Goal: Task Accomplishment & Management: Manage account settings

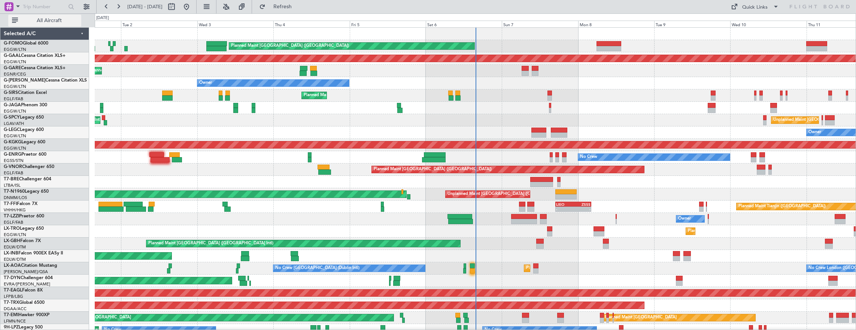
click at [38, 22] on span "All Aircraft" at bounding box center [49, 20] width 60 height 5
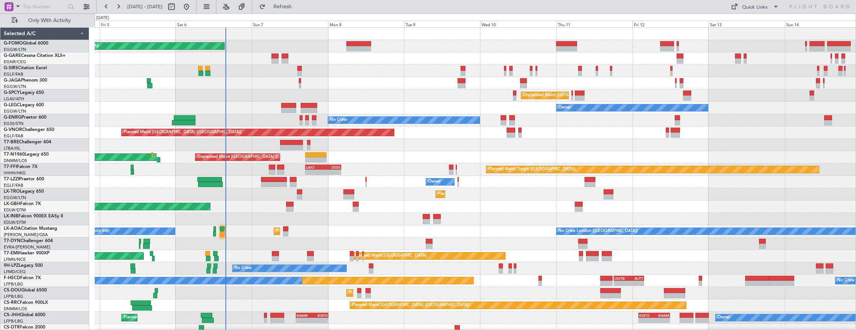
click at [414, 193] on div "Planned Maint Dusseldorf" at bounding box center [475, 194] width 761 height 12
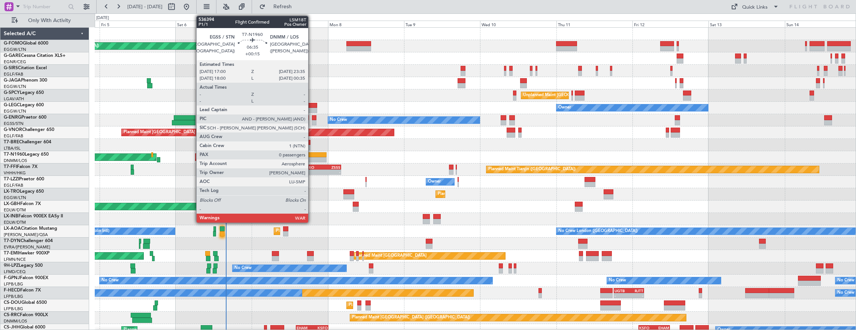
click at [312, 157] on div at bounding box center [315, 159] width 21 height 5
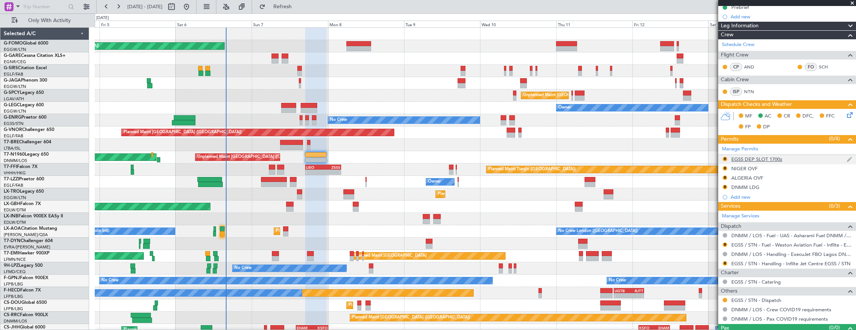
scroll to position [101, 0]
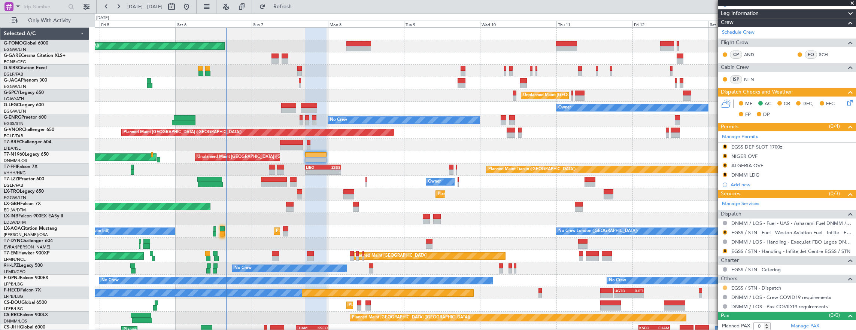
click at [723, 286] on button at bounding box center [725, 288] width 4 height 4
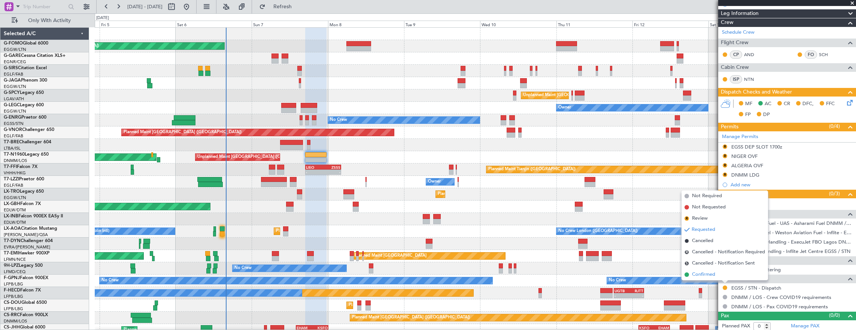
click at [719, 273] on li "Confirmed" at bounding box center [724, 274] width 86 height 11
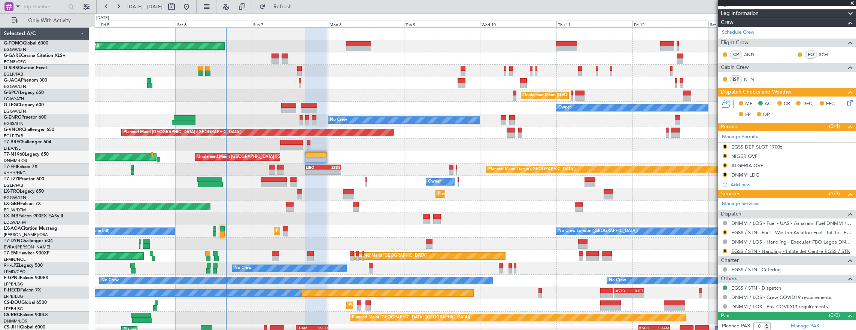
click at [803, 248] on link "EGSS / STN - Handling - Inflite Jet Centre EGSS / STN" at bounding box center [790, 251] width 119 height 6
click at [772, 250] on mat-tooltip-component "EGSS / STN - Fuel - Weston Aviation Fuel - Inflite - EGSS / STN" at bounding box center [785, 244] width 130 height 20
click at [779, 250] on link "EGSS / STN - Handling - Inflite Jet Centre EGSS / STN" at bounding box center [790, 251] width 119 height 6
click at [798, 231] on link "EGSS / STN - Fuel - Weston Aviation Fuel - Inflite - EGSS / STN" at bounding box center [791, 232] width 121 height 6
click at [725, 145] on button "R" at bounding box center [725, 147] width 4 height 4
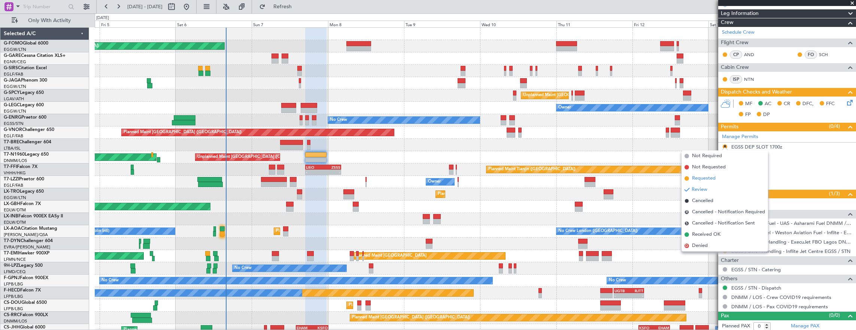
click at [724, 175] on li "Requested" at bounding box center [724, 178] width 86 height 11
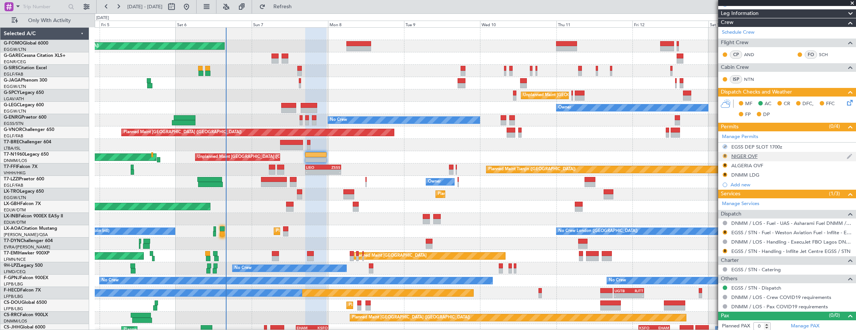
click at [726, 154] on button "R" at bounding box center [725, 156] width 4 height 4
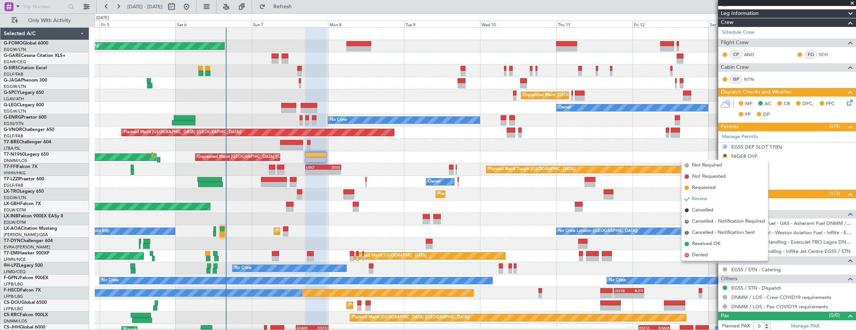
click at [615, 141] on div at bounding box center [475, 145] width 761 height 12
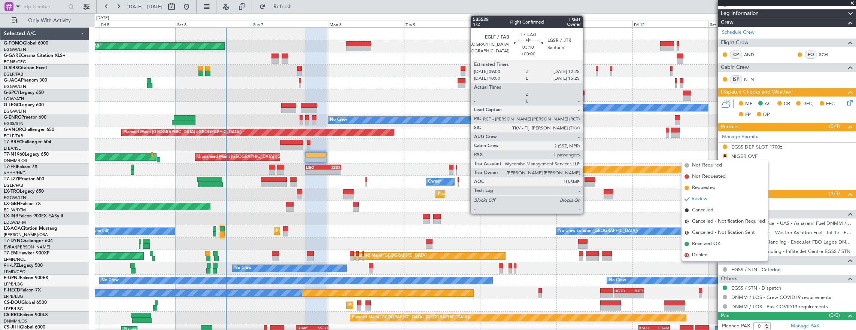
click at [583, 191] on div "Planned Maint Dusseldorf" at bounding box center [475, 194] width 761 height 12
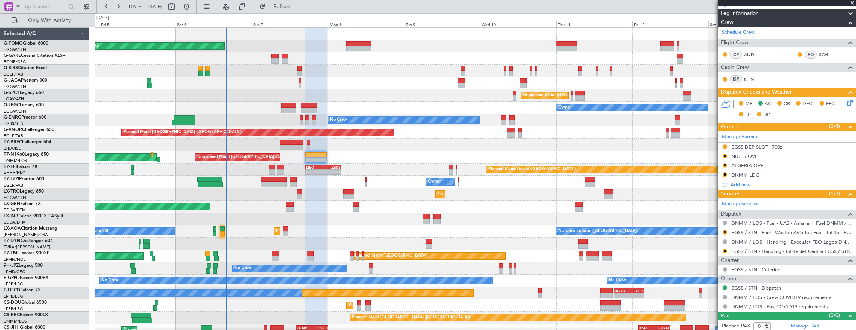
click at [845, 103] on icon at bounding box center [848, 101] width 6 height 6
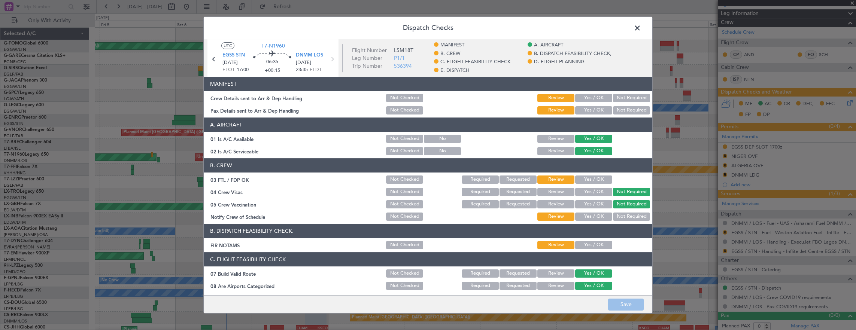
click at [579, 97] on button "Yes / OK" at bounding box center [593, 98] width 37 height 8
click at [583, 111] on button "Yes / OK" at bounding box center [593, 110] width 37 height 8
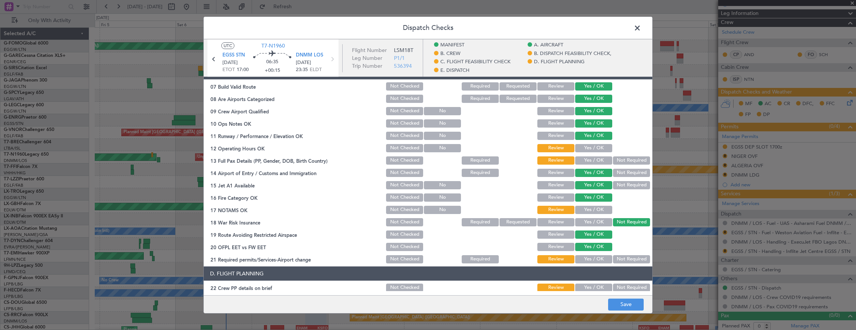
scroll to position [75, 0]
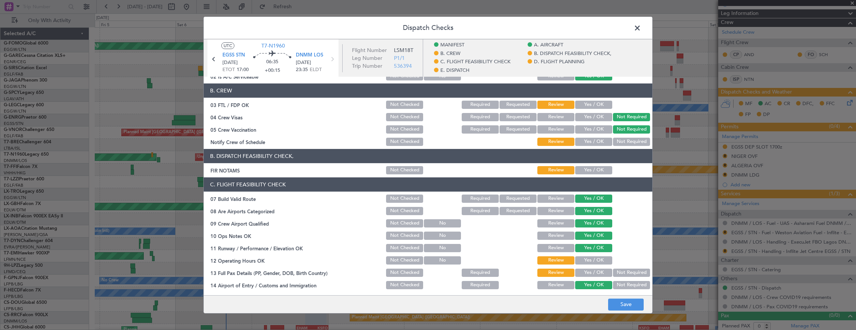
click at [588, 167] on button "Yes / OK" at bounding box center [593, 170] width 37 height 8
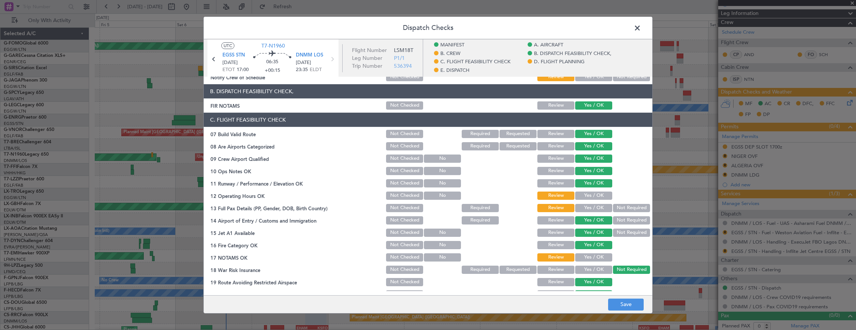
scroll to position [150, 0]
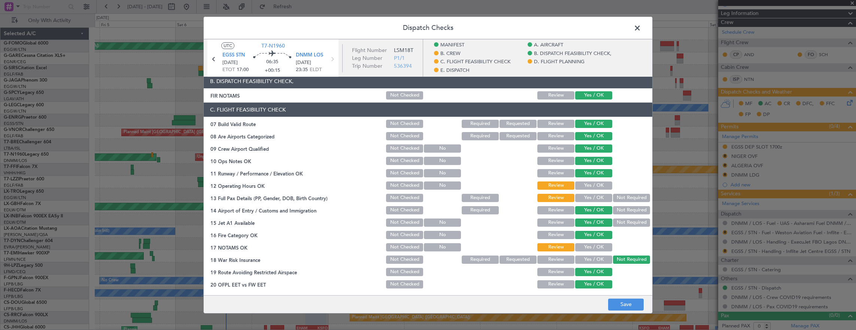
click at [590, 183] on button "Yes / OK" at bounding box center [593, 186] width 37 height 8
click at [591, 202] on button "Yes / OK" at bounding box center [593, 198] width 37 height 8
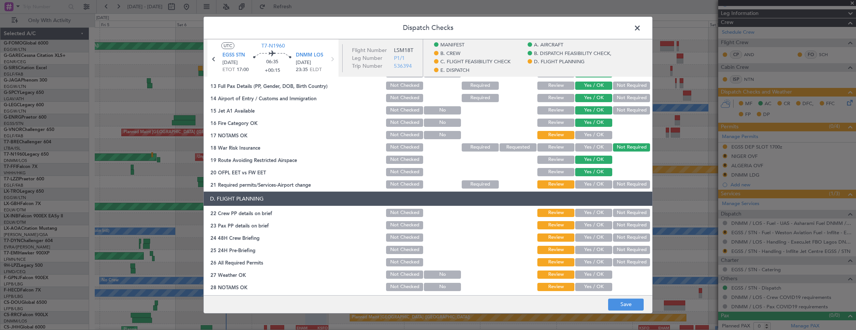
click at [590, 136] on button "Yes / OK" at bounding box center [593, 135] width 37 height 8
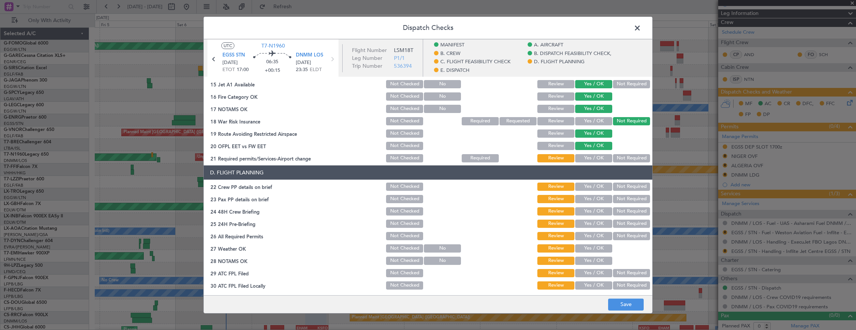
scroll to position [299, 0]
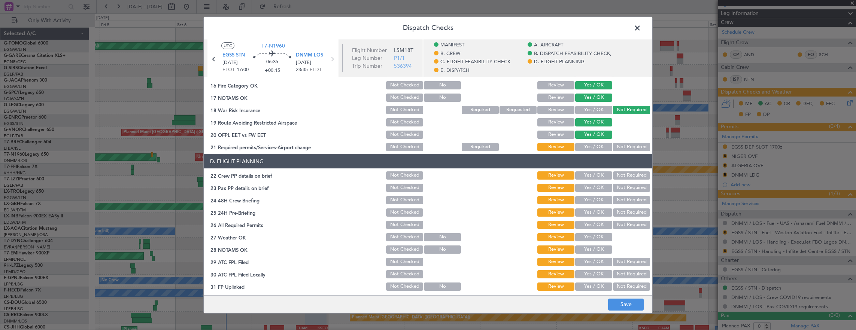
click at [591, 146] on button "Yes / OK" at bounding box center [593, 147] width 37 height 8
click at [590, 177] on button "Yes / OK" at bounding box center [593, 175] width 37 height 8
click at [589, 189] on button "Yes / OK" at bounding box center [593, 188] width 37 height 8
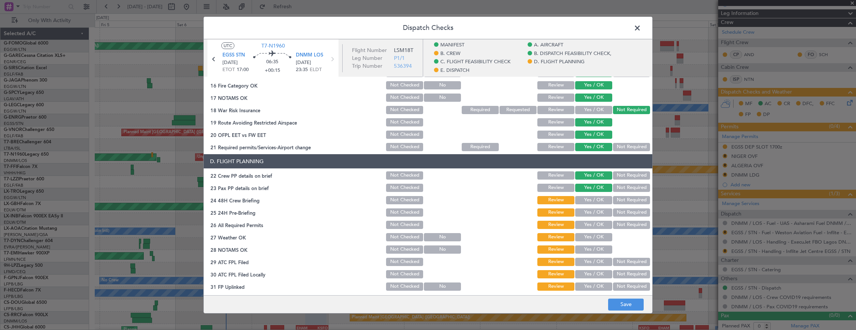
click at [590, 200] on button "Yes / OK" at bounding box center [593, 200] width 37 height 8
drag, startPoint x: 621, startPoint y: 209, endPoint x: 599, endPoint y: 227, distance: 28.7
click at [621, 209] on button "Not Required" at bounding box center [631, 213] width 37 height 8
click at [400, 228] on button "Not Checked" at bounding box center [404, 225] width 37 height 8
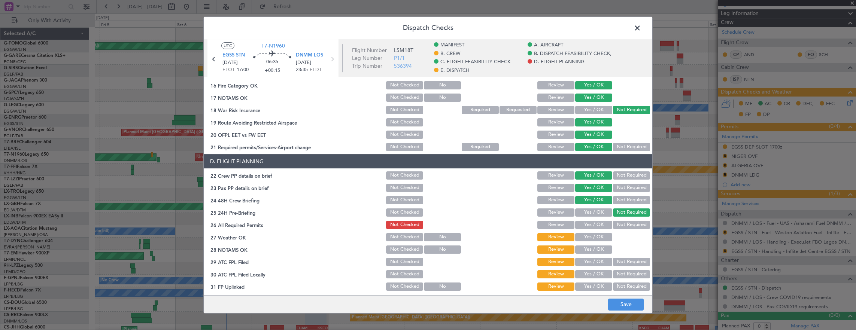
click at [401, 240] on button "Not Checked" at bounding box center [404, 237] width 37 height 8
click at [403, 249] on button "Not Checked" at bounding box center [404, 250] width 37 height 8
drag, startPoint x: 406, startPoint y: 262, endPoint x: 404, endPoint y: 273, distance: 10.6
click at [406, 262] on button "Not Checked" at bounding box center [404, 262] width 37 height 8
click at [405, 273] on button "Not Checked" at bounding box center [404, 274] width 37 height 8
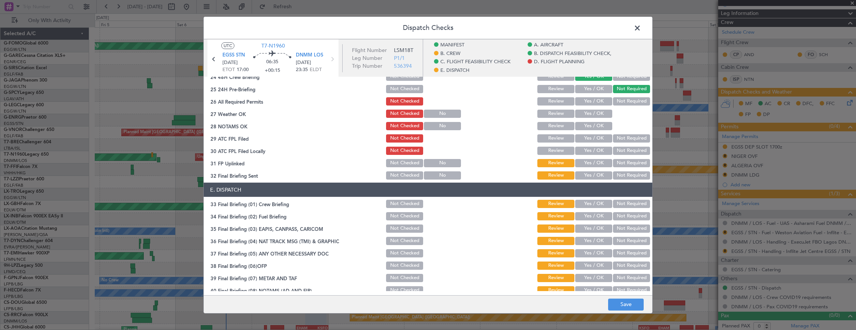
scroll to position [479, 0]
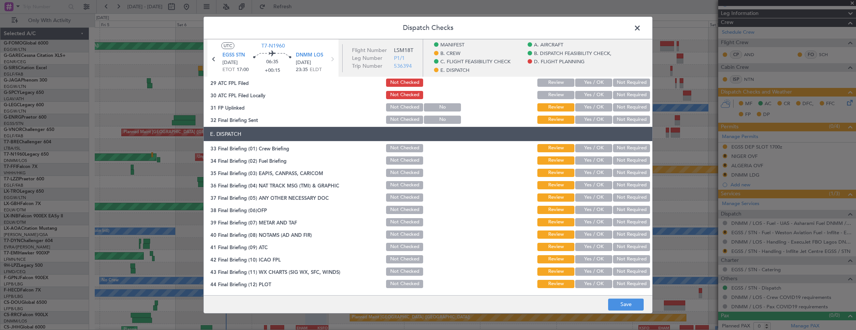
click at [404, 103] on button "Not Checked" at bounding box center [404, 107] width 37 height 8
click at [396, 116] on button "Not Checked" at bounding box center [404, 120] width 37 height 8
click at [404, 148] on button "Not Checked" at bounding box center [404, 148] width 37 height 8
click at [400, 160] on button "Not Checked" at bounding box center [404, 160] width 37 height 8
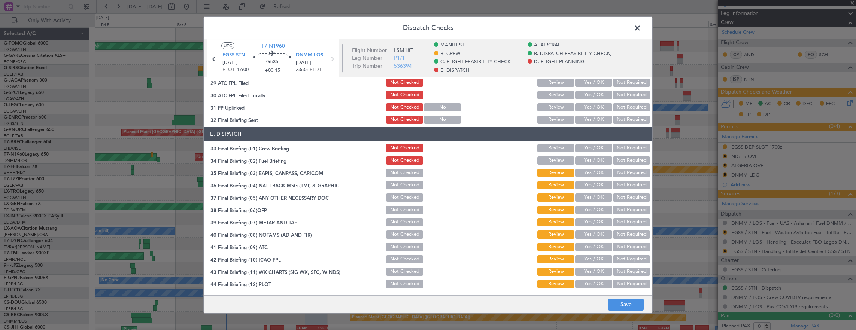
click at [401, 169] on button "Not Checked" at bounding box center [404, 173] width 37 height 8
click at [401, 177] on button "Not Checked" at bounding box center [404, 173] width 37 height 8
click at [402, 188] on button "Not Checked" at bounding box center [404, 185] width 37 height 8
click at [404, 202] on div "Not Checked" at bounding box center [404, 197] width 38 height 10
drag, startPoint x: 405, startPoint y: 212, endPoint x: 404, endPoint y: 206, distance: 6.2
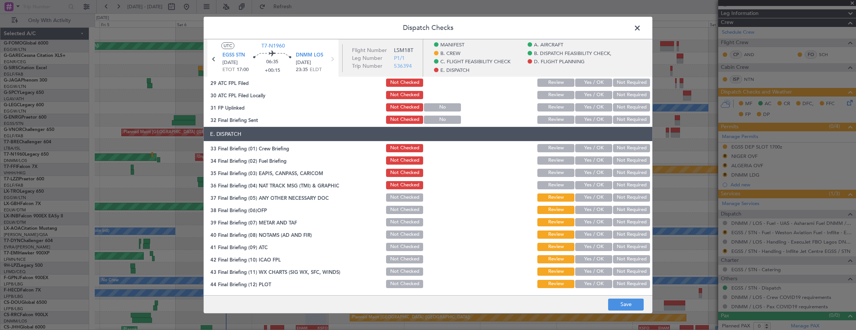
click at [404, 206] on button "Not Checked" at bounding box center [404, 210] width 37 height 8
drag, startPoint x: 407, startPoint y: 199, endPoint x: 404, endPoint y: 222, distance: 22.6
click at [407, 199] on button "Not Checked" at bounding box center [404, 198] width 37 height 8
click at [405, 224] on button "Not Checked" at bounding box center [404, 222] width 37 height 8
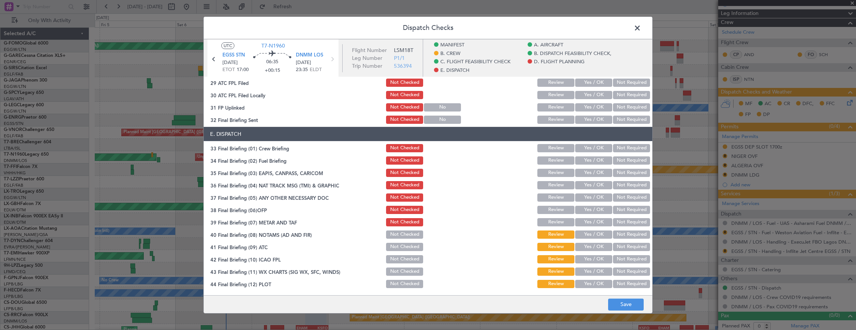
click at [406, 238] on div "Not Checked" at bounding box center [404, 234] width 38 height 10
click at [405, 232] on button "Not Checked" at bounding box center [404, 235] width 37 height 8
click at [399, 250] on button "Not Checked" at bounding box center [404, 247] width 37 height 8
click at [401, 257] on button "Not Checked" at bounding box center [404, 259] width 37 height 8
click at [401, 272] on button "Not Checked" at bounding box center [404, 272] width 37 height 8
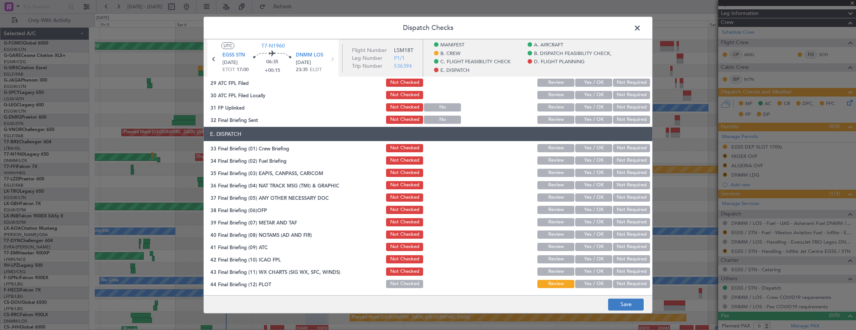
drag, startPoint x: 401, startPoint y: 283, endPoint x: 609, endPoint y: 305, distance: 210.0
click at [401, 283] on button "Not Checked" at bounding box center [404, 284] width 37 height 8
click at [626, 306] on button "Save" at bounding box center [626, 305] width 36 height 12
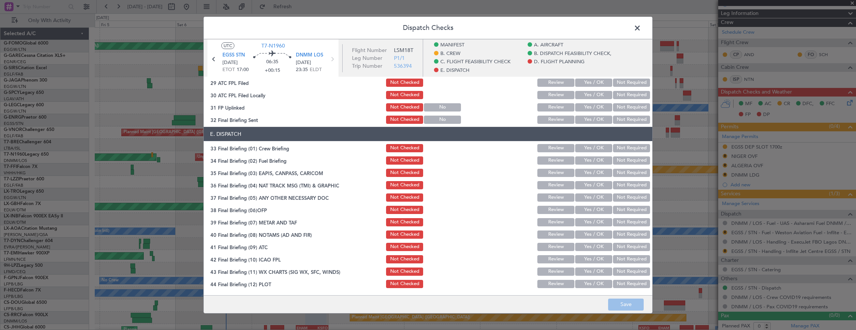
click at [641, 25] on span at bounding box center [641, 29] width 0 height 15
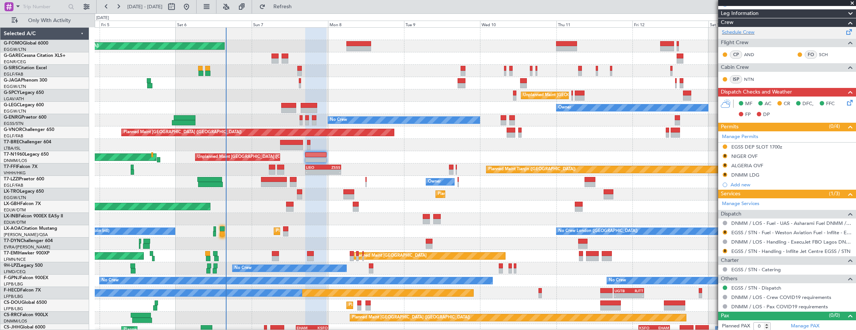
scroll to position [0, 0]
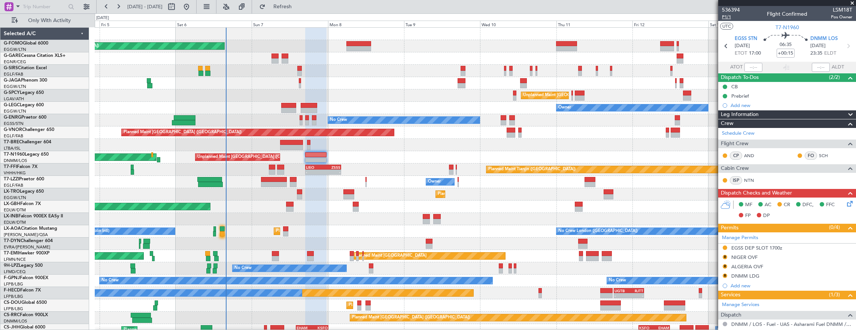
click at [729, 18] on span "P1/1" at bounding box center [731, 17] width 18 height 6
click at [298, 12] on button "Refresh" at bounding box center [278, 7] width 45 height 12
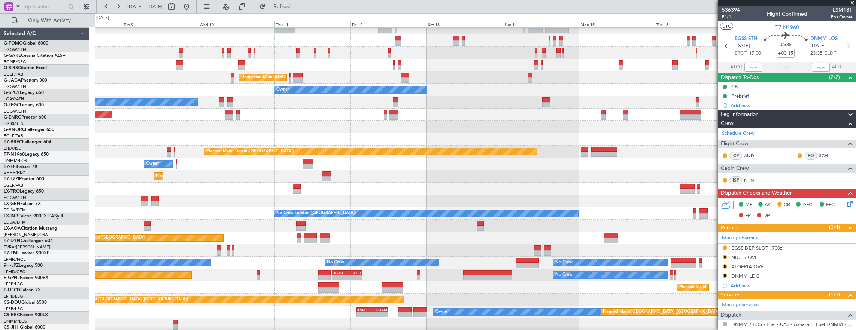
scroll to position [18, 0]
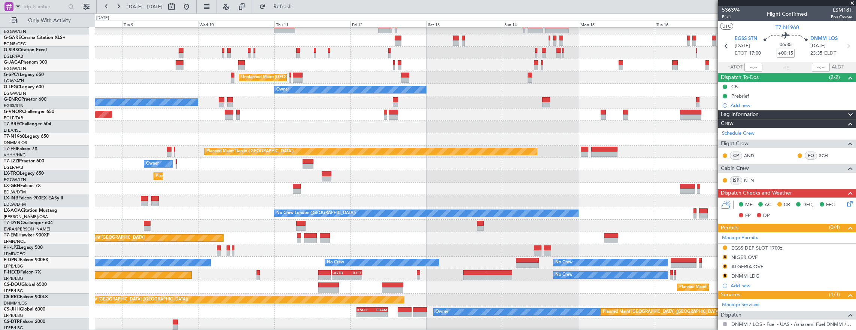
click at [305, 199] on div at bounding box center [475, 201] width 761 height 12
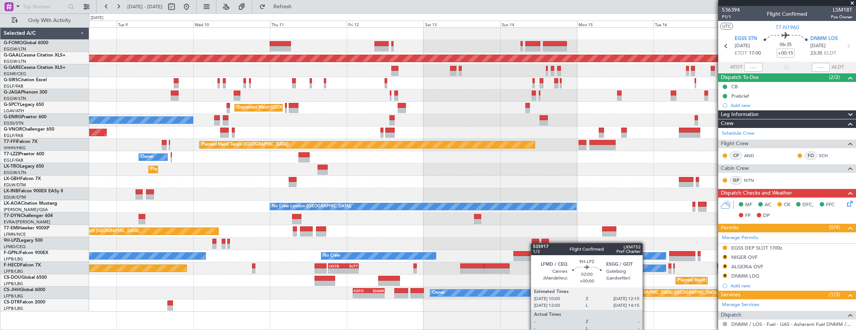
scroll to position [0, 0]
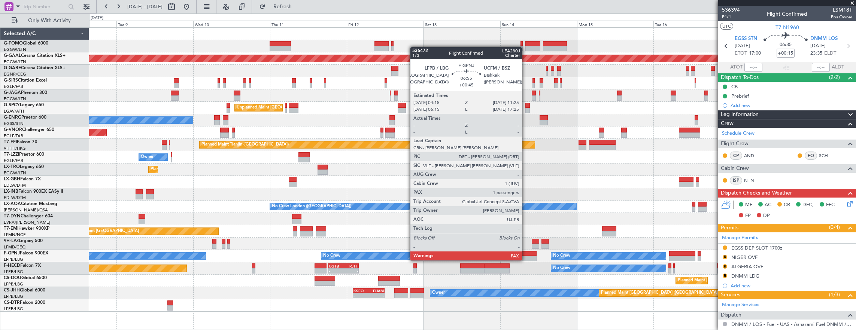
click at [526, 253] on div at bounding box center [524, 253] width 23 height 5
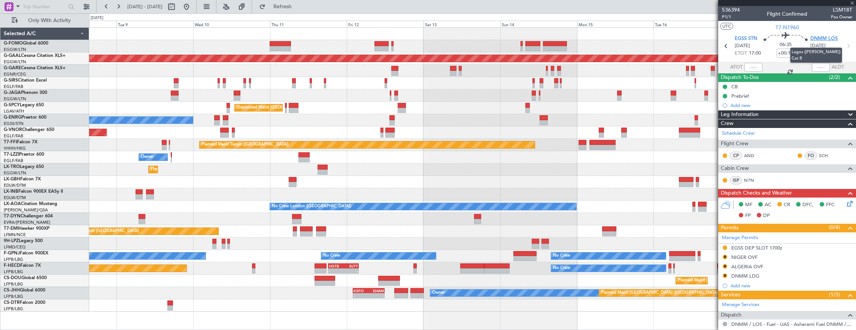
type input "+00:45"
type input "2"
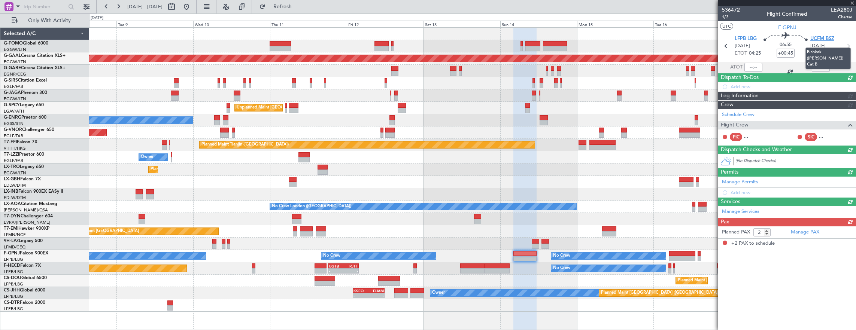
click at [824, 37] on span "UCFM BSZ" at bounding box center [822, 38] width 24 height 7
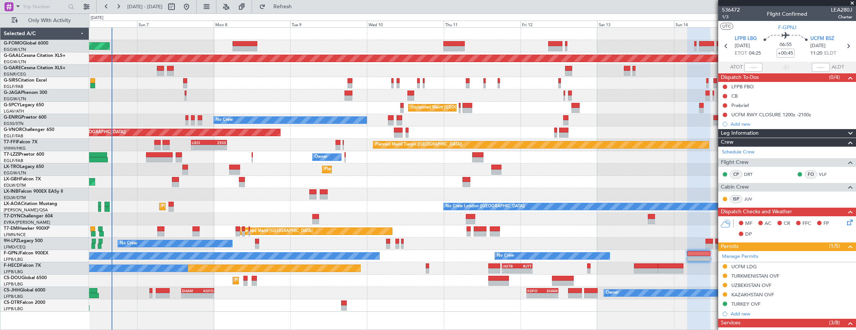
click at [345, 181] on div "Planned Maint London (Luton) Planned Maint Dusseldorf Planned Maint London (Far…" at bounding box center [472, 170] width 767 height 284
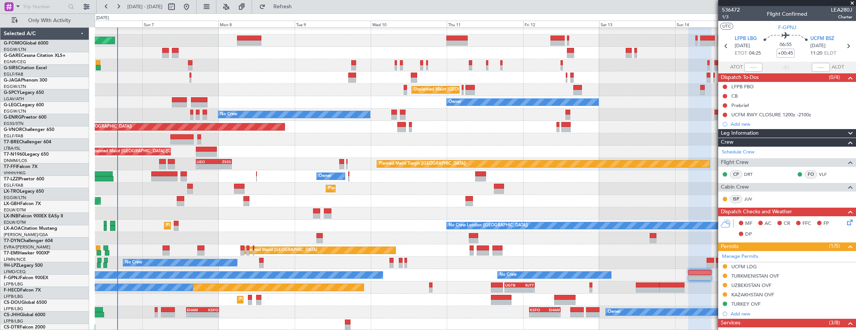
scroll to position [6, 0]
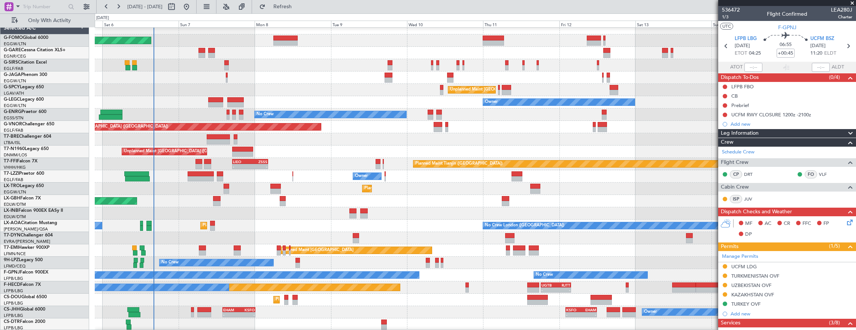
click at [228, 196] on div "Planned Maint [GEOGRAPHIC_DATA] ([GEOGRAPHIC_DATA] Intl) Planned Maint Nurnberg" at bounding box center [475, 201] width 761 height 12
click at [153, 202] on div "Planned Maint London (Luton) Planned Maint London (Farnborough) Unplanned Maint…" at bounding box center [475, 176] width 761 height 309
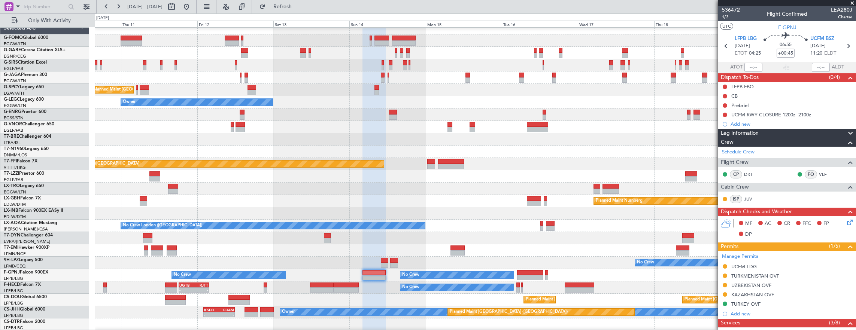
click at [426, 181] on div "Unplanned Maint Athens (Eleftherios Venizelos Intl) Owner No Crew Planned Maint…" at bounding box center [475, 176] width 761 height 309
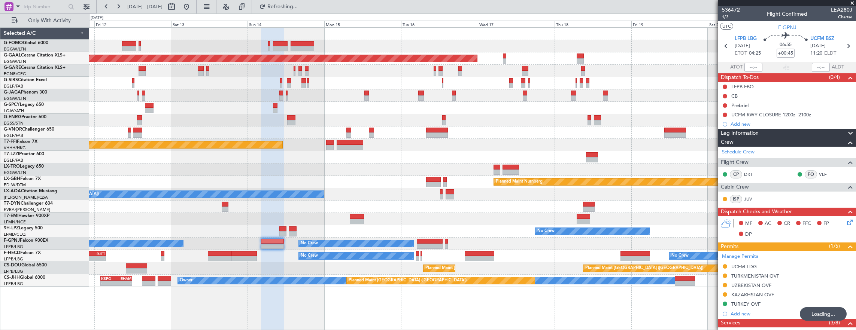
scroll to position [0, 0]
click at [415, 252] on div "No Crew No Crew - - UGTB 18:15 Z RJTT 03:45 Z Planned Maint Paris (Le Bourget)" at bounding box center [472, 256] width 767 height 12
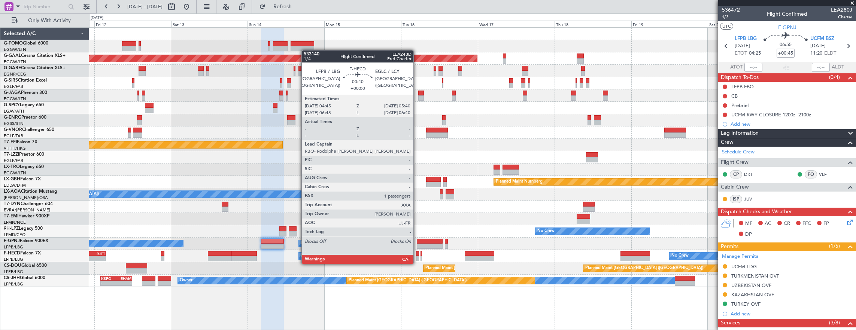
click at [417, 256] on div at bounding box center [417, 258] width 3 height 5
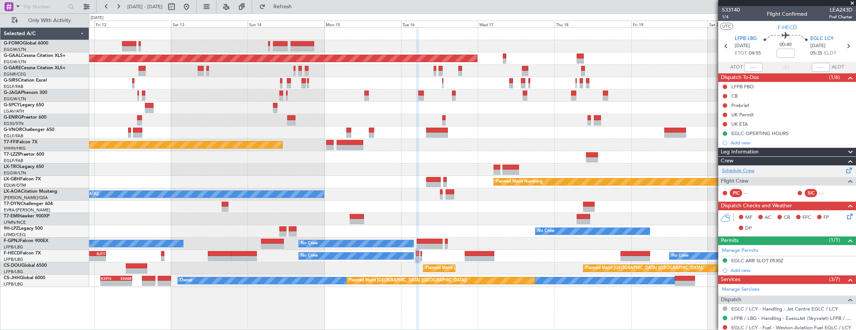
click at [743, 173] on link "Schedule Crew" at bounding box center [738, 170] width 33 height 7
click at [430, 127] on div at bounding box center [472, 133] width 767 height 12
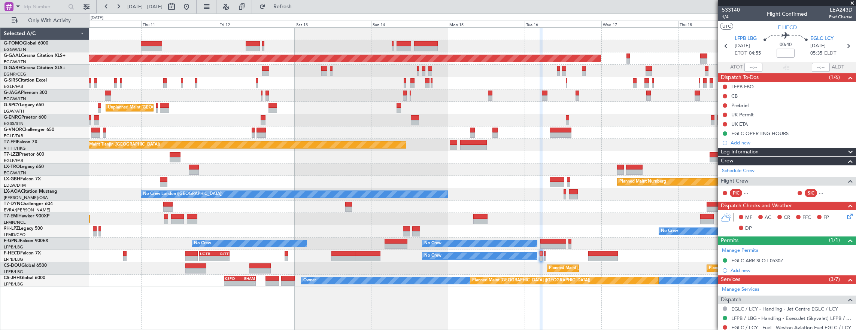
click at [310, 183] on div "Planned Maint Dusseldorf Unplanned Maint Athens (Eleftherios Venizelos Intl) No…" at bounding box center [472, 157] width 767 height 259
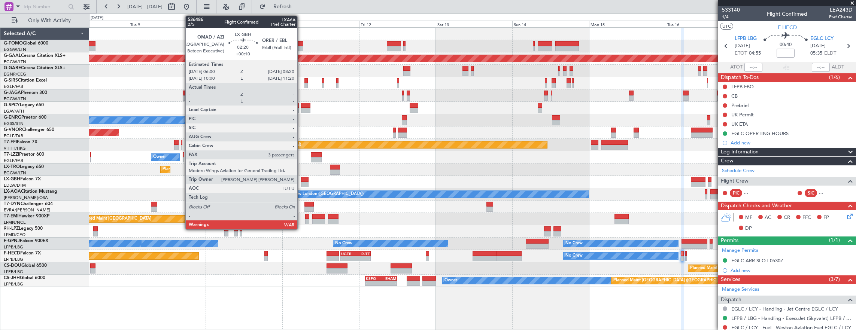
click at [383, 174] on div "Planned Maint London (Luton) Planned Maint Dusseldorf Unplanned Maint Athens (E…" at bounding box center [472, 157] width 767 height 259
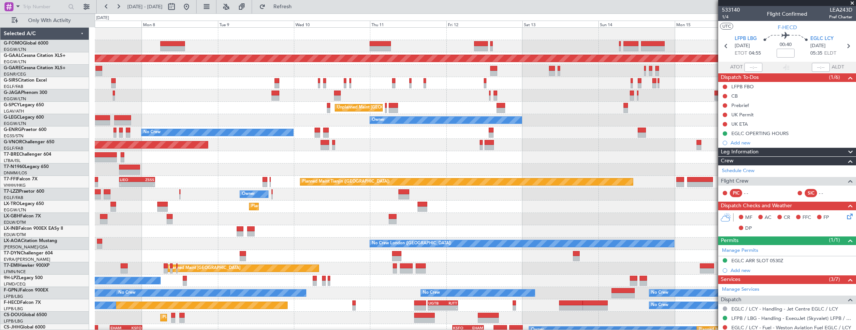
click at [173, 189] on div "Owner" at bounding box center [475, 194] width 761 height 12
click at [271, 194] on div "Owner" at bounding box center [475, 194] width 761 height 12
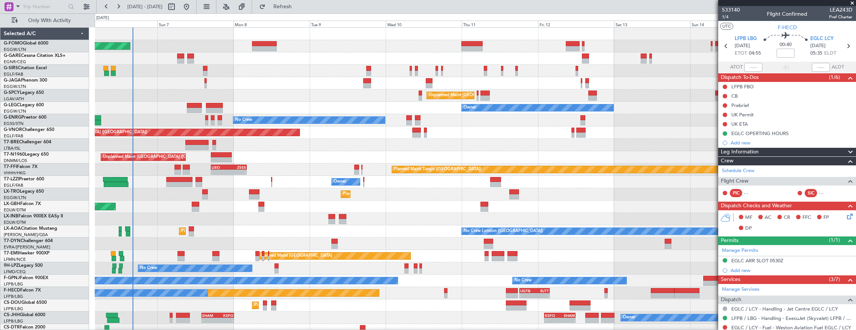
scroll to position [6, 0]
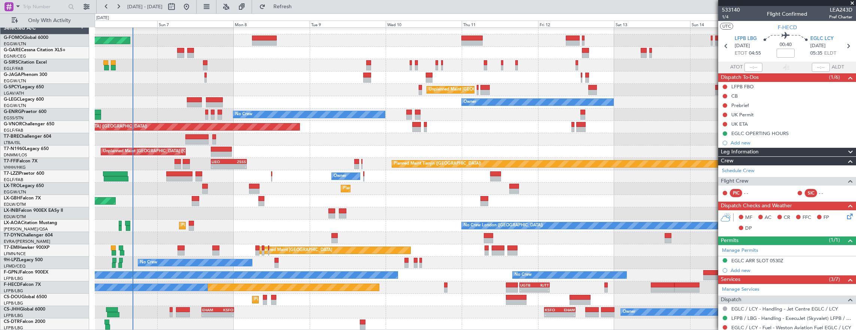
click at [219, 171] on div "Owner" at bounding box center [475, 176] width 761 height 12
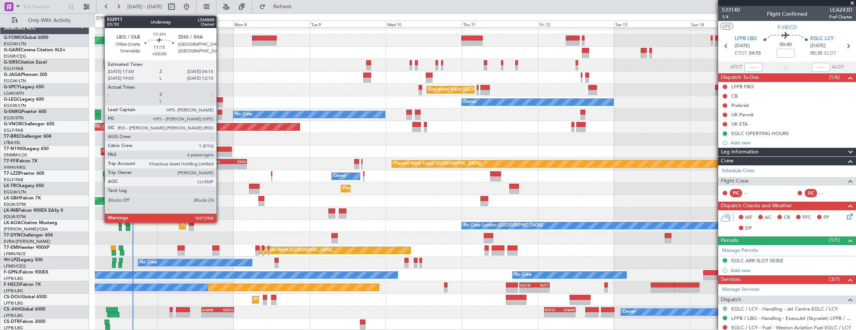
click at [220, 168] on div "-" at bounding box center [220, 166] width 17 height 4
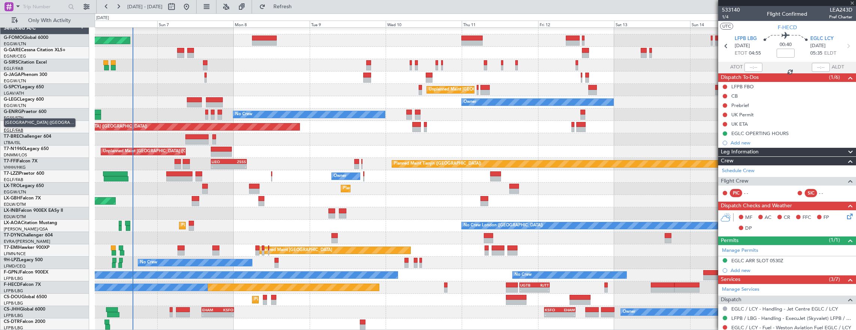
type input "6"
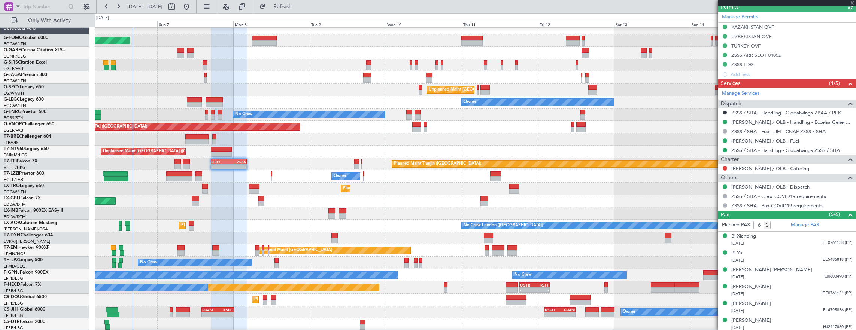
scroll to position [15, 0]
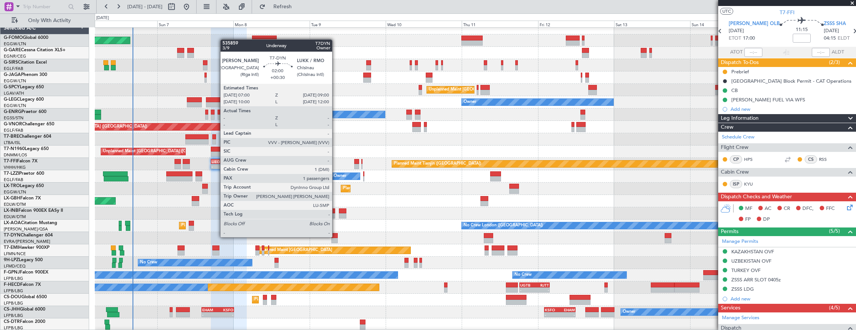
click at [336, 237] on div at bounding box center [334, 235] width 6 height 5
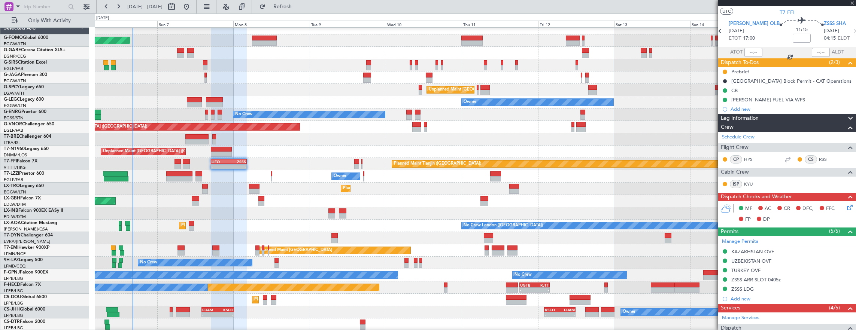
type input "+00:30"
type input "1"
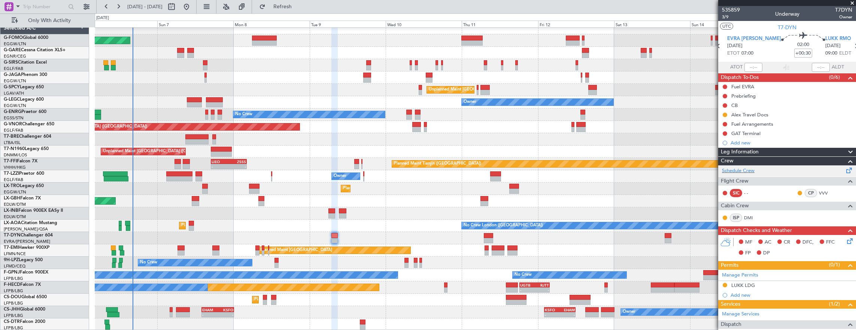
scroll to position [54, 0]
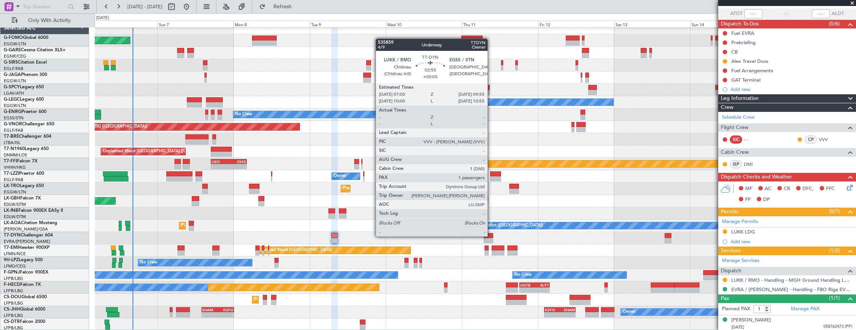
click at [491, 236] on div at bounding box center [488, 235] width 9 height 5
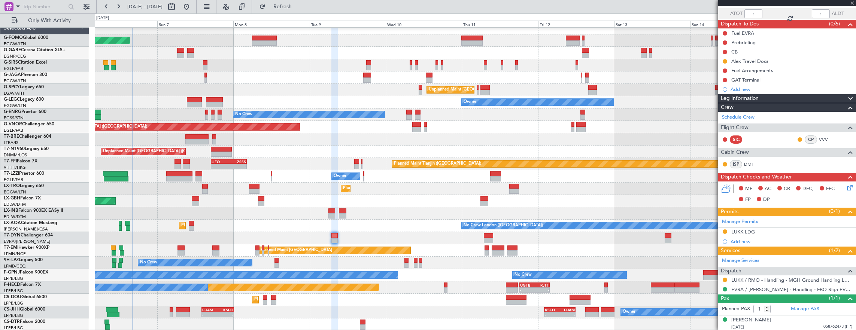
type input "+00:05"
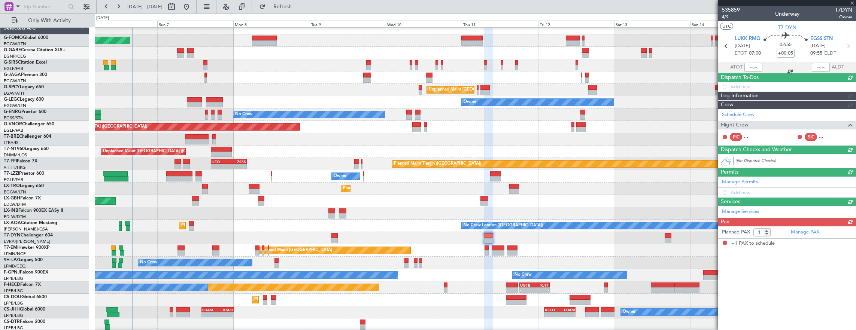
scroll to position [0, 0]
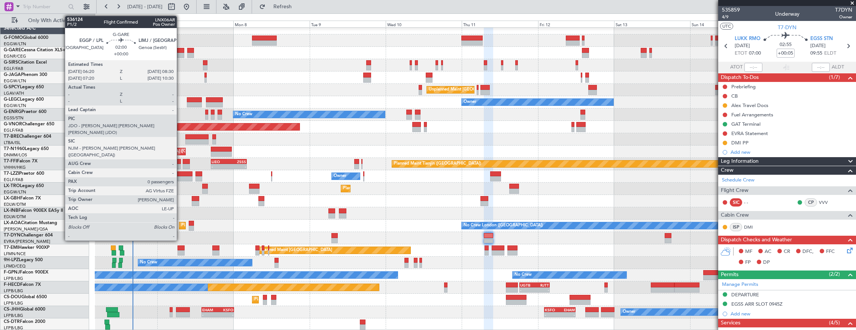
click at [180, 56] on div at bounding box center [180, 55] width 7 height 5
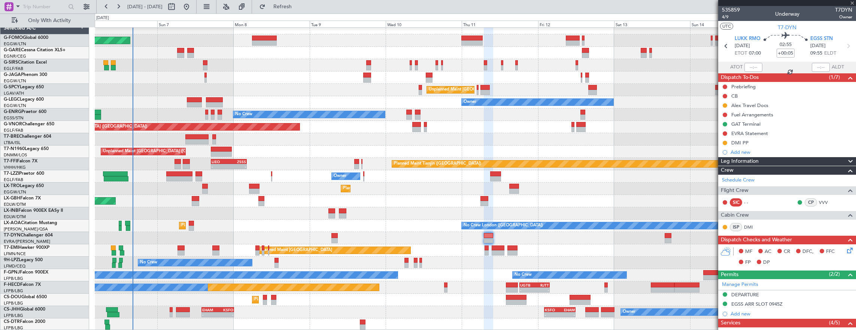
type input "0"
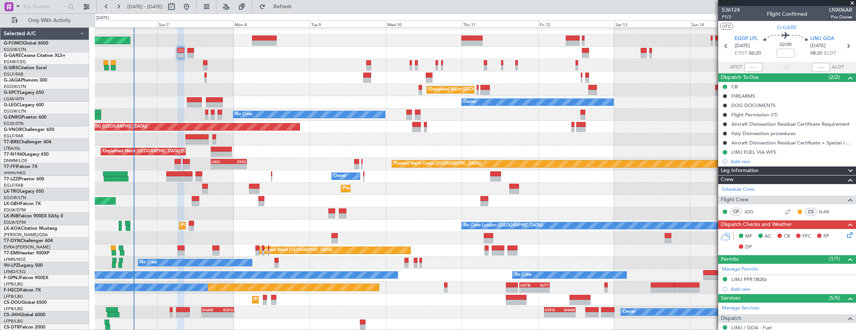
scroll to position [6, 0]
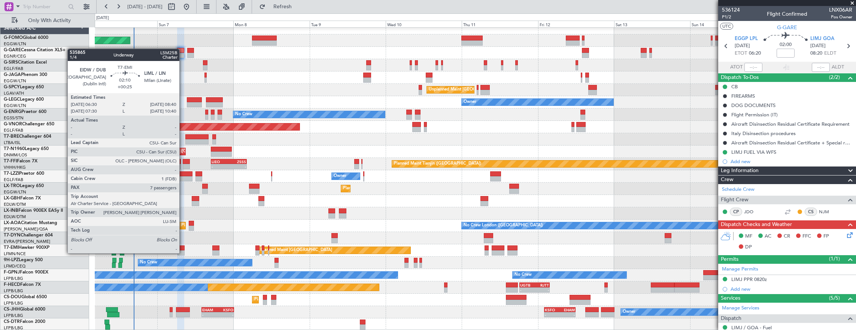
click at [183, 246] on div at bounding box center [180, 248] width 7 height 5
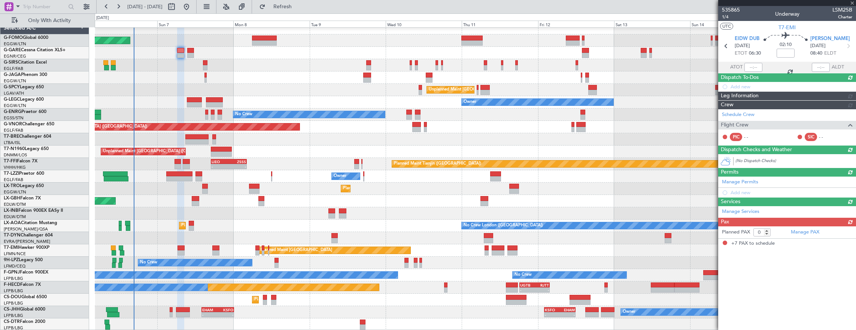
type input "+00:25"
type input "7"
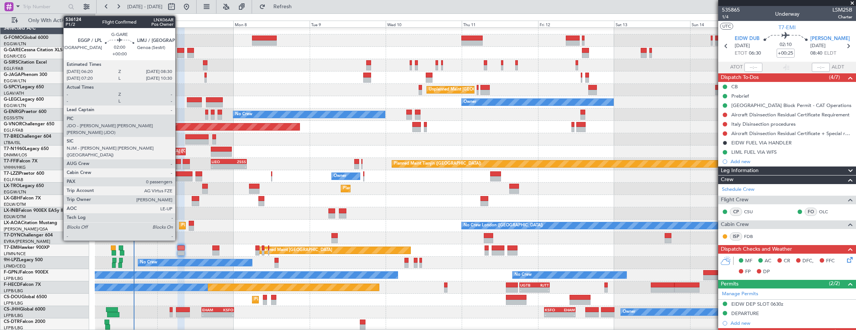
click at [179, 52] on div at bounding box center [180, 50] width 7 height 5
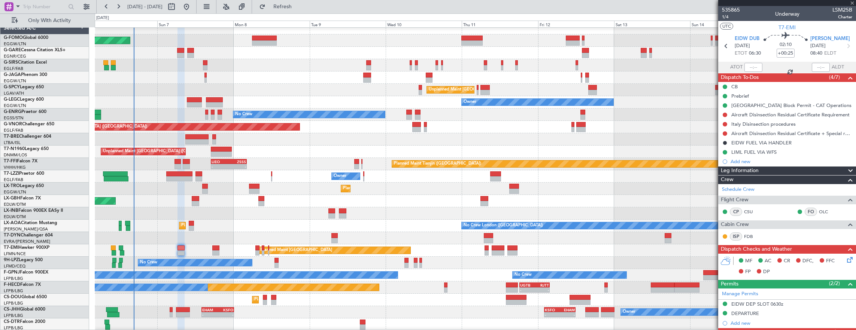
type input "0"
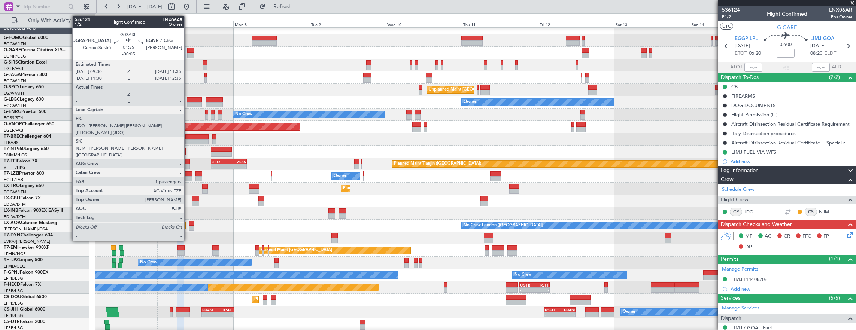
click at [188, 50] on div at bounding box center [190, 50] width 7 height 5
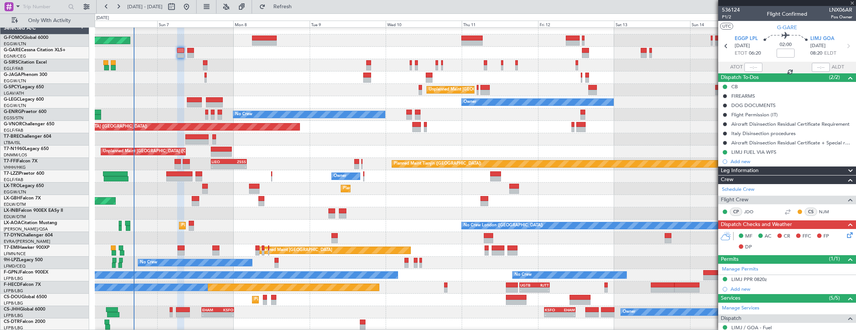
type input "-00:05"
type input "1"
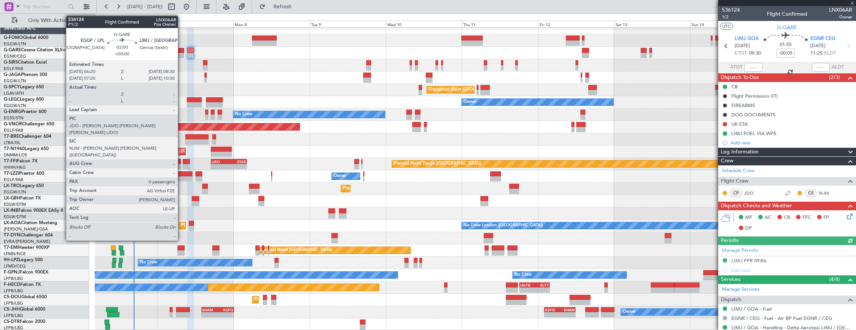
click at [182, 53] on div at bounding box center [180, 55] width 7 height 5
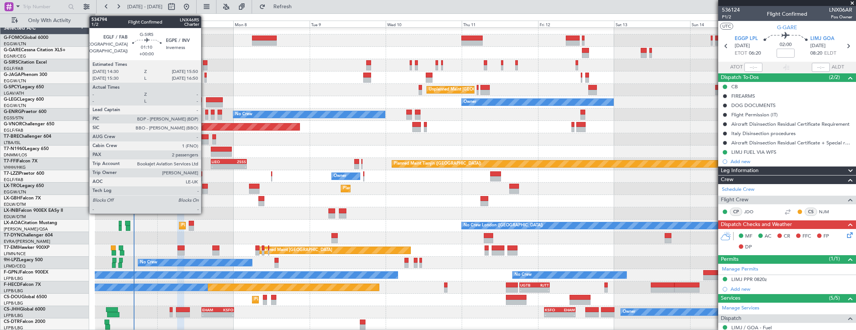
click at [205, 61] on div at bounding box center [205, 62] width 4 height 5
type input "2"
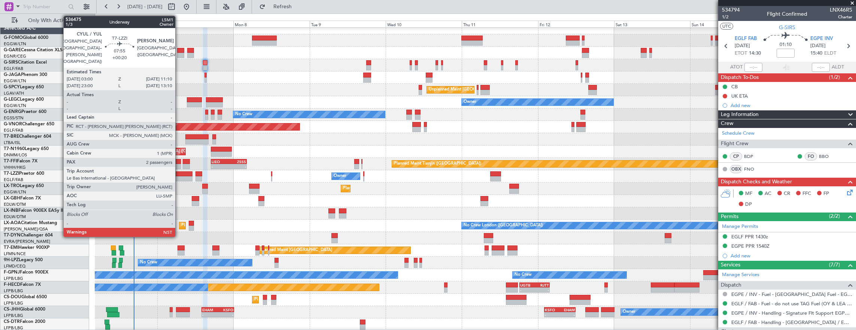
click at [179, 178] on div at bounding box center [179, 178] width 26 height 5
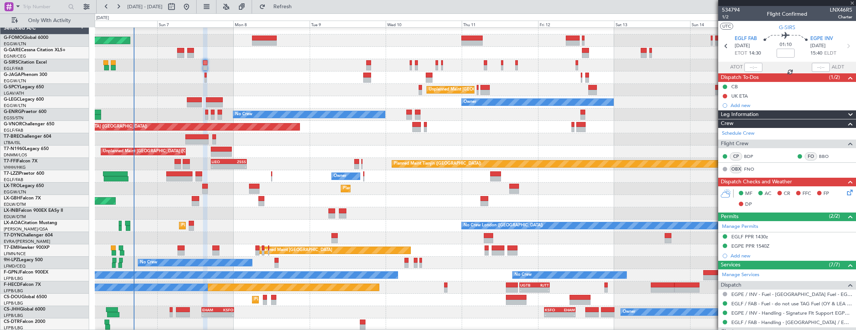
type input "+00:20"
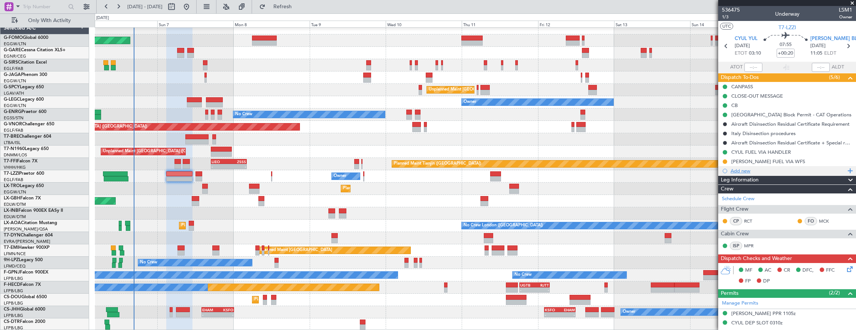
scroll to position [187, 0]
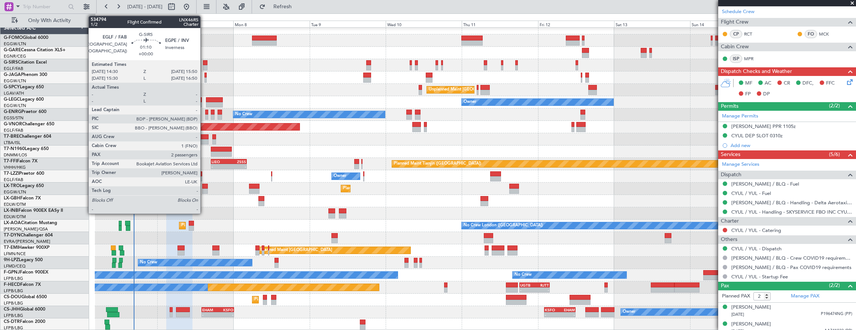
click at [204, 63] on div at bounding box center [205, 62] width 4 height 5
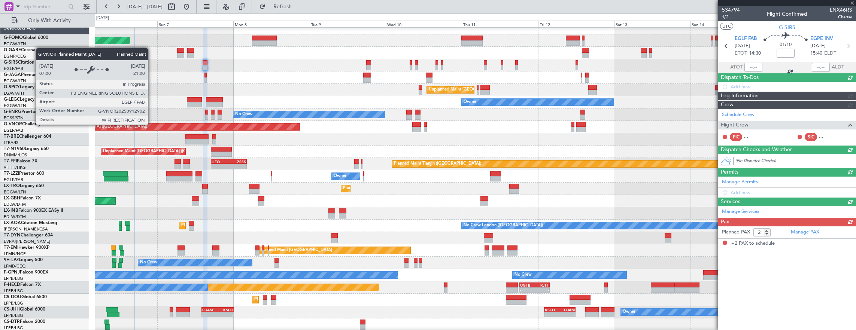
scroll to position [0, 0]
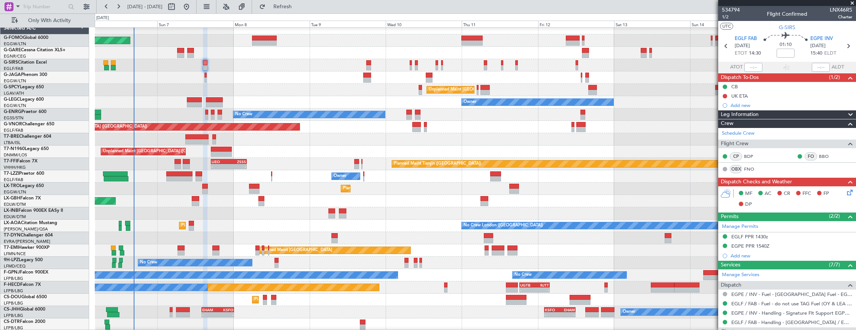
click at [721, 14] on div "534794 1/2 Flight Confirmed LNX46RS Charter" at bounding box center [787, 13] width 138 height 15
click at [721, 22] on section "UTC G-SIRS" at bounding box center [787, 26] width 138 height 11
click at [721, 19] on div "534794 1/2 Flight Confirmed LNX46RS Charter" at bounding box center [787, 13] width 138 height 15
click at [723, 19] on span "1/2" at bounding box center [731, 17] width 18 height 6
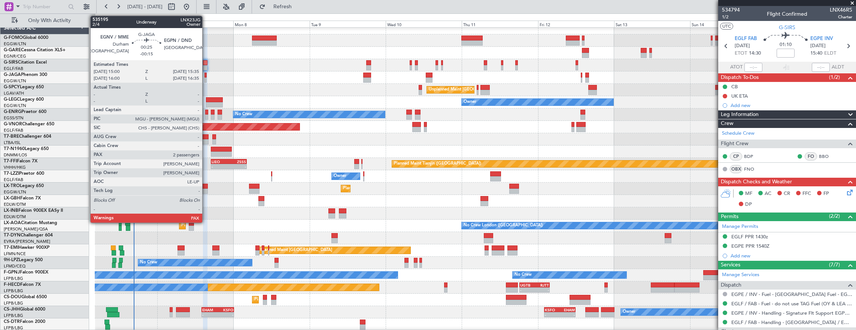
click at [206, 76] on div at bounding box center [205, 75] width 2 height 5
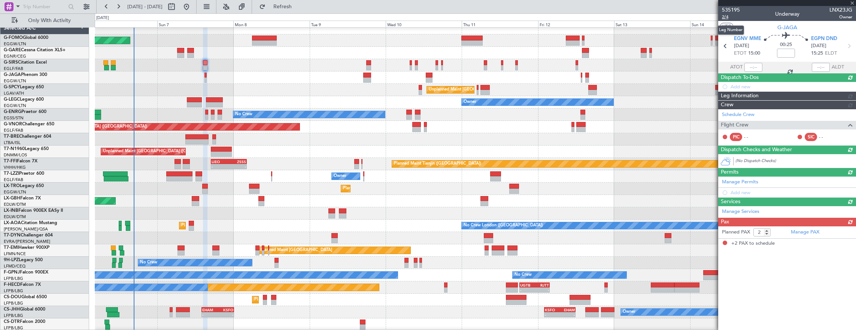
type input "-00:15"
click at [726, 19] on span "2/4" at bounding box center [731, 17] width 18 height 6
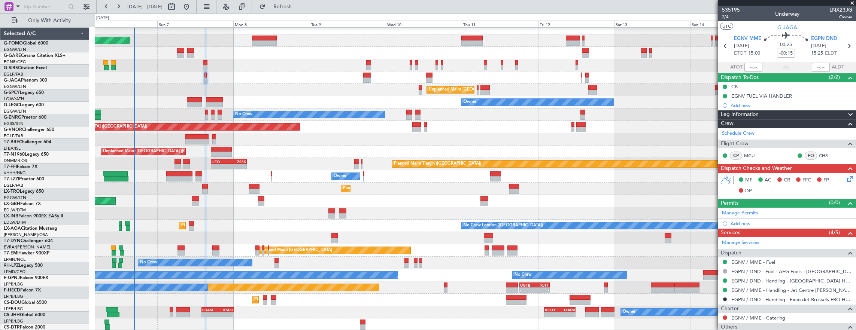
scroll to position [6, 0]
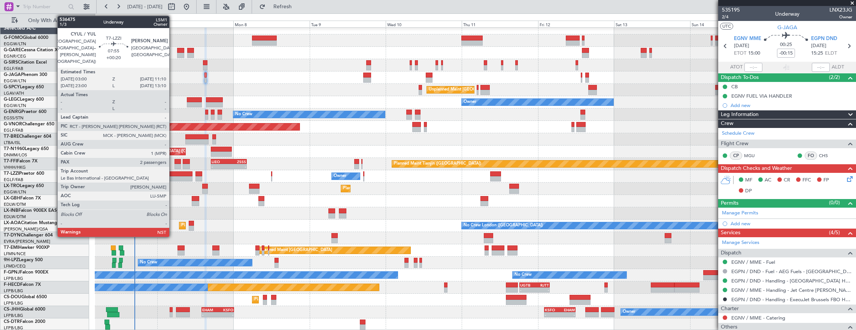
click at [173, 174] on div at bounding box center [179, 173] width 26 height 5
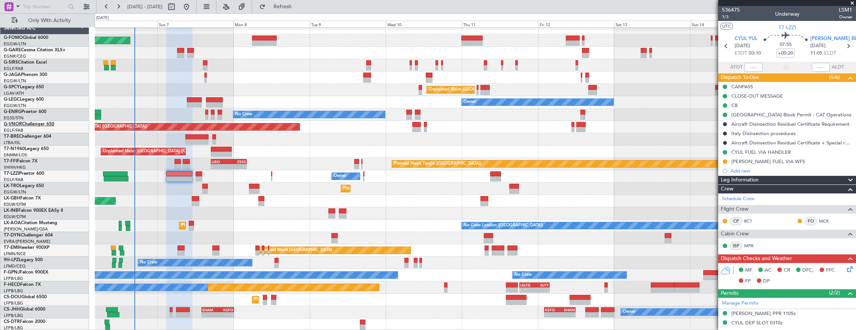
click at [204, 94] on div "Unplanned Maint [GEOGRAPHIC_DATA] ([PERSON_NAME] Intl)" at bounding box center [475, 90] width 761 height 12
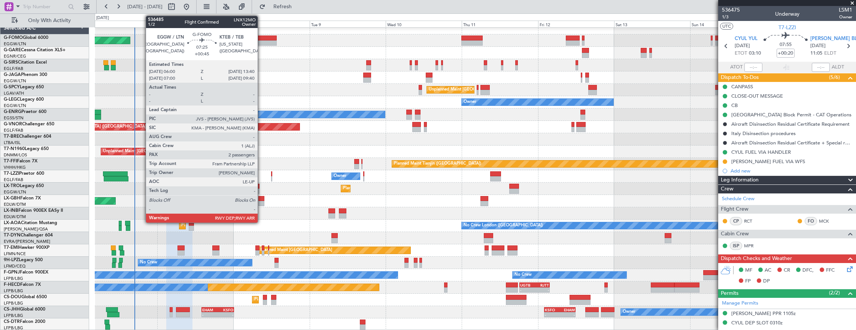
click at [261, 37] on div at bounding box center [264, 38] width 24 height 5
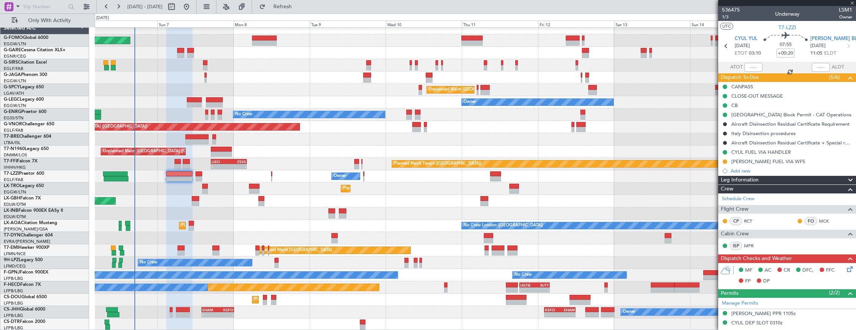
type input "+00:45"
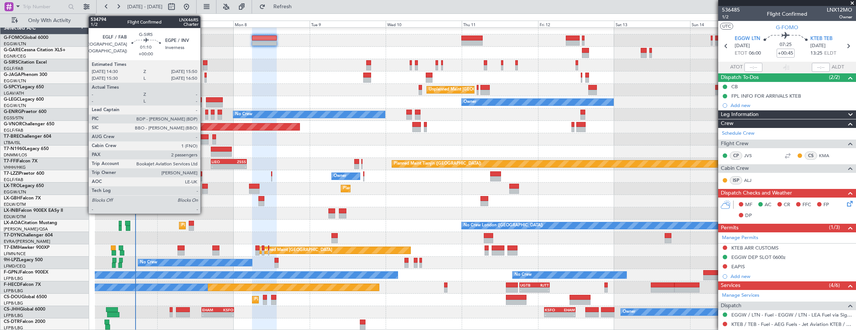
click at [205, 67] on div at bounding box center [205, 67] width 4 height 5
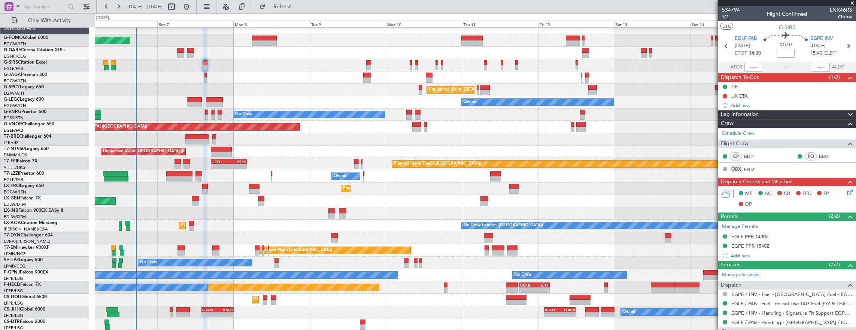
click at [723, 16] on span "1/2" at bounding box center [731, 17] width 18 height 6
click at [246, 59] on div at bounding box center [475, 53] width 761 height 12
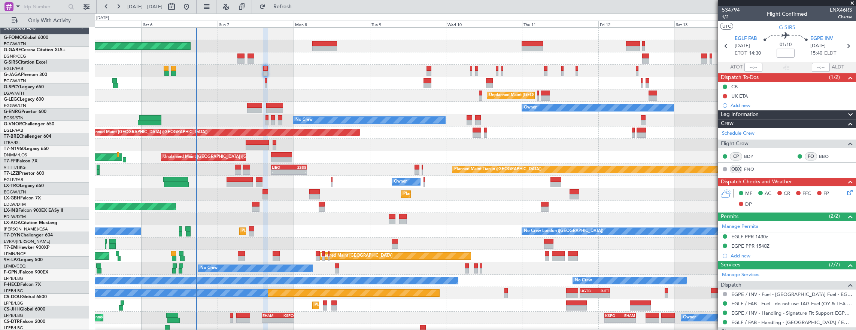
scroll to position [0, 0]
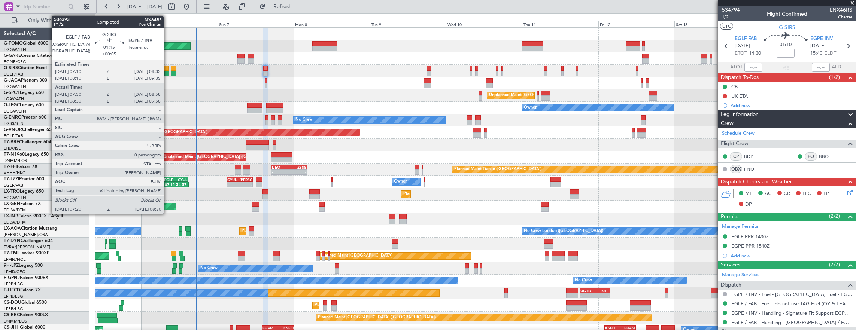
click at [167, 69] on div at bounding box center [166, 68] width 5 height 5
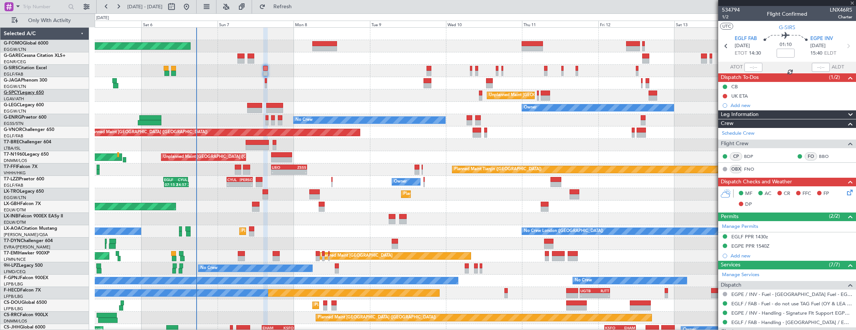
type input "+00:05"
type input "07:30"
type input "08:48"
type input "0"
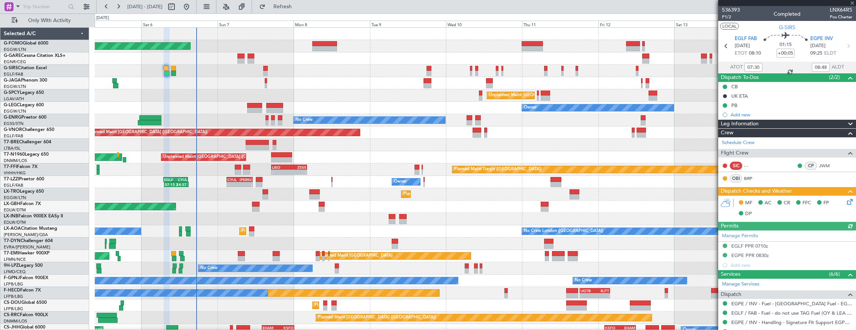
type input "08:30"
type input "09:48"
type input "07:30"
type input "08:48"
click at [727, 18] on span "P1/2" at bounding box center [731, 17] width 18 height 6
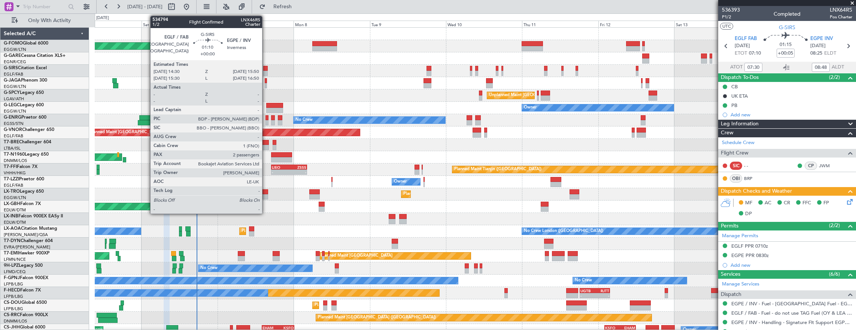
click at [266, 70] on div at bounding box center [265, 68] width 4 height 5
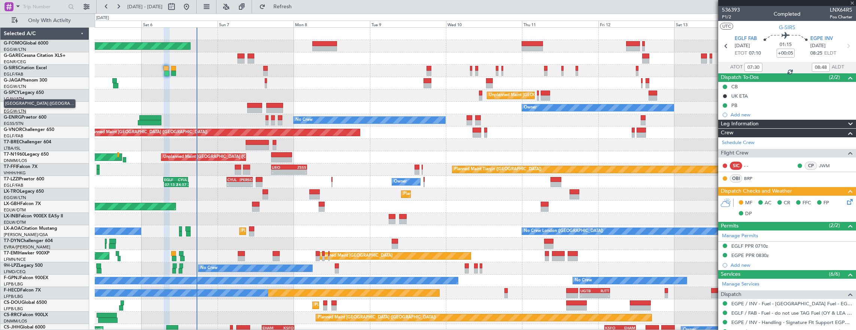
type input "2"
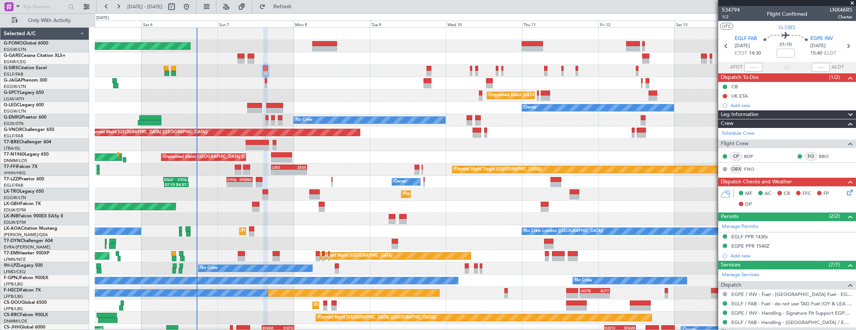
scroll to position [150, 0]
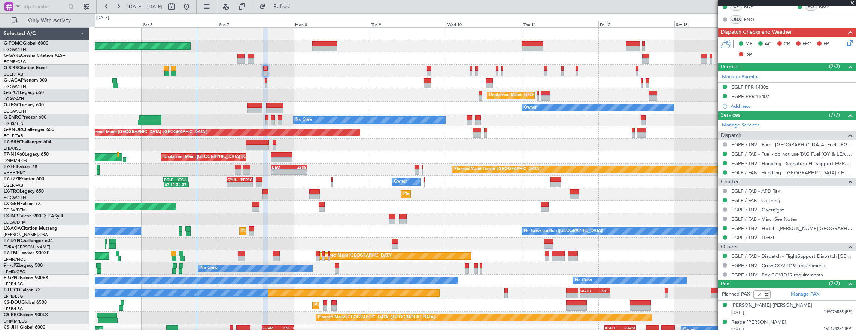
click at [801, 87] on div "EGLF PPR 1430z" at bounding box center [787, 87] width 138 height 9
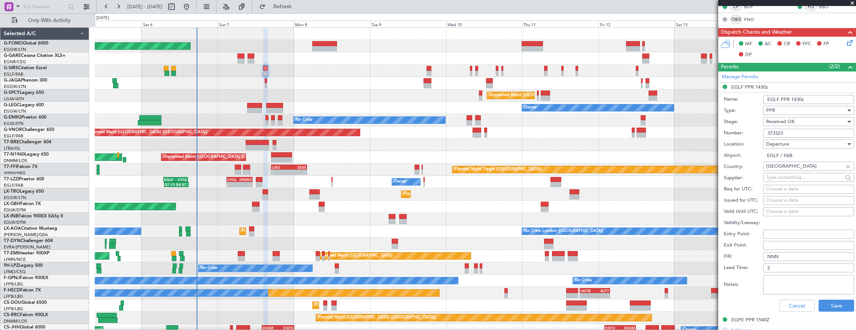
click at [811, 133] on input "373323" at bounding box center [808, 133] width 91 height 9
click at [787, 300] on button "Cancel" at bounding box center [797, 306] width 36 height 12
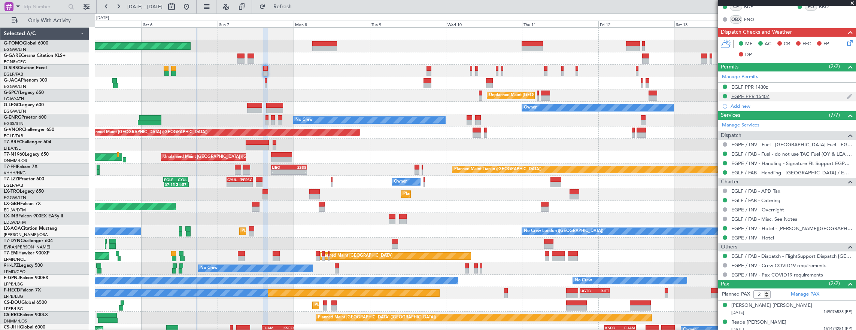
click at [784, 97] on div "EGPE PPR 1540Z" at bounding box center [787, 96] width 138 height 9
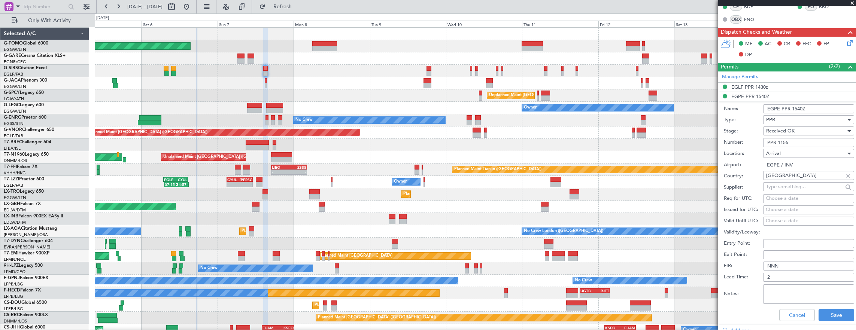
click at [818, 137] on div "Number: PPR 1156" at bounding box center [789, 142] width 130 height 11
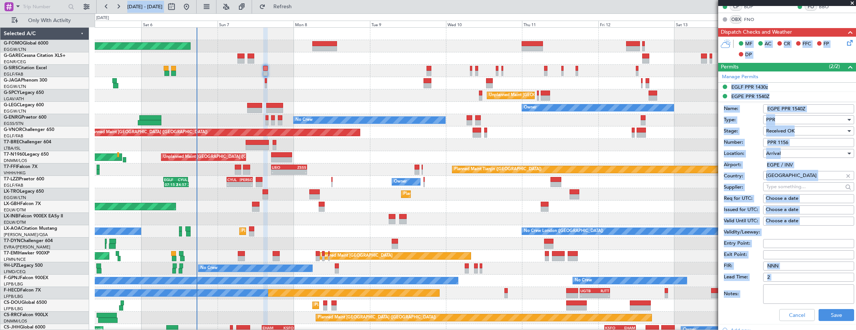
copy body "05 Sep 2025 - 15 Sep 2025 Refresh Quick Links Only With Activity Planned Maint …"
click at [788, 148] on div "Arrival" at bounding box center [806, 153] width 80 height 11
click at [796, 137] on div at bounding box center [428, 165] width 856 height 330
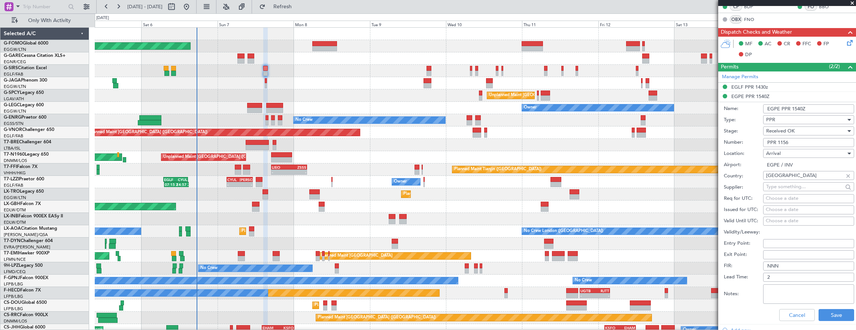
click at [800, 139] on input "PPR 1156" at bounding box center [808, 142] width 91 height 9
click at [786, 314] on button "Cancel" at bounding box center [797, 315] width 36 height 12
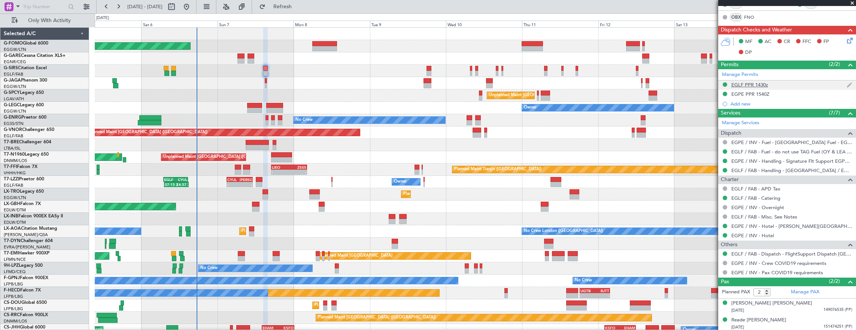
scroll to position [2, 0]
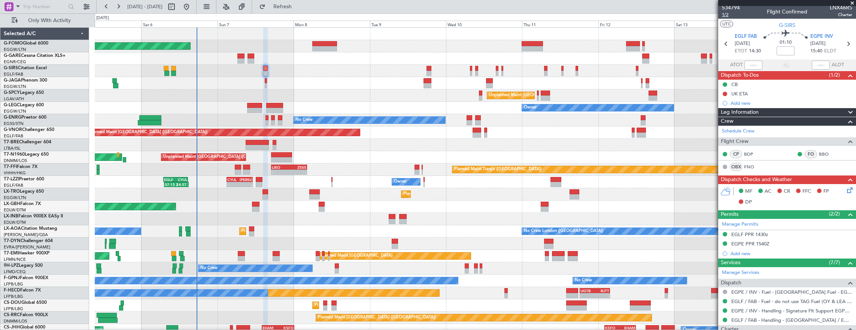
click at [726, 13] on span "1/2" at bounding box center [731, 15] width 18 height 6
click at [724, 94] on button at bounding box center [725, 94] width 4 height 4
click at [734, 136] on span "Cancelled" at bounding box center [726, 137] width 21 height 7
click at [848, 189] on icon at bounding box center [848, 189] width 6 height 6
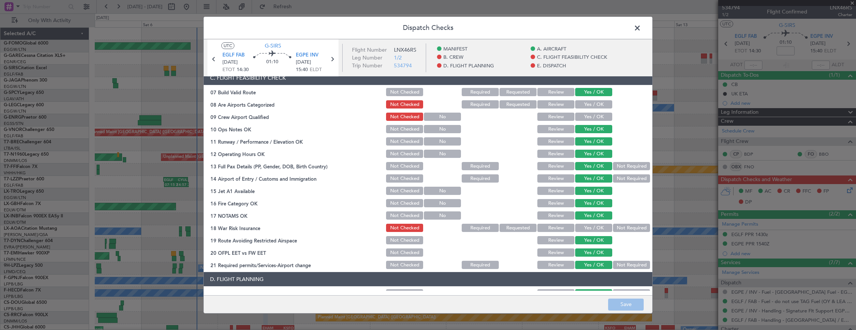
scroll to position [225, 0]
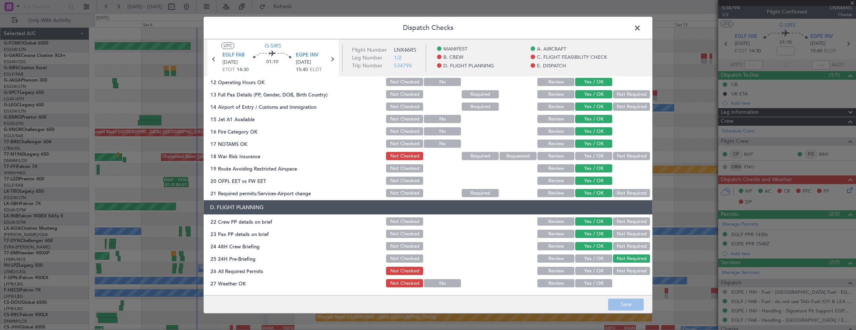
click at [615, 156] on button "Not Required" at bounding box center [631, 156] width 37 height 8
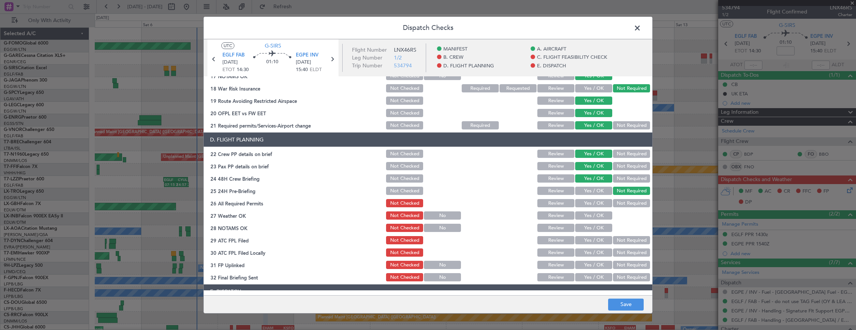
scroll to position [299, 0]
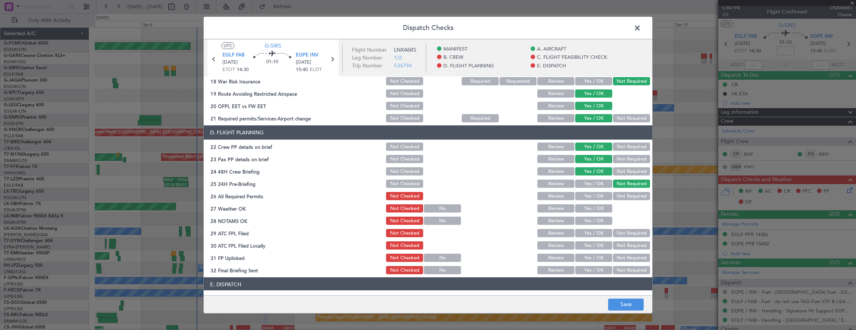
click at [593, 198] on button "Yes / OK" at bounding box center [593, 196] width 37 height 8
click at [592, 211] on button "Yes / OK" at bounding box center [593, 208] width 37 height 8
click at [590, 223] on button "Yes / OK" at bounding box center [593, 221] width 37 height 8
click at [589, 234] on button "Yes / OK" at bounding box center [593, 233] width 37 height 8
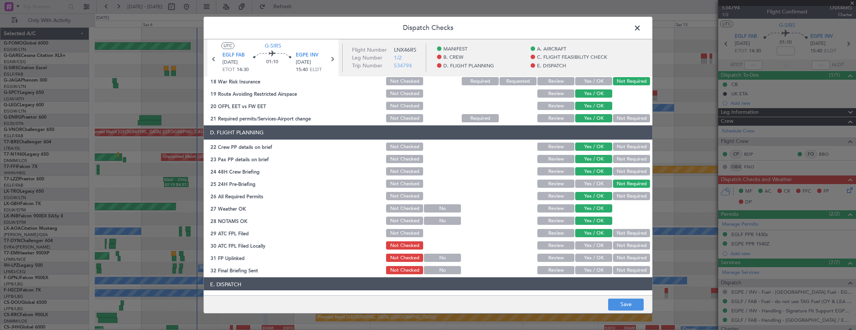
click at [624, 244] on button "Not Required" at bounding box center [631, 245] width 37 height 8
click at [597, 257] on button "Yes / OK" at bounding box center [593, 258] width 37 height 8
click at [620, 271] on button "Not Required" at bounding box center [631, 270] width 37 height 8
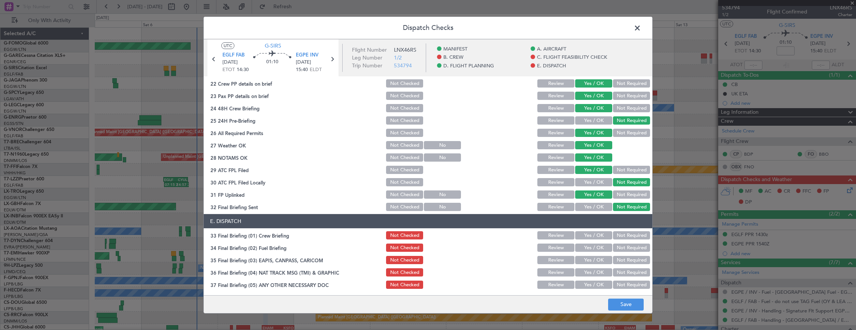
scroll to position [374, 0]
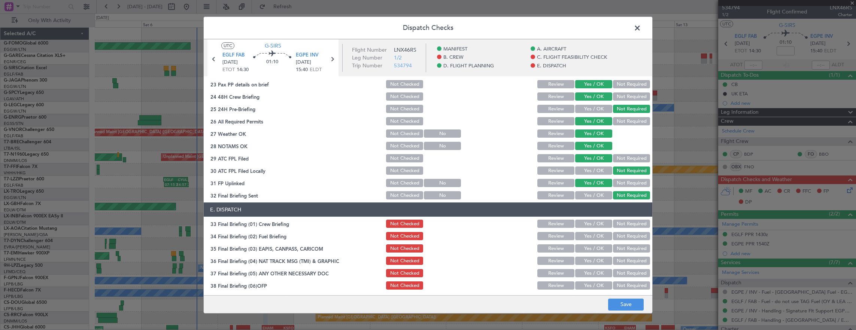
click at [595, 222] on button "Yes / OK" at bounding box center [593, 224] width 37 height 8
click at [590, 233] on button "Yes / OK" at bounding box center [593, 236] width 37 height 8
click at [630, 247] on button "Not Required" at bounding box center [631, 248] width 37 height 8
click at [630, 259] on button "Not Required" at bounding box center [631, 261] width 37 height 8
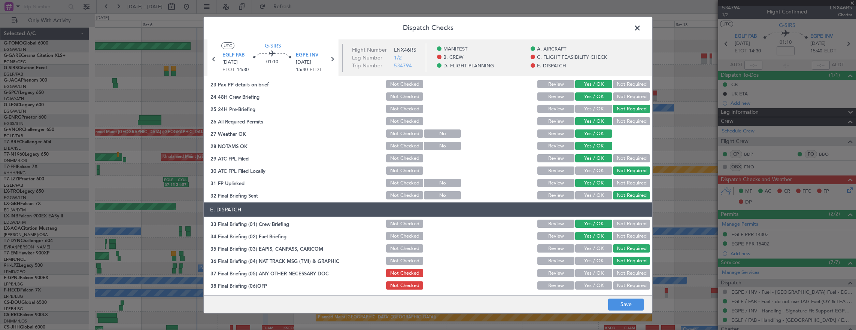
scroll to position [450, 0]
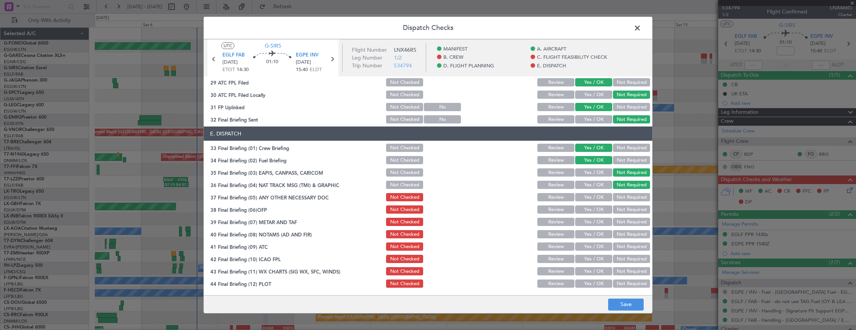
click at [592, 200] on button "Yes / OK" at bounding box center [593, 197] width 37 height 8
click at [591, 208] on button "Yes / OK" at bounding box center [593, 210] width 37 height 8
click at [592, 218] on button "Yes / OK" at bounding box center [593, 222] width 37 height 8
drag, startPoint x: 593, startPoint y: 228, endPoint x: 593, endPoint y: 232, distance: 4.5
click at [593, 228] on section "E. DISPATCH 33 Final Briefing (01) Crew Briefing Not Checked Review Yes / OK No…" at bounding box center [428, 208] width 448 height 162
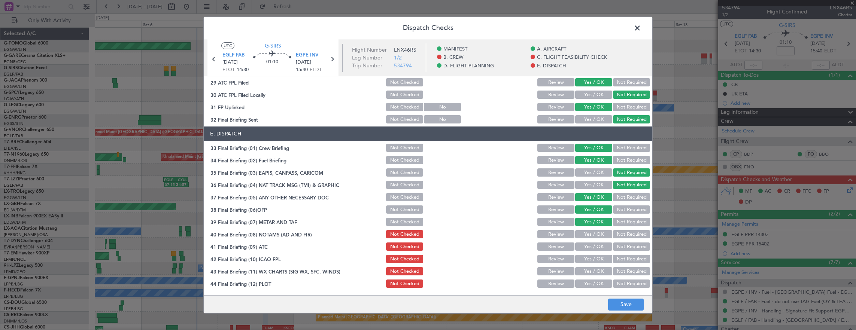
click at [593, 236] on button "Yes / OK" at bounding box center [593, 234] width 37 height 8
click at [592, 245] on button "Yes / OK" at bounding box center [593, 247] width 37 height 8
drag, startPoint x: 594, startPoint y: 256, endPoint x: 594, endPoint y: 262, distance: 5.6
click at [594, 257] on button "Yes / OK" at bounding box center [593, 259] width 37 height 8
click at [593, 268] on button "Yes / OK" at bounding box center [593, 271] width 37 height 8
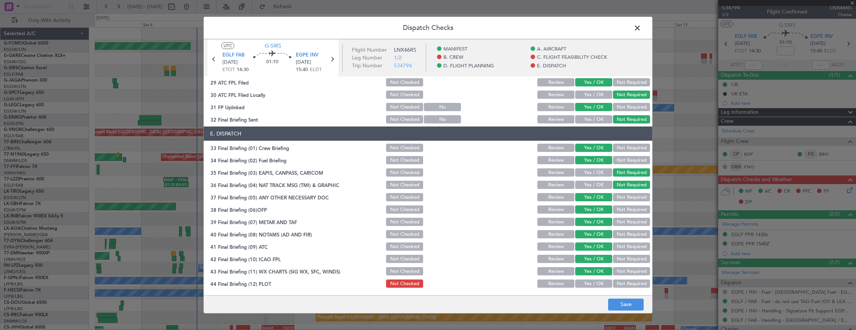
click at [594, 281] on section "E. DISPATCH 33 Final Briefing (01) Crew Briefing Not Checked Review Yes / OK No…" at bounding box center [428, 208] width 448 height 162
drag, startPoint x: 594, startPoint y: 281, endPoint x: 595, endPoint y: 285, distance: 4.2
click at [594, 281] on button "Yes / OK" at bounding box center [593, 284] width 37 height 8
click at [618, 307] on button "Save" at bounding box center [626, 305] width 36 height 12
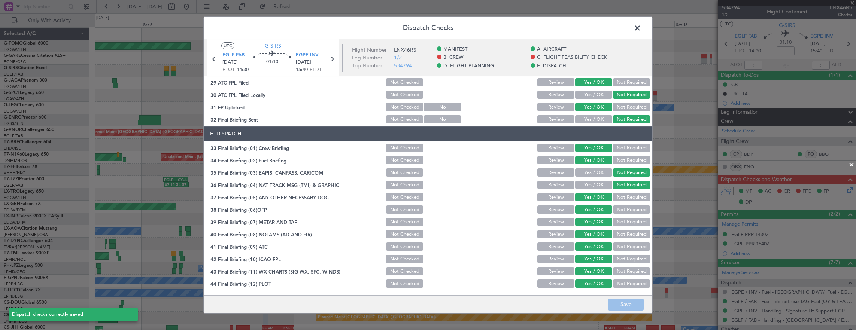
click at [641, 31] on span at bounding box center [641, 29] width 0 height 15
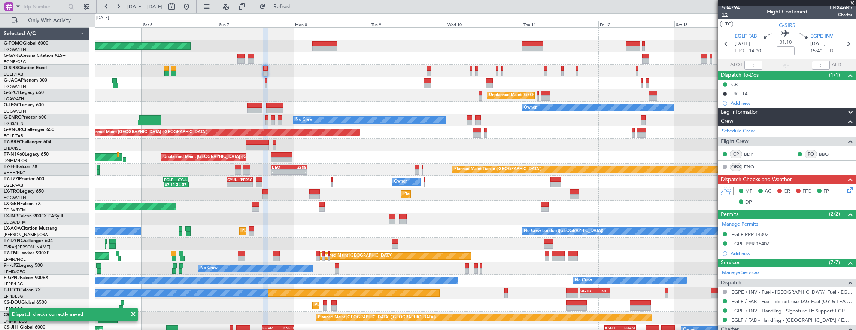
click at [730, 16] on span "1/2" at bounding box center [731, 15] width 18 height 6
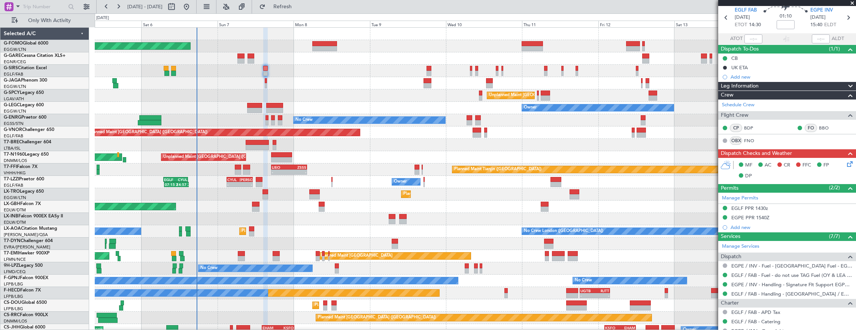
scroll to position [37, 0]
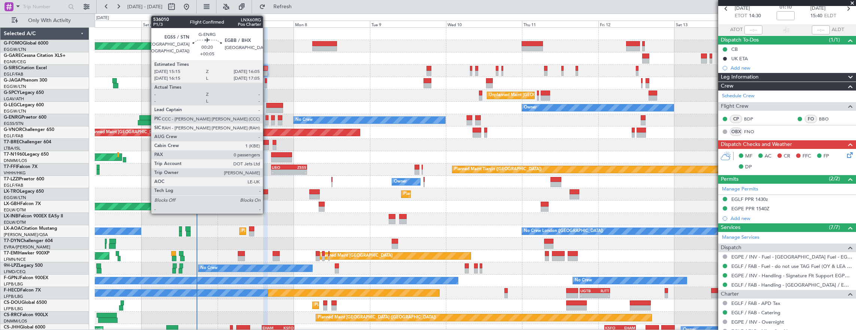
click at [267, 118] on div at bounding box center [266, 117] width 3 height 5
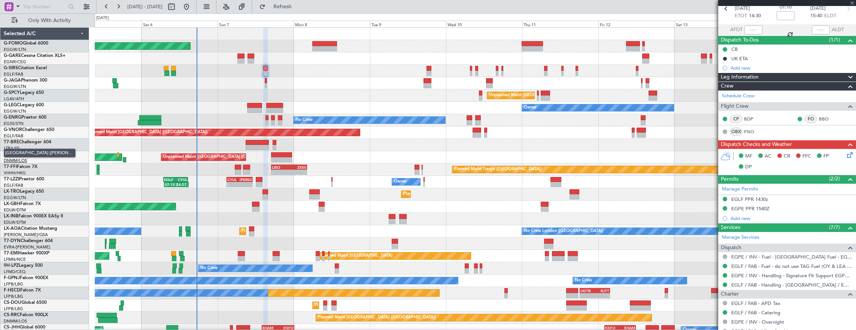
type input "+00:05"
type input "0"
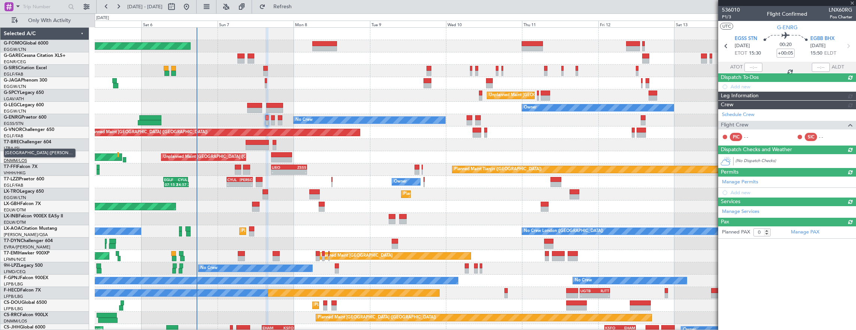
scroll to position [0, 0]
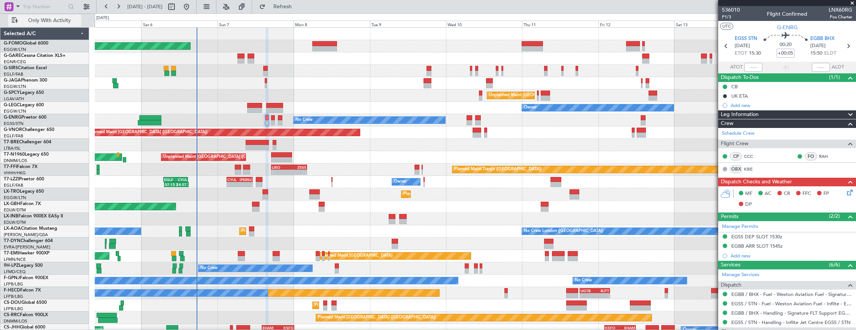
click at [56, 22] on span "Only With Activity" at bounding box center [49, 20] width 60 height 5
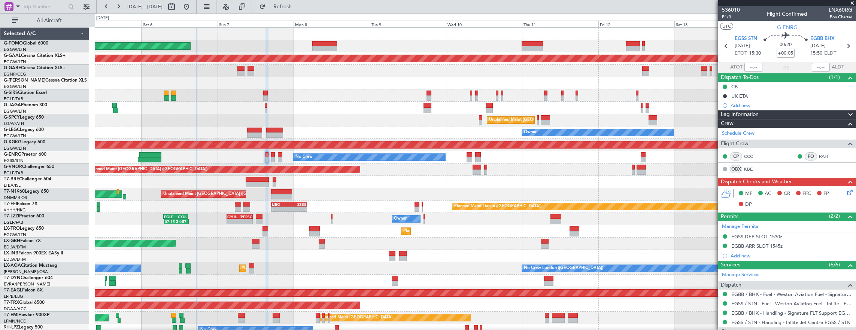
scroll to position [112, 0]
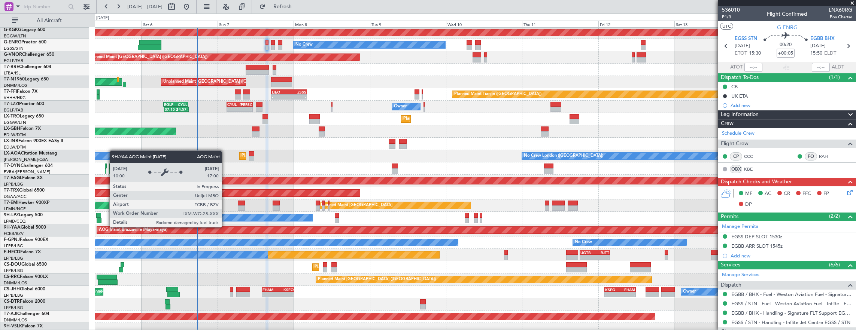
click at [407, 227] on div "AOG Maint Brazzaville (Maya-maya)" at bounding box center [641, 230] width 1088 height 7
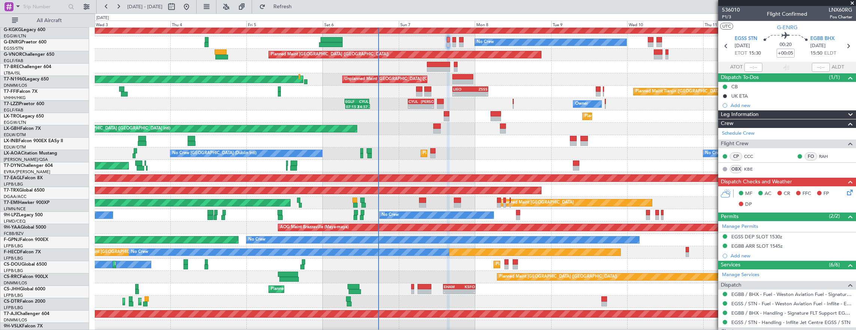
scroll to position [115, 0]
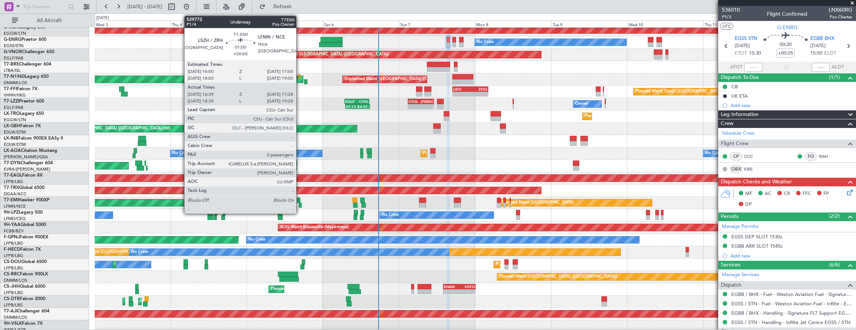
click at [511, 216] on div "No Crew No Crew Planned Maint Nice (Côte d'Azur Airport)" at bounding box center [475, 215] width 761 height 12
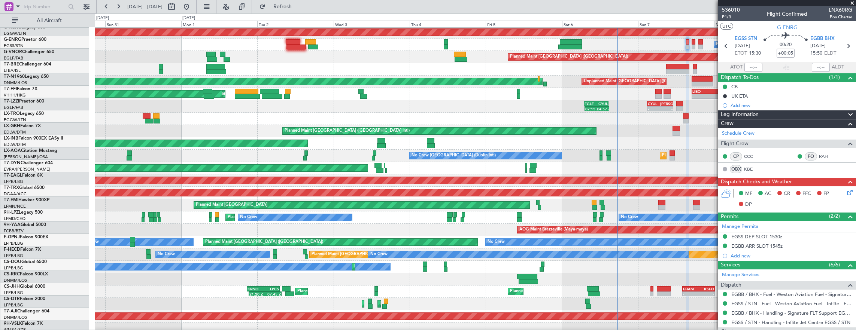
scroll to position [113, 0]
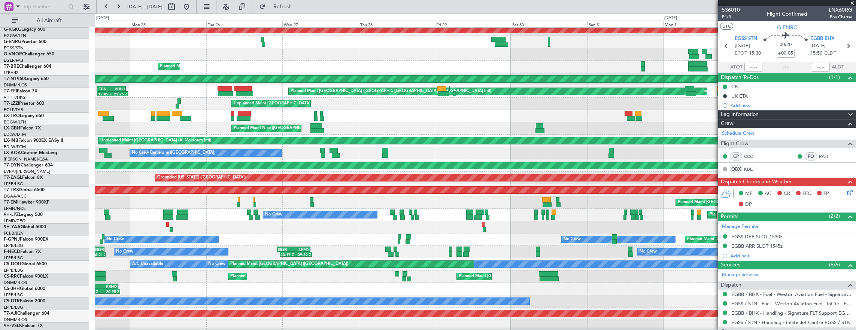
click at [659, 206] on div "Planned Maint [GEOGRAPHIC_DATA]" at bounding box center [475, 203] width 761 height 12
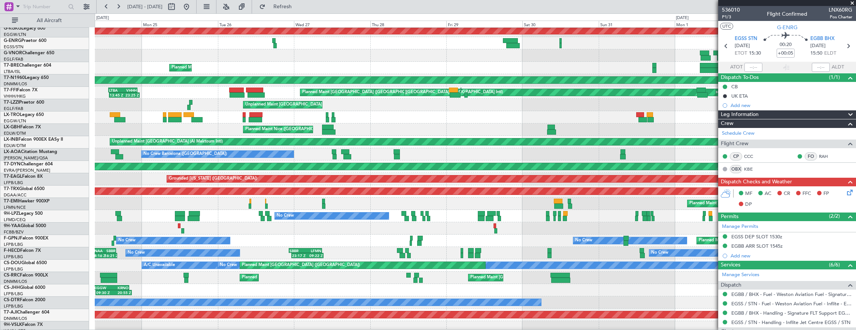
click at [513, 209] on div "Planned Maint [GEOGRAPHIC_DATA]" at bounding box center [475, 204] width 761 height 12
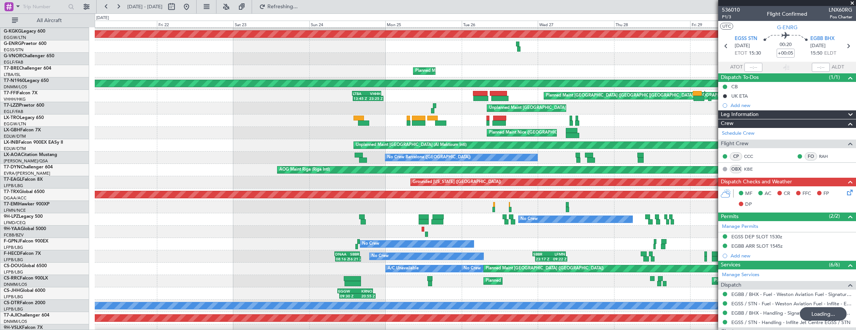
click at [582, 189] on div "Grounded New York (Teterboro)" at bounding box center [475, 182] width 761 height 12
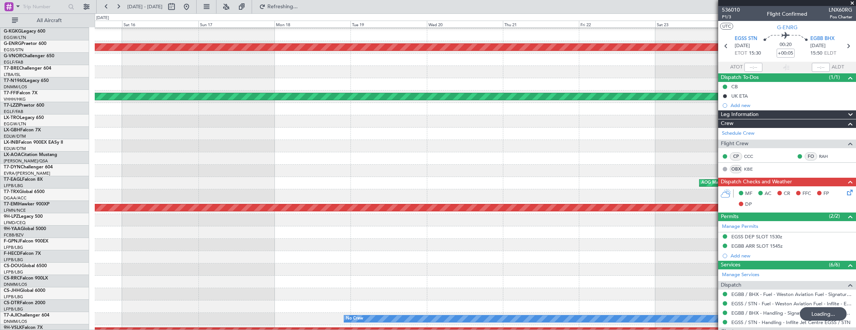
scroll to position [97, 0]
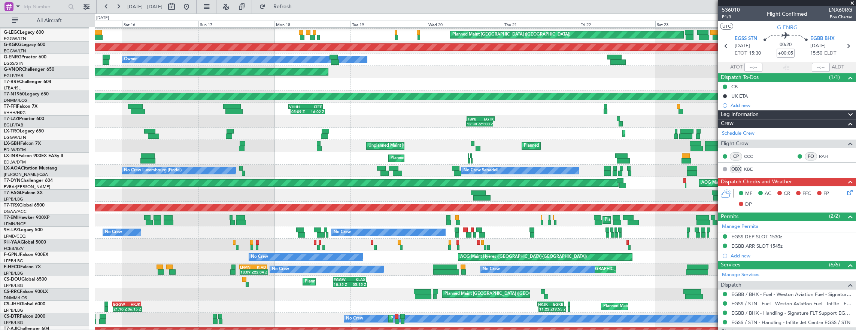
click at [455, 133] on div "Planned Maint [GEOGRAPHIC_DATA] ([GEOGRAPHIC_DATA])" at bounding box center [475, 134] width 761 height 12
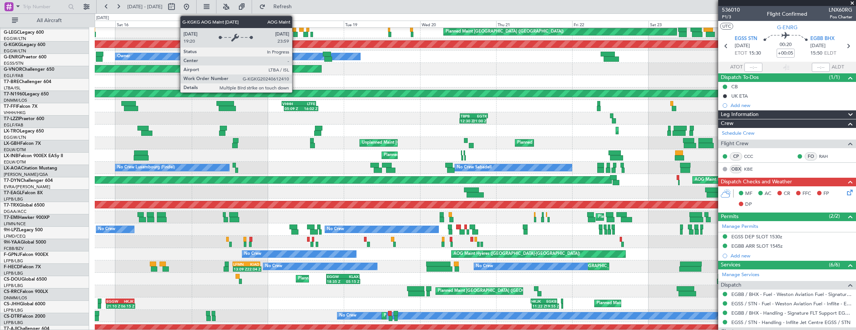
scroll to position [100, 0]
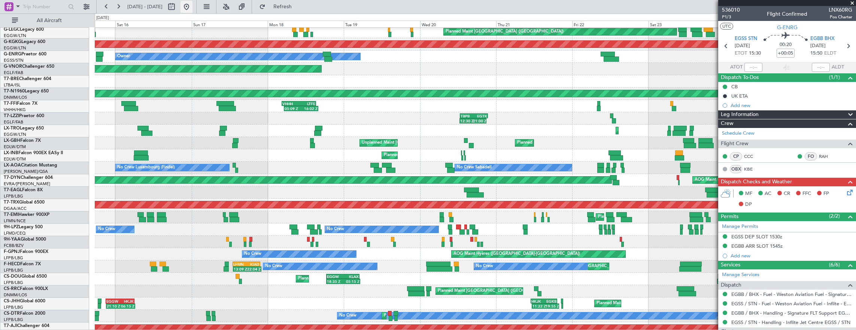
click at [192, 7] on button at bounding box center [186, 7] width 12 height 12
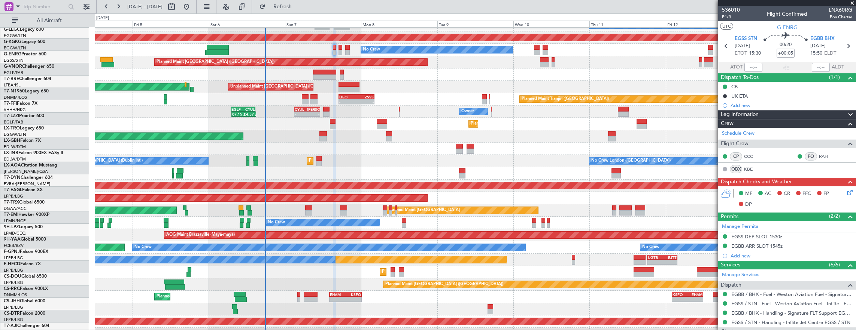
click at [249, 126] on div "Planned Maint Dusseldorf" at bounding box center [475, 124] width 761 height 12
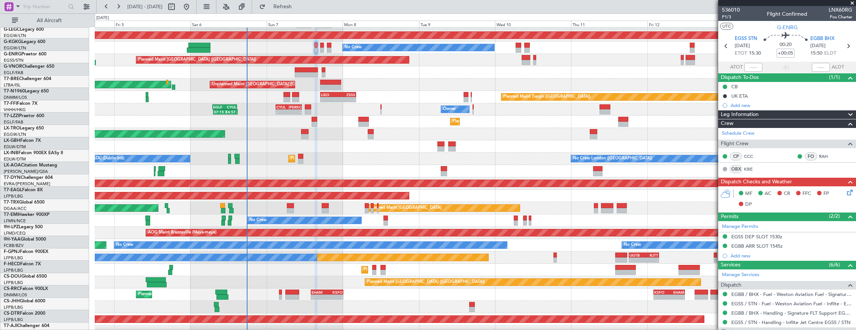
scroll to position [109, 0]
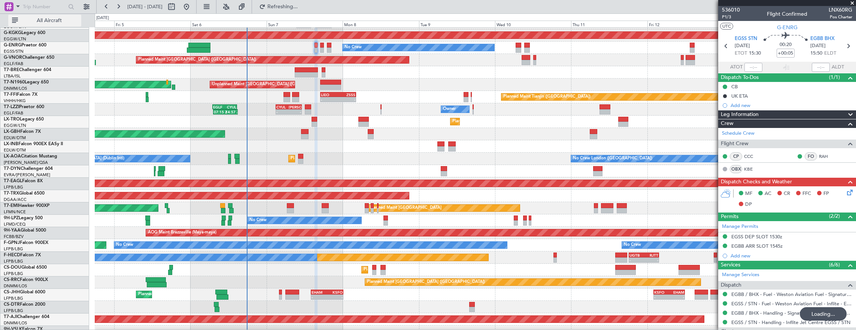
click at [53, 22] on span "All Aircraft" at bounding box center [49, 20] width 60 height 5
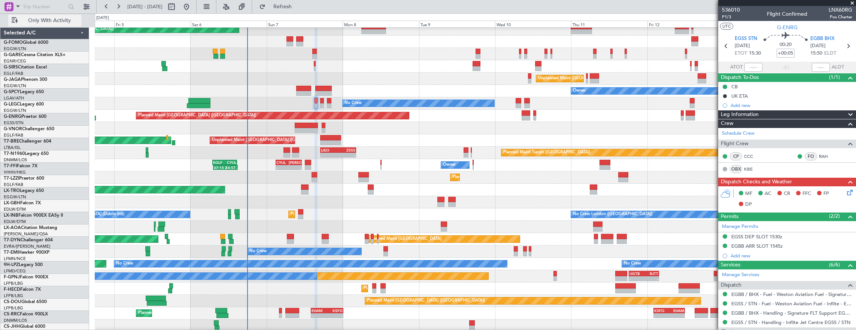
scroll to position [0, 0]
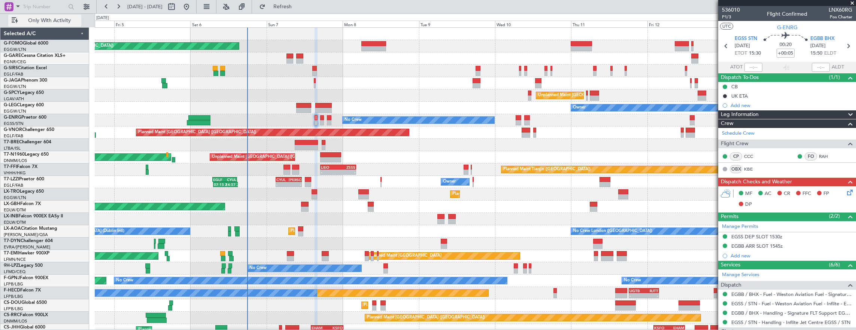
click at [36, 23] on span "Only With Activity" at bounding box center [49, 20] width 60 height 5
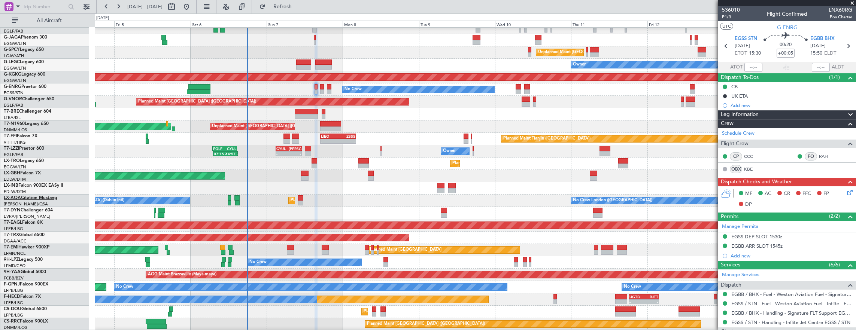
scroll to position [75, 0]
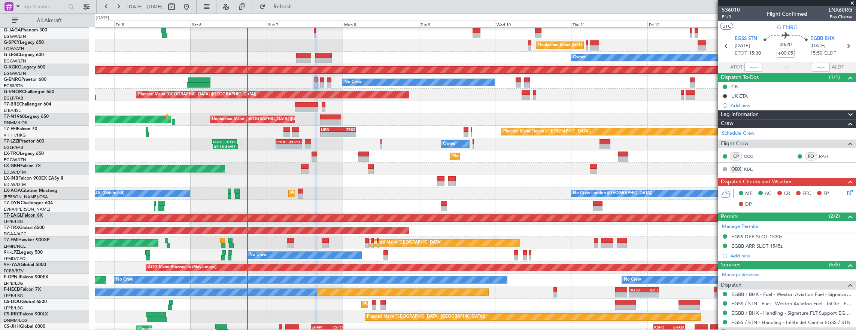
click at [30, 214] on link "T7-EAGL Falcon 8X" at bounding box center [23, 215] width 39 height 4
click at [29, 213] on link "T7-EAGL Falcon 8X" at bounding box center [23, 215] width 39 height 4
click at [38, 22] on span "All Aircraft" at bounding box center [49, 20] width 60 height 5
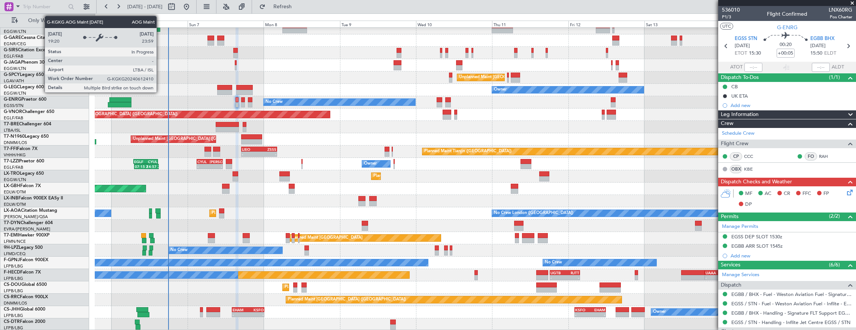
click at [336, 147] on div "Planned Maint London (Luton) Planned Maint London (Farnborough) Unplanned Maint…" at bounding box center [475, 170] width 761 height 321
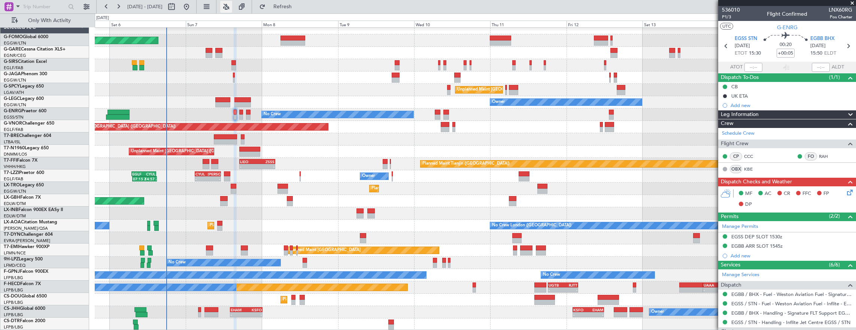
scroll to position [6, 0]
click at [49, 21] on span "Only With Activity" at bounding box center [49, 20] width 60 height 5
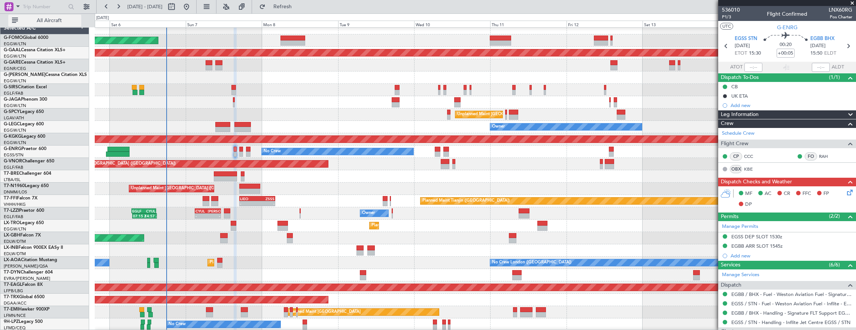
click at [49, 21] on span "All Aircraft" at bounding box center [49, 20] width 60 height 5
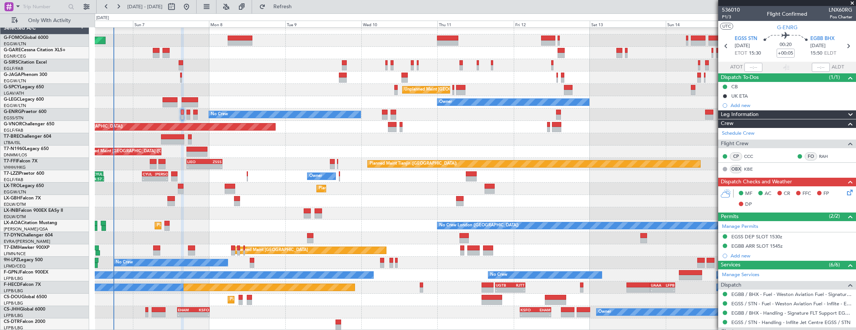
click at [249, 199] on div "Planned Maint Nurnberg Planned Maint Dubai (Dubai Intl)" at bounding box center [475, 201] width 761 height 12
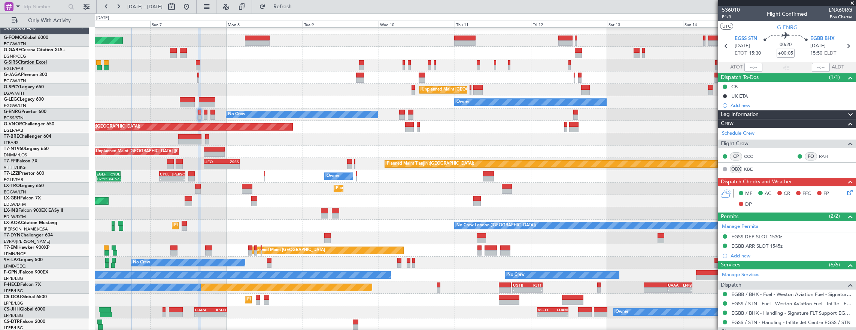
click at [39, 64] on link "G-SIRS Citation Excel" at bounding box center [25, 62] width 43 height 4
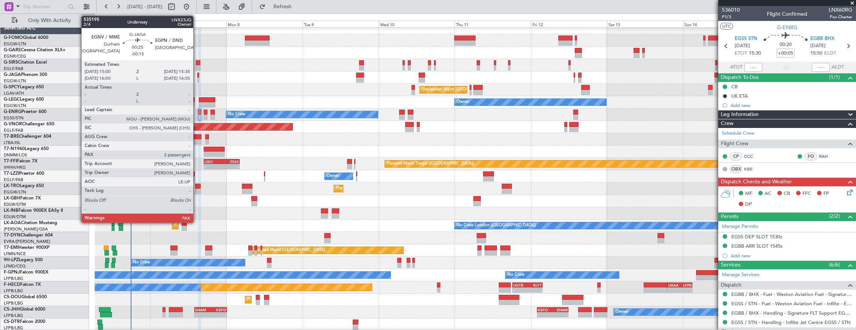
click at [197, 79] on div at bounding box center [198, 79] width 2 height 5
click at [197, 66] on div at bounding box center [198, 67] width 4 height 5
type input "-00:15"
type input "2"
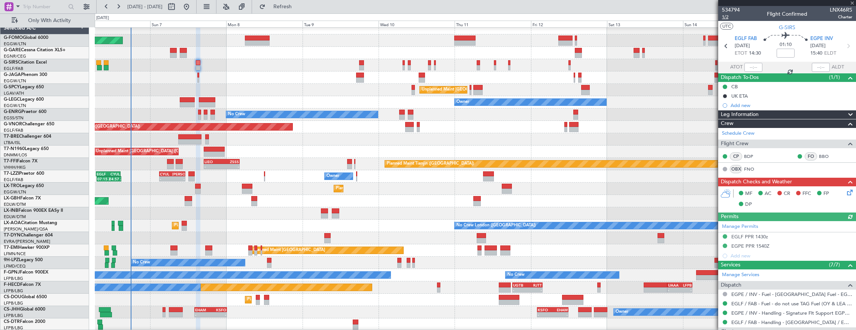
click at [726, 18] on span "1/2" at bounding box center [731, 17] width 18 height 6
click at [198, 115] on div "No Crew" at bounding box center [475, 115] width 761 height 12
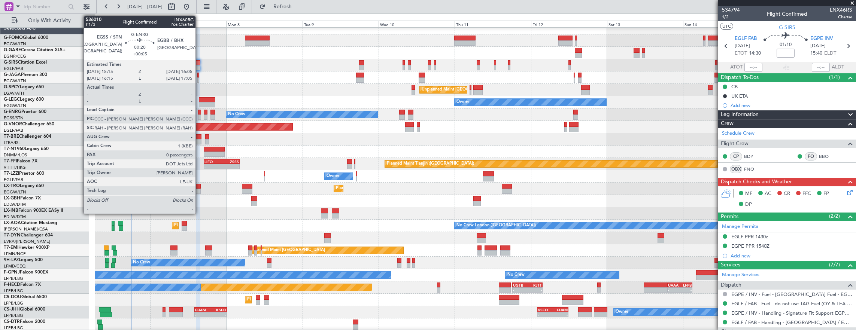
click at [199, 115] on div at bounding box center [199, 117] width 3 height 5
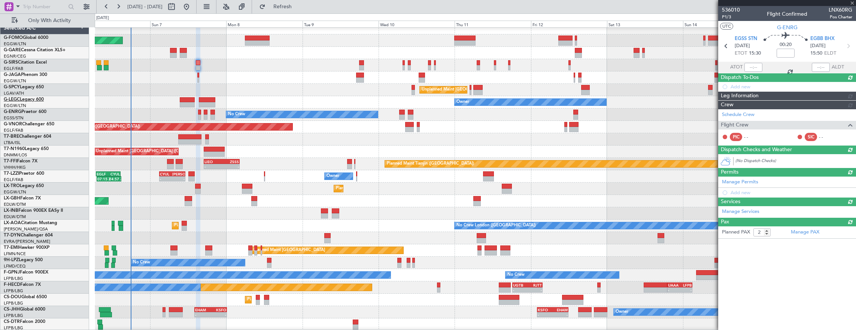
type input "+00:05"
type input "0"
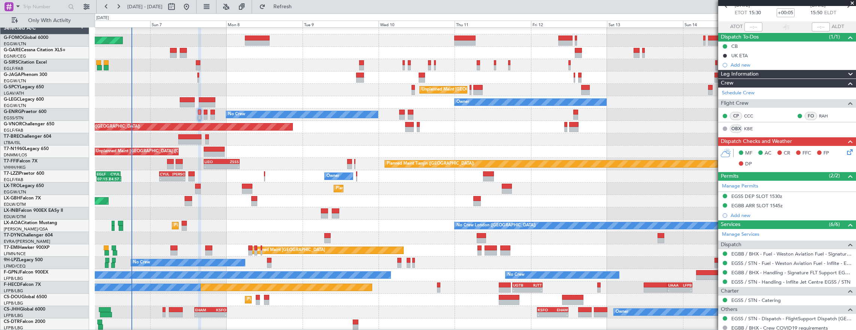
scroll to position [81, 0]
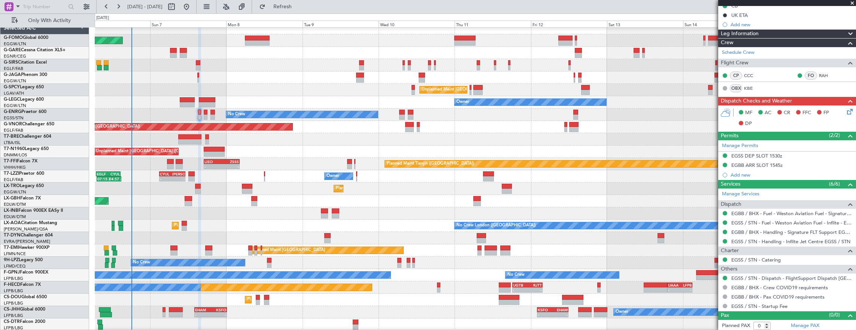
drag, startPoint x: 806, startPoint y: 162, endPoint x: 806, endPoint y: 167, distance: 4.6
click at [806, 162] on div "EGBB ARR SLOT 1545z" at bounding box center [787, 165] width 138 height 9
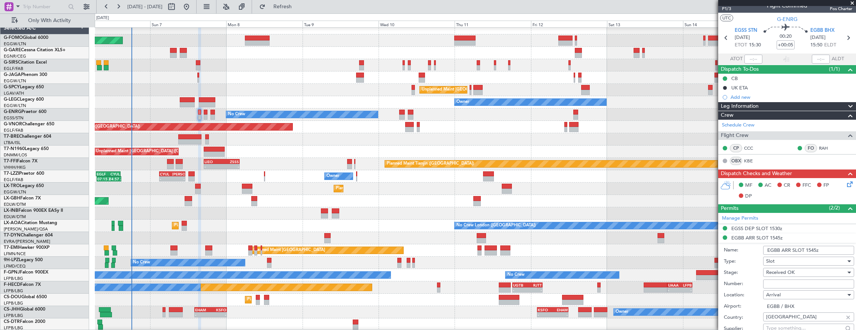
scroll to position [0, 0]
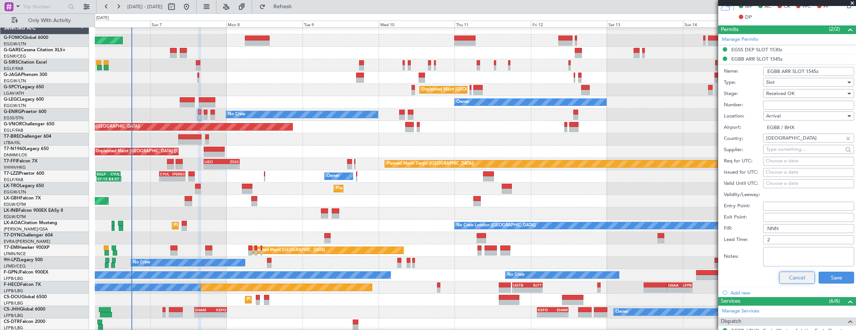
click at [793, 276] on button "Cancel" at bounding box center [797, 278] width 36 height 12
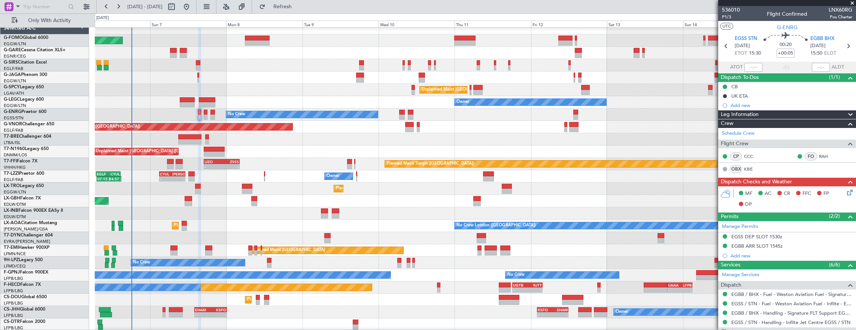
click at [726, 15] on mat-tooltip-component "Trip Number" at bounding box center [730, 24] width 37 height 20
click at [732, 18] on mat-tooltip-component "Trip Number" at bounding box center [730, 24] width 37 height 20
click at [730, 17] on span "P1/3" at bounding box center [731, 17] width 18 height 6
click at [845, 193] on icon at bounding box center [848, 191] width 6 height 6
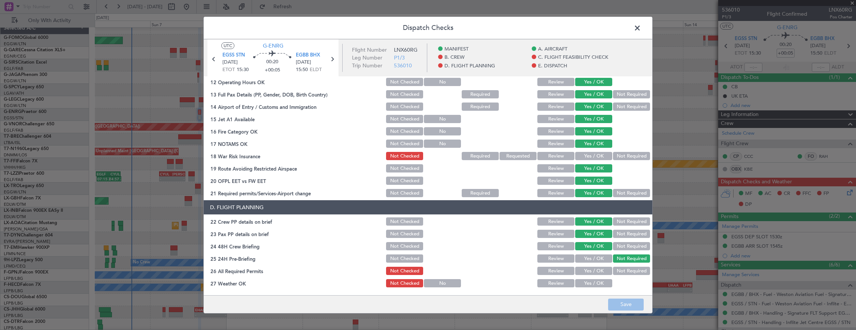
click at [615, 158] on button "Not Required" at bounding box center [631, 156] width 37 height 8
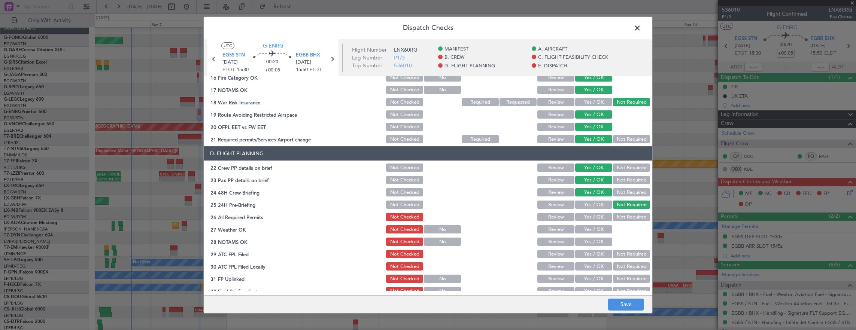
scroll to position [299, 0]
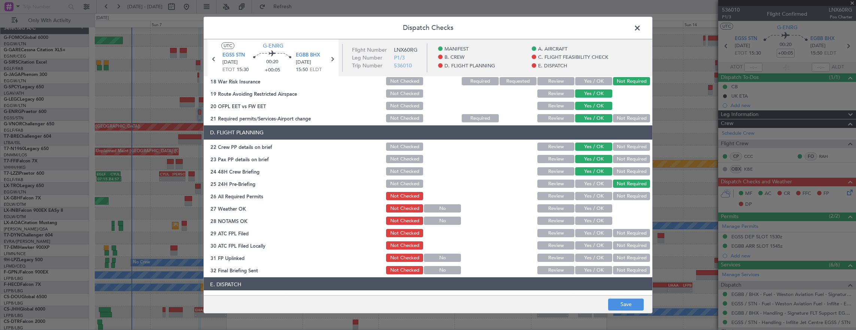
click at [593, 206] on button "Yes / OK" at bounding box center [593, 208] width 37 height 8
click at [592, 197] on button "Yes / OK" at bounding box center [593, 196] width 37 height 8
click at [593, 226] on section "D. FLIGHT PLANNING 22 Crew PP details on brief Not Checked Review Yes / OK Not …" at bounding box center [428, 200] width 448 height 150
click at [592, 220] on button "Yes / OK" at bounding box center [593, 221] width 37 height 8
click at [591, 232] on button "Yes / OK" at bounding box center [593, 233] width 37 height 8
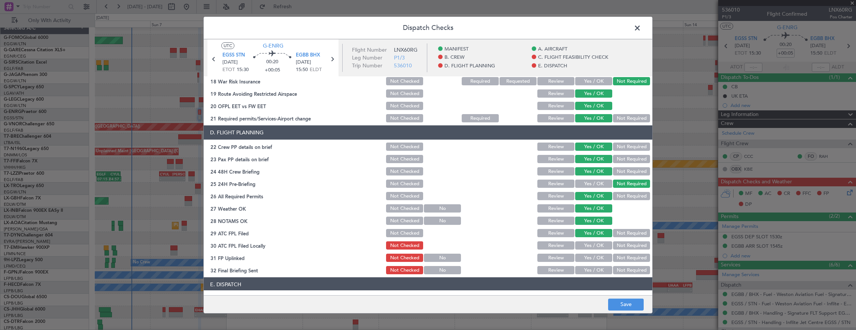
drag, startPoint x: 626, startPoint y: 245, endPoint x: 599, endPoint y: 253, distance: 28.2
click at [626, 246] on button "Not Required" at bounding box center [631, 245] width 37 height 8
click at [590, 256] on button "Yes / OK" at bounding box center [593, 258] width 37 height 8
click at [620, 270] on button "Not Required" at bounding box center [631, 270] width 37 height 8
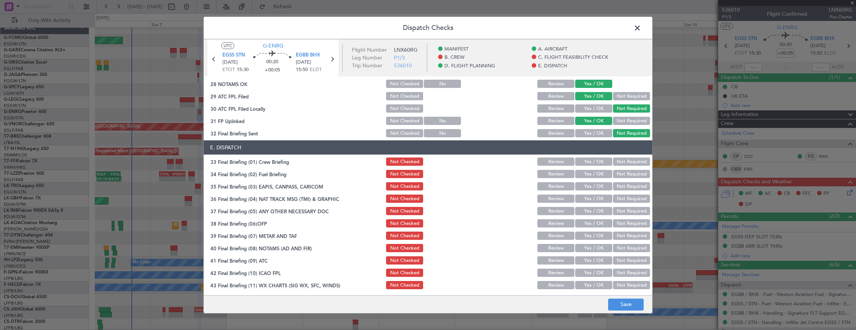
scroll to position [449, 0]
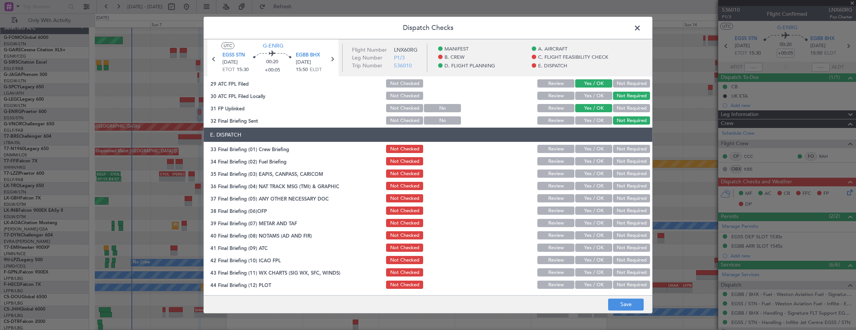
click at [593, 145] on button "Yes / OK" at bounding box center [593, 149] width 37 height 8
click at [592, 160] on button "Yes / OK" at bounding box center [593, 161] width 37 height 8
drag, startPoint x: 624, startPoint y: 173, endPoint x: 624, endPoint y: 186, distance: 13.1
click at [624, 174] on button "Not Required" at bounding box center [631, 174] width 37 height 8
click at [624, 186] on button "Not Required" at bounding box center [631, 186] width 37 height 8
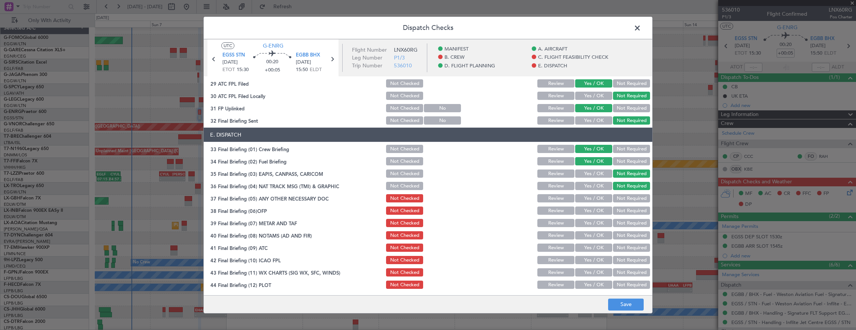
click at [594, 201] on button "Yes / OK" at bounding box center [593, 198] width 37 height 8
click at [591, 210] on button "Yes / OK" at bounding box center [593, 211] width 37 height 8
drag, startPoint x: 591, startPoint y: 216, endPoint x: 592, endPoint y: 225, distance: 8.7
click at [592, 216] on section "E. DISPATCH 33 Final Briefing (01) Crew Briefing Not Checked Review Yes / OK No…" at bounding box center [428, 209] width 448 height 162
click at [592, 228] on div "Yes / OK" at bounding box center [593, 223] width 38 height 10
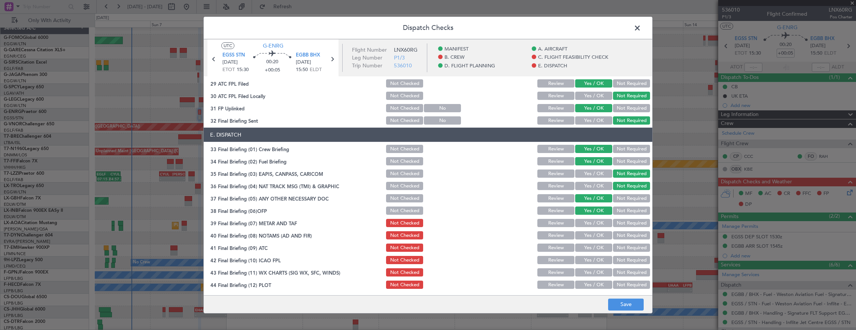
click at [590, 239] on button "Yes / OK" at bounding box center [593, 235] width 37 height 8
click at [587, 219] on button "Yes / OK" at bounding box center [593, 223] width 37 height 8
click at [586, 247] on button "Yes / OK" at bounding box center [593, 248] width 37 height 8
click at [586, 256] on button "Yes / OK" at bounding box center [593, 260] width 37 height 8
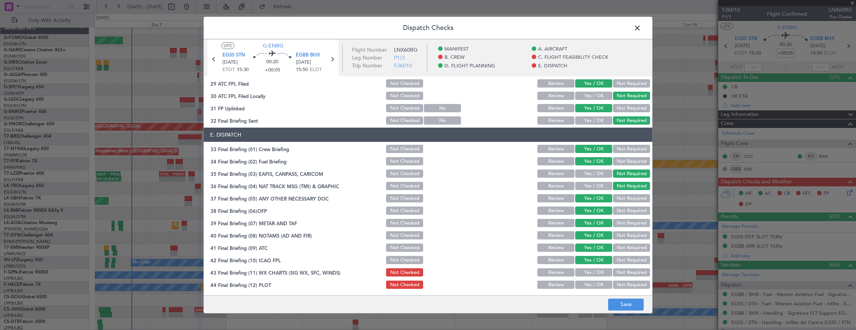
click at [589, 270] on button "Yes / OK" at bounding box center [593, 272] width 37 height 8
click at [588, 283] on button "Yes / OK" at bounding box center [593, 285] width 37 height 8
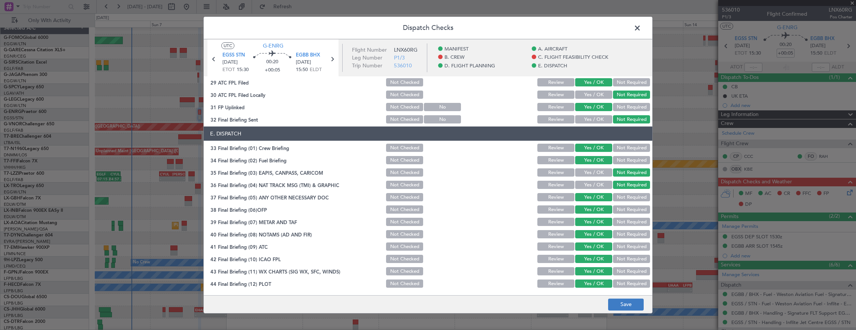
click at [627, 299] on footer "Save" at bounding box center [428, 304] width 448 height 18
click at [629, 311] on footer "Save" at bounding box center [428, 304] width 448 height 18
click at [629, 310] on button "Save" at bounding box center [626, 305] width 36 height 12
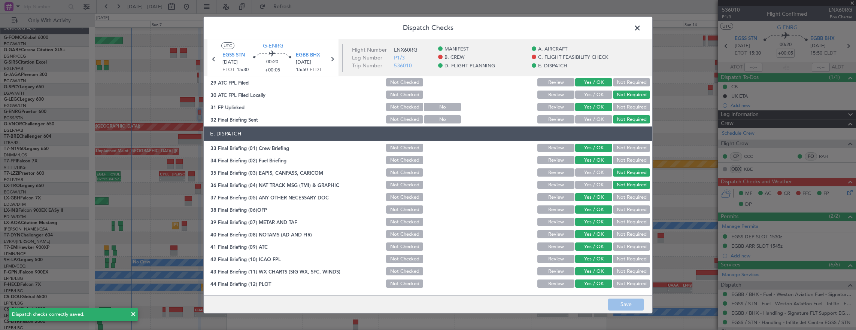
click at [641, 24] on span at bounding box center [641, 29] width 0 height 15
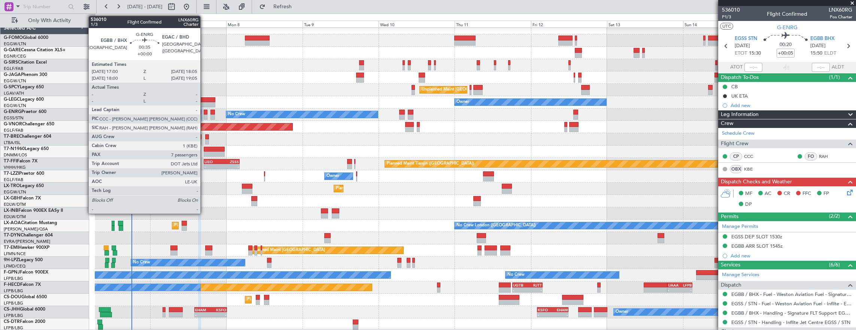
click at [203, 110] on div "No Crew" at bounding box center [475, 115] width 761 height 12
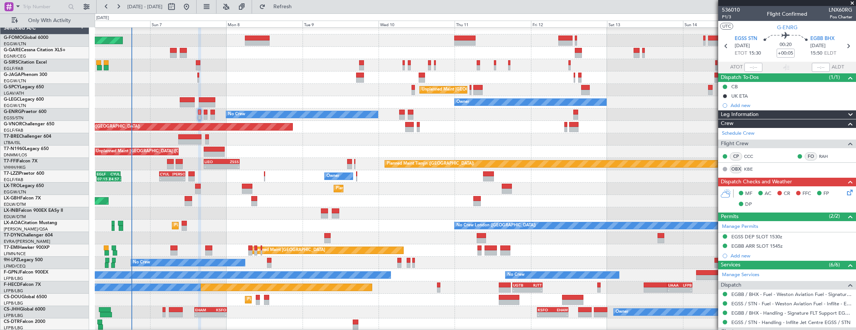
click at [203, 114] on div "No Crew" at bounding box center [475, 115] width 761 height 12
click at [207, 114] on div "No Crew" at bounding box center [475, 115] width 761 height 12
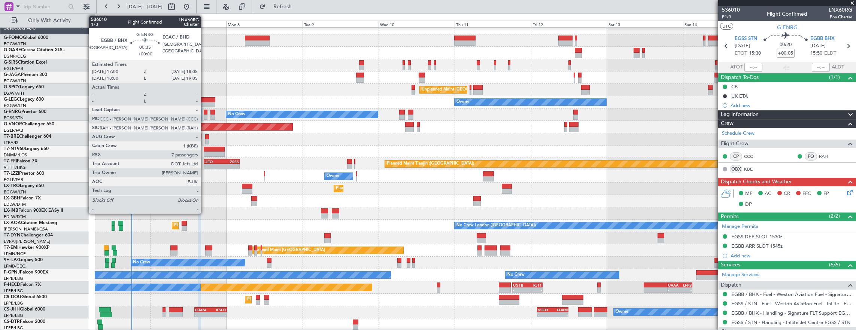
click at [204, 112] on div at bounding box center [206, 112] width 4 height 5
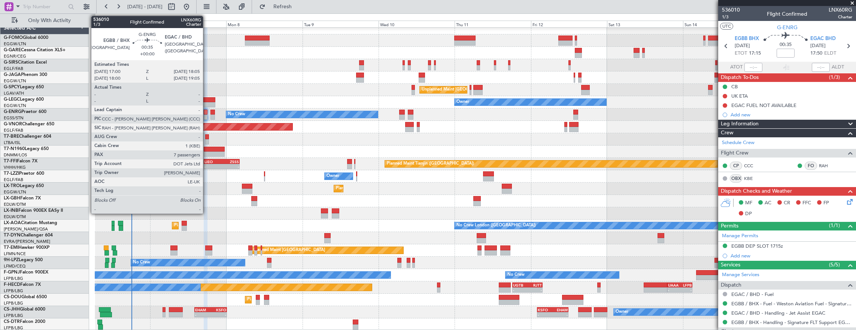
click at [203, 112] on div "No Crew" at bounding box center [475, 115] width 761 height 12
click at [206, 114] on div at bounding box center [206, 112] width 4 height 5
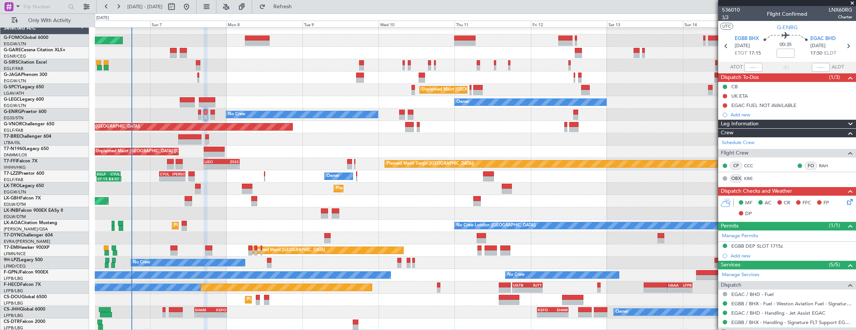
click at [732, 18] on span "1/3" at bounding box center [731, 17] width 18 height 6
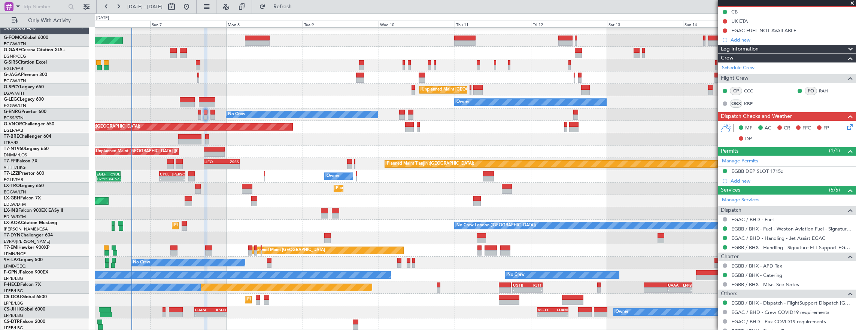
scroll to position [0, 0]
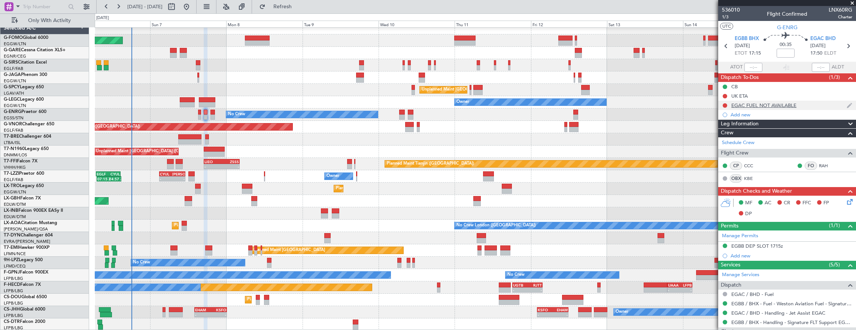
click at [805, 105] on div "EGAC FUEL NOT AVAILABLE" at bounding box center [787, 105] width 138 height 9
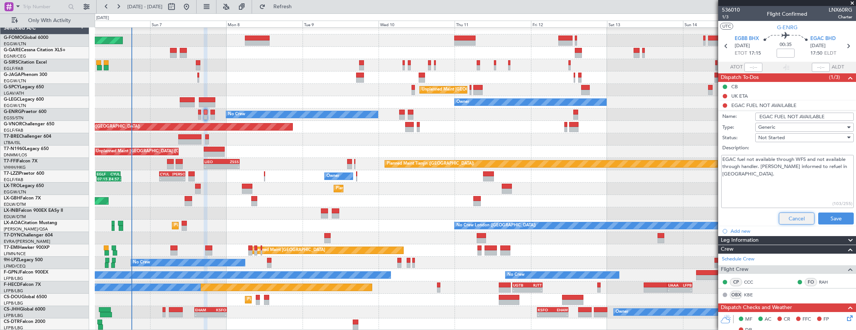
click at [795, 216] on button "Cancel" at bounding box center [797, 219] width 36 height 12
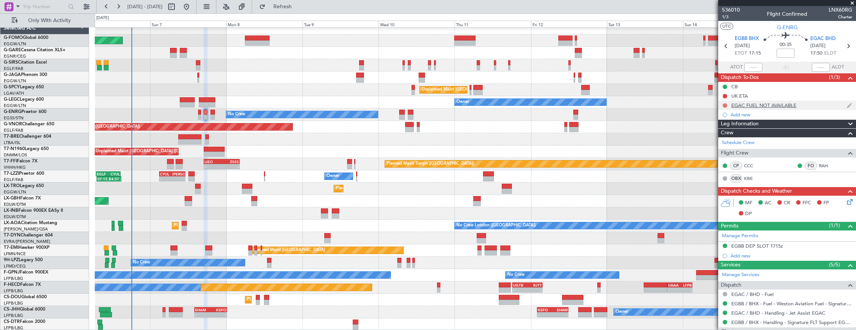
click at [727, 104] on button at bounding box center [725, 105] width 4 height 4
click at [732, 134] on span "Completed" at bounding box center [728, 137] width 25 height 7
click at [725, 94] on button at bounding box center [725, 96] width 4 height 4
click at [726, 142] on span "Cancelled" at bounding box center [726, 139] width 21 height 7
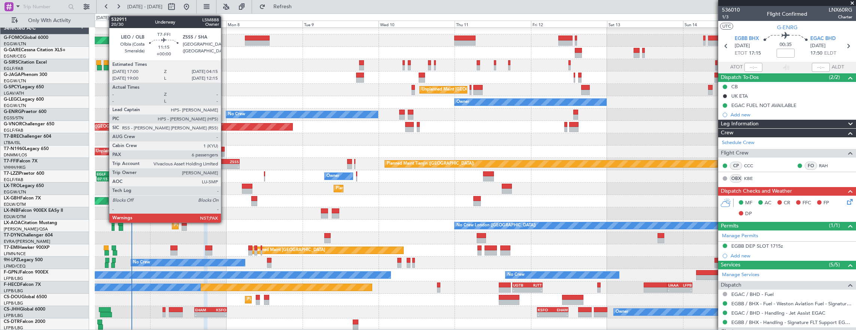
click at [225, 162] on div "ZSSS" at bounding box center [230, 161] width 17 height 4
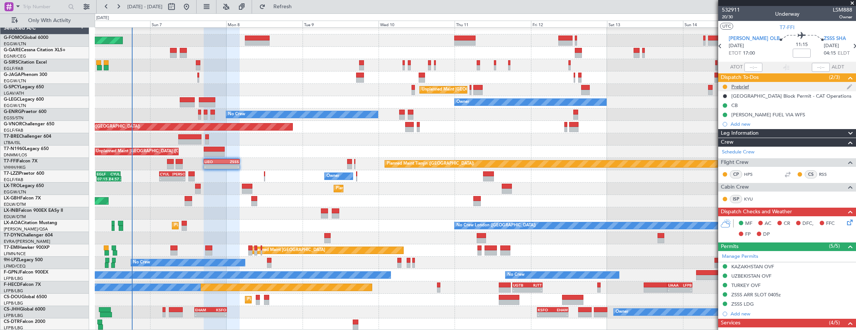
click at [778, 87] on div "Prebrief" at bounding box center [787, 86] width 138 height 9
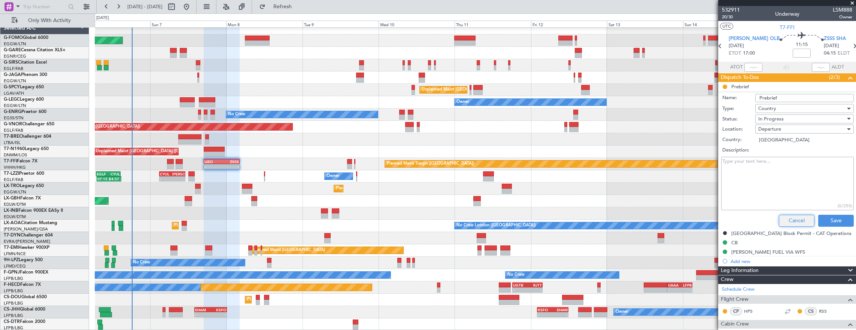
click at [794, 218] on button "Cancel" at bounding box center [797, 221] width 36 height 12
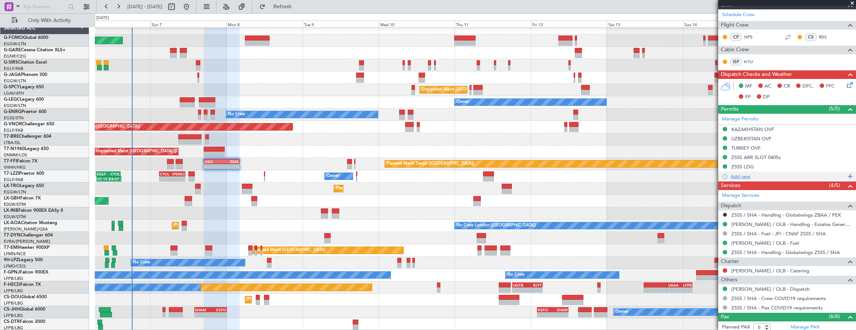
scroll to position [150, 0]
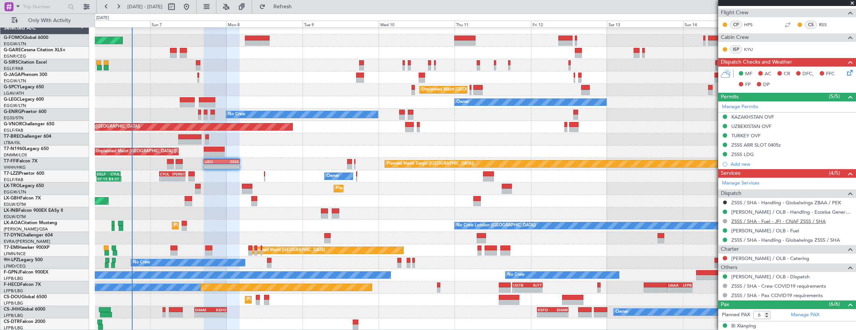
click at [807, 219] on link "ZSSS / SHA - Fuel - JFI - CNAF ZSSS / SHA" at bounding box center [778, 221] width 94 height 6
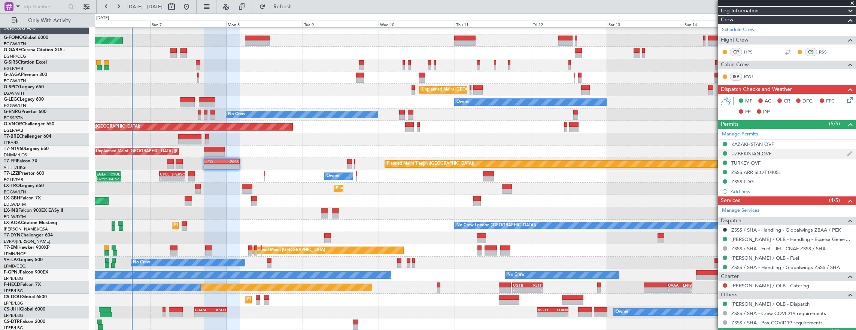
scroll to position [112, 0]
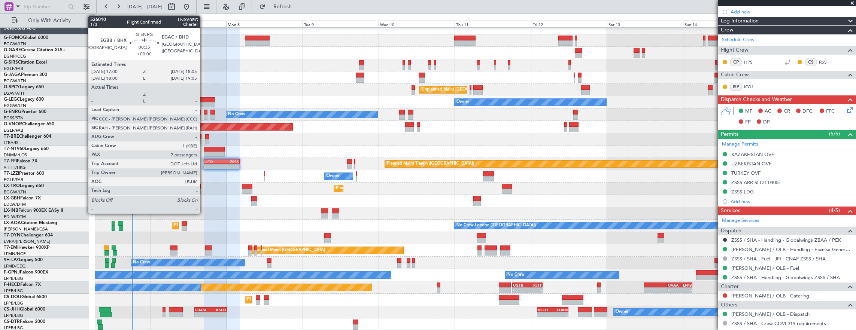
click at [204, 112] on div at bounding box center [206, 112] width 4 height 5
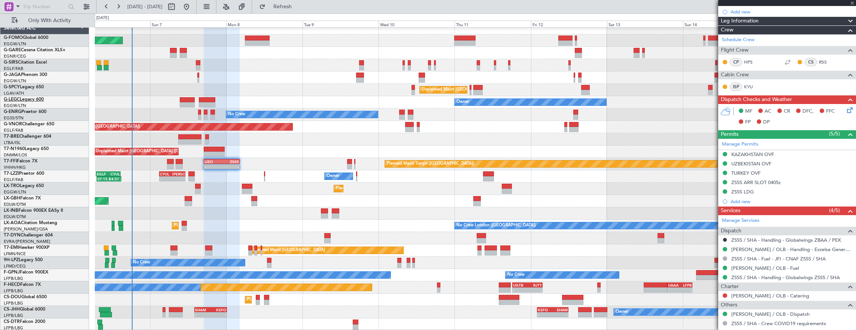
type input "7"
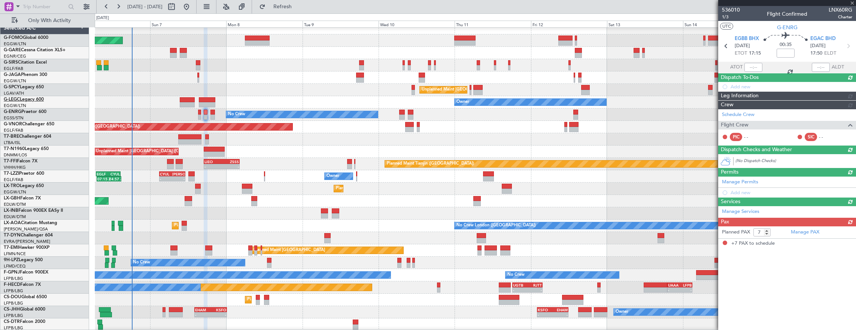
scroll to position [0, 0]
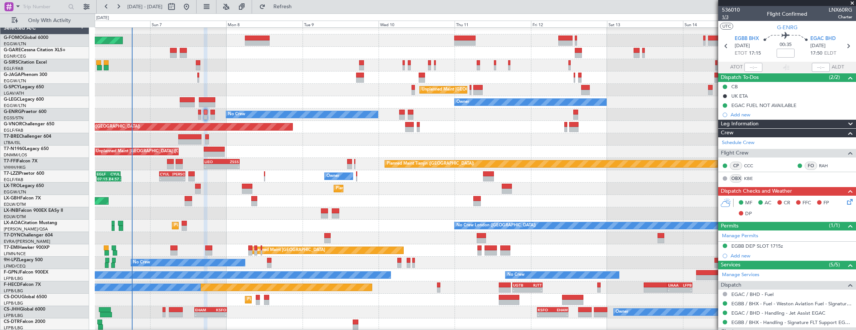
click at [729, 17] on span "1/3" at bounding box center [731, 17] width 18 height 6
click at [728, 19] on span "1/3" at bounding box center [731, 17] width 18 height 6
click at [845, 201] on icon at bounding box center [848, 201] width 6 height 6
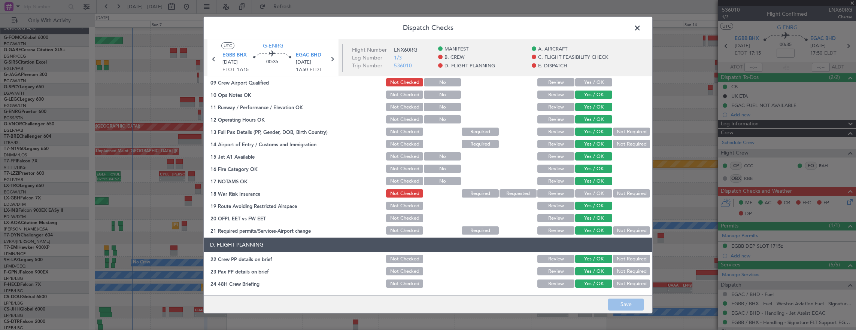
click at [622, 192] on button "Not Required" at bounding box center [631, 193] width 37 height 8
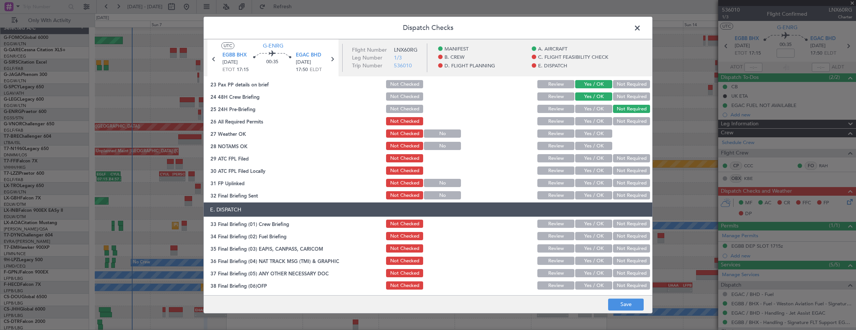
click at [595, 124] on button "Yes / OK" at bounding box center [593, 121] width 37 height 8
click at [593, 134] on button "Yes / OK" at bounding box center [593, 134] width 37 height 8
click at [593, 147] on button "Yes / OK" at bounding box center [593, 146] width 37 height 8
click at [591, 158] on button "Yes / OK" at bounding box center [593, 158] width 37 height 8
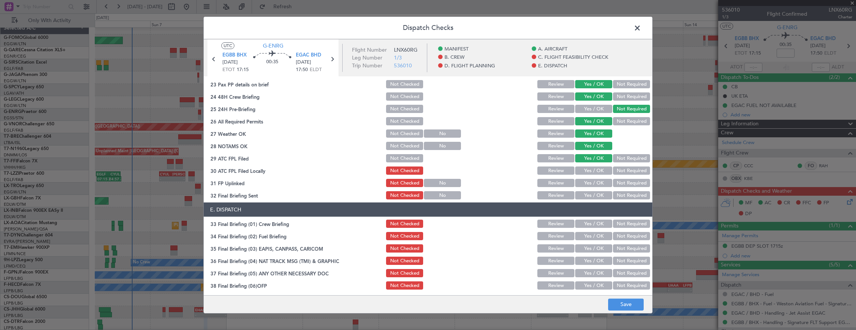
click at [621, 172] on button "Not Required" at bounding box center [631, 171] width 37 height 8
drag, startPoint x: 590, startPoint y: 180, endPoint x: 594, endPoint y: 183, distance: 5.0
click at [591, 181] on button "Yes / OK" at bounding box center [593, 183] width 37 height 8
click at [624, 195] on button "Not Required" at bounding box center [631, 195] width 37 height 8
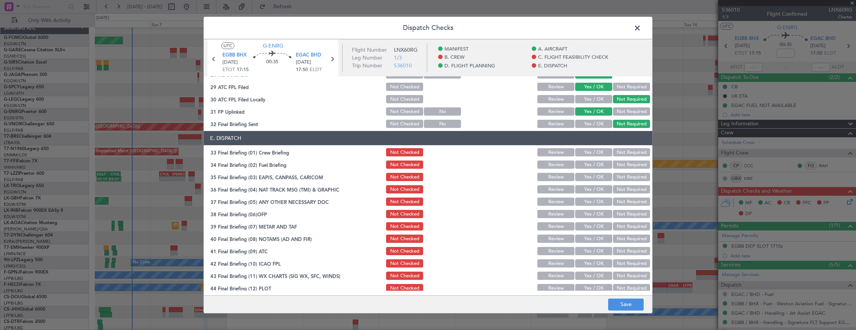
scroll to position [449, 0]
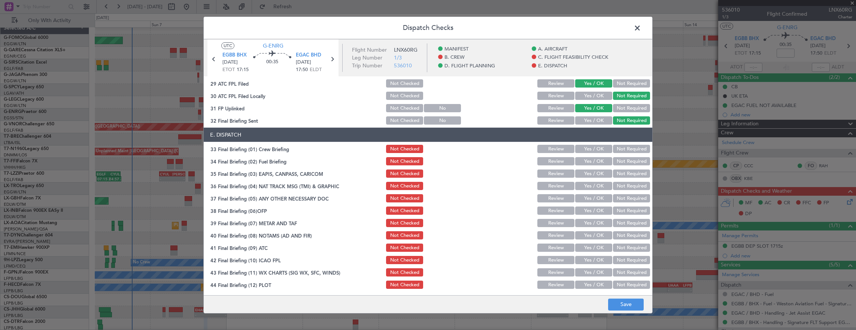
click at [595, 146] on button "Yes / OK" at bounding box center [593, 149] width 37 height 8
click at [592, 162] on button "Yes / OK" at bounding box center [593, 161] width 37 height 8
drag, startPoint x: 631, startPoint y: 175, endPoint x: 629, endPoint y: 184, distance: 9.4
click at [631, 175] on button "Not Required" at bounding box center [631, 174] width 37 height 8
drag, startPoint x: 629, startPoint y: 184, endPoint x: 599, endPoint y: 198, distance: 32.2
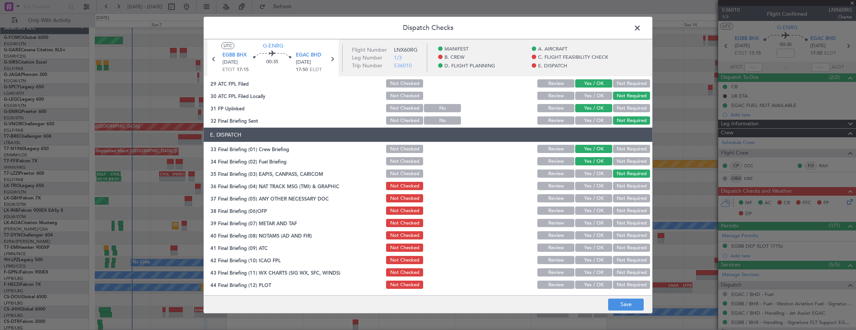
click at [628, 184] on button "Not Required" at bounding box center [631, 186] width 37 height 8
click at [586, 200] on button "Yes / OK" at bounding box center [593, 198] width 37 height 8
click at [587, 217] on section "E. DISPATCH 33 Final Briefing (01) Crew Briefing Not Checked Review Yes / OK No…" at bounding box center [428, 209] width 448 height 162
drag, startPoint x: 586, startPoint y: 207, endPoint x: 587, endPoint y: 216, distance: 9.2
click at [586, 209] on button "Yes / OK" at bounding box center [593, 211] width 37 height 8
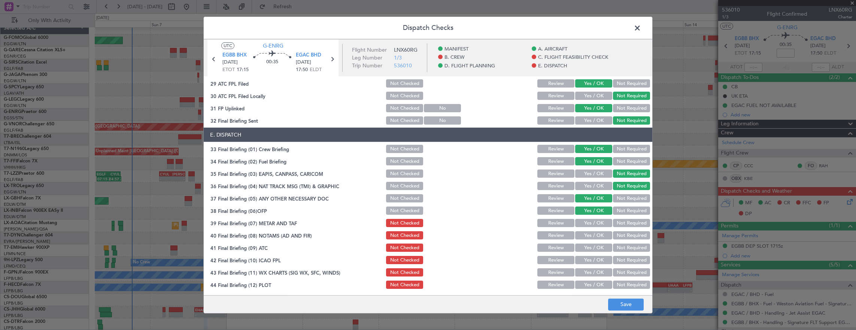
click at [590, 223] on button "Yes / OK" at bounding box center [593, 223] width 37 height 8
click at [592, 239] on button "Yes / OK" at bounding box center [593, 235] width 37 height 8
click at [593, 253] on section "E. DISPATCH 33 Final Briefing (01) Crew Briefing Not Checked Review Yes / OK No…" at bounding box center [428, 209] width 448 height 162
click at [588, 244] on button "Yes / OK" at bounding box center [593, 248] width 37 height 8
click at [588, 258] on button "Yes / OK" at bounding box center [593, 260] width 37 height 8
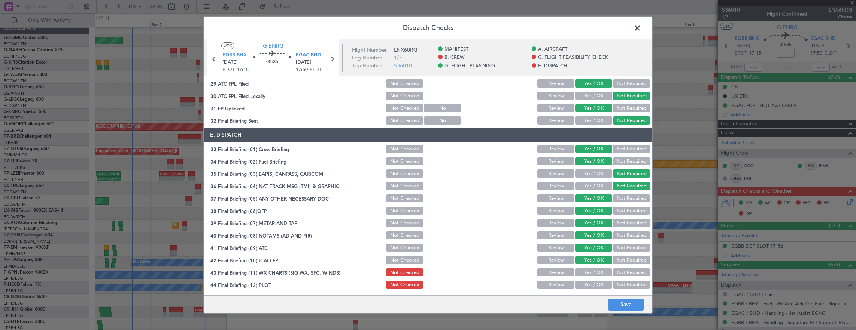
click at [589, 271] on button "Yes / OK" at bounding box center [593, 272] width 37 height 8
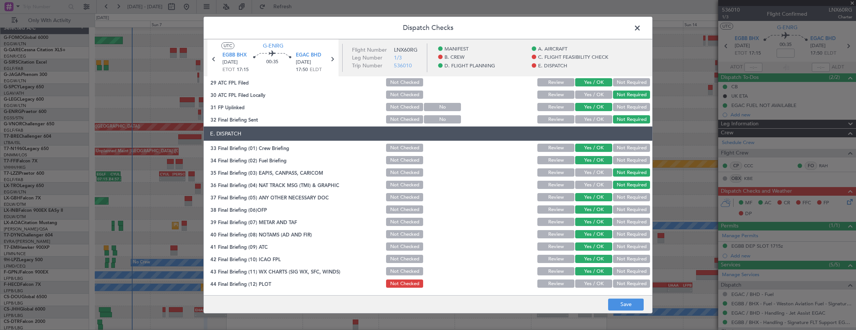
click at [591, 281] on button "Yes / OK" at bounding box center [593, 284] width 37 height 8
click at [621, 308] on button "Save" at bounding box center [626, 305] width 36 height 12
click at [641, 31] on span at bounding box center [641, 29] width 0 height 15
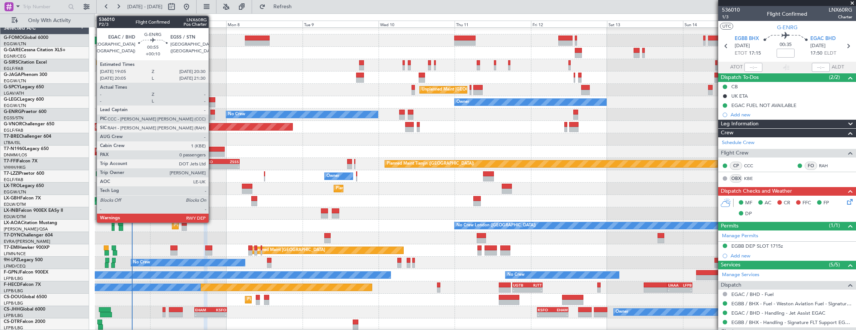
click at [212, 115] on div at bounding box center [212, 117] width 5 height 5
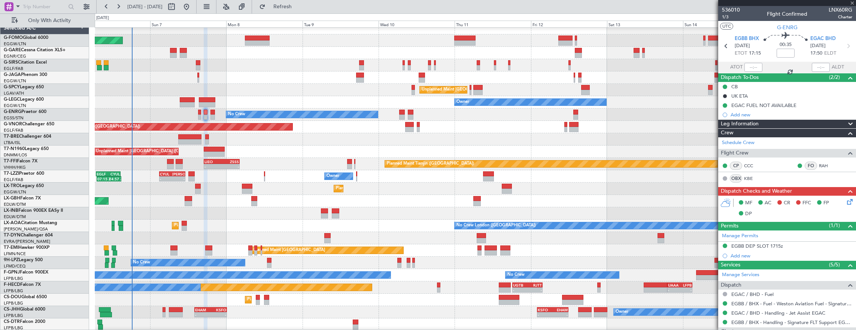
type input "+00:10"
type input "0"
click at [736, 16] on span "P2/3" at bounding box center [731, 17] width 18 height 6
click at [727, 17] on span "P2/3" at bounding box center [731, 17] width 18 height 6
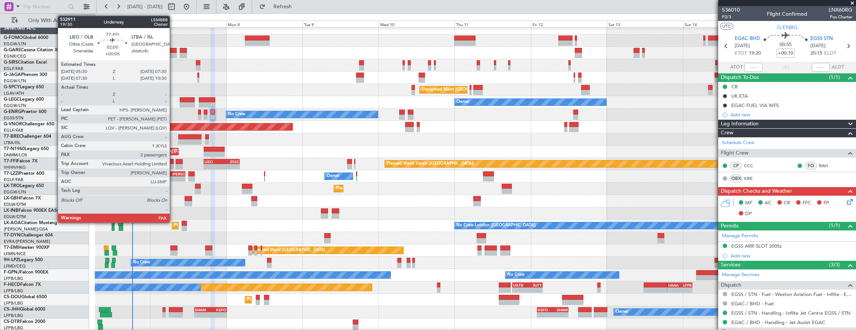
click at [173, 161] on div at bounding box center [170, 161] width 6 height 5
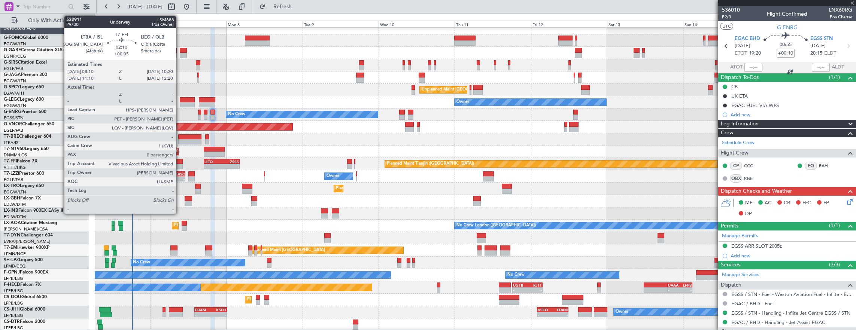
type input "+00:05"
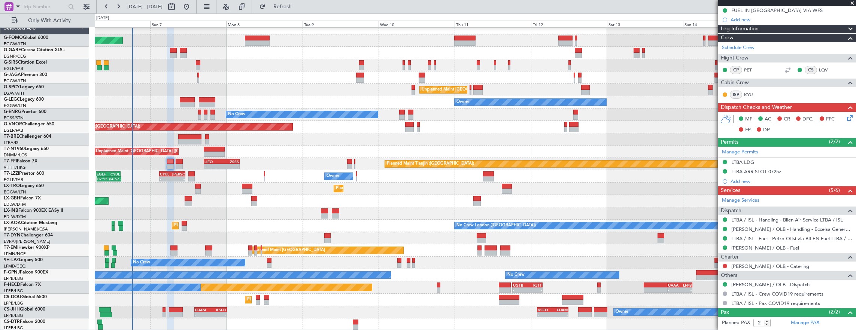
scroll to position [135, 0]
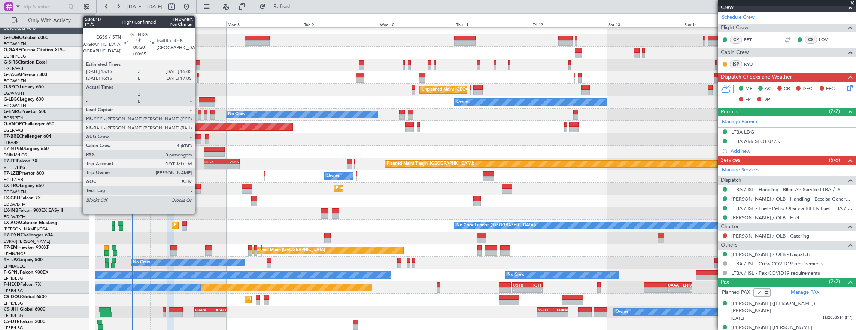
click at [199, 114] on div at bounding box center [199, 112] width 3 height 5
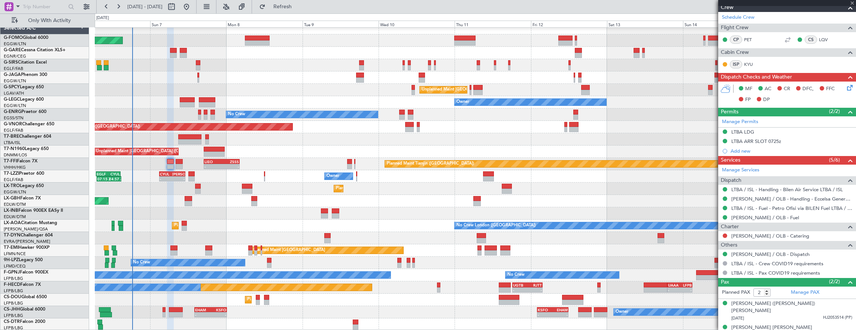
type input "0"
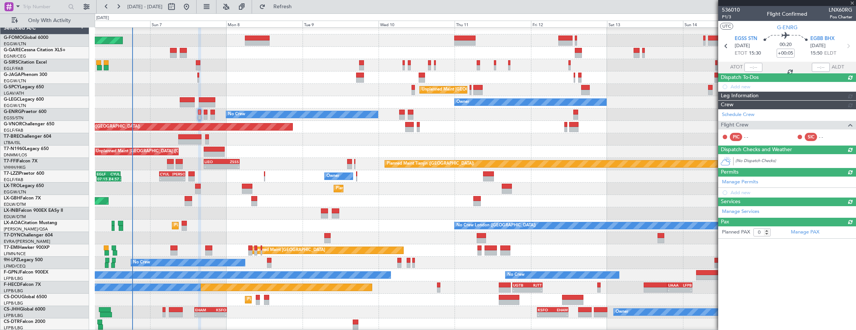
scroll to position [0, 0]
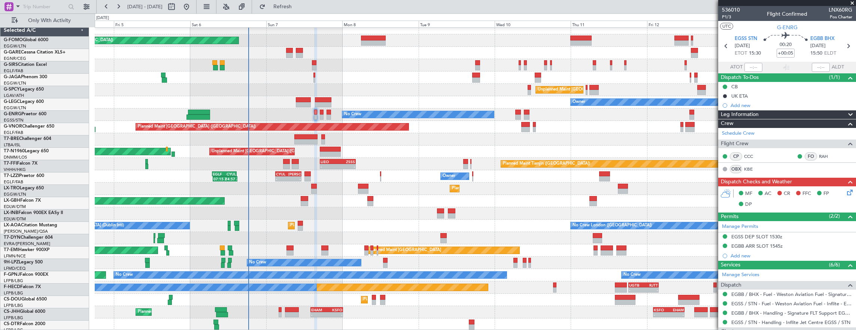
click at [300, 155] on div "Unplanned Maint London (Stansted) Planned Maint London (Stansted)" at bounding box center [475, 152] width 761 height 12
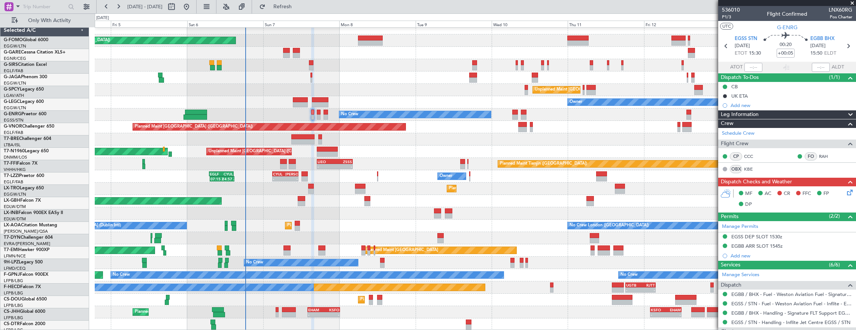
scroll to position [6, 0]
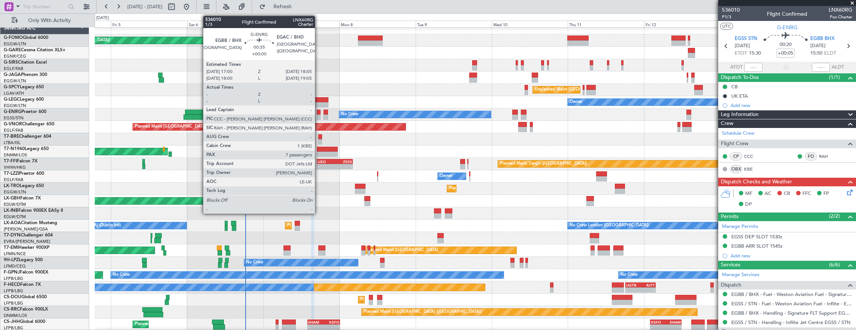
click at [319, 115] on div at bounding box center [319, 117] width 4 height 5
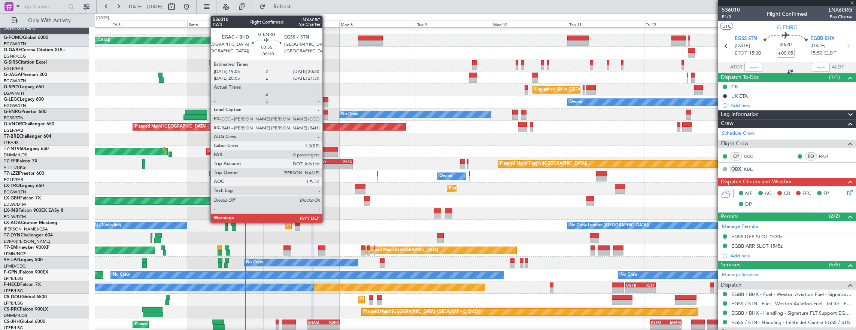
type input "7"
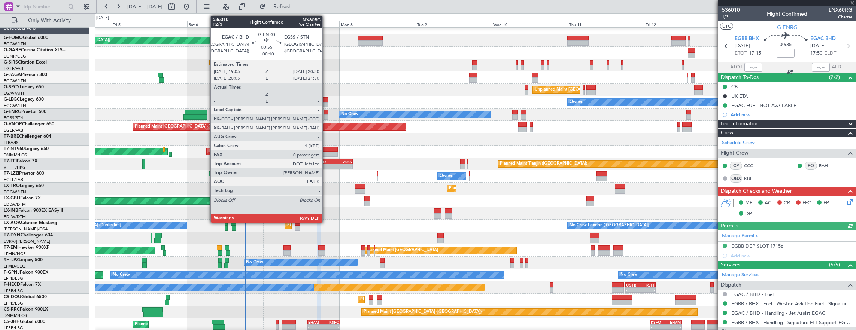
click at [326, 115] on div at bounding box center [325, 117] width 5 height 5
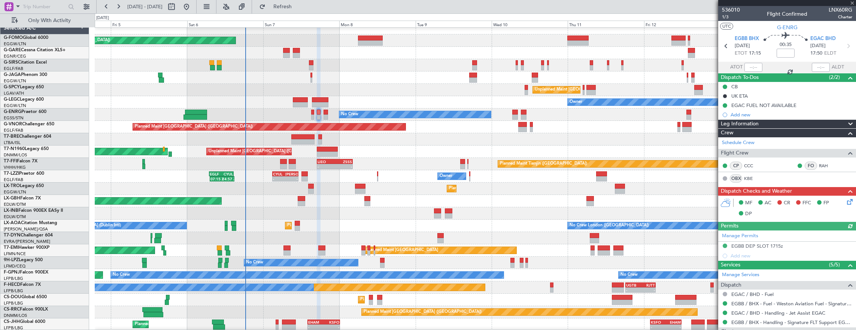
type input "+00:10"
type input "0"
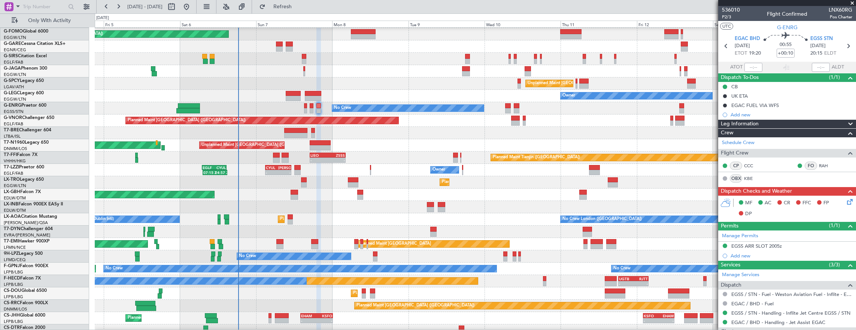
click at [311, 189] on div "Planned Maint Dubai (Dubai Intl) Planned Maint Nurnberg" at bounding box center [475, 195] width 761 height 12
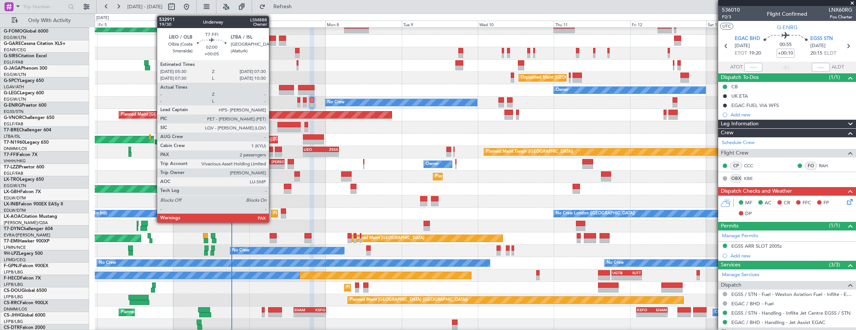
scroll to position [18, 0]
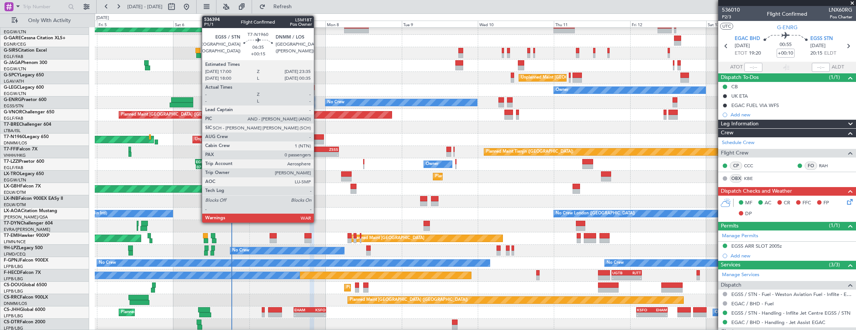
click at [318, 138] on div at bounding box center [313, 136] width 21 height 5
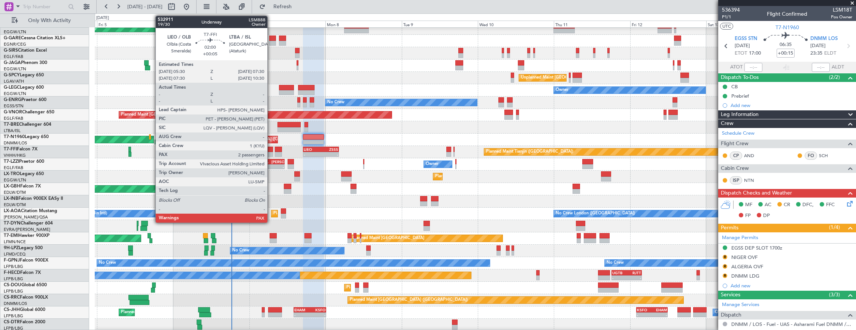
click at [269, 150] on div at bounding box center [269, 149] width 6 height 5
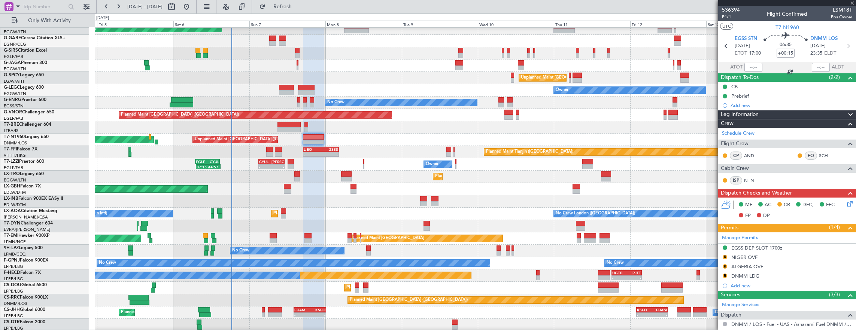
type input "+00:05"
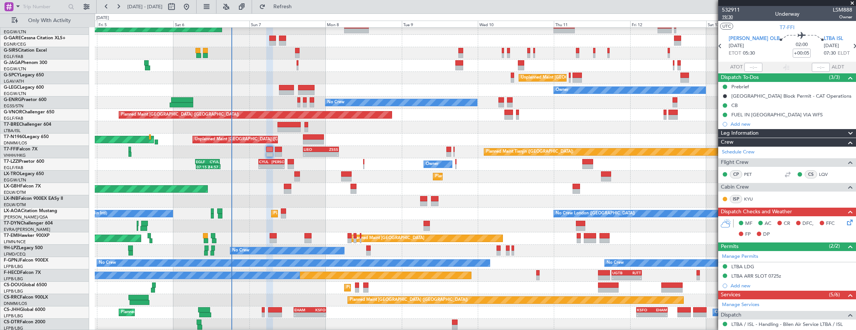
click at [724, 18] on span "19/30" at bounding box center [731, 17] width 18 height 6
click at [771, 88] on div "Prebrief" at bounding box center [787, 86] width 138 height 9
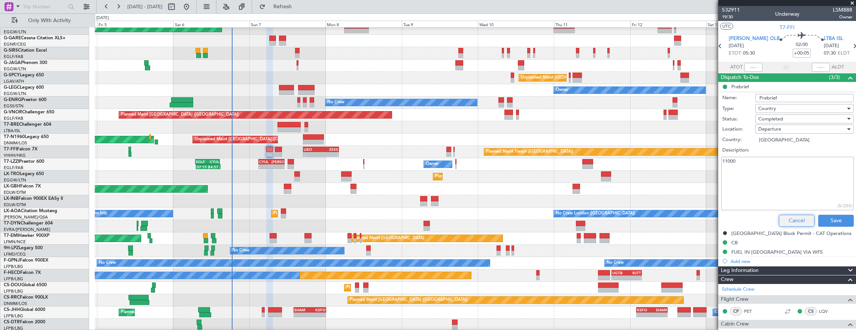
click at [789, 218] on button "Cancel" at bounding box center [797, 221] width 36 height 12
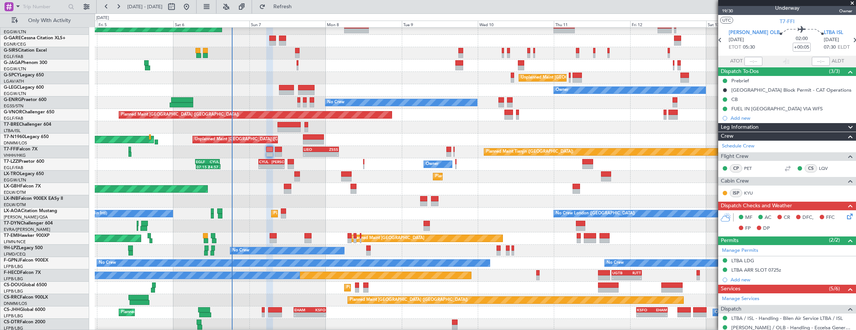
scroll to position [0, 0]
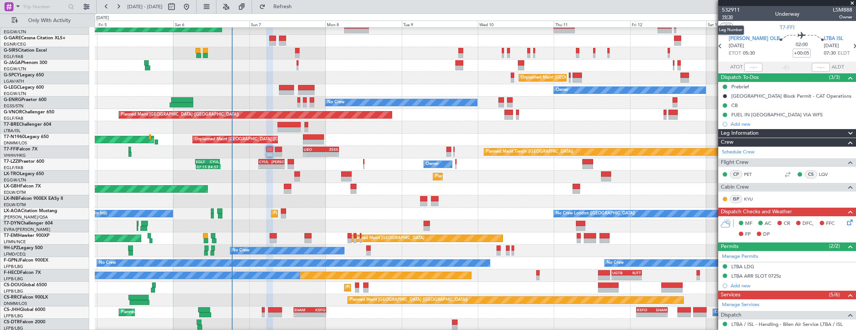
click at [727, 17] on span "19/30" at bounding box center [731, 17] width 18 height 6
click at [724, 18] on span "19/30" at bounding box center [731, 17] width 18 height 6
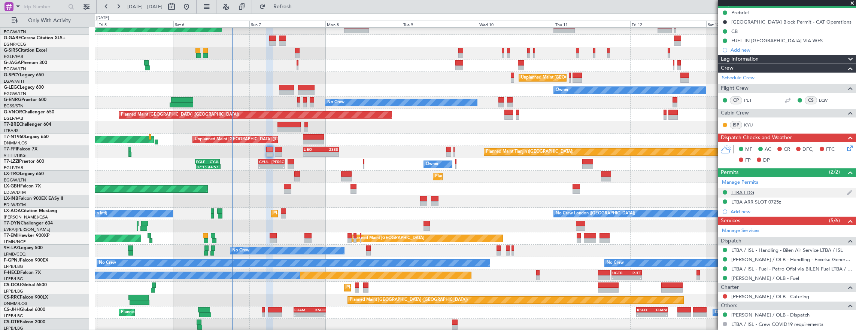
scroll to position [75, 0]
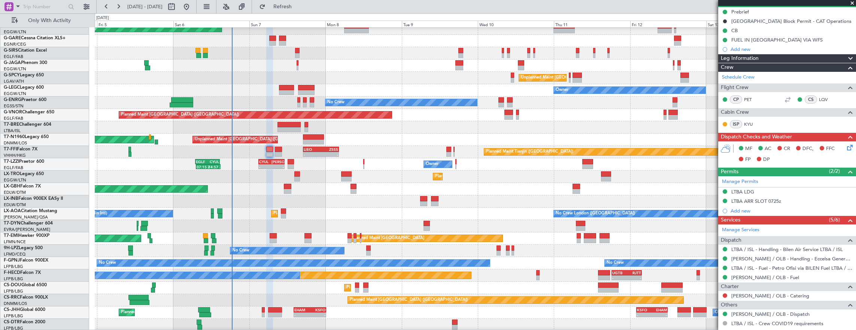
click at [787, 188] on div "LTBA LDG" at bounding box center [787, 192] width 138 height 9
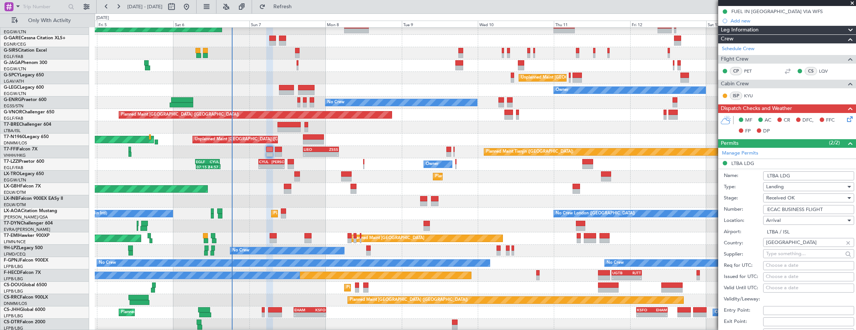
scroll to position [112, 0]
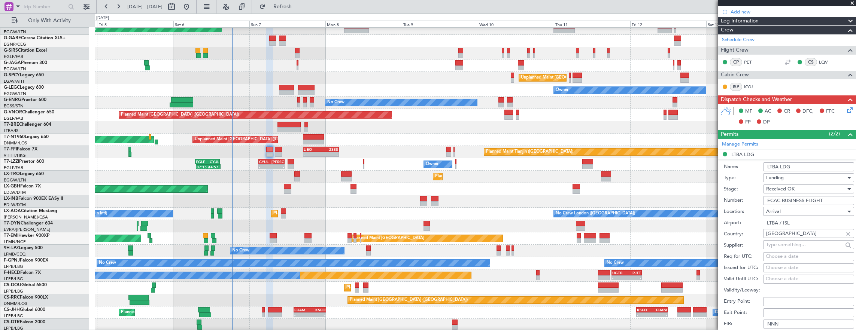
click at [833, 200] on input "ECAC BUSINESS FLIGHT" at bounding box center [808, 200] width 91 height 9
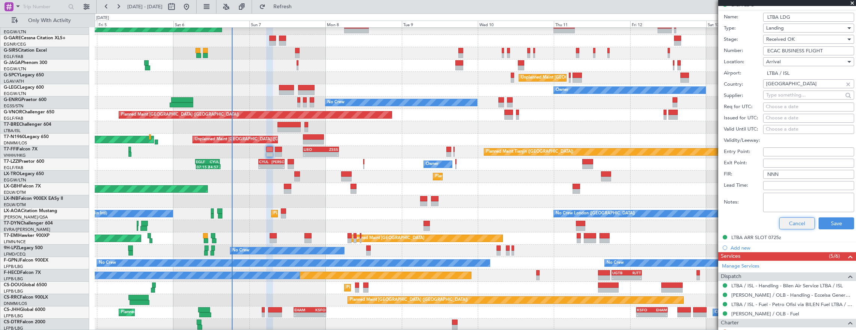
click at [805, 223] on button "Cancel" at bounding box center [797, 224] width 36 height 12
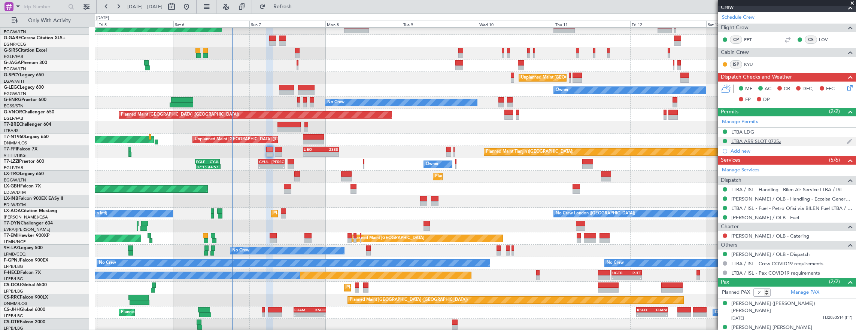
click at [800, 142] on div "LTBA ARR SLOT 0725z" at bounding box center [787, 141] width 138 height 9
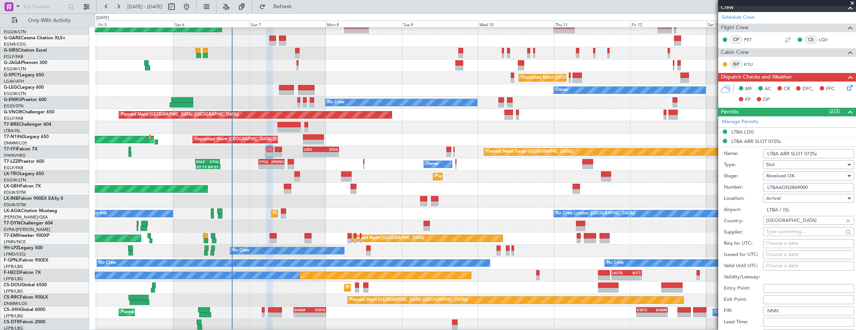
scroll to position [262, 0]
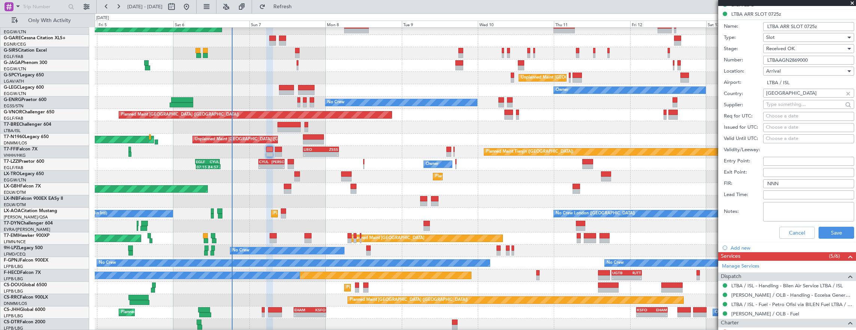
click at [833, 56] on input "LTBAAGN2869000" at bounding box center [808, 60] width 91 height 9
drag, startPoint x: 803, startPoint y: 229, endPoint x: 815, endPoint y: 190, distance: 41.3
click at [803, 229] on button "Cancel" at bounding box center [797, 233] width 36 height 12
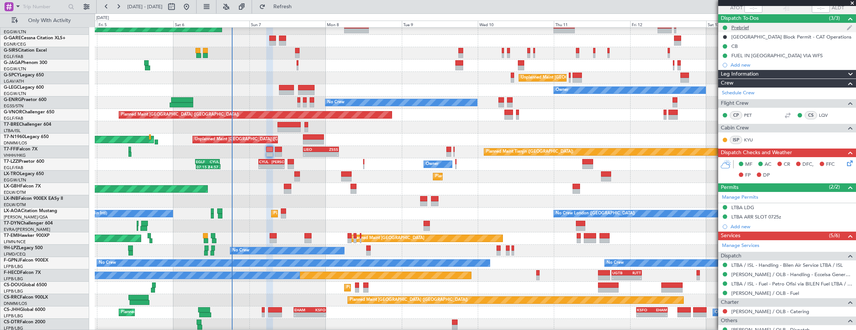
scroll to position [0, 0]
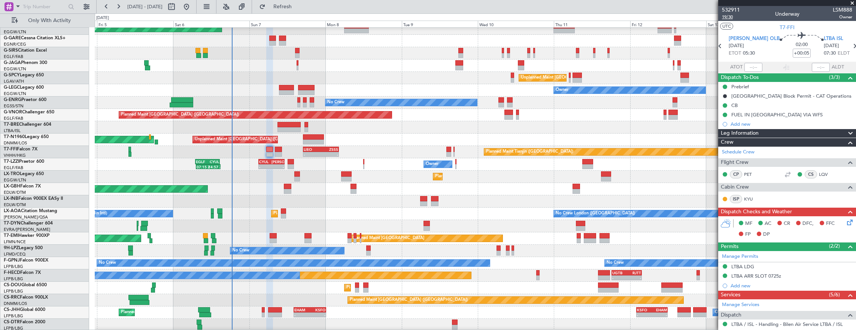
click at [728, 19] on span "19/30" at bounding box center [731, 17] width 18 height 6
click at [848, 223] on icon at bounding box center [848, 221] width 6 height 6
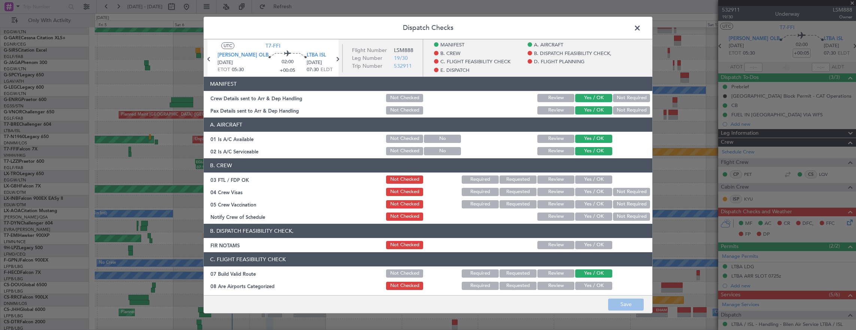
click at [592, 246] on button "Yes / OK" at bounding box center [593, 245] width 37 height 8
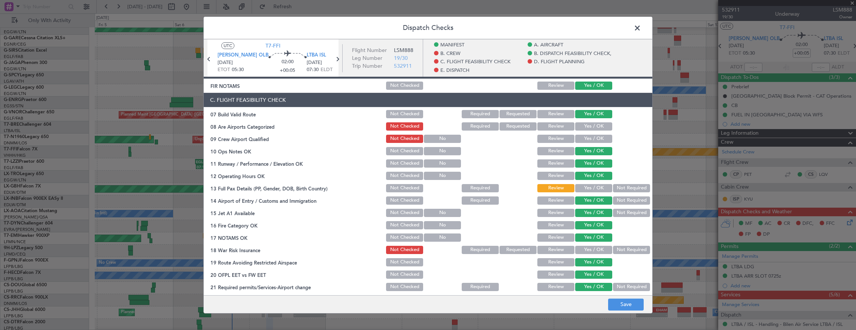
scroll to position [187, 0]
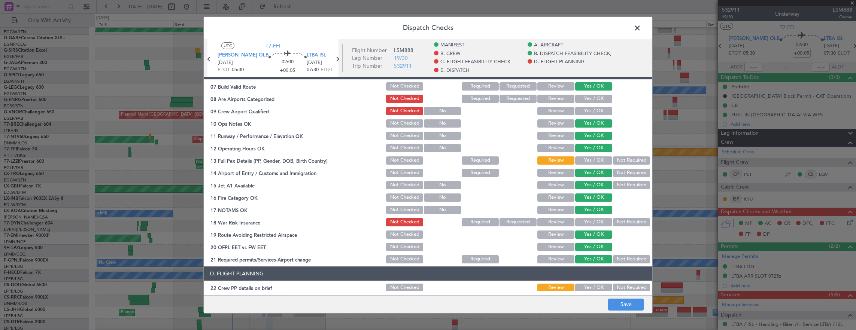
click at [586, 161] on button "Yes / OK" at bounding box center [593, 160] width 37 height 8
click at [616, 215] on section "C. FLIGHT FEASIBILITY CHECK 07 Build Valid Route Not Checked Required Requested…" at bounding box center [428, 165] width 448 height 200
click at [619, 220] on button "Not Required" at bounding box center [631, 222] width 37 height 8
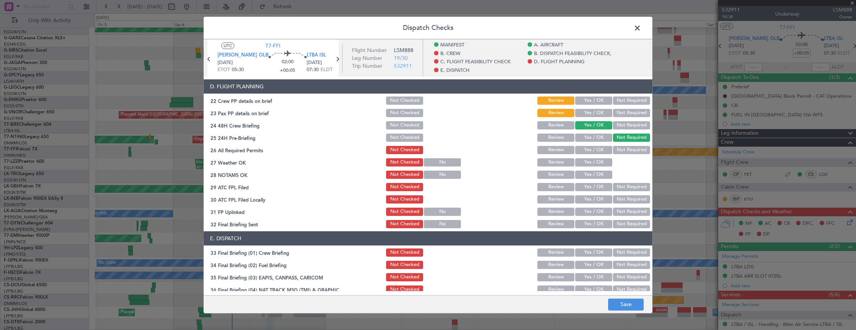
click at [584, 99] on button "Yes / OK" at bounding box center [593, 101] width 37 height 8
click at [585, 116] on button "Yes / OK" at bounding box center [593, 113] width 37 height 8
click at [590, 151] on button "Yes / OK" at bounding box center [593, 150] width 37 height 8
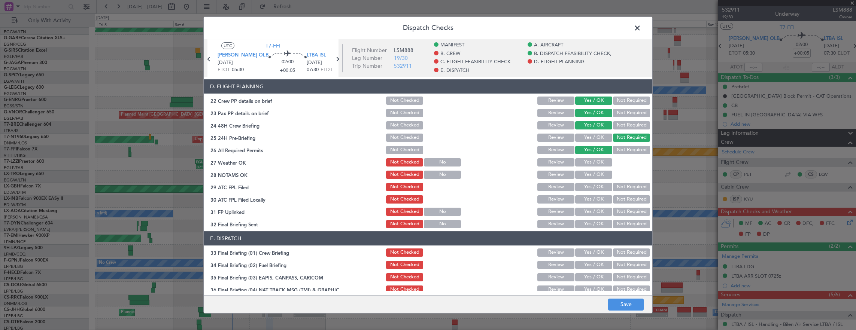
click at [593, 164] on button "Yes / OK" at bounding box center [593, 162] width 37 height 8
drag, startPoint x: 592, startPoint y: 174, endPoint x: 590, endPoint y: 183, distance: 9.4
click at [592, 174] on button "Yes / OK" at bounding box center [593, 175] width 37 height 8
click at [590, 183] on button "Yes / OK" at bounding box center [593, 187] width 37 height 8
click at [626, 197] on button "Not Required" at bounding box center [631, 199] width 37 height 8
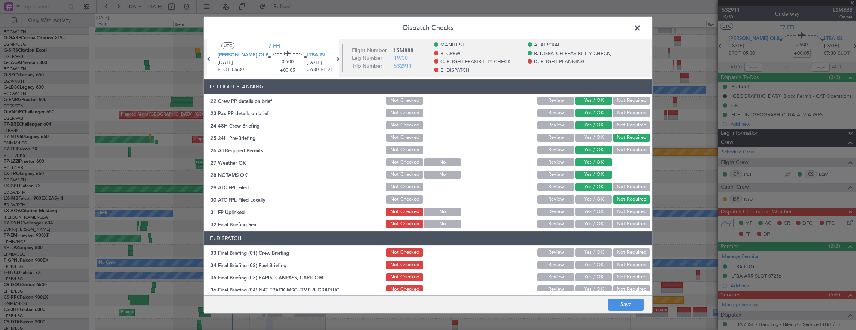
click at [594, 209] on button "Yes / OK" at bounding box center [593, 212] width 37 height 8
click at [645, 222] on div "32 Final Briefing Sent Not Checked No Review Yes / OK Not Required" at bounding box center [428, 224] width 448 height 10
drag, startPoint x: 632, startPoint y: 224, endPoint x: 623, endPoint y: 216, distance: 11.7
click at [632, 224] on button "Not Required" at bounding box center [631, 224] width 37 height 8
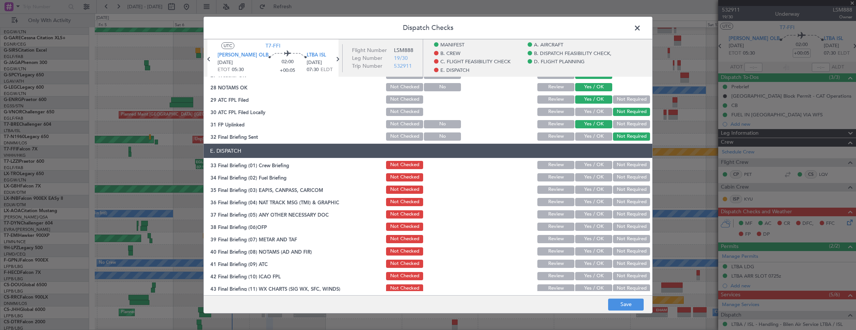
scroll to position [479, 0]
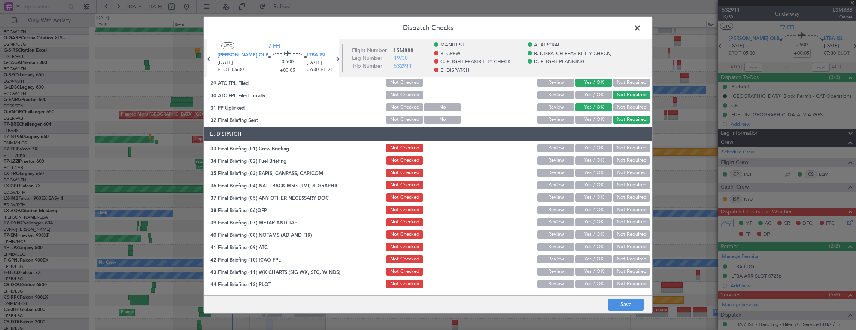
click at [597, 148] on button "Yes / OK" at bounding box center [593, 148] width 37 height 8
click at [591, 161] on button "Yes / OK" at bounding box center [593, 160] width 37 height 8
drag, startPoint x: 623, startPoint y: 170, endPoint x: 624, endPoint y: 177, distance: 7.5
click at [623, 170] on button "Not Required" at bounding box center [631, 173] width 37 height 8
click at [624, 181] on button "Not Required" at bounding box center [631, 185] width 37 height 8
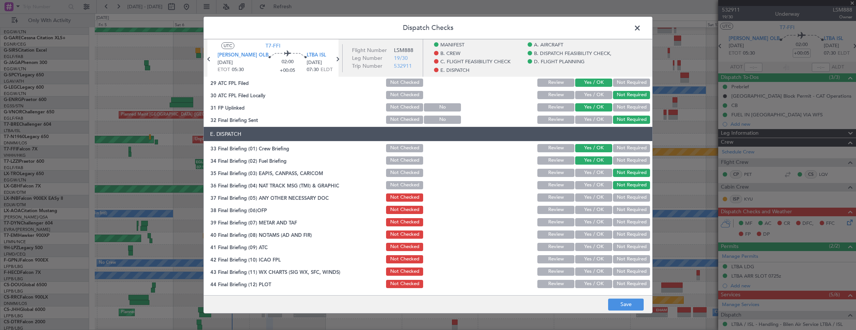
click at [600, 204] on section "E. DISPATCH 33 Final Briefing (01) Crew Briefing Not Checked Review Yes / OK No…" at bounding box center [428, 208] width 448 height 162
click at [597, 197] on button "Yes / OK" at bounding box center [593, 198] width 37 height 8
click at [594, 209] on button "Yes / OK" at bounding box center [593, 210] width 37 height 8
drag, startPoint x: 592, startPoint y: 227, endPoint x: 588, endPoint y: 234, distance: 7.4
click at [591, 227] on section "E. DISPATCH 33 Final Briefing (01) Crew Briefing Not Checked Review Yes / OK No…" at bounding box center [428, 208] width 448 height 162
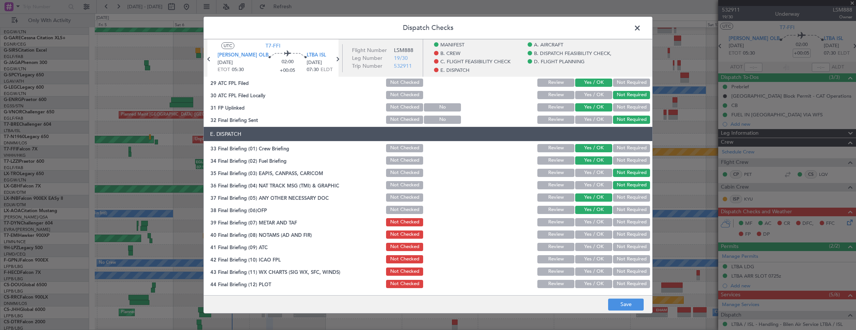
click at [587, 238] on div "Yes / OK" at bounding box center [593, 234] width 38 height 10
click at [586, 225] on button "Yes / OK" at bounding box center [593, 222] width 37 height 8
click at [590, 235] on button "Yes / OK" at bounding box center [593, 235] width 37 height 8
click at [589, 250] on button "Yes / OK" at bounding box center [593, 247] width 37 height 8
click at [589, 261] on button "Yes / OK" at bounding box center [593, 259] width 37 height 8
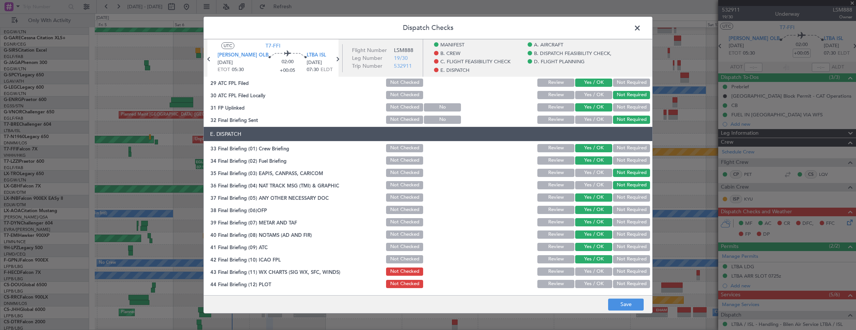
click at [589, 261] on button "Yes / OK" at bounding box center [593, 259] width 37 height 8
click at [590, 276] on button "Yes / OK" at bounding box center [593, 272] width 37 height 8
click at [591, 282] on button "Yes / OK" at bounding box center [593, 284] width 37 height 8
click at [621, 306] on button "Save" at bounding box center [626, 305] width 36 height 12
drag, startPoint x: 637, startPoint y: 29, endPoint x: 407, endPoint y: 135, distance: 252.9
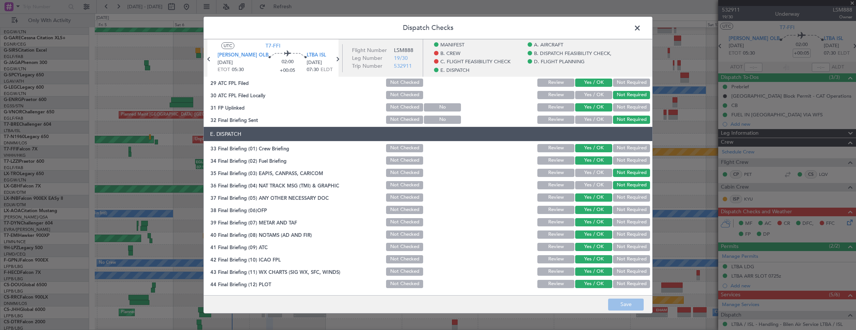
click at [641, 29] on span at bounding box center [641, 29] width 0 height 15
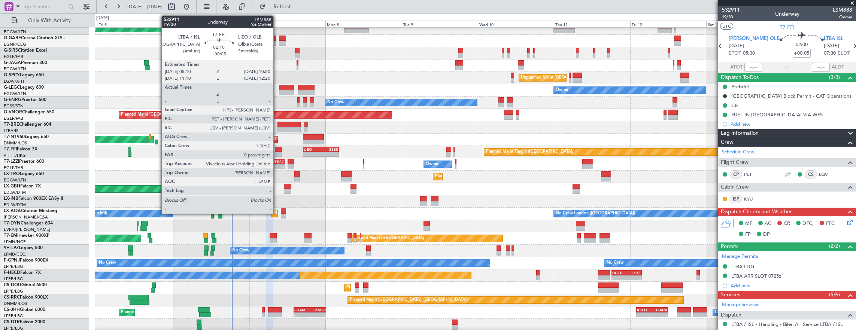
click at [277, 152] on div at bounding box center [278, 154] width 7 height 5
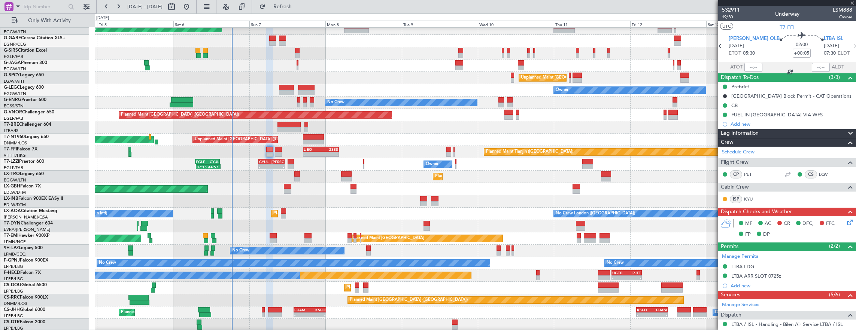
type input "0"
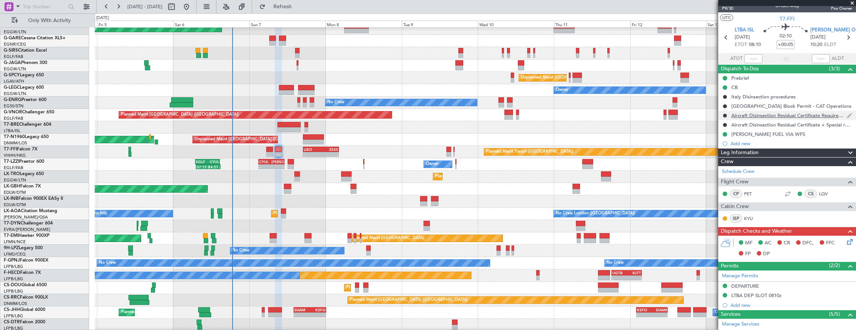
scroll to position [0, 0]
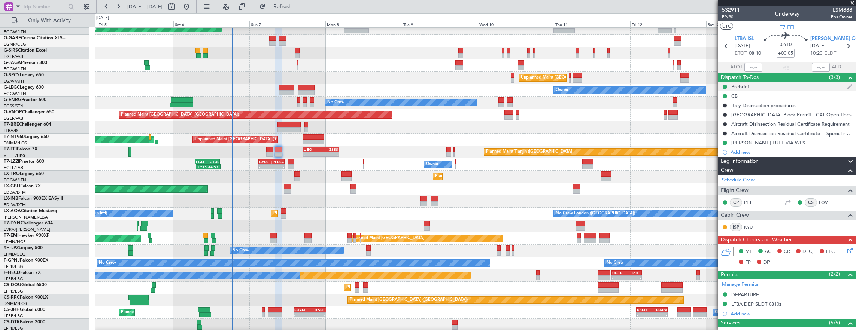
click at [763, 87] on div "Prebrief" at bounding box center [787, 86] width 138 height 9
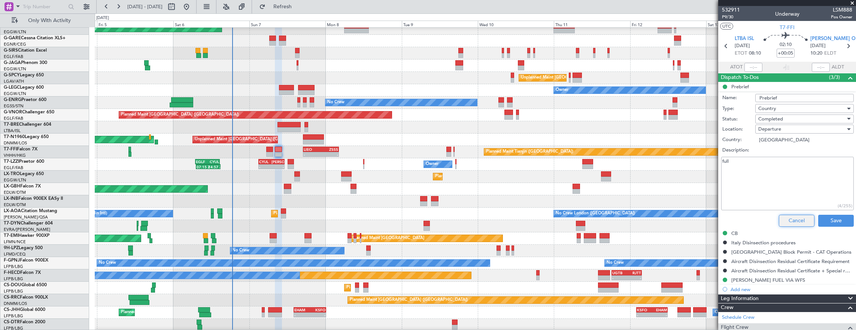
click at [791, 219] on button "Cancel" at bounding box center [797, 221] width 36 height 12
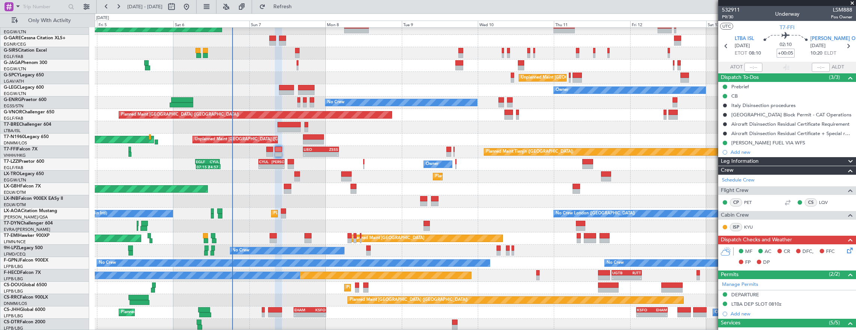
click at [782, 49] on input "+00:05" at bounding box center [785, 53] width 18 height 9
type input "+00:00"
click at [780, 52] on input at bounding box center [785, 53] width 18 height 9
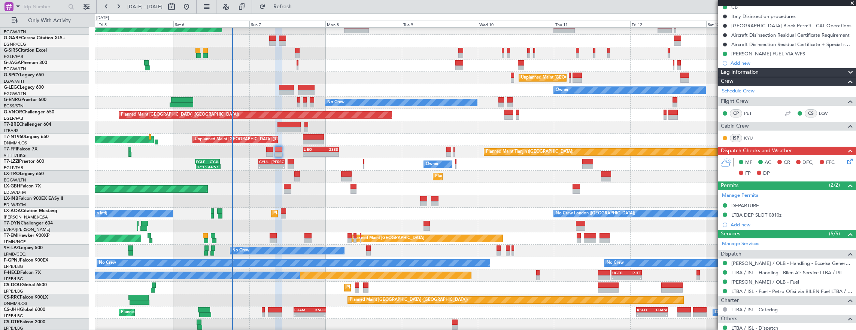
scroll to position [112, 0]
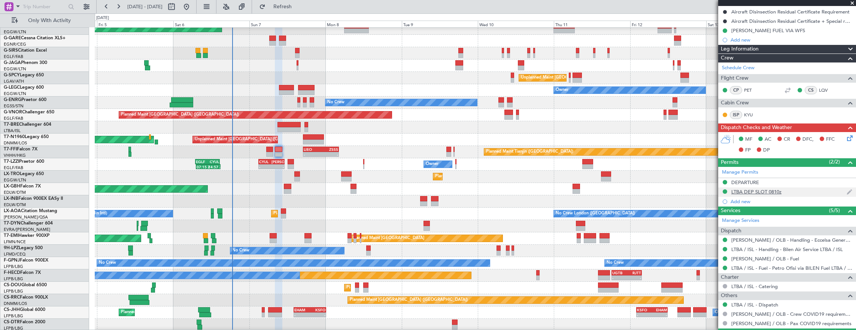
click at [808, 191] on div "LTBA DEP SLOT 0810z" at bounding box center [787, 192] width 138 height 9
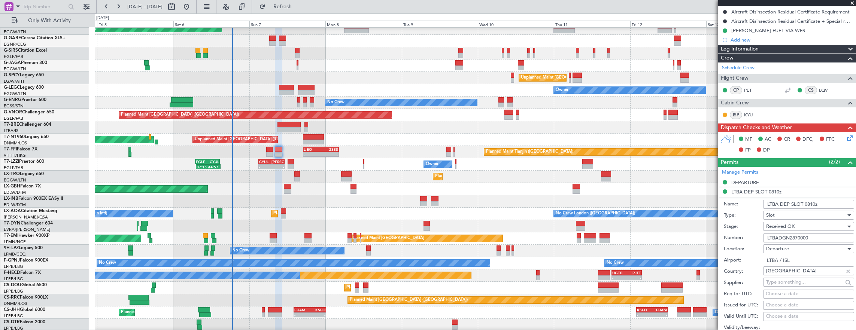
click at [827, 242] on div "Number: LTBADGN2870000" at bounding box center [789, 237] width 130 height 11
click at [824, 238] on input "LTBADGN2870000" at bounding box center [808, 238] width 91 height 9
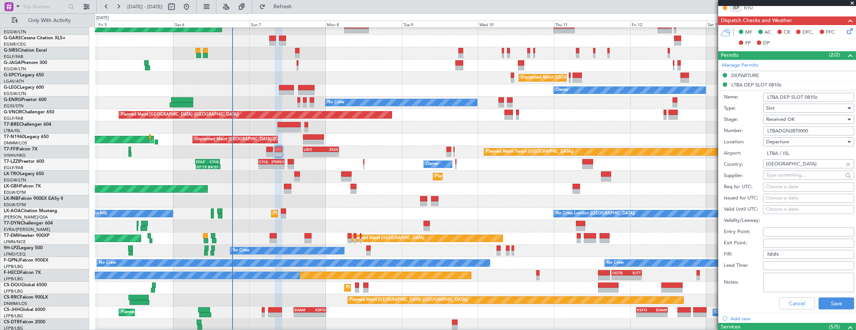
scroll to position [225, 0]
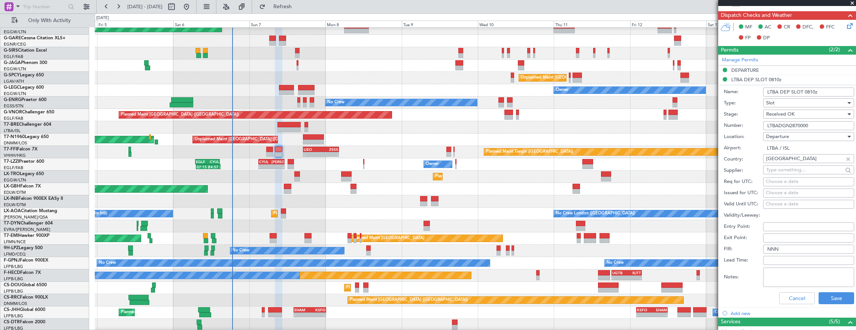
click at [787, 290] on div "Cancel Save" at bounding box center [789, 298] width 130 height 19
click at [796, 300] on button "Cancel" at bounding box center [797, 298] width 36 height 12
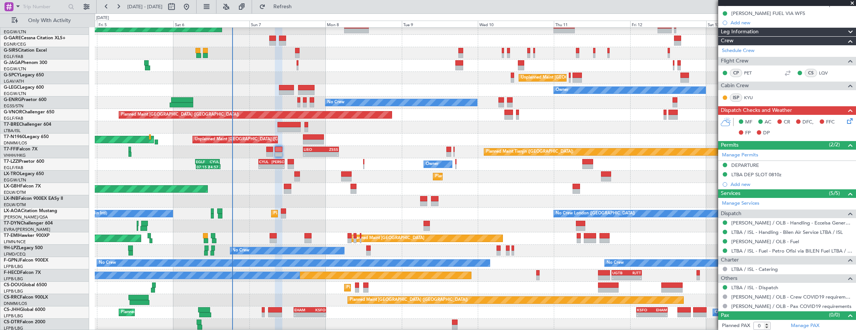
scroll to position [0, 0]
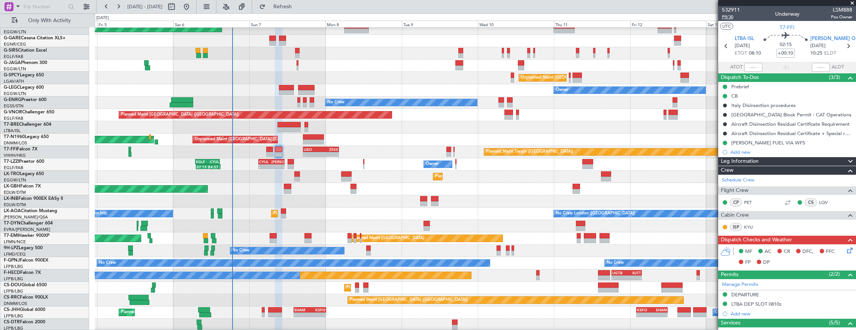
click at [725, 16] on span "P9/30" at bounding box center [731, 17] width 18 height 6
click at [845, 249] on icon at bounding box center [848, 249] width 6 height 6
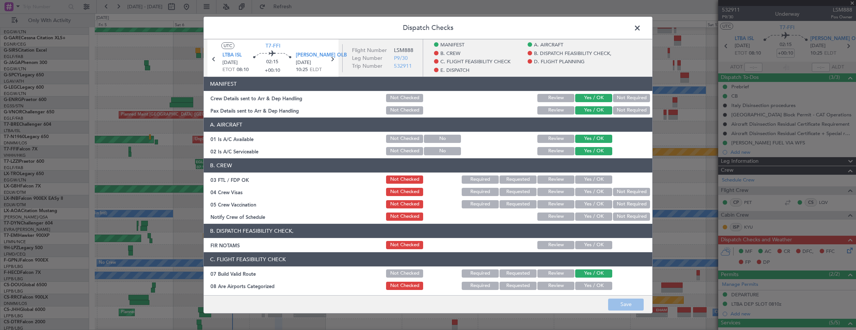
click at [595, 243] on button "Yes / OK" at bounding box center [593, 245] width 37 height 8
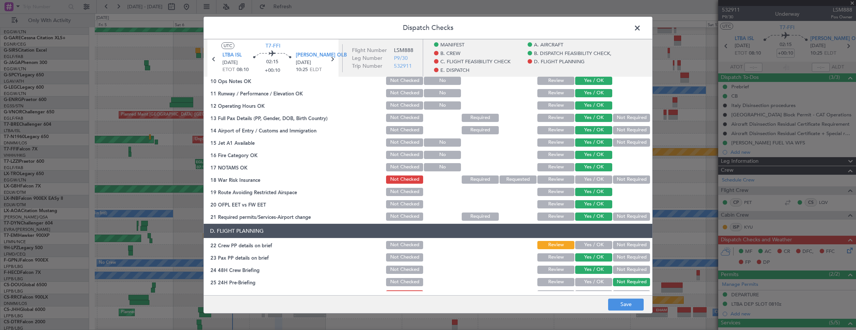
scroll to position [262, 0]
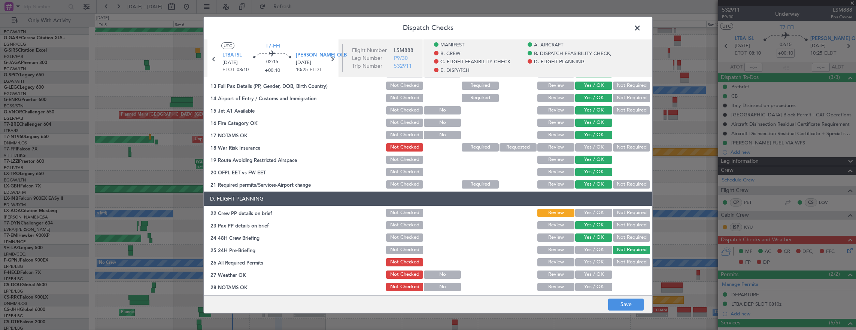
click at [624, 145] on button "Not Required" at bounding box center [631, 147] width 37 height 8
click at [592, 212] on button "Yes / OK" at bounding box center [593, 213] width 37 height 8
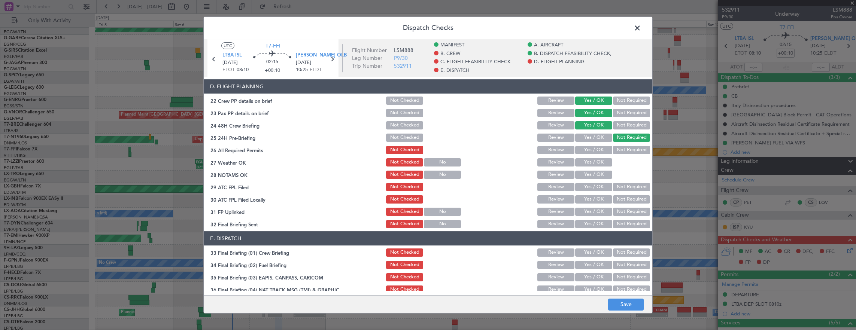
click at [591, 150] on button "Yes / OK" at bounding box center [593, 150] width 37 height 8
click at [587, 166] on button "Yes / OK" at bounding box center [593, 162] width 37 height 8
click at [587, 180] on section "D. FLIGHT PLANNING 22 Crew PP details on brief Not Checked Review Yes / OK Not …" at bounding box center [428, 154] width 448 height 150
click at [588, 176] on button "Yes / OK" at bounding box center [593, 175] width 37 height 8
click at [589, 186] on button "Yes / OK" at bounding box center [593, 187] width 37 height 8
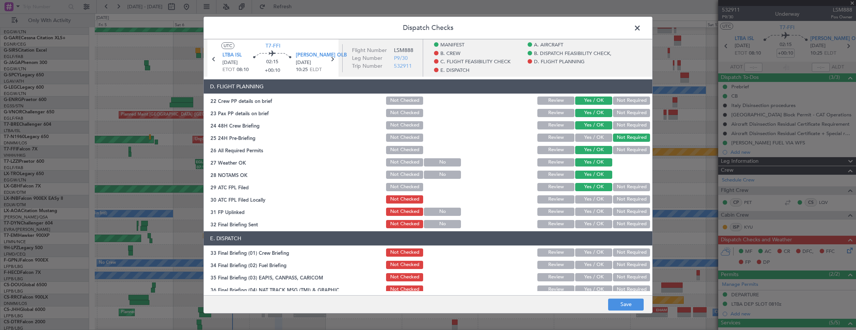
click at [619, 195] on button "Not Required" at bounding box center [631, 199] width 37 height 8
click at [591, 208] on button "Yes / OK" at bounding box center [593, 212] width 37 height 8
click at [637, 222] on button "Not Required" at bounding box center [631, 224] width 37 height 8
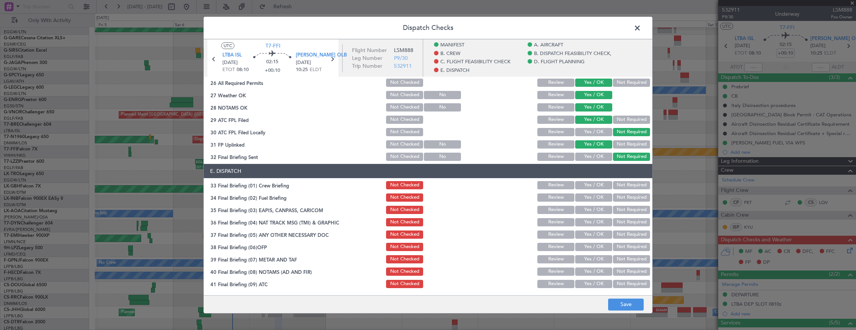
scroll to position [449, 0]
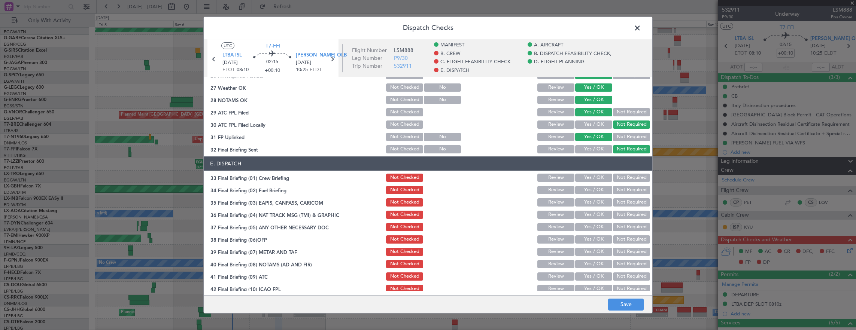
click at [596, 179] on button "Yes / OK" at bounding box center [593, 178] width 37 height 8
click at [590, 191] on button "Yes / OK" at bounding box center [593, 190] width 37 height 8
drag, startPoint x: 625, startPoint y: 204, endPoint x: 624, endPoint y: 212, distance: 7.9
click at [625, 204] on button "Not Required" at bounding box center [631, 202] width 37 height 8
click at [624, 212] on button "Not Required" at bounding box center [631, 215] width 37 height 8
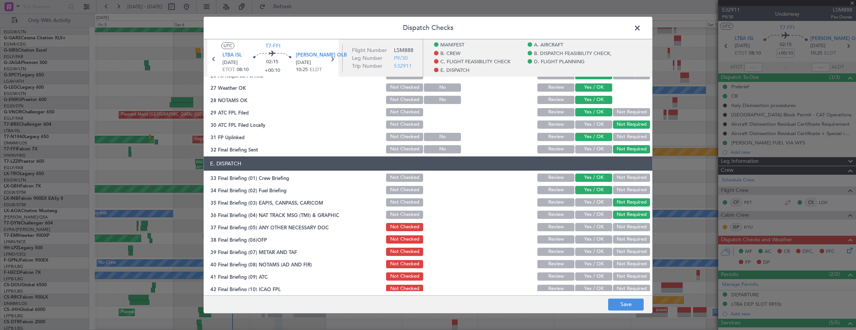
click at [597, 227] on button "Yes / OK" at bounding box center [593, 227] width 37 height 8
click at [595, 238] on button "Yes / OK" at bounding box center [593, 239] width 37 height 8
click at [595, 249] on button "Yes / OK" at bounding box center [593, 252] width 37 height 8
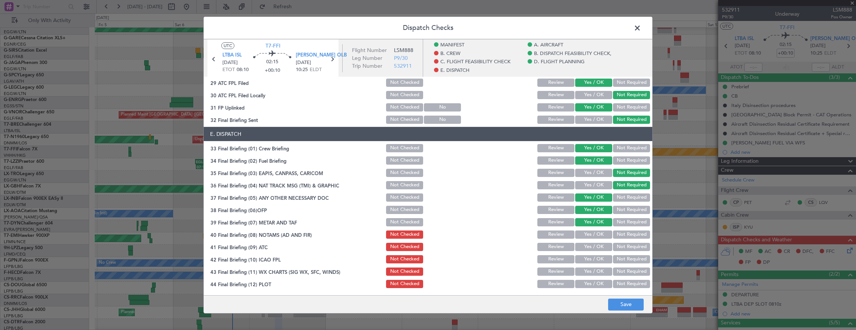
click at [592, 236] on button "Yes / OK" at bounding box center [593, 235] width 37 height 8
click at [593, 244] on button "Yes / OK" at bounding box center [593, 247] width 37 height 8
click at [592, 256] on button "Yes / OK" at bounding box center [593, 259] width 37 height 8
click at [588, 271] on button "Yes / OK" at bounding box center [593, 272] width 37 height 8
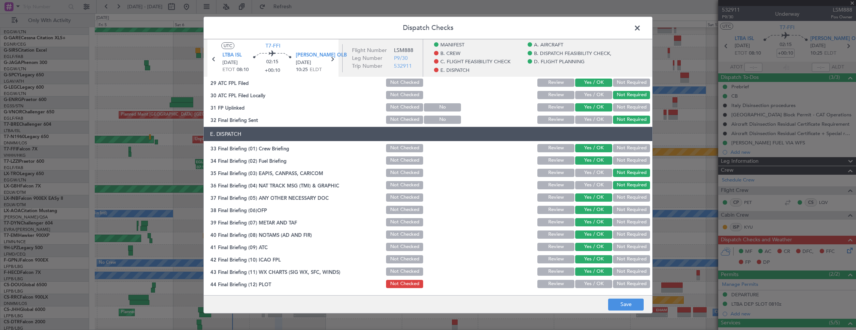
click at [587, 282] on button "Yes / OK" at bounding box center [593, 284] width 37 height 8
click at [632, 305] on button "Save" at bounding box center [626, 305] width 36 height 12
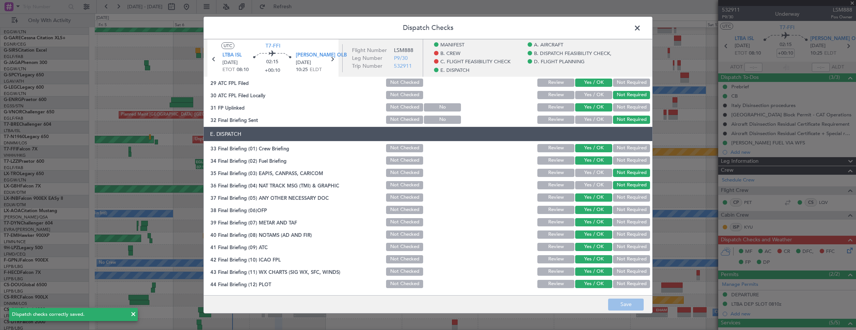
click at [641, 28] on span at bounding box center [641, 29] width 0 height 15
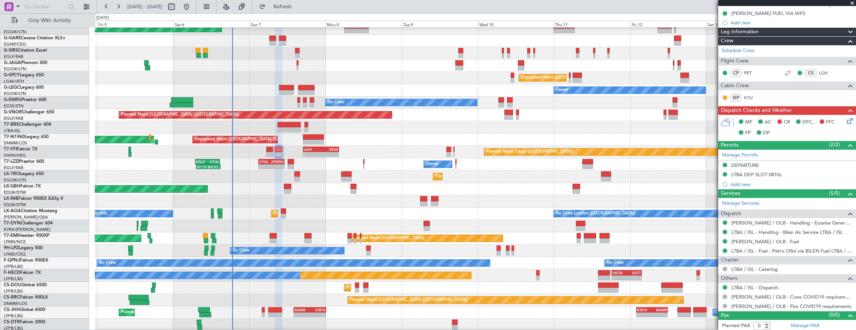
scroll to position [0, 0]
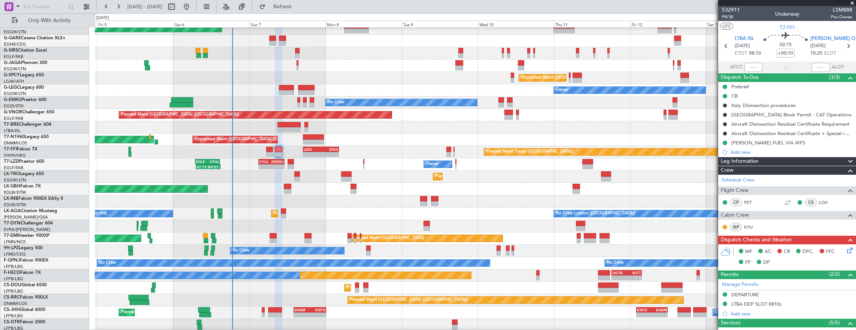
click at [848, 249] on icon at bounding box center [848, 249] width 6 height 6
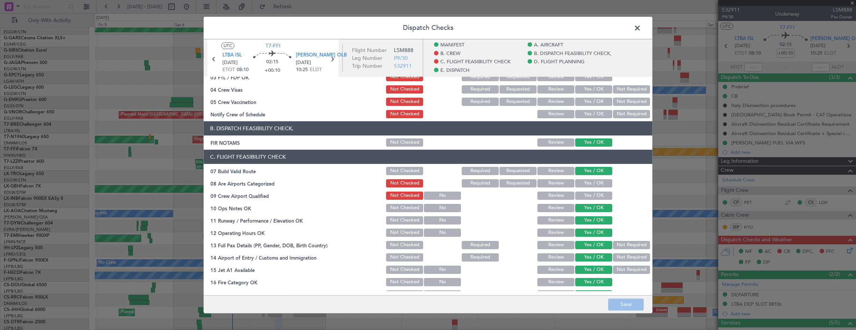
scroll to position [187, 0]
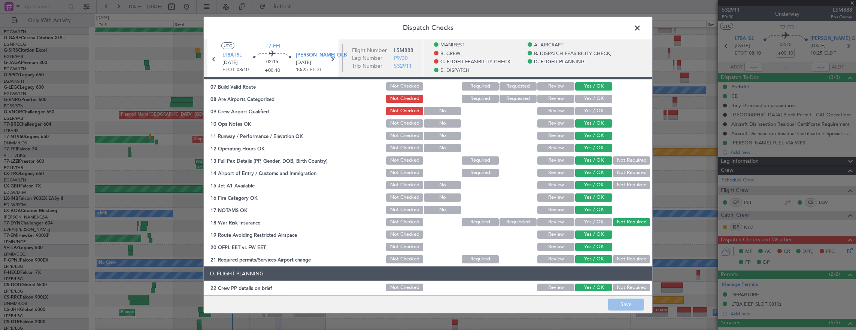
click at [641, 30] on span at bounding box center [641, 29] width 0 height 15
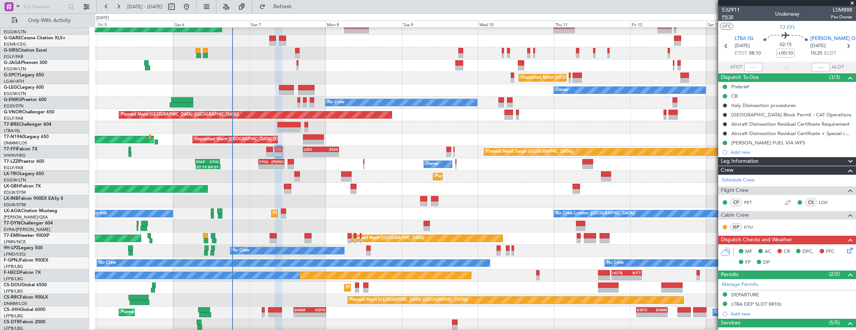
click at [725, 19] on span "P9/30" at bounding box center [731, 17] width 18 height 6
click at [306, 313] on div "-" at bounding box center [302, 315] width 16 height 4
type input "-00:15"
type input "6"
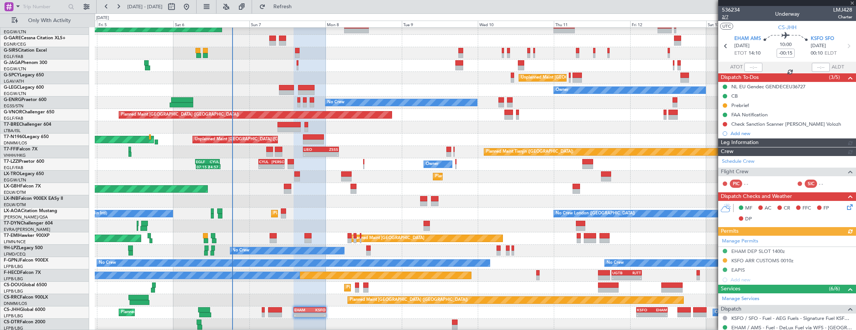
click at [727, 16] on span "2/7" at bounding box center [731, 17] width 18 height 6
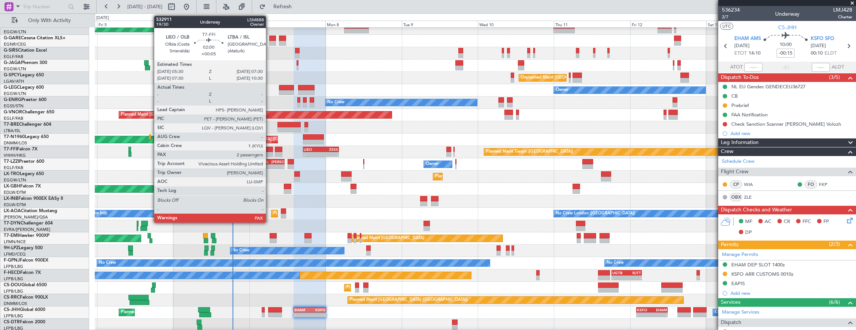
click at [270, 153] on div at bounding box center [269, 154] width 6 height 5
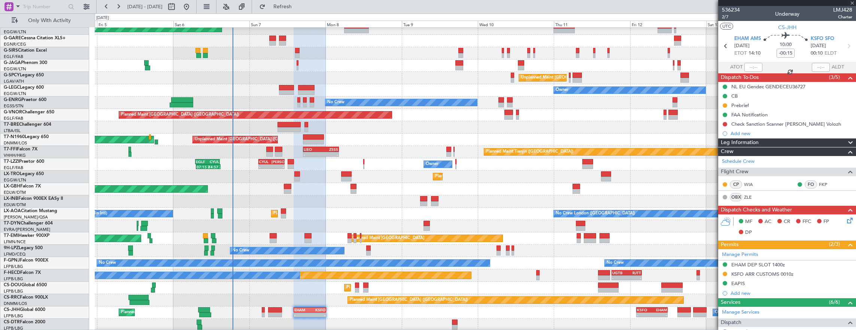
type input "+00:05"
type input "2"
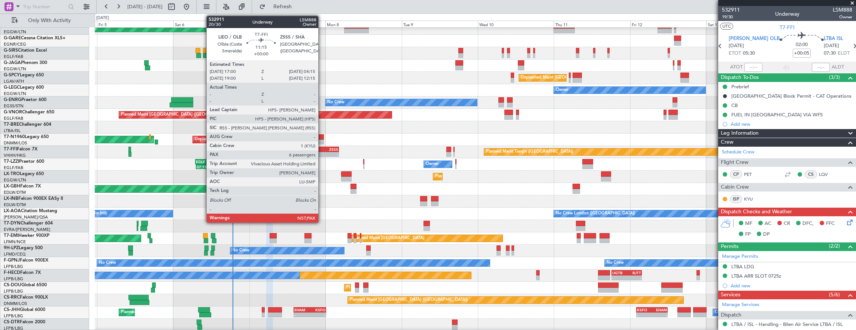
click at [322, 149] on div "ZSSS" at bounding box center [329, 149] width 17 height 4
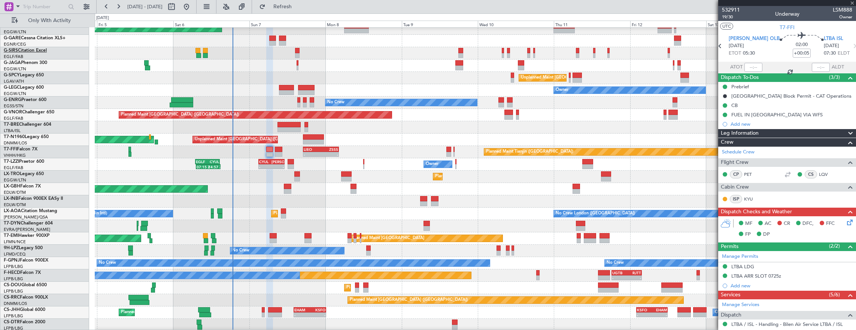
type input "6"
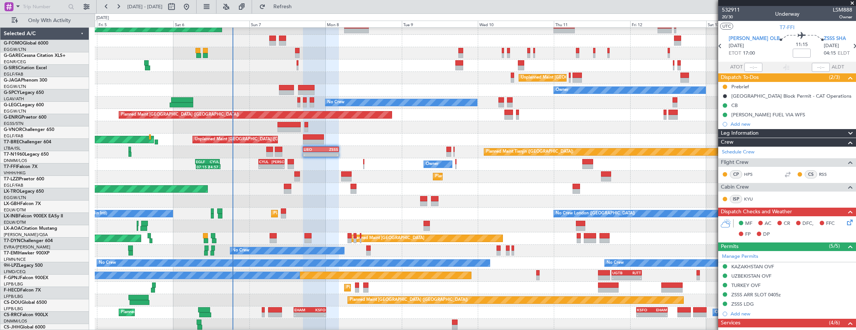
scroll to position [18, 0]
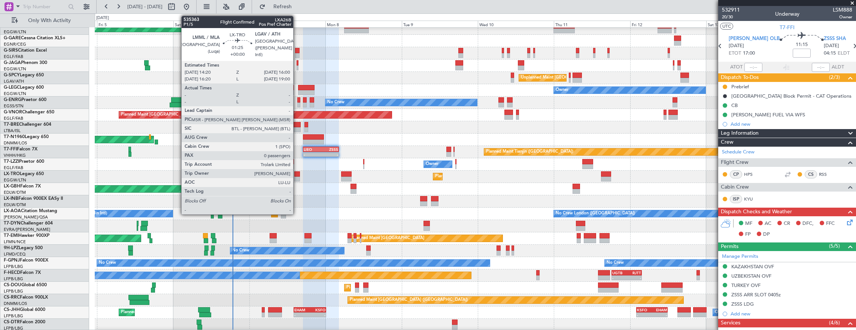
click at [297, 176] on div at bounding box center [297, 173] width 6 height 5
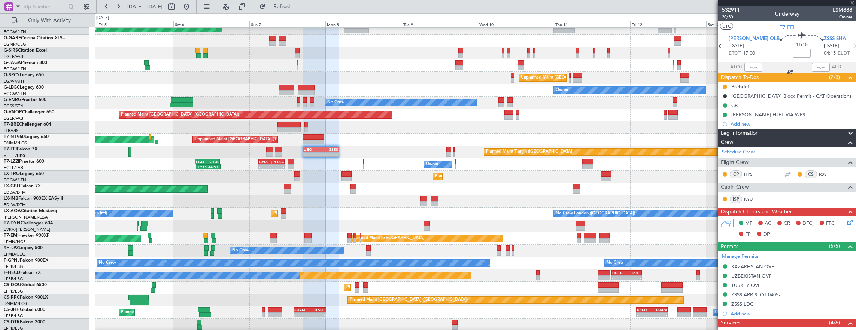
type input "0"
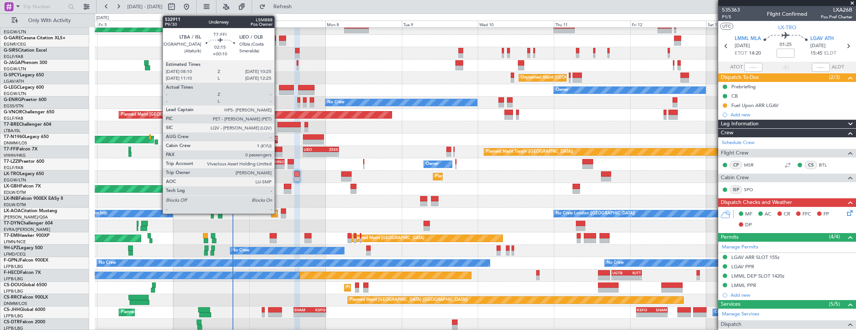
click at [278, 150] on div at bounding box center [278, 149] width 7 height 5
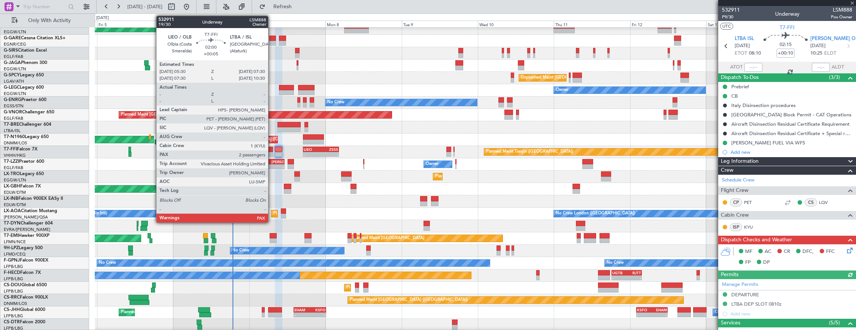
click at [272, 149] on div at bounding box center [269, 149] width 6 height 5
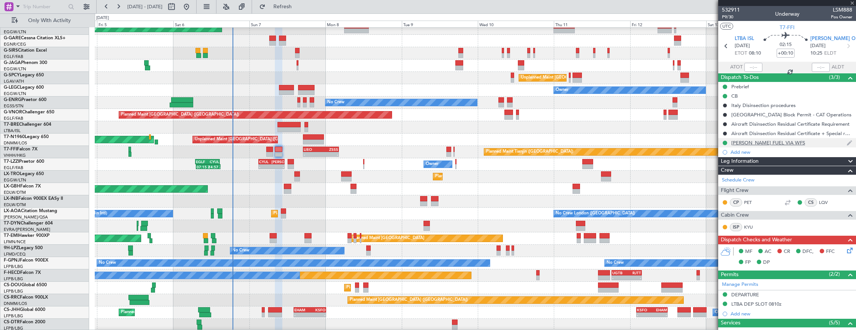
type input "+00:05"
type input "2"
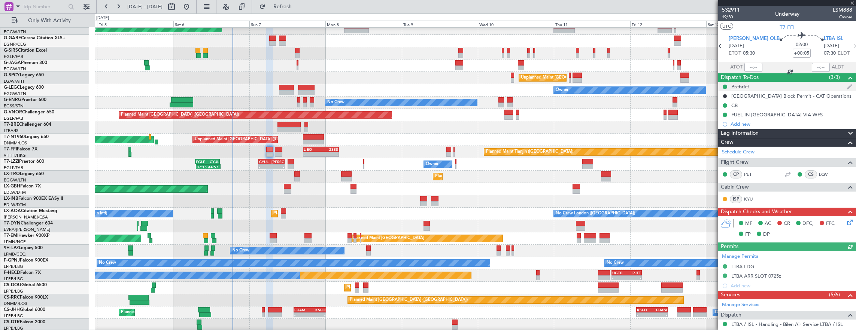
click at [762, 87] on div "Prebrief" at bounding box center [787, 86] width 138 height 9
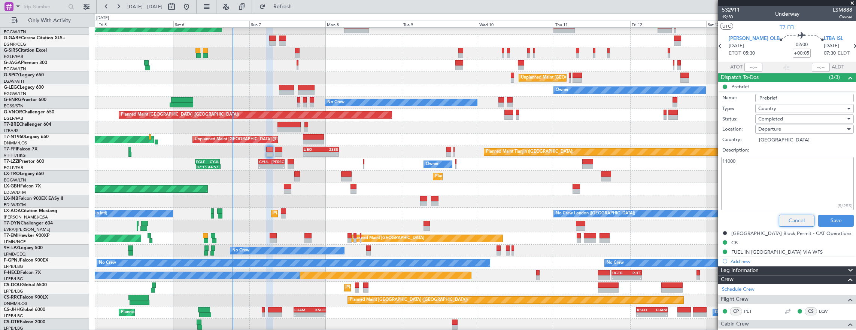
click at [796, 216] on button "Cancel" at bounding box center [797, 221] width 36 height 12
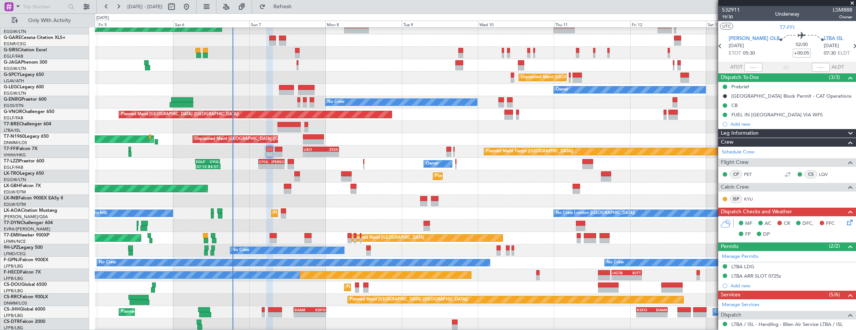
scroll to position [18, 0]
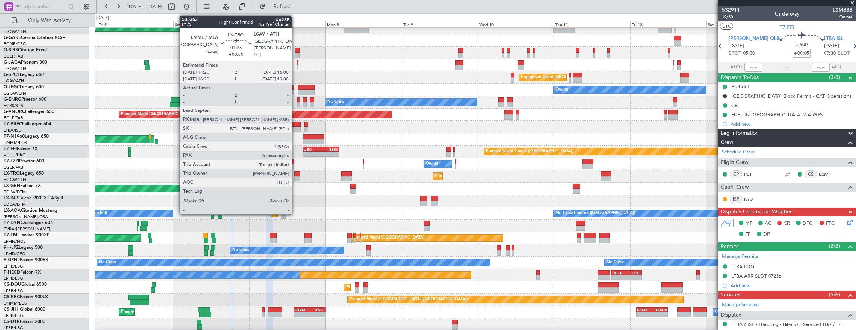
click at [295, 174] on div at bounding box center [297, 173] width 6 height 5
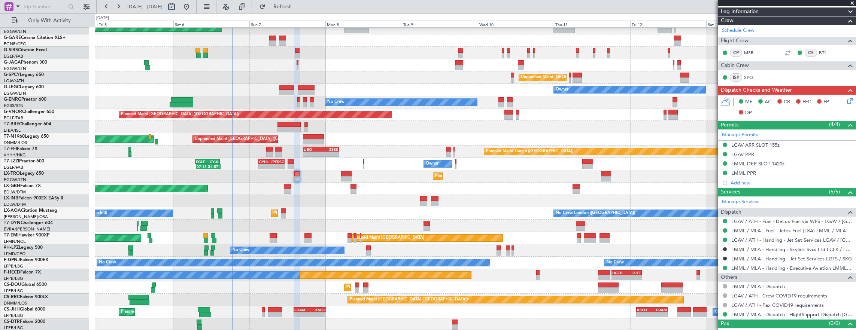
scroll to position [0, 0]
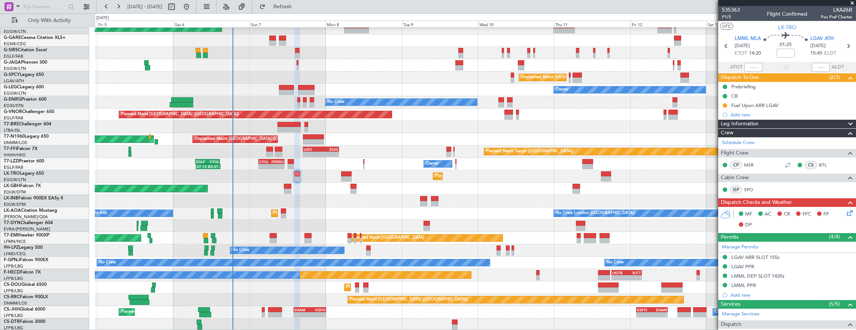
drag, startPoint x: 726, startPoint y: 105, endPoint x: 720, endPoint y: 124, distance: 19.4
click at [726, 105] on button at bounding box center [725, 105] width 4 height 4
click at [723, 136] on span "Completed" at bounding box center [727, 137] width 25 height 7
click at [733, 17] on span "P1/5" at bounding box center [731, 17] width 18 height 6
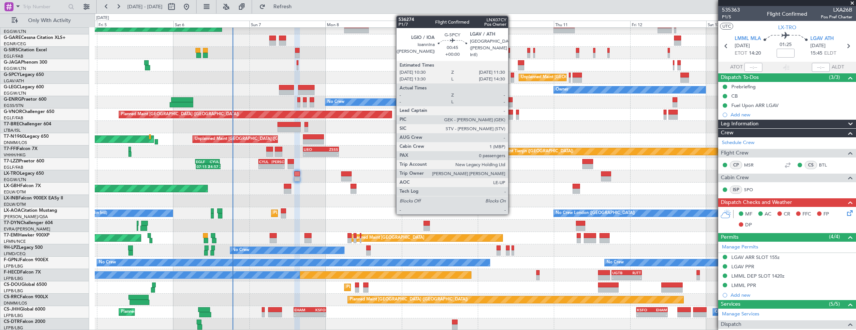
click at [512, 77] on div at bounding box center [512, 79] width 3 height 5
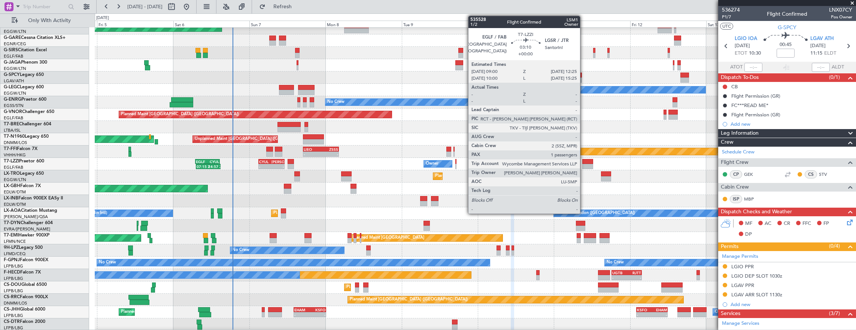
click at [584, 164] on div at bounding box center [587, 166] width 11 height 5
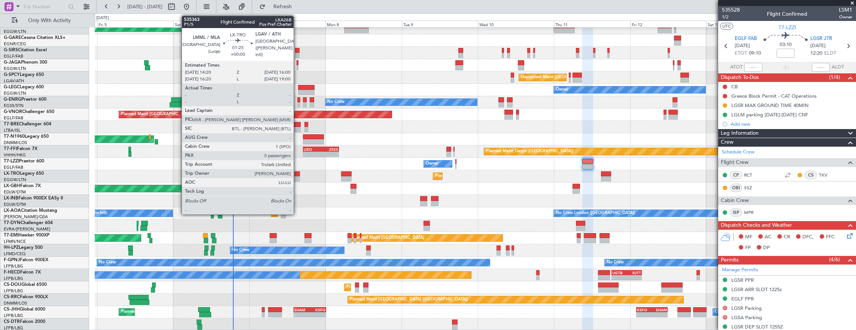
click at [297, 174] on div at bounding box center [297, 173] width 6 height 5
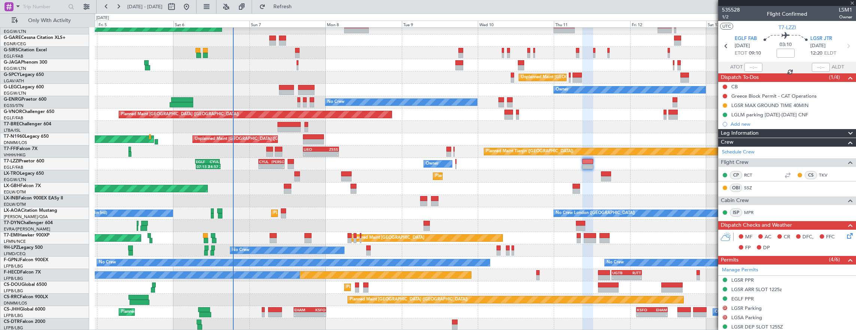
type input "0"
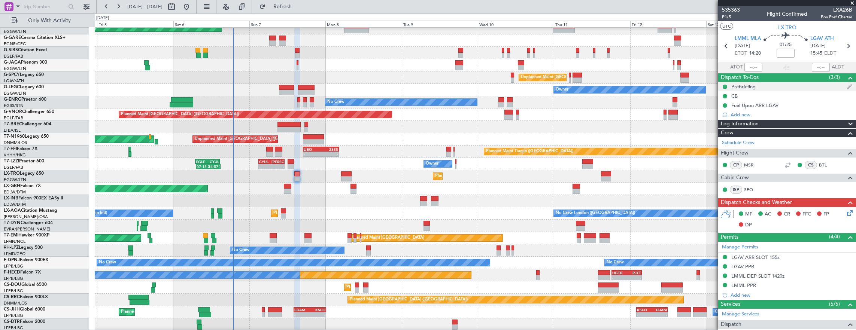
click at [778, 87] on div "Prebriefing" at bounding box center [787, 86] width 138 height 9
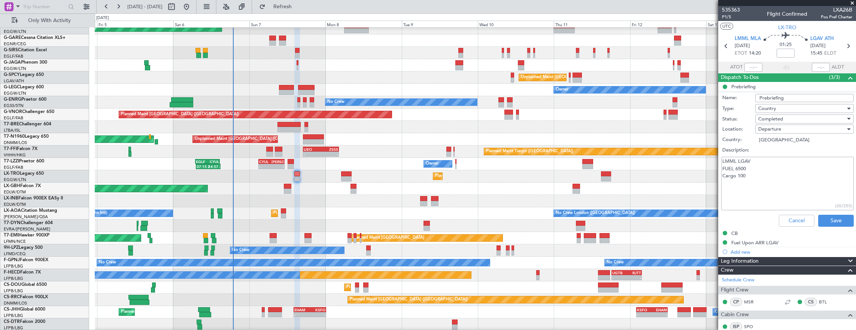
click at [801, 213] on div "Cancel Save" at bounding box center [784, 221] width 141 height 18
click at [799, 218] on button "Cancel" at bounding box center [797, 221] width 36 height 12
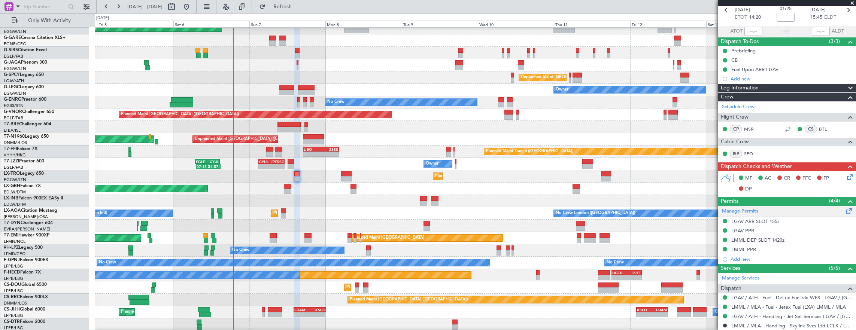
scroll to position [75, 0]
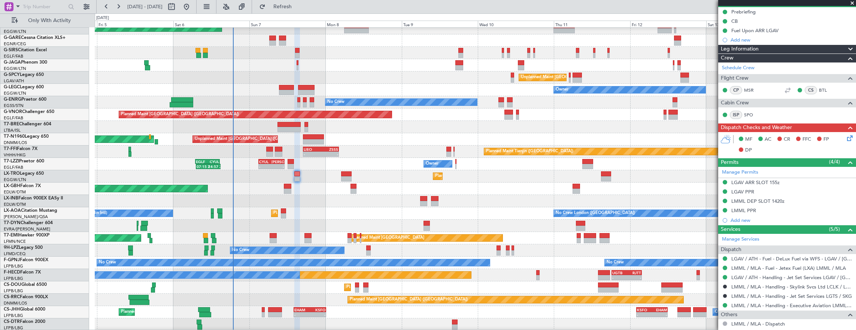
click at [772, 210] on mat-tooltip-component "LMML DEP SLOT 1420z" at bounding box center [758, 213] width 58 height 20
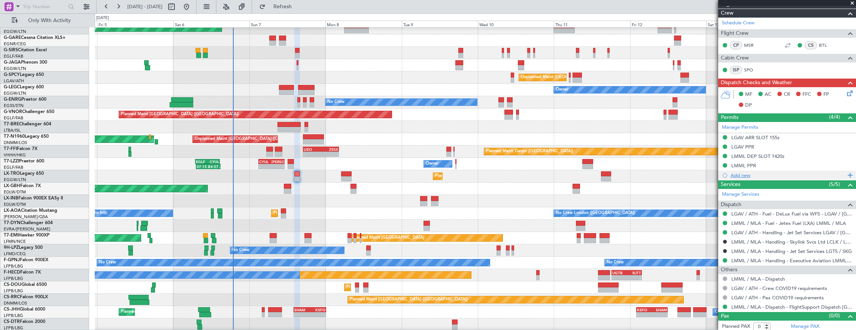
scroll to position [121, 0]
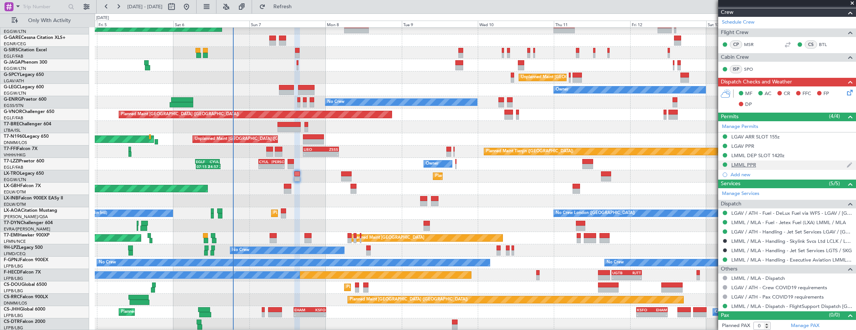
click at [764, 165] on div "LMML PPR" at bounding box center [787, 165] width 138 height 9
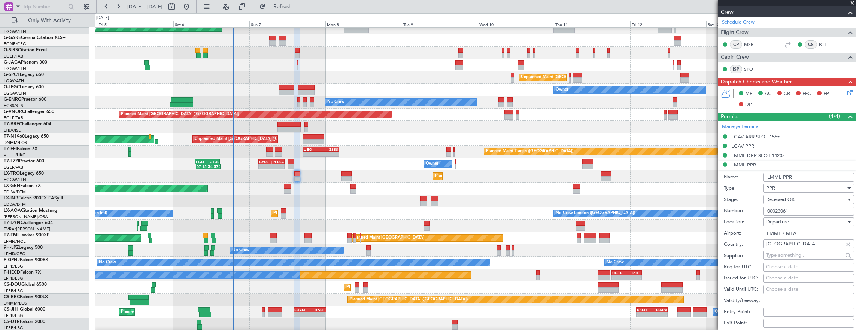
click at [808, 209] on input "00023061" at bounding box center [808, 211] width 91 height 9
click at [799, 151] on div "LMML DEP SLOT 1420z" at bounding box center [787, 155] width 138 height 9
click at [794, 146] on div "LGAV PPR" at bounding box center [787, 146] width 138 height 9
drag, startPoint x: 808, startPoint y: 190, endPoint x: 738, endPoint y: 190, distance: 70.4
click at [738, 190] on div "Number: LGAV03790060925/0709251600/0809250500" at bounding box center [789, 192] width 130 height 11
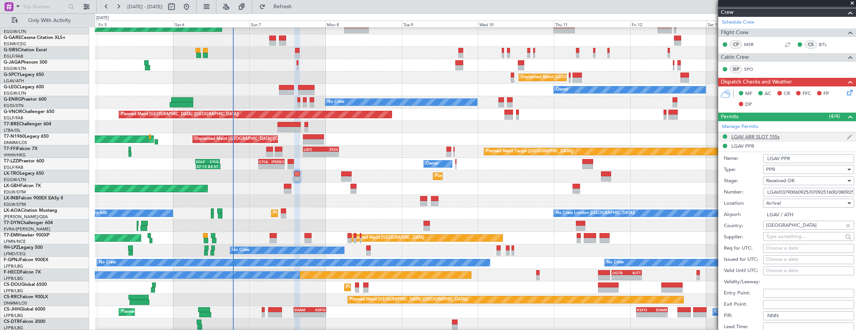
click at [790, 136] on div "LGAV ARR SLOT 155z" at bounding box center [787, 137] width 138 height 9
click at [814, 181] on input "LGAVAJST530900" at bounding box center [808, 183] width 91 height 9
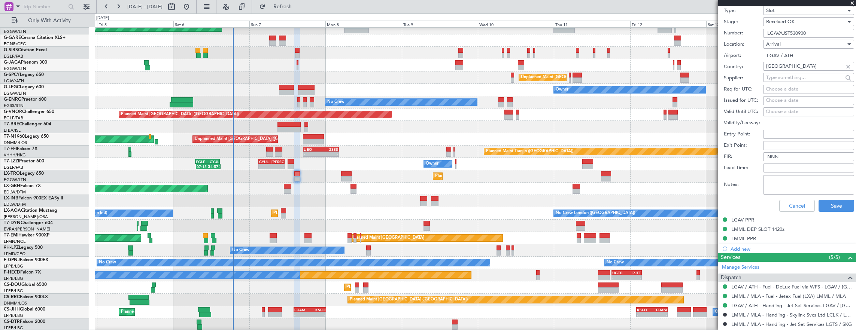
click at [796, 212] on div "Cancel Save" at bounding box center [789, 205] width 130 height 19
click at [796, 207] on button "Cancel" at bounding box center [797, 206] width 36 height 12
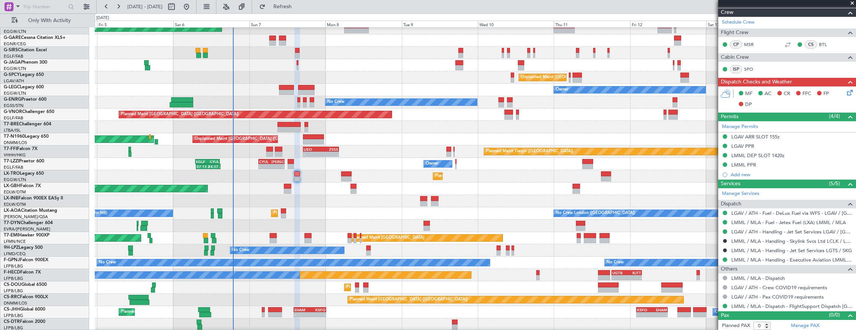
scroll to position [0, 0]
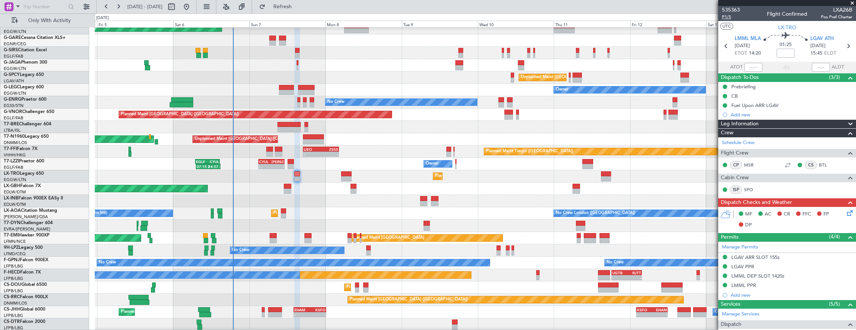
click at [729, 19] on span "P1/5" at bounding box center [731, 17] width 18 height 6
click at [845, 209] on icon at bounding box center [848, 212] width 6 height 6
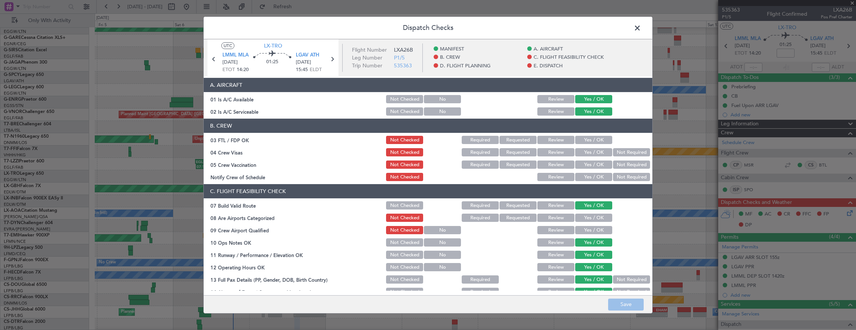
scroll to position [75, 0]
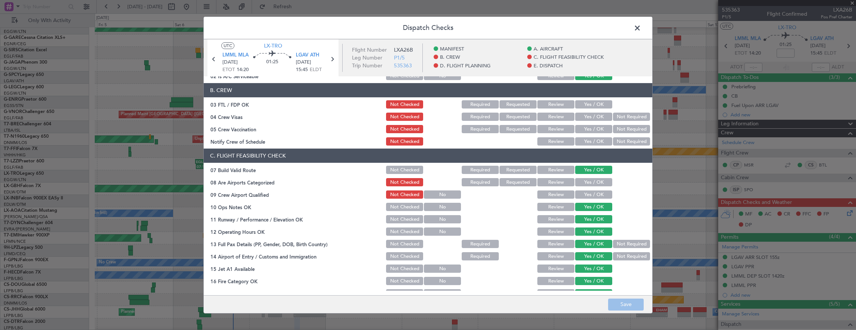
click at [592, 105] on button "Yes / OK" at bounding box center [593, 104] width 37 height 8
drag, startPoint x: 630, startPoint y: 115, endPoint x: 627, endPoint y: 127, distance: 12.1
click at [630, 116] on button "Not Required" at bounding box center [631, 117] width 37 height 8
click at [627, 127] on button "Not Required" at bounding box center [631, 129] width 37 height 8
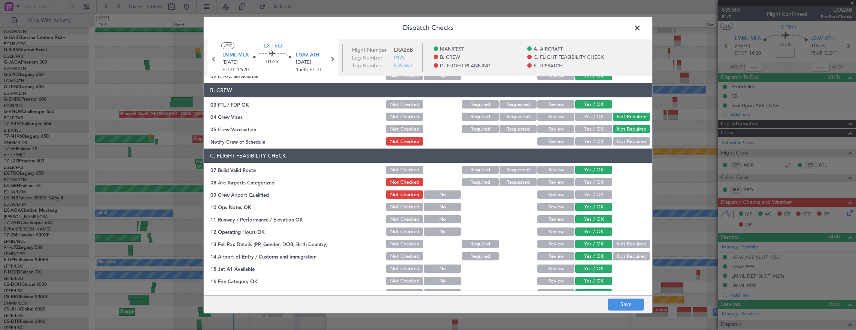
click at [592, 142] on button "Yes / OK" at bounding box center [593, 141] width 37 height 8
click at [590, 181] on button "Yes / OK" at bounding box center [593, 182] width 37 height 8
click at [586, 193] on button "Yes / OK" at bounding box center [593, 195] width 37 height 8
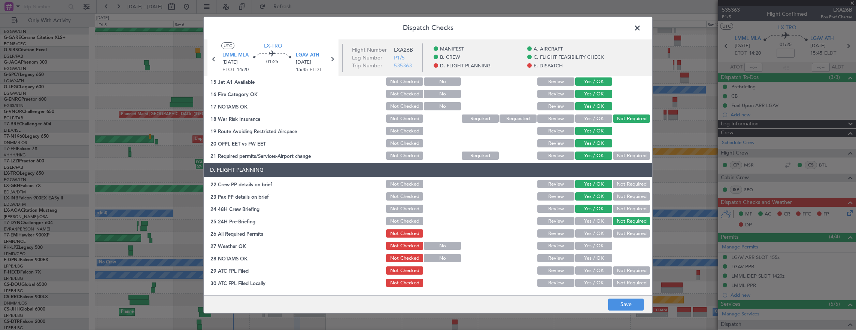
scroll to position [374, 0]
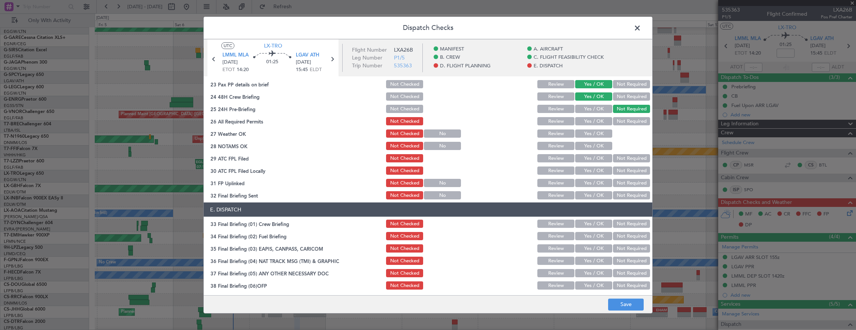
click at [595, 123] on button "Yes / OK" at bounding box center [593, 121] width 37 height 8
click at [595, 133] on button "Yes / OK" at bounding box center [593, 134] width 37 height 8
click at [595, 145] on button "Yes / OK" at bounding box center [593, 146] width 37 height 8
click at [592, 156] on button "Yes / OK" at bounding box center [593, 158] width 37 height 8
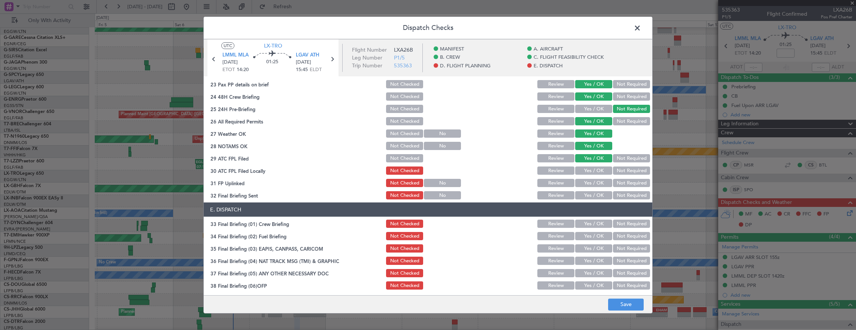
click at [616, 174] on button "Not Required" at bounding box center [631, 171] width 37 height 8
click at [592, 183] on button "Yes / OK" at bounding box center [593, 183] width 37 height 8
click at [615, 192] on button "Not Required" at bounding box center [631, 195] width 37 height 8
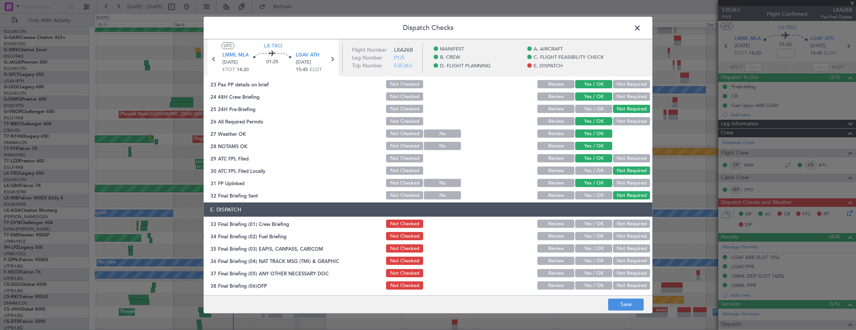
scroll to position [449, 0]
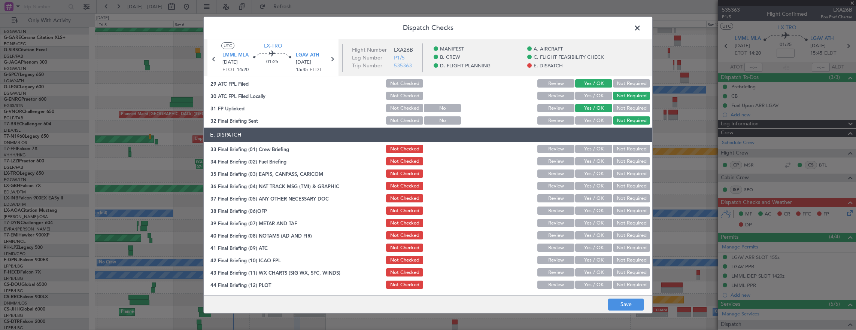
click at [594, 151] on button "Yes / OK" at bounding box center [593, 149] width 37 height 8
drag, startPoint x: 592, startPoint y: 159, endPoint x: 625, endPoint y: 174, distance: 36.6
click at [592, 160] on button "Yes / OK" at bounding box center [593, 161] width 37 height 8
click at [625, 174] on button "Not Required" at bounding box center [631, 174] width 37 height 8
click at [625, 186] on button "Not Required" at bounding box center [631, 186] width 37 height 8
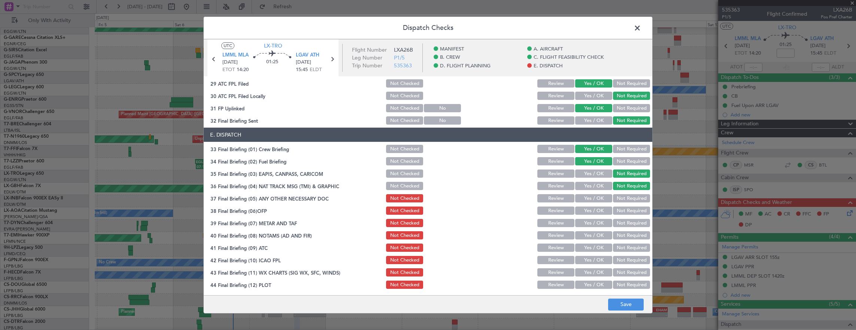
click at [601, 198] on button "Yes / OK" at bounding box center [593, 198] width 37 height 8
drag, startPoint x: 595, startPoint y: 211, endPoint x: 595, endPoint y: 218, distance: 7.2
click at [595, 211] on button "Yes / OK" at bounding box center [593, 211] width 37 height 8
click at [593, 222] on button "Yes / OK" at bounding box center [593, 223] width 37 height 8
click at [592, 232] on button "Yes / OK" at bounding box center [593, 235] width 37 height 8
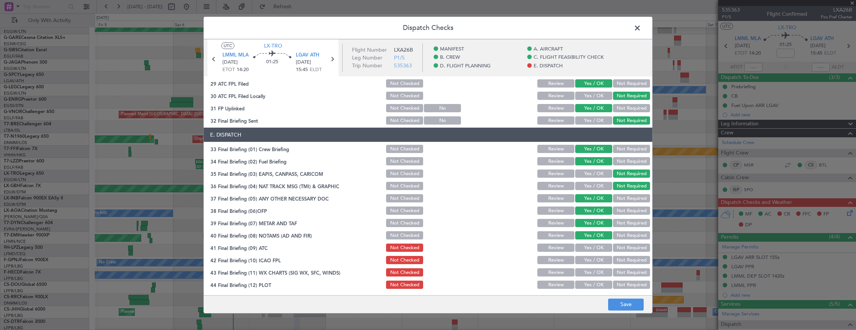
click at [592, 245] on button "Yes / OK" at bounding box center [593, 248] width 37 height 8
click at [592, 260] on button "Yes / OK" at bounding box center [593, 260] width 37 height 8
click at [592, 273] on button "Yes / OK" at bounding box center [593, 272] width 37 height 8
click at [591, 277] on div "Yes / OK" at bounding box center [593, 272] width 38 height 10
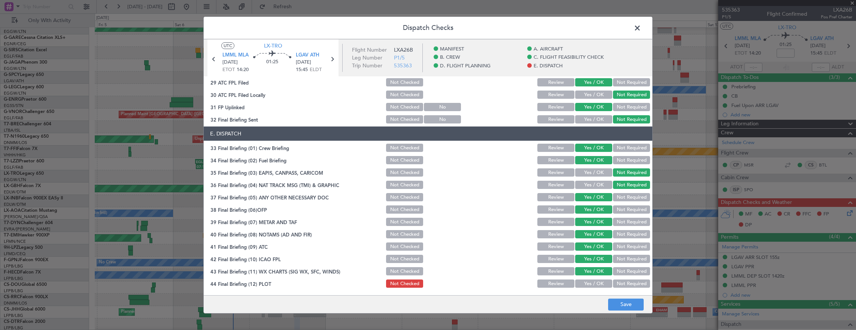
drag, startPoint x: 587, startPoint y: 273, endPoint x: 589, endPoint y: 277, distance: 4.4
click at [587, 273] on button "Yes / OK" at bounding box center [593, 271] width 37 height 8
click at [590, 282] on button "Yes / OK" at bounding box center [593, 284] width 37 height 8
click at [620, 303] on button "Save" at bounding box center [626, 305] width 36 height 12
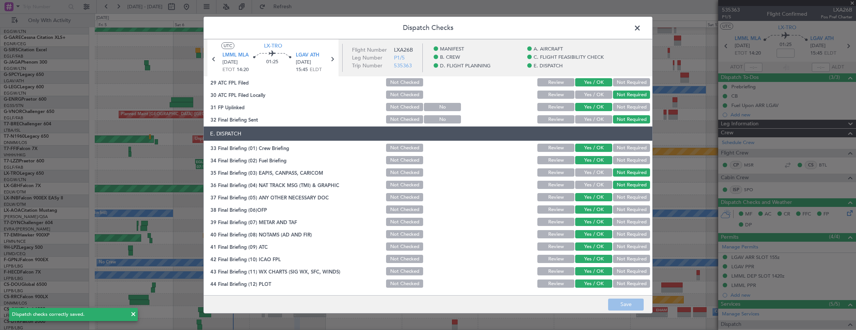
click at [641, 32] on span at bounding box center [641, 29] width 0 height 15
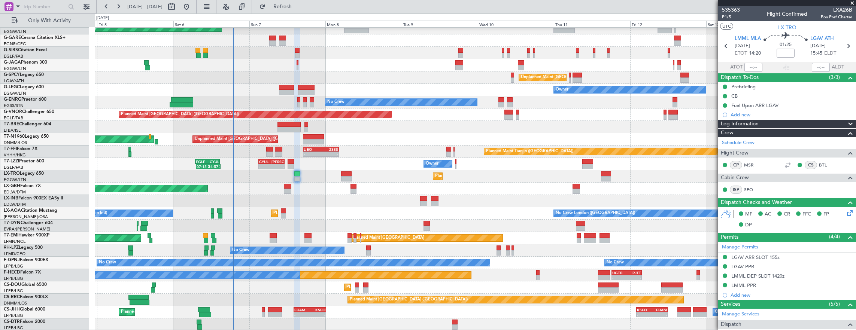
click at [730, 17] on span "P1/5" at bounding box center [731, 17] width 18 height 6
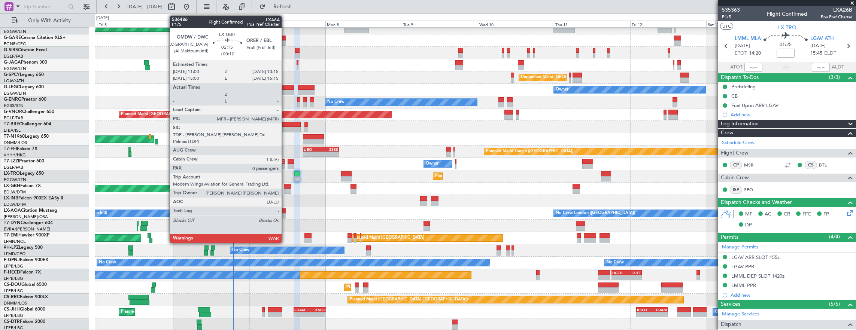
click at [285, 186] on div at bounding box center [287, 186] width 7 height 5
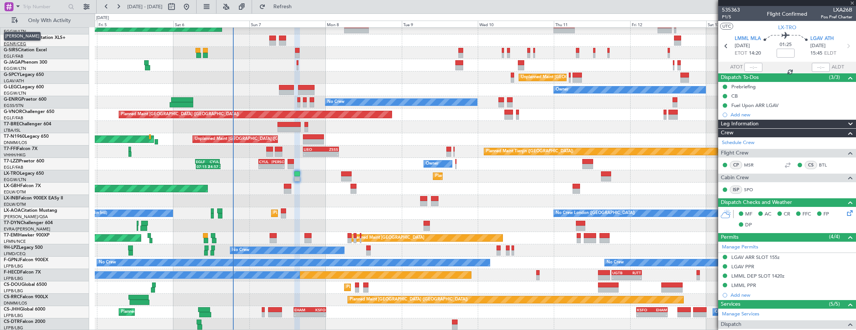
type input "+00:10"
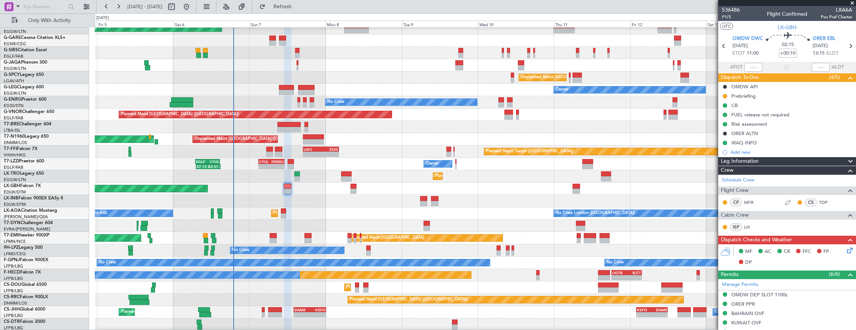
click at [732, 19] on mat-tooltip-component "Trip Number" at bounding box center [730, 24] width 37 height 20
click at [729, 18] on mat-tooltip-component "Trip Number" at bounding box center [730, 24] width 37 height 20
click at [727, 18] on span "P1/5" at bounding box center [731, 17] width 18 height 6
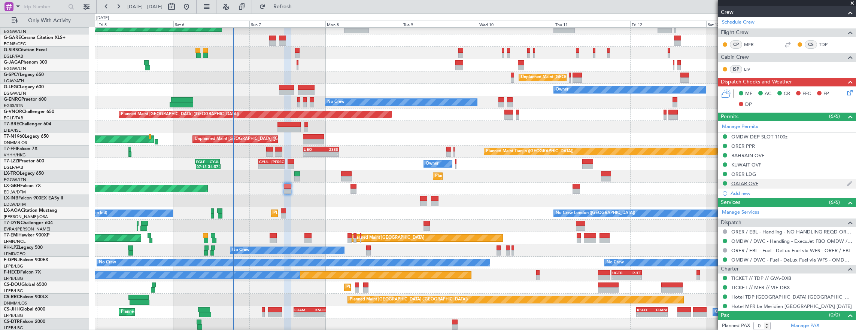
scroll to position [0, 0]
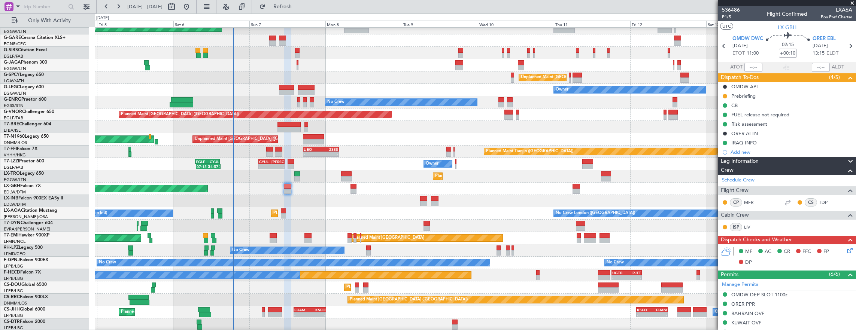
click at [784, 125] on div "Risk assessment" at bounding box center [787, 123] width 138 height 9
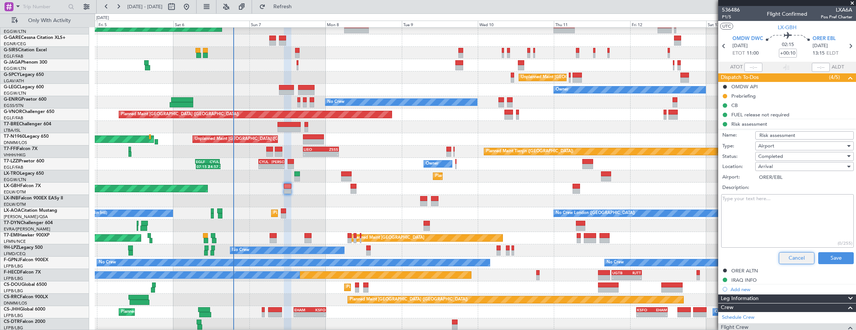
click at [800, 256] on button "Cancel" at bounding box center [797, 258] width 36 height 12
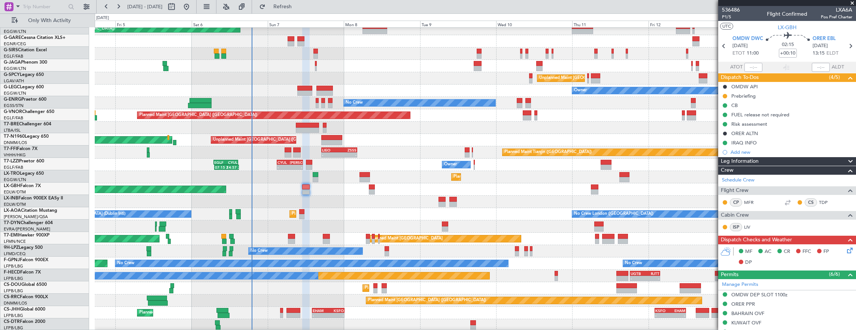
scroll to position [17, 0]
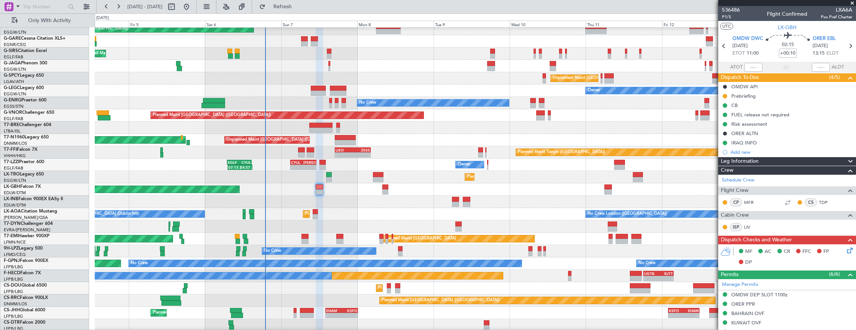
click at [273, 188] on div "Planned Maint [GEOGRAPHIC_DATA] ([GEOGRAPHIC_DATA] Intl)" at bounding box center [475, 189] width 761 height 12
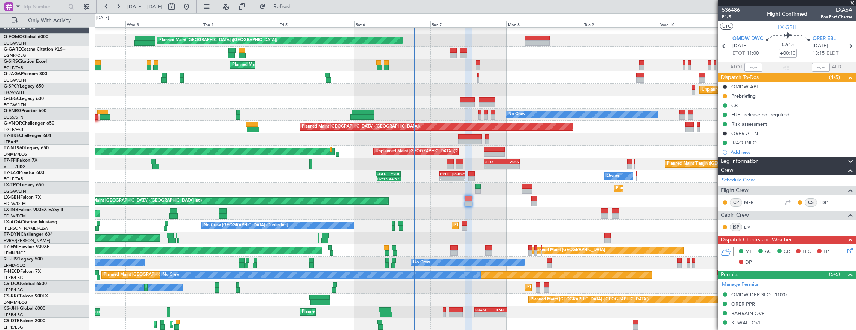
scroll to position [6, 0]
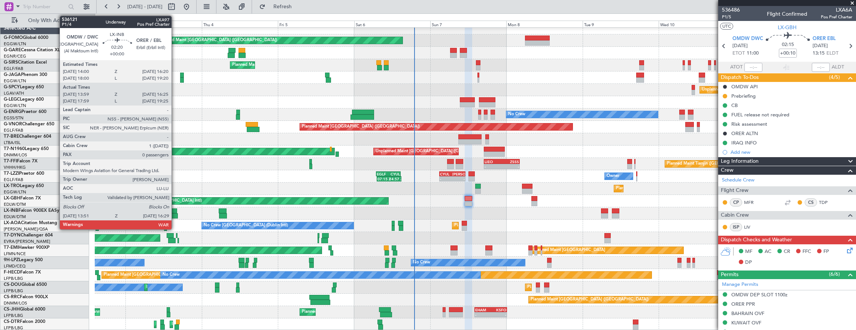
click at [175, 213] on div at bounding box center [173, 211] width 7 height 5
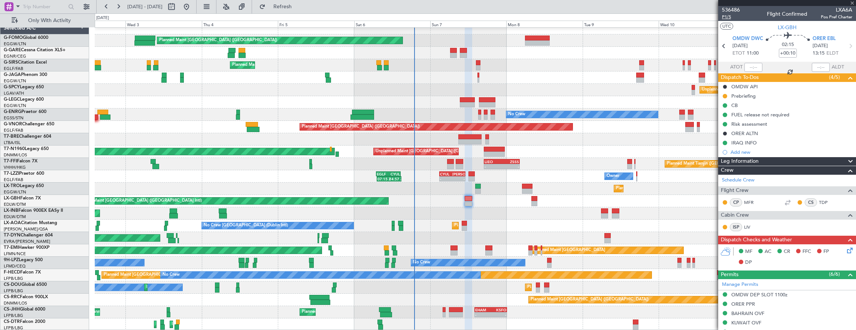
type input "13:59"
type input "16:25"
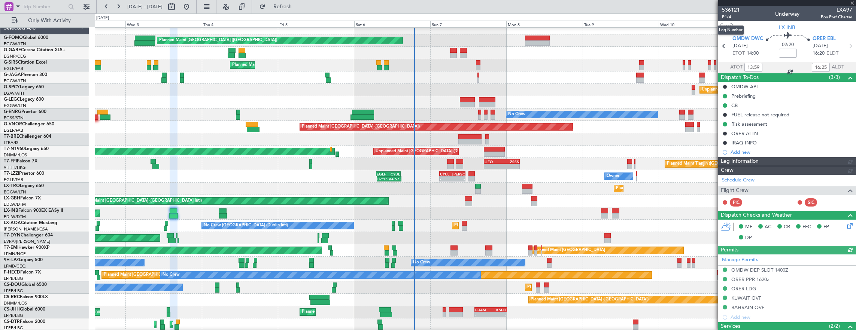
click at [727, 19] on span "P1/4" at bounding box center [731, 17] width 18 height 6
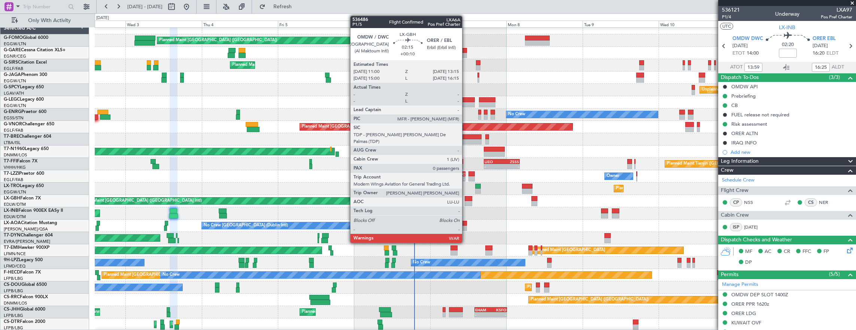
click at [466, 203] on div at bounding box center [468, 203] width 7 height 5
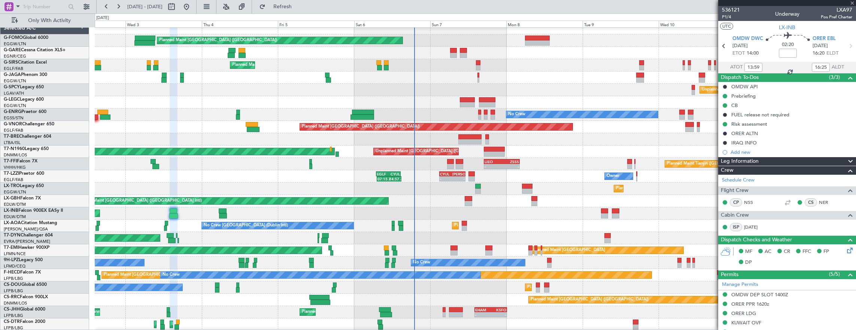
type input "+00:10"
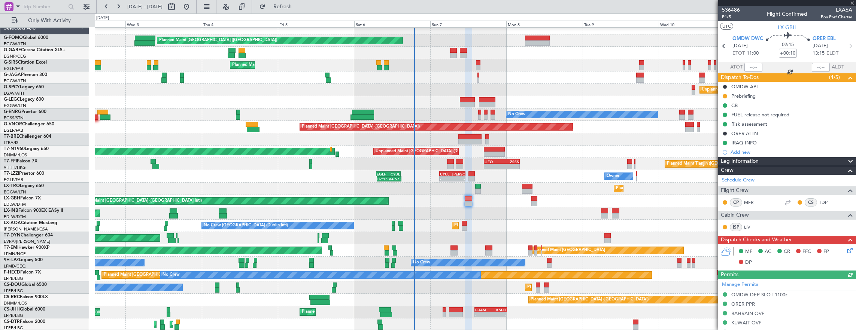
click at [732, 17] on span "P1/5" at bounding box center [731, 17] width 18 height 6
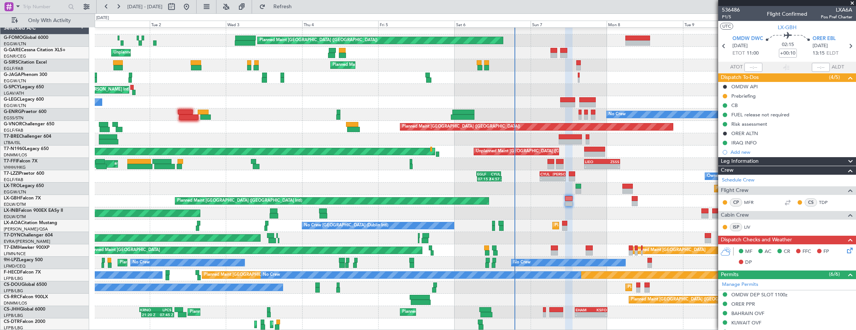
click at [222, 215] on div "Unplanned Maint Dubai (Al Maktoum Intl)" at bounding box center [475, 213] width 761 height 12
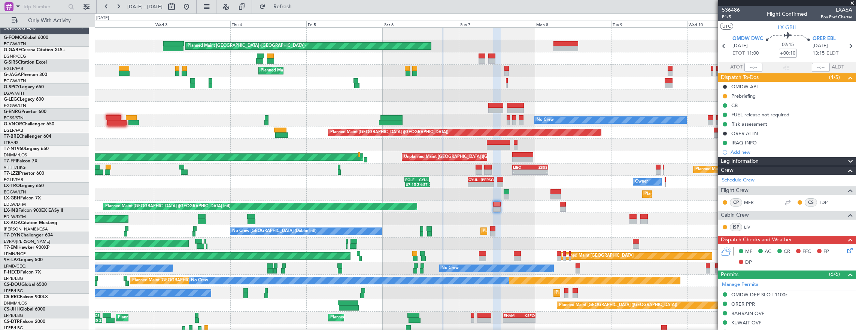
scroll to position [0, 0]
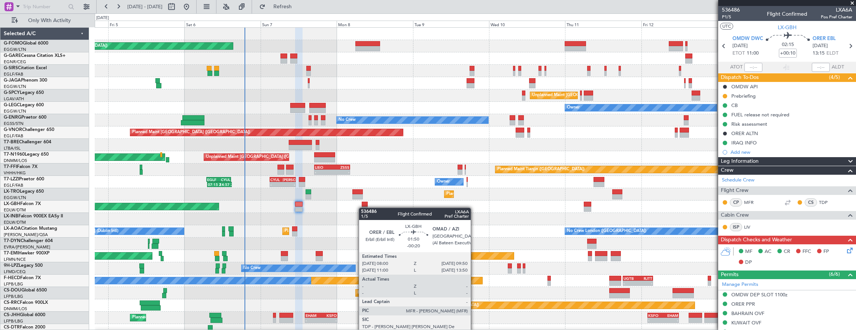
click at [362, 208] on div "Planned Maint London (Luton) Planned Maint London (Farnborough) Unplanned Maint…" at bounding box center [475, 182] width 761 height 309
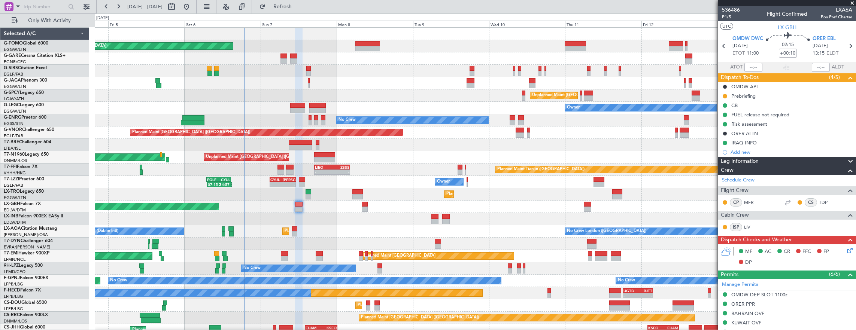
click at [738, 17] on span "P1/5" at bounding box center [731, 17] width 18 height 6
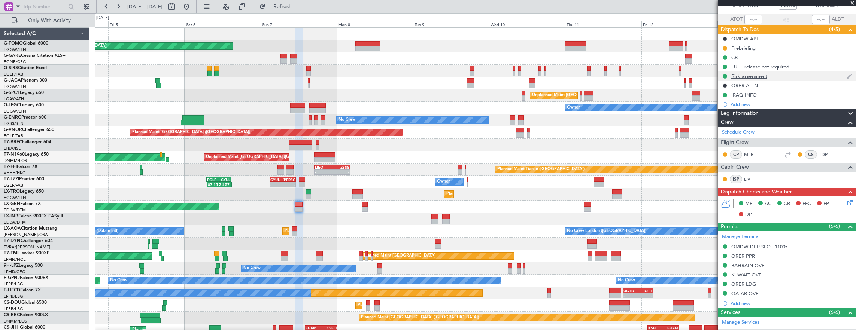
scroll to position [75, 0]
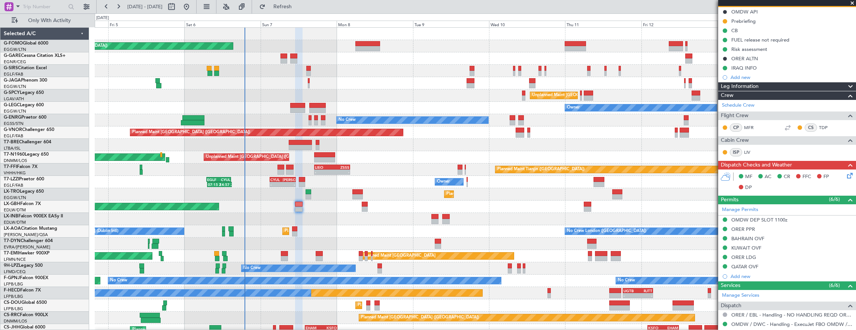
click at [803, 219] on div "OMDW DEP SLOT 1100z" at bounding box center [787, 220] width 138 height 9
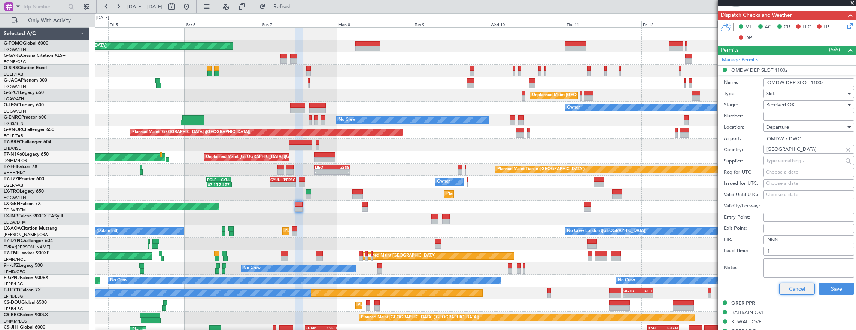
click at [793, 287] on button "Cancel" at bounding box center [797, 289] width 36 height 12
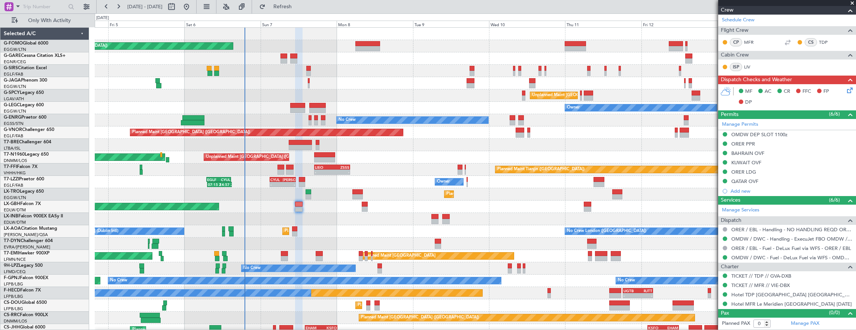
scroll to position [158, 0]
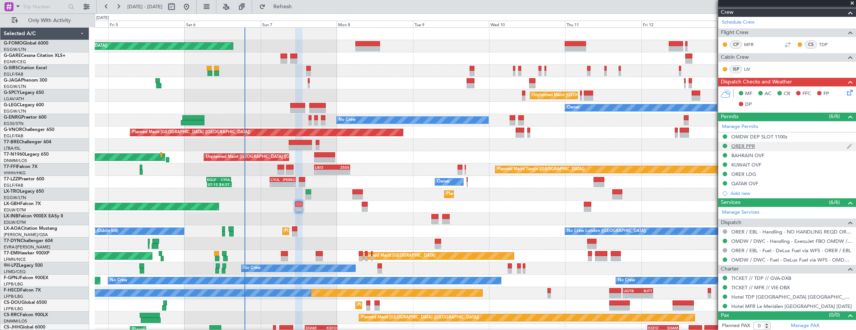
click at [770, 147] on div "ORER PPR" at bounding box center [787, 146] width 138 height 9
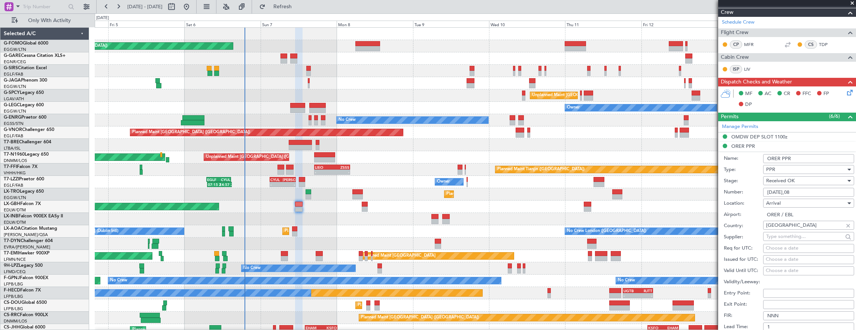
scroll to position [225, 0]
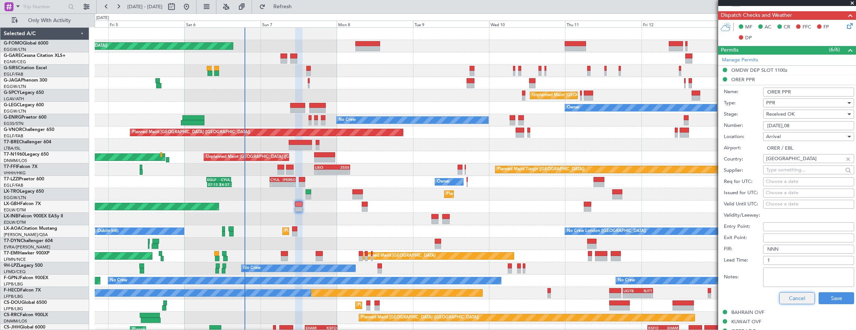
click at [791, 296] on button "Cancel" at bounding box center [797, 298] width 36 height 12
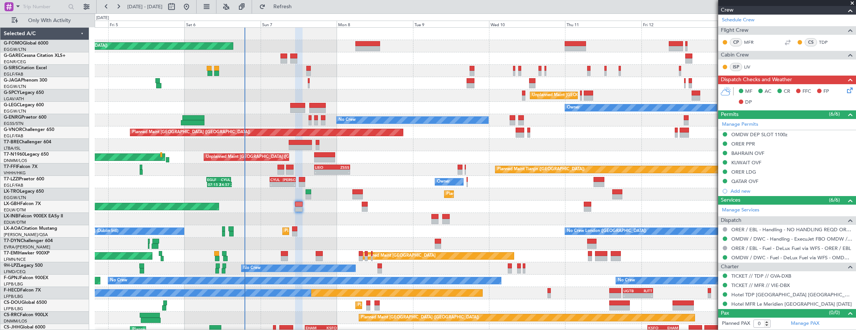
scroll to position [158, 0]
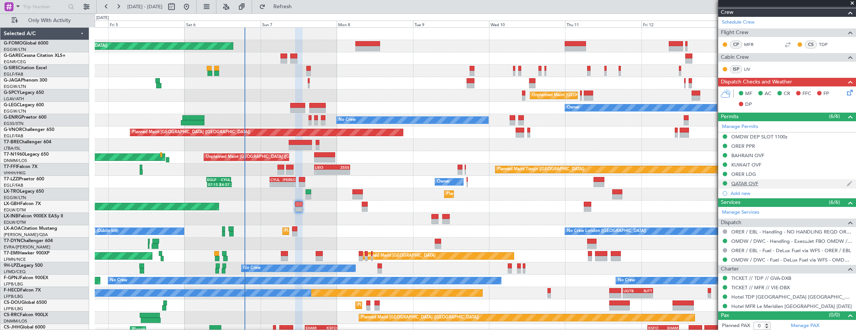
click at [768, 180] on div "QATAR OVF" at bounding box center [787, 183] width 138 height 9
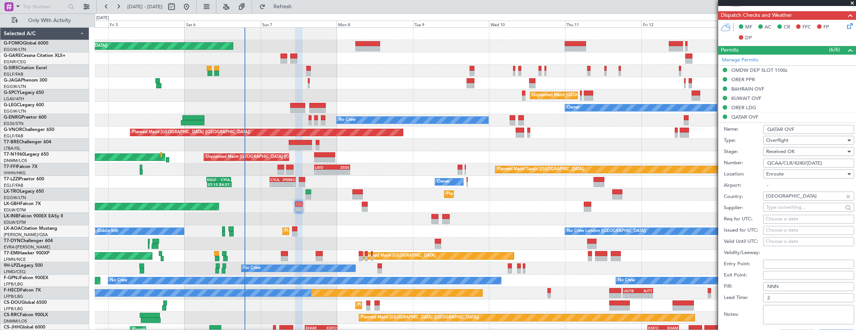
click at [837, 161] on input "QCAA/CLR/4240/[DATE]" at bounding box center [808, 163] width 91 height 9
click at [785, 98] on div "KUWAIT OVF" at bounding box center [787, 98] width 138 height 9
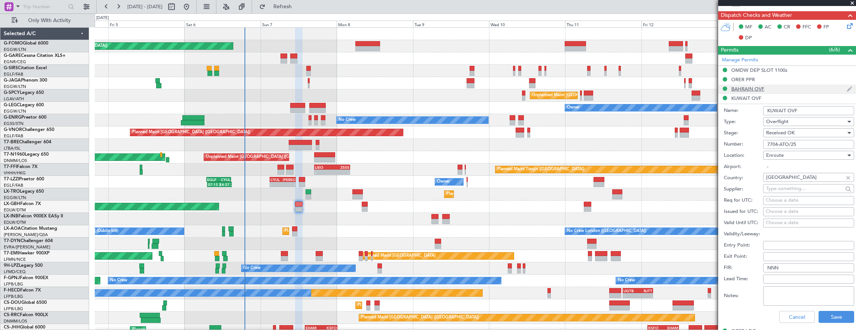
click at [787, 89] on div "BAHRAIN OVF" at bounding box center [787, 89] width 138 height 9
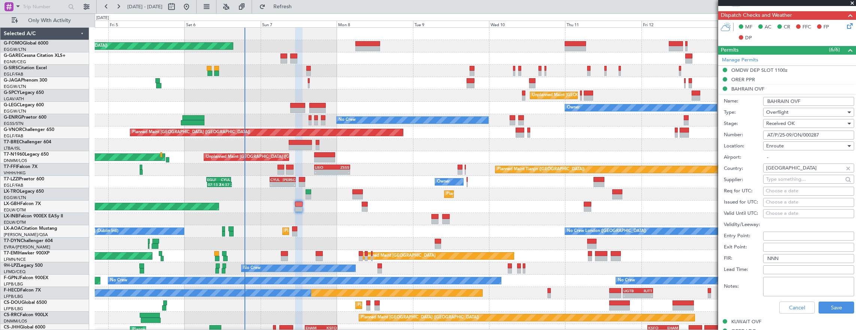
click at [833, 140] on div "Enroute" at bounding box center [806, 145] width 80 height 11
click at [832, 135] on div at bounding box center [428, 165] width 856 height 330
click at [828, 131] on input "AT/P/25-09/ON/000287" at bounding box center [808, 135] width 91 height 9
click at [787, 302] on button "Cancel" at bounding box center [797, 308] width 36 height 12
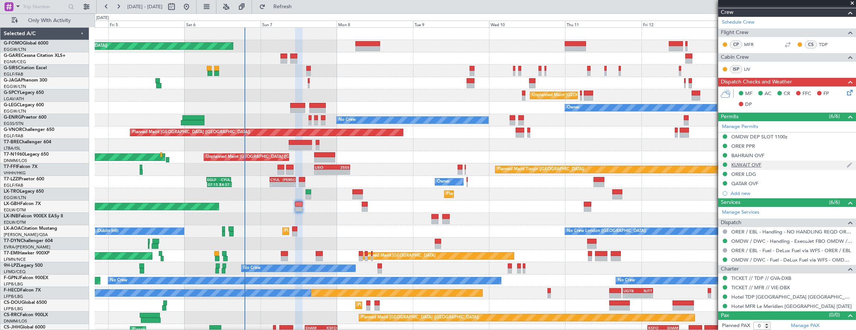
click at [785, 161] on div "KUWAIT OVF" at bounding box center [787, 165] width 138 height 9
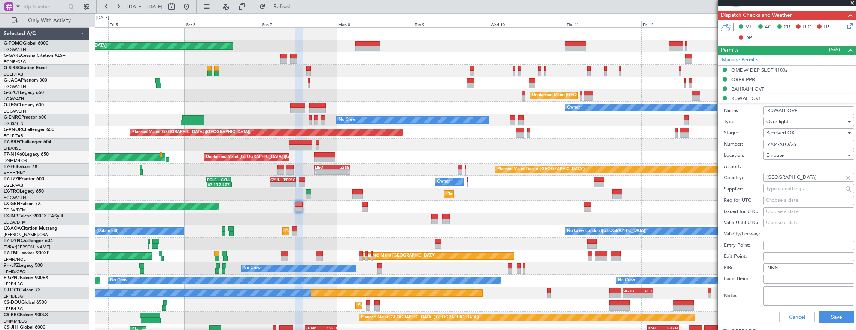
click at [814, 144] on input "7704-ATO/25" at bounding box center [808, 144] width 91 height 9
click at [796, 80] on div "ORER PPR" at bounding box center [787, 79] width 138 height 9
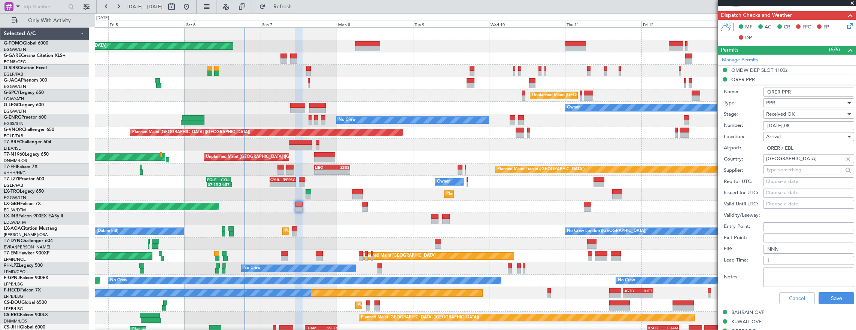
click at [773, 124] on input "3642/09/07,08" at bounding box center [808, 125] width 91 height 9
click at [783, 122] on input "3642/09/07,08" at bounding box center [808, 125] width 91 height 9
click at [781, 290] on div "Cancel Save" at bounding box center [789, 298] width 130 height 19
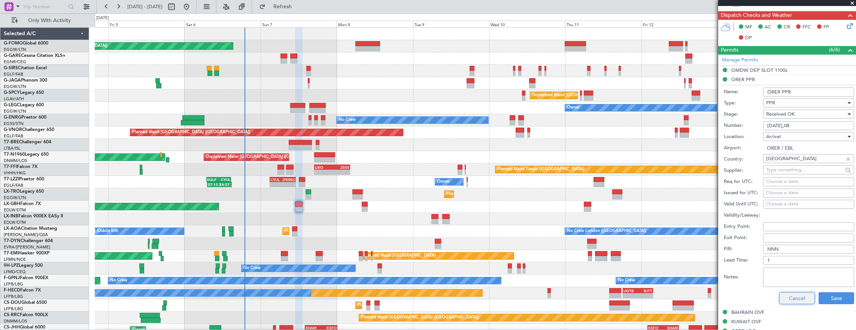
drag, startPoint x: 784, startPoint y: 292, endPoint x: 787, endPoint y: 274, distance: 18.5
click at [784, 292] on button "Cancel" at bounding box center [797, 298] width 36 height 12
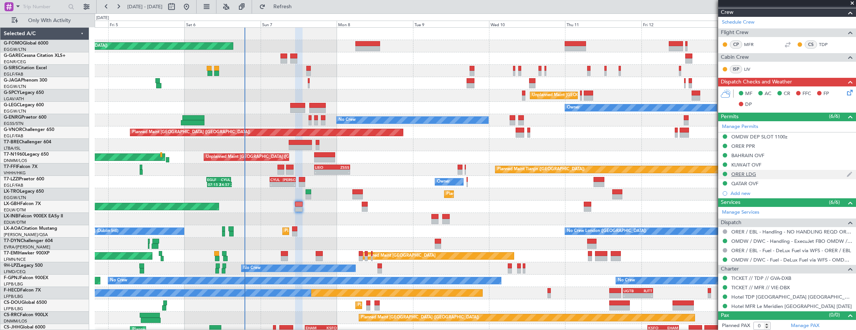
click at [780, 174] on div "ORER LDG" at bounding box center [787, 174] width 138 height 9
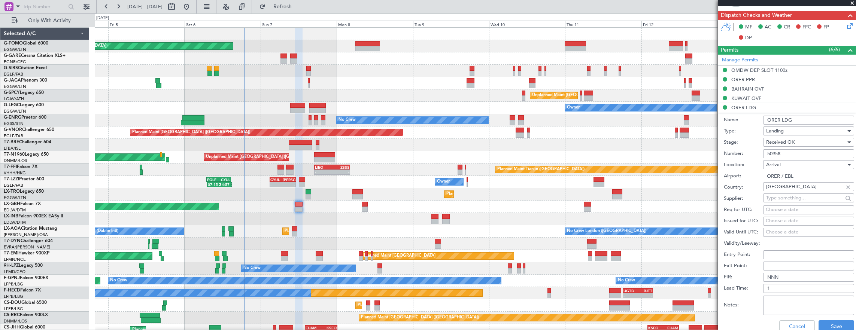
click at [803, 153] on input "50958" at bounding box center [808, 153] width 91 height 9
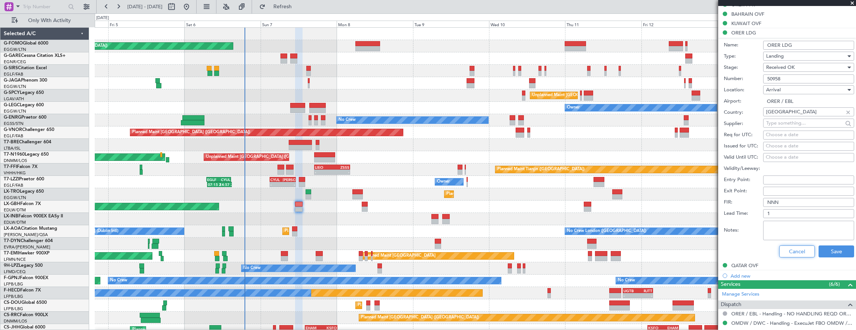
click at [791, 252] on button "Cancel" at bounding box center [797, 252] width 36 height 12
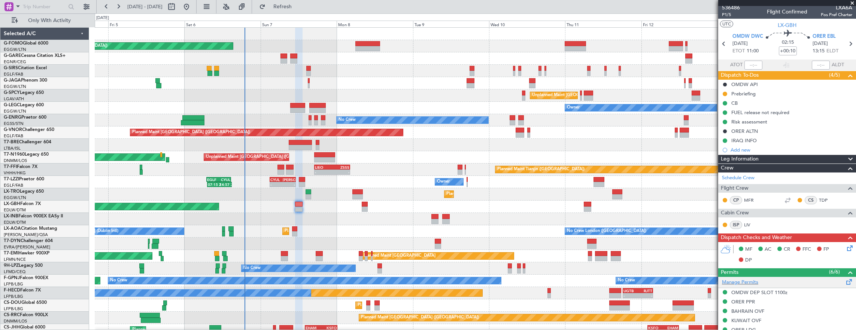
scroll to position [0, 0]
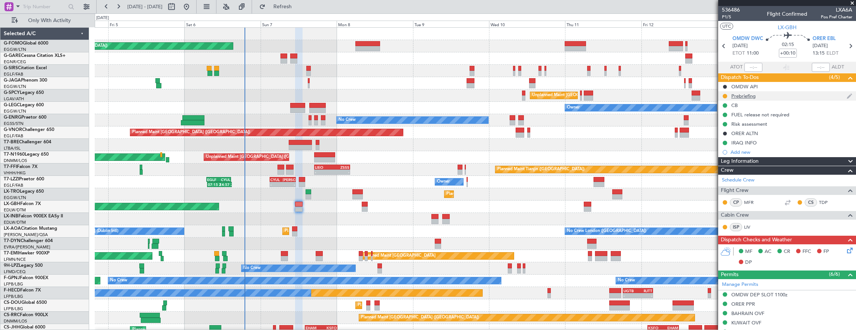
click at [726, 93] on div at bounding box center [725, 96] width 6 height 6
click at [723, 96] on button at bounding box center [725, 96] width 4 height 4
click at [718, 142] on span "Cancelled" at bounding box center [725, 139] width 21 height 7
click at [845, 248] on icon at bounding box center [848, 249] width 6 height 6
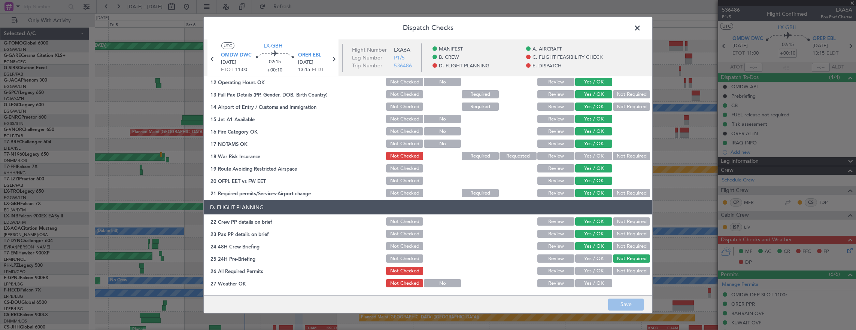
click at [619, 158] on button "Not Required" at bounding box center [631, 156] width 37 height 8
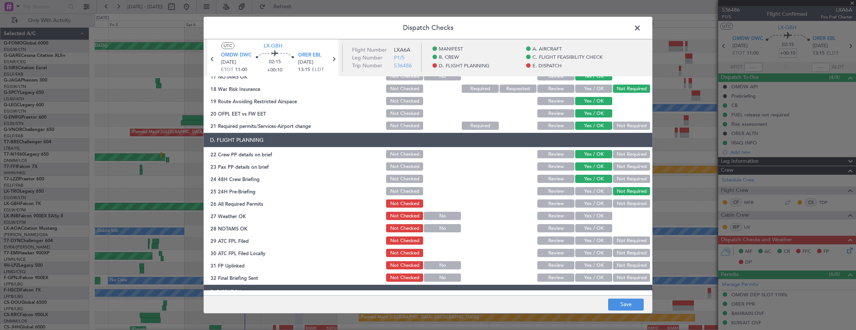
scroll to position [374, 0]
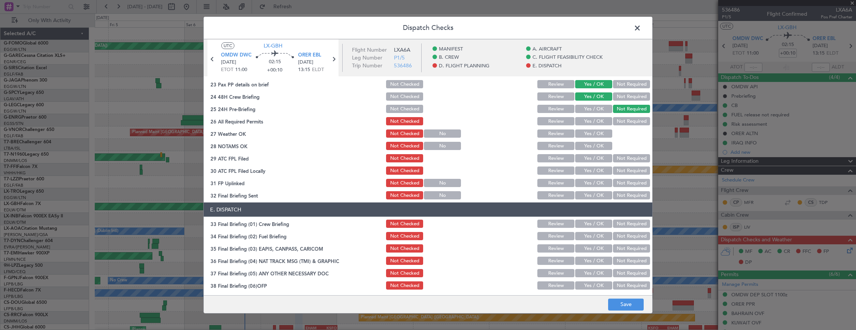
click at [590, 124] on button "Yes / OK" at bounding box center [593, 121] width 37 height 8
click at [588, 136] on button "Yes / OK" at bounding box center [593, 134] width 37 height 8
click at [586, 150] on div "Yes / OK" at bounding box center [593, 146] width 38 height 10
drag, startPoint x: 586, startPoint y: 161, endPoint x: 586, endPoint y: 166, distance: 5.3
click at [586, 161] on button "Yes / OK" at bounding box center [593, 158] width 37 height 8
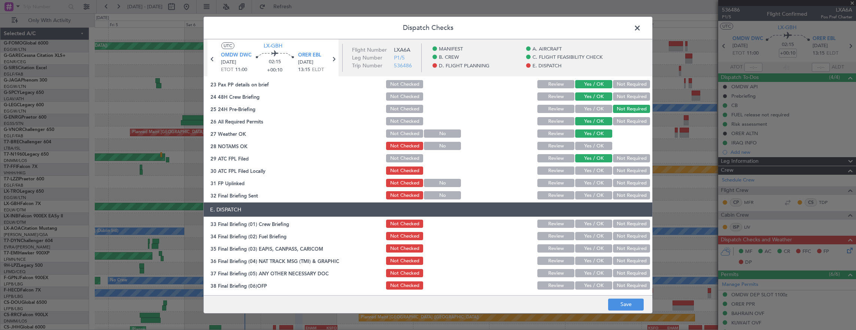
drag, startPoint x: 594, startPoint y: 148, endPoint x: 590, endPoint y: 165, distance: 17.6
click at [594, 148] on button "Yes / OK" at bounding box center [593, 146] width 37 height 8
click at [593, 168] on button "Yes / OK" at bounding box center [593, 171] width 37 height 8
click at [620, 174] on button "Not Required" at bounding box center [631, 171] width 37 height 8
click at [585, 176] on section "D. FLIGHT PLANNING 22 Crew PP details on brief Not Checked Review Yes / OK Not …" at bounding box center [428, 126] width 448 height 150
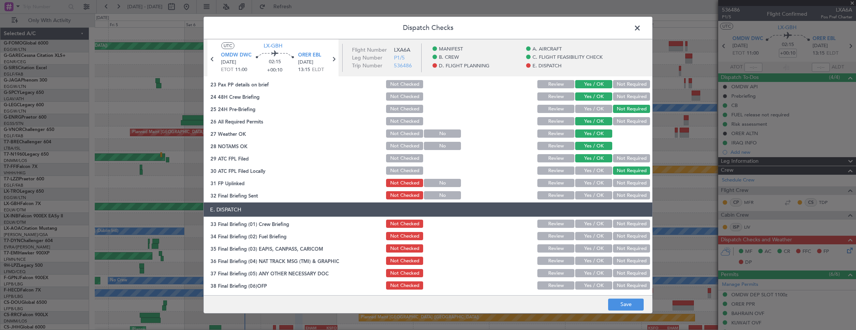
click at [587, 171] on button "Yes / OK" at bounding box center [593, 171] width 37 height 8
click at [622, 183] on button "Not Required" at bounding box center [631, 183] width 37 height 8
click at [595, 194] on button "Yes / OK" at bounding box center [593, 195] width 37 height 8
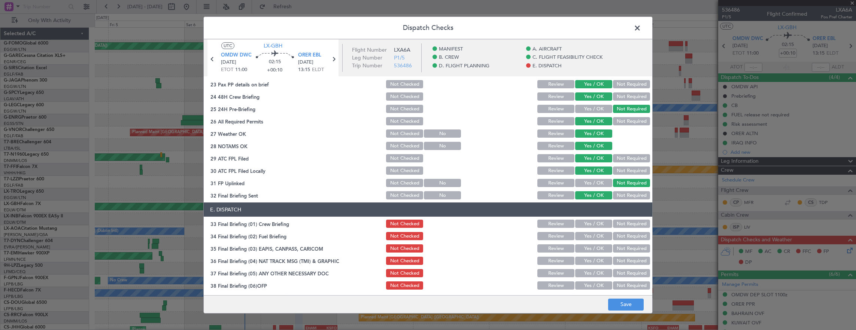
click at [597, 183] on button "Yes / OK" at bounding box center [593, 183] width 37 height 8
drag, startPoint x: 621, startPoint y: 193, endPoint x: 611, endPoint y: 207, distance: 16.9
click at [621, 193] on button "Not Required" at bounding box center [631, 195] width 37 height 8
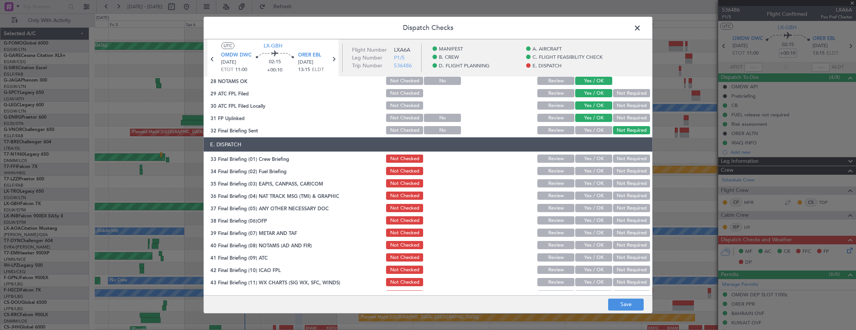
scroll to position [449, 0]
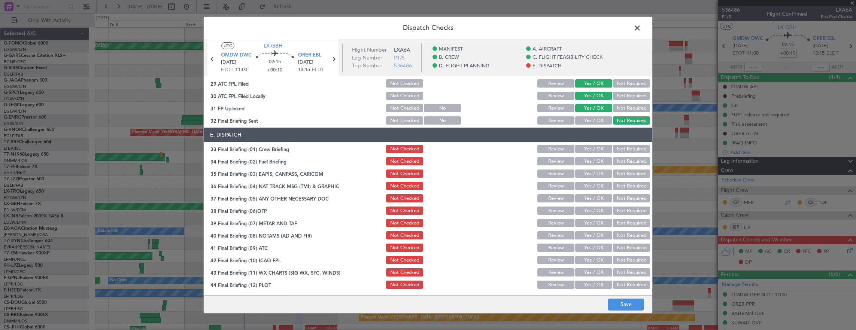
click at [592, 151] on button "Yes / OK" at bounding box center [593, 149] width 37 height 8
click at [591, 161] on button "Yes / OK" at bounding box center [593, 161] width 37 height 8
click at [615, 173] on button "Not Required" at bounding box center [631, 174] width 37 height 8
click at [618, 185] on button "Not Required" at bounding box center [631, 186] width 37 height 8
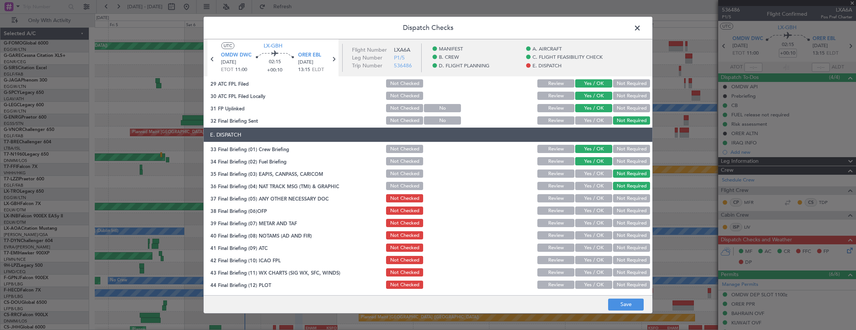
click at [595, 198] on button "Yes / OK" at bounding box center [593, 198] width 37 height 8
click at [593, 210] on button "Yes / OK" at bounding box center [593, 211] width 37 height 8
drag, startPoint x: 593, startPoint y: 212, endPoint x: 593, endPoint y: 226, distance: 13.5
click at [593, 216] on div "Yes / OK" at bounding box center [593, 211] width 38 height 10
click at [593, 226] on button "Yes / OK" at bounding box center [593, 223] width 37 height 8
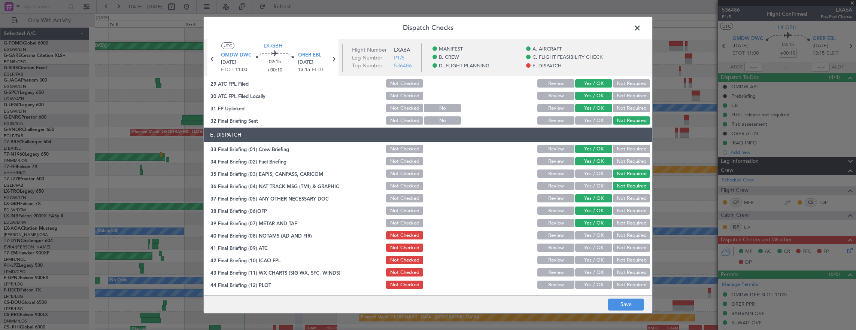
click at [594, 239] on button "Yes / OK" at bounding box center [593, 235] width 37 height 8
click at [592, 253] on div "Yes / OK" at bounding box center [593, 248] width 38 height 10
click at [592, 249] on button "Yes / OK" at bounding box center [593, 248] width 37 height 8
click at [592, 260] on button "Yes / OK" at bounding box center [593, 260] width 37 height 8
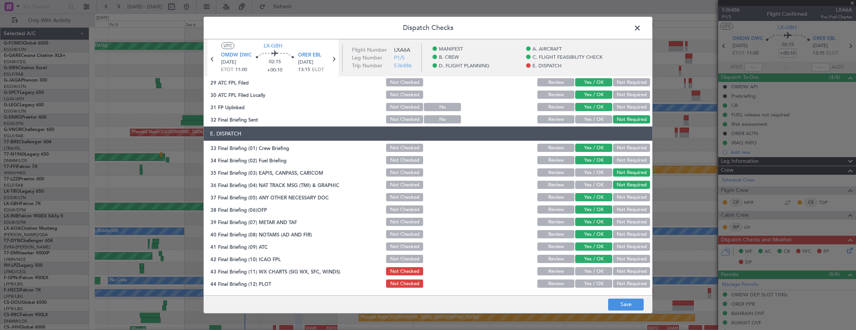
click at [597, 270] on button "Yes / OK" at bounding box center [593, 271] width 37 height 8
click at [596, 283] on button "Yes / OK" at bounding box center [593, 284] width 37 height 8
click at [621, 303] on button "Save" at bounding box center [626, 305] width 36 height 12
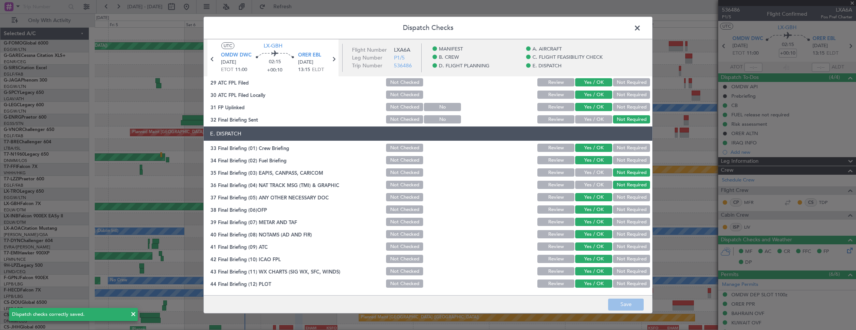
click at [641, 30] on span at bounding box center [641, 29] width 0 height 15
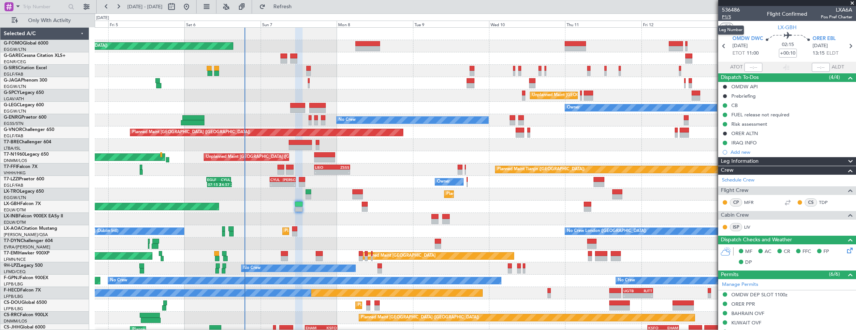
click at [732, 18] on span "P1/5" at bounding box center [731, 17] width 18 height 6
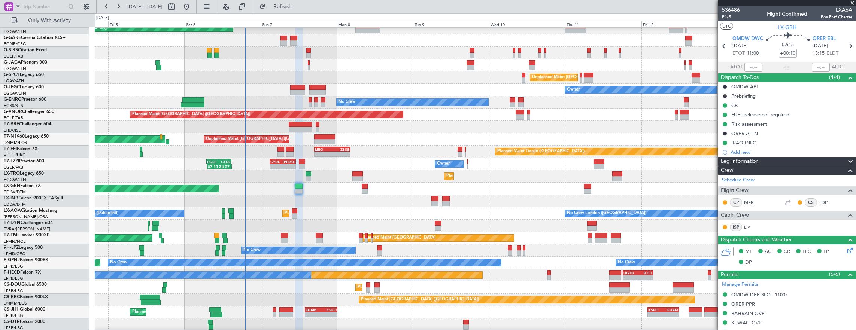
scroll to position [18, 0]
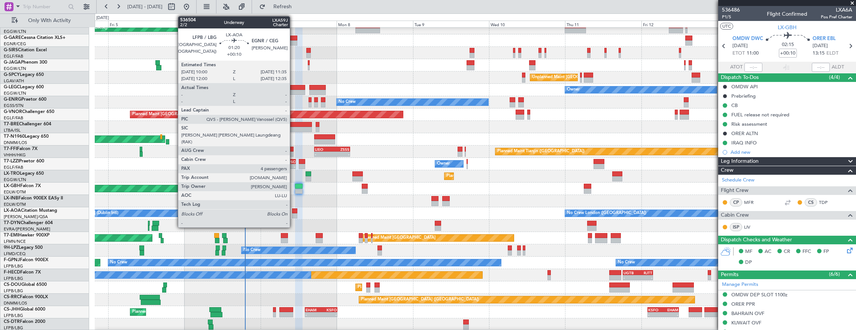
click at [294, 213] on div at bounding box center [294, 215] width 5 height 5
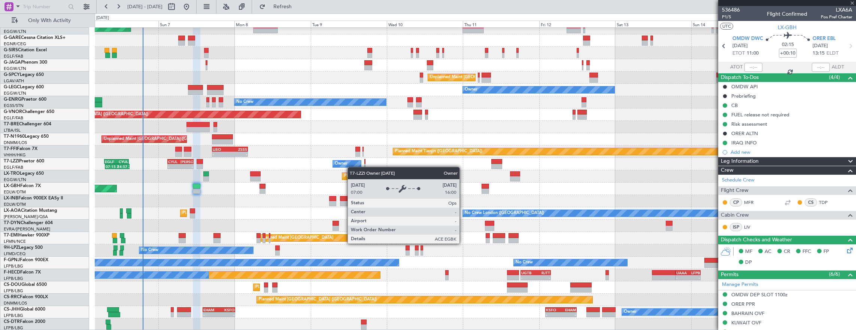
click at [351, 167] on div "Planned Maint London (Luton) Planned Maint London (Farnborough) Unplanned Maint…" at bounding box center [475, 170] width 761 height 321
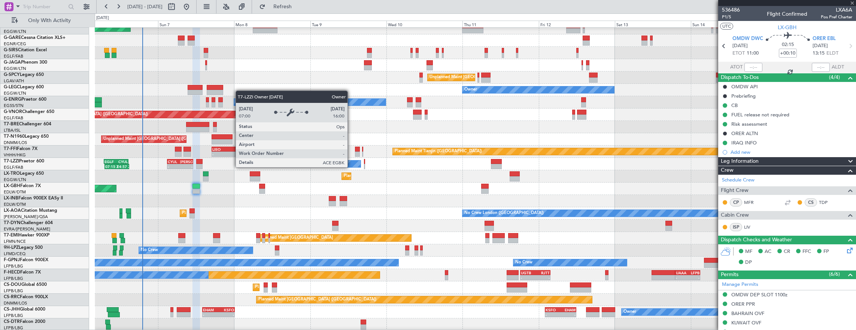
type input "4"
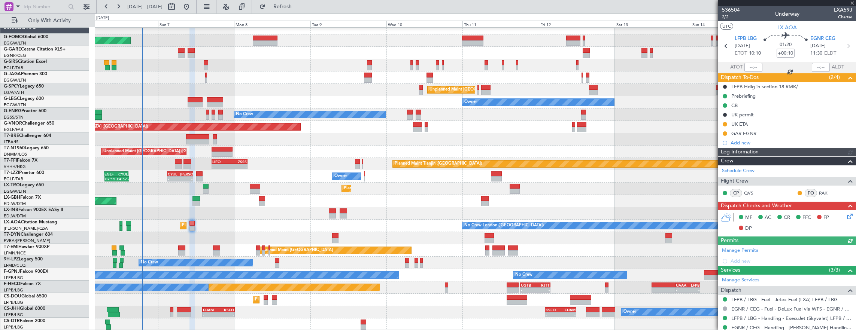
scroll to position [6, 0]
click at [777, 97] on div "Prebriefing" at bounding box center [787, 95] width 138 height 9
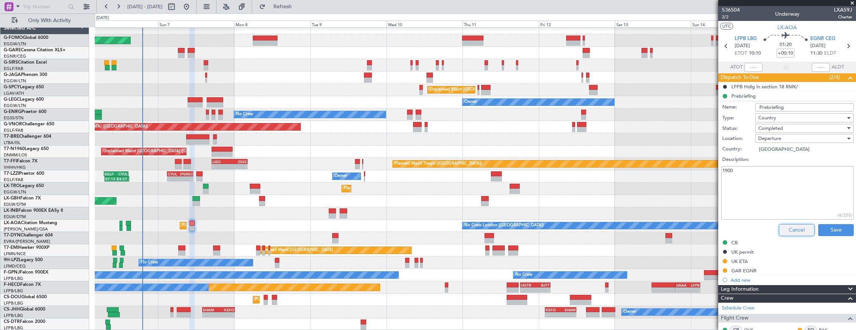
click at [796, 231] on button "Cancel" at bounding box center [797, 230] width 36 height 12
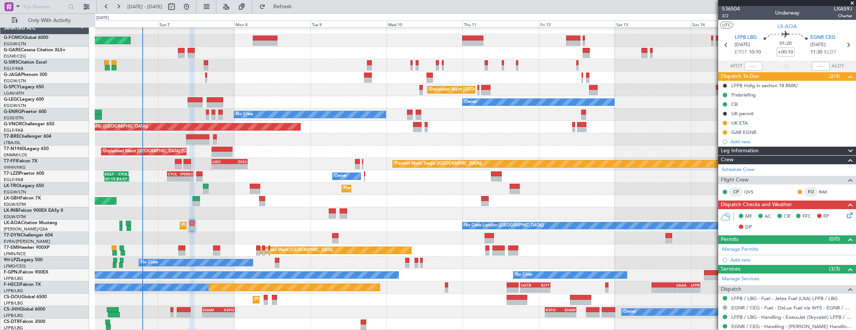
scroll to position [0, 0]
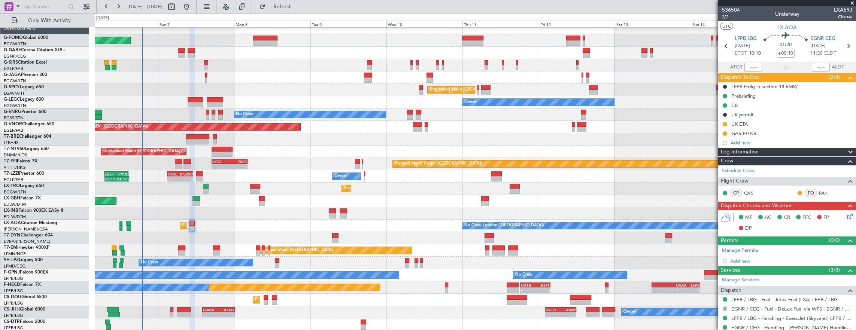
click at [726, 19] on span "2/2" at bounding box center [731, 17] width 18 height 6
click at [726, 16] on span "2/2" at bounding box center [731, 17] width 18 height 6
click at [732, 17] on span "2/2" at bounding box center [731, 17] width 18 height 6
click at [845, 212] on icon at bounding box center [848, 215] width 6 height 6
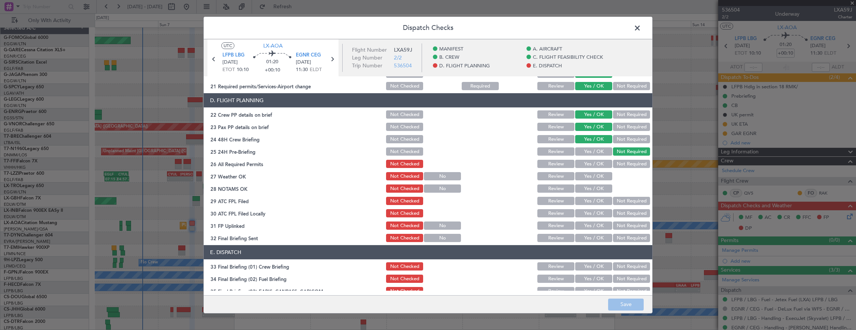
scroll to position [337, 0]
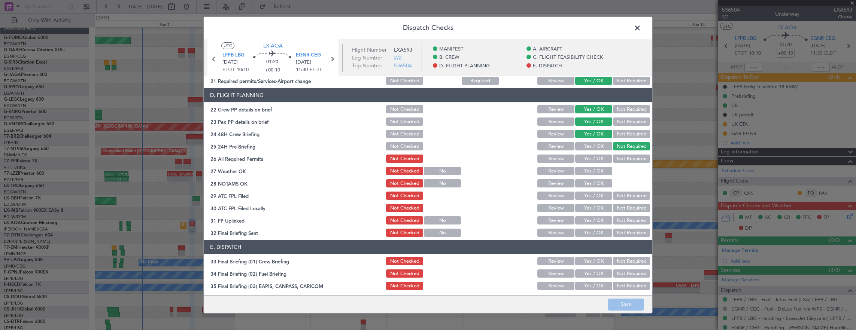
click at [589, 159] on button "Yes / OK" at bounding box center [593, 159] width 37 height 8
click at [590, 171] on button "Yes / OK" at bounding box center [593, 171] width 37 height 8
click at [591, 183] on button "Yes / OK" at bounding box center [593, 183] width 37 height 8
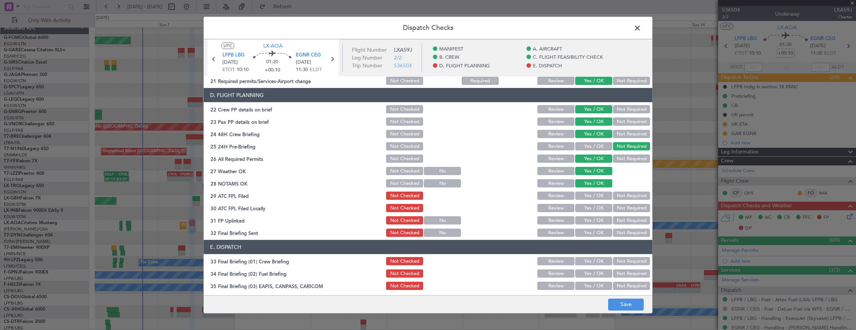
click at [586, 196] on button "Yes / OK" at bounding box center [593, 196] width 37 height 8
click at [627, 203] on div "Not Required" at bounding box center [631, 208] width 38 height 10
drag, startPoint x: 632, startPoint y: 210, endPoint x: 593, endPoint y: 216, distance: 39.5
click at [630, 210] on button "Not Required" at bounding box center [631, 208] width 37 height 8
click at [586, 219] on button "Yes / OK" at bounding box center [593, 220] width 37 height 8
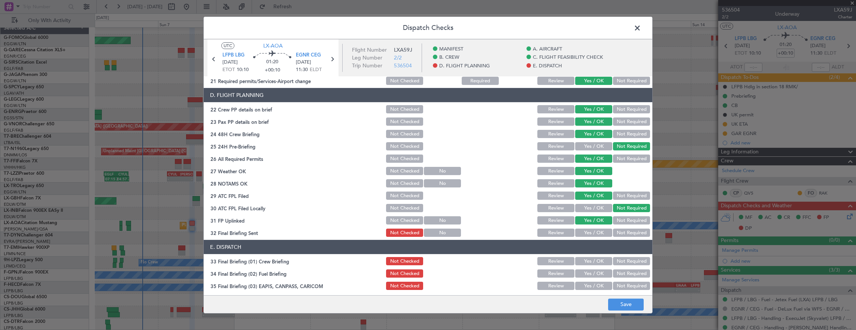
click at [626, 234] on button "Not Required" at bounding box center [631, 233] width 37 height 8
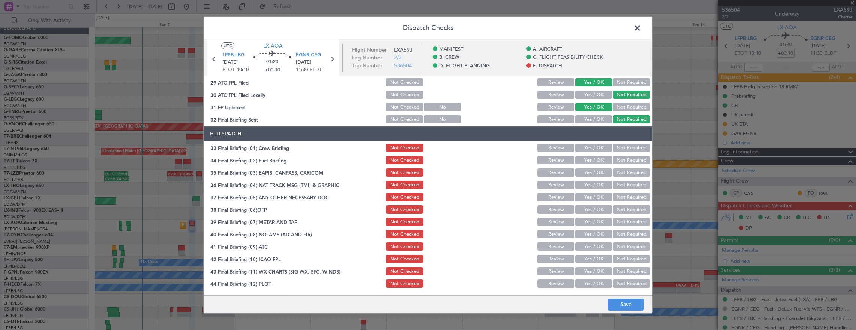
click at [590, 148] on button "Yes / OK" at bounding box center [593, 148] width 37 height 8
click at [592, 161] on button "Yes / OK" at bounding box center [593, 160] width 37 height 8
click at [624, 177] on div "Not Required" at bounding box center [631, 172] width 38 height 10
click at [624, 184] on button "Not Required" at bounding box center [631, 185] width 37 height 8
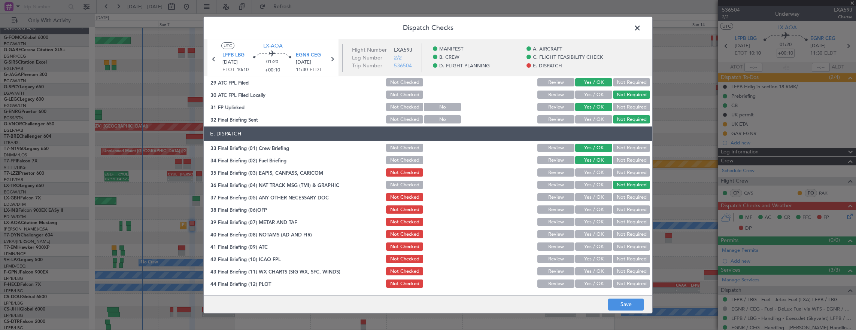
click at [623, 169] on button "Not Required" at bounding box center [631, 172] width 37 height 8
drag, startPoint x: 594, startPoint y: 204, endPoint x: 595, endPoint y: 209, distance: 4.9
click at [594, 204] on section "E. DISPATCH 33 Final Briefing (01) Crew Briefing Not Checked Review Yes / OK No…" at bounding box center [428, 208] width 448 height 162
drag, startPoint x: 593, startPoint y: 196, endPoint x: 594, endPoint y: 200, distance: 4.3
click at [593, 197] on button "Yes / OK" at bounding box center [593, 197] width 37 height 8
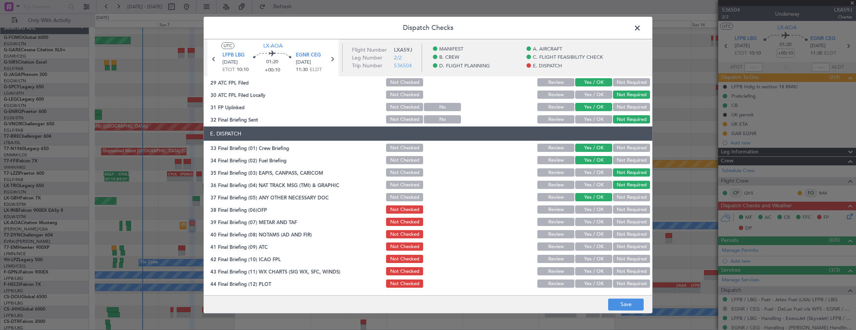
drag, startPoint x: 594, startPoint y: 207, endPoint x: 595, endPoint y: 214, distance: 6.8
click at [594, 207] on button "Yes / OK" at bounding box center [593, 210] width 37 height 8
click at [593, 224] on button "Yes / OK" at bounding box center [593, 222] width 37 height 8
click at [593, 238] on button "Yes / OK" at bounding box center [593, 234] width 37 height 8
click at [593, 251] on div "Yes / OK" at bounding box center [593, 246] width 38 height 10
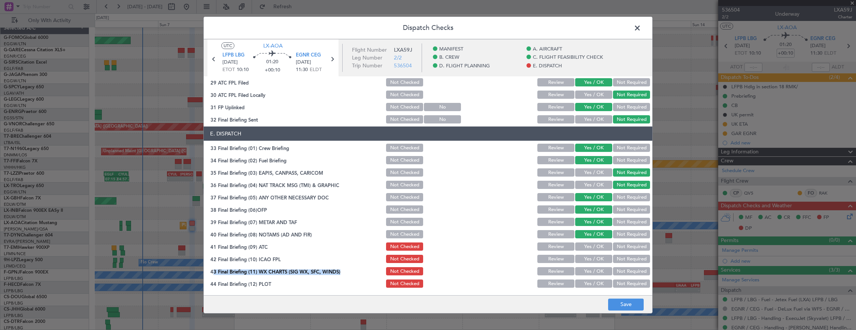
drag, startPoint x: 591, startPoint y: 265, endPoint x: 589, endPoint y: 260, distance: 5.4
click at [589, 260] on section "E. DISPATCH 33 Final Briefing (01) Crew Briefing Not Checked Review Yes / OK No…" at bounding box center [428, 208] width 448 height 162
drag, startPoint x: 589, startPoint y: 260, endPoint x: 590, endPoint y: 246, distance: 13.9
click at [590, 246] on button "Yes / OK" at bounding box center [593, 247] width 37 height 8
click at [588, 258] on button "Yes / OK" at bounding box center [593, 259] width 37 height 8
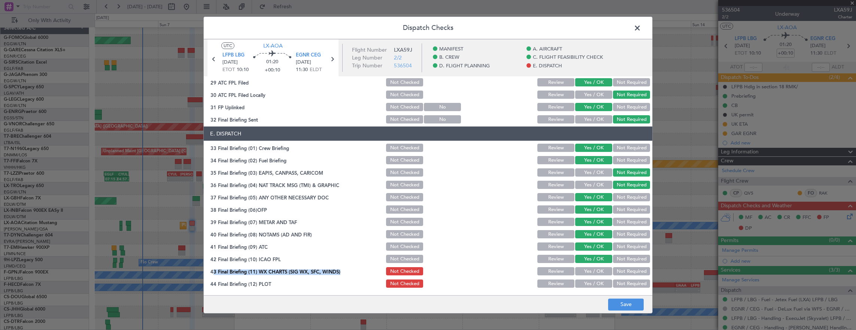
click at [591, 269] on button "Yes / OK" at bounding box center [593, 271] width 37 height 8
click at [592, 283] on button "Yes / OK" at bounding box center [593, 284] width 37 height 8
click at [626, 308] on button "Save" at bounding box center [626, 305] width 36 height 12
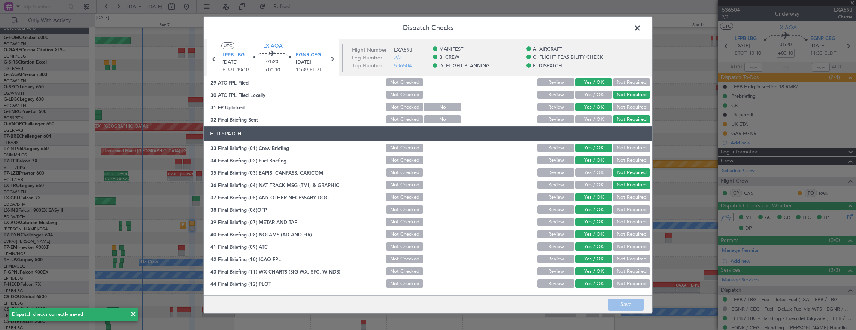
click at [641, 28] on span at bounding box center [641, 29] width 0 height 15
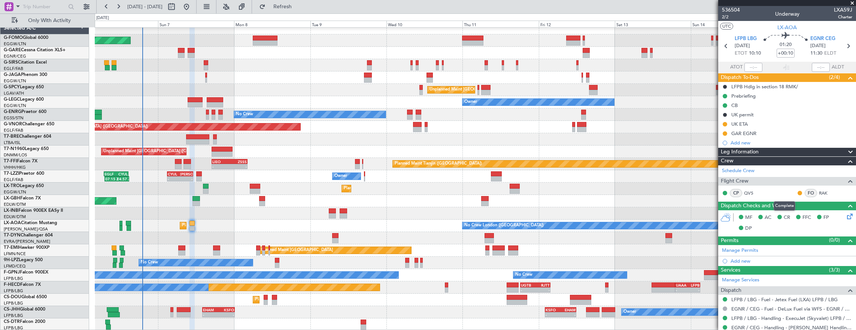
scroll to position [112, 0]
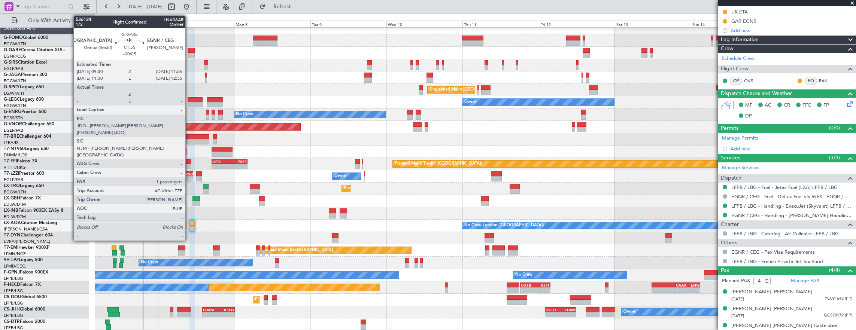
click at [189, 54] on div at bounding box center [191, 55] width 7 height 5
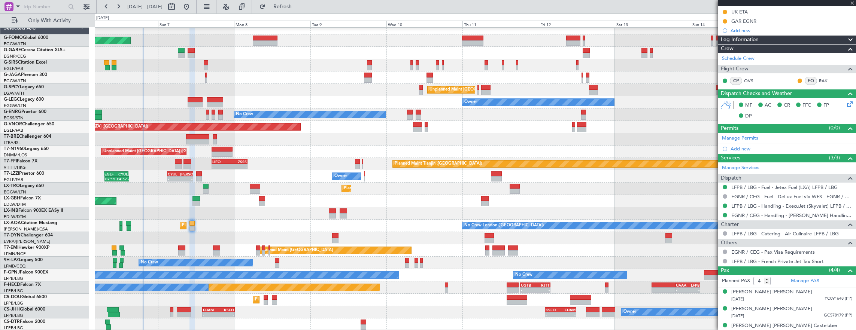
type input "-00:05"
type input "1"
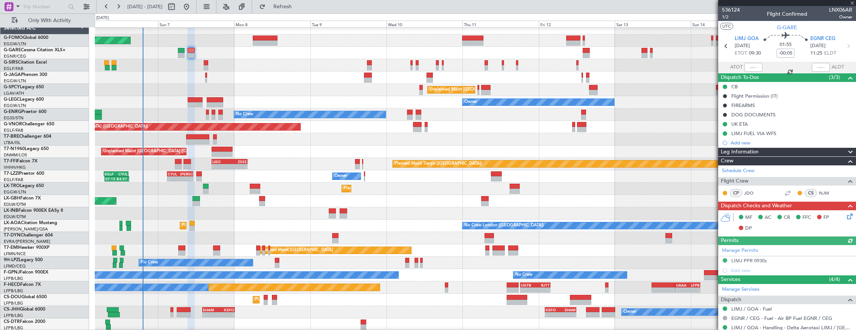
scroll to position [103, 0]
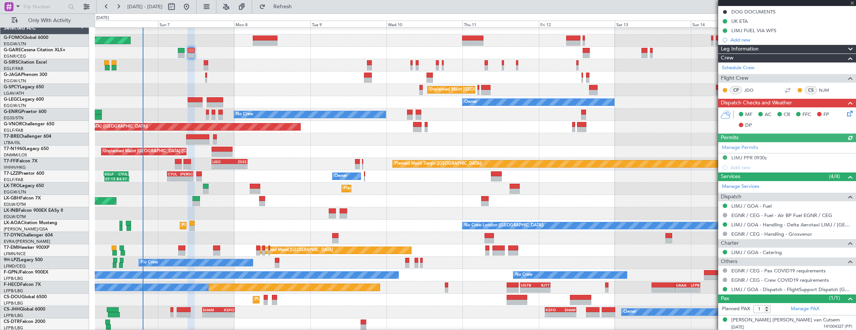
click at [183, 249] on div at bounding box center [181, 248] width 7 height 5
type input "+00:25"
type input "7"
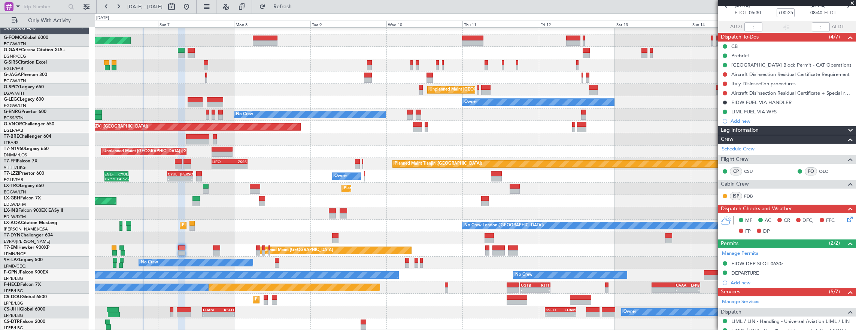
scroll to position [0, 0]
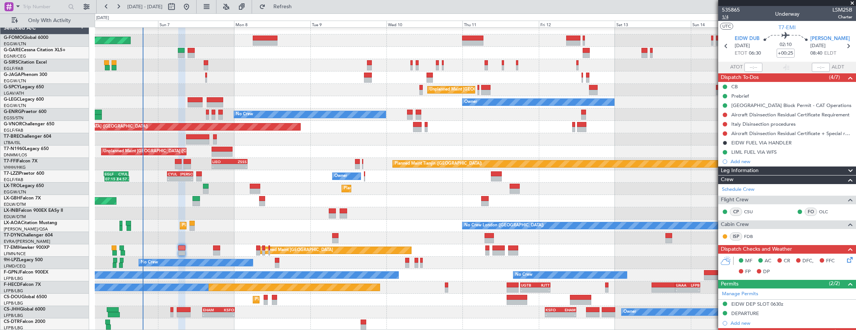
click at [731, 19] on span "1/4" at bounding box center [731, 17] width 18 height 6
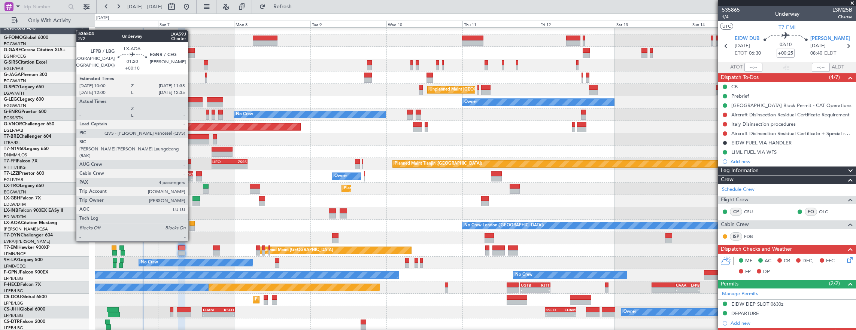
click at [192, 227] on div at bounding box center [191, 228] width 5 height 5
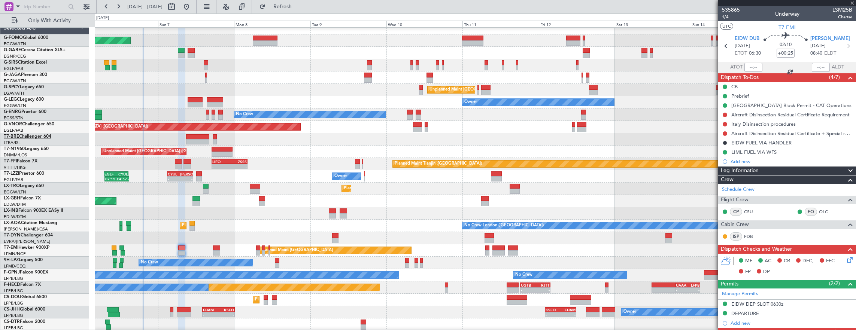
type input "+00:10"
type input "4"
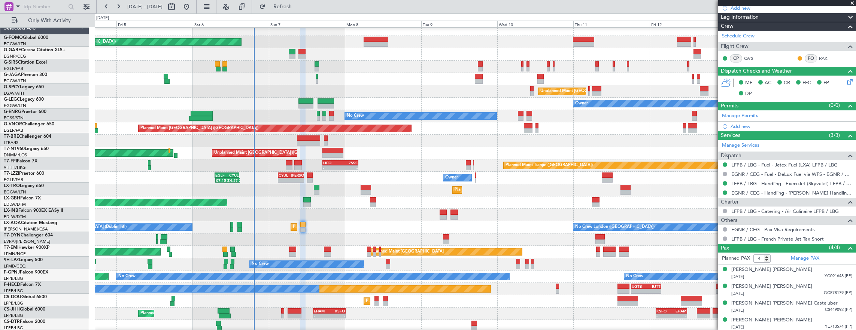
scroll to position [4, 0]
click at [257, 202] on div "Planned Maint Dubai (Dubai Intl) Planned Maint Nurnberg" at bounding box center [475, 203] width 761 height 12
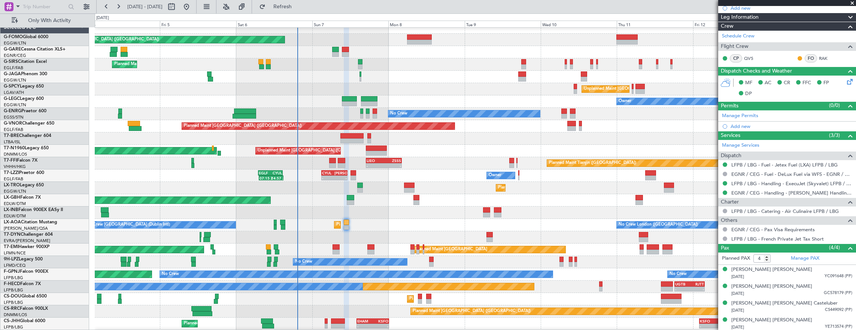
click at [253, 215] on div "Unplanned Maint Dubai (Al Maktoum Intl)" at bounding box center [475, 213] width 761 height 12
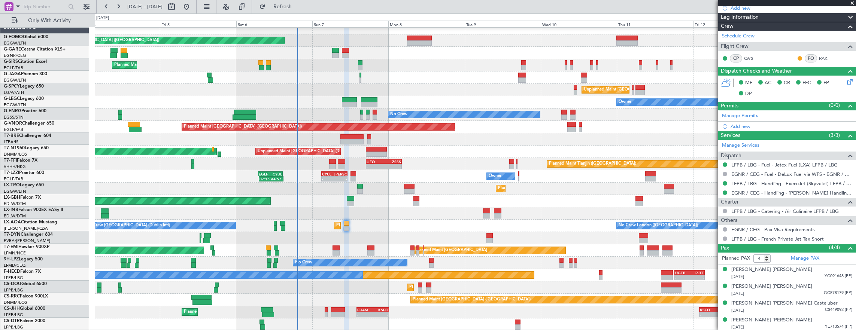
scroll to position [6, 0]
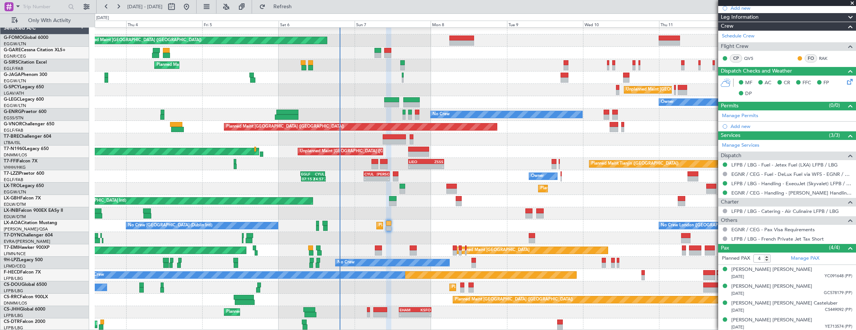
click at [295, 212] on div "Unplanned Maint Dubai (Al Maktoum Intl)" at bounding box center [475, 213] width 761 height 12
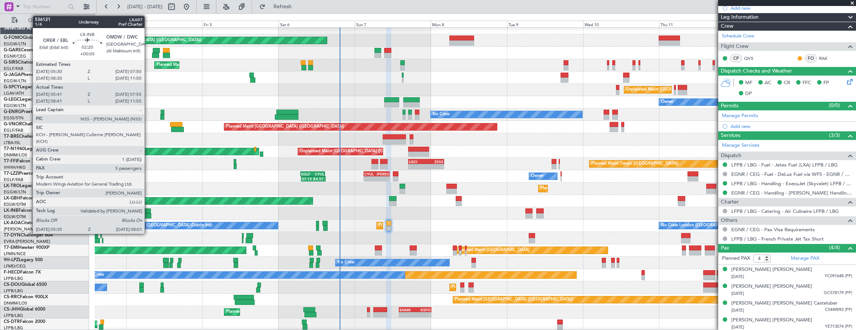
click at [148, 209] on div at bounding box center [146, 211] width 7 height 5
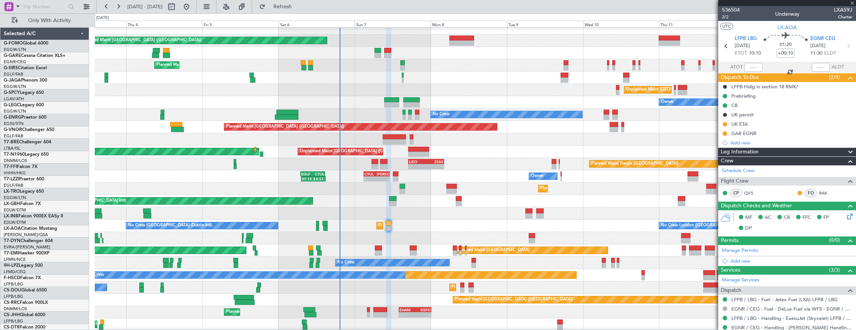
scroll to position [135, 0]
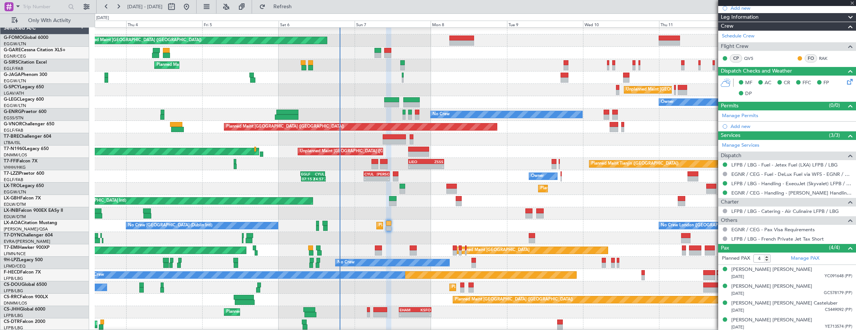
type input "+00:05"
type input "05:41"
type input "07:55"
type input "5"
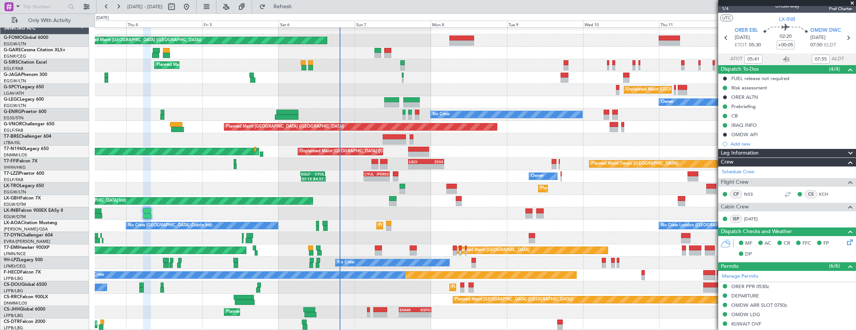
scroll to position [0, 0]
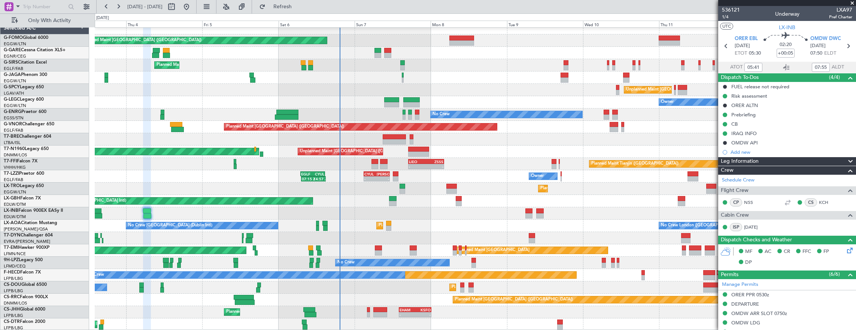
type input "08:41"
type input "11:55"
type input "05:41"
type input "07:55"
click at [727, 16] on span "1/4" at bounding box center [731, 17] width 18 height 6
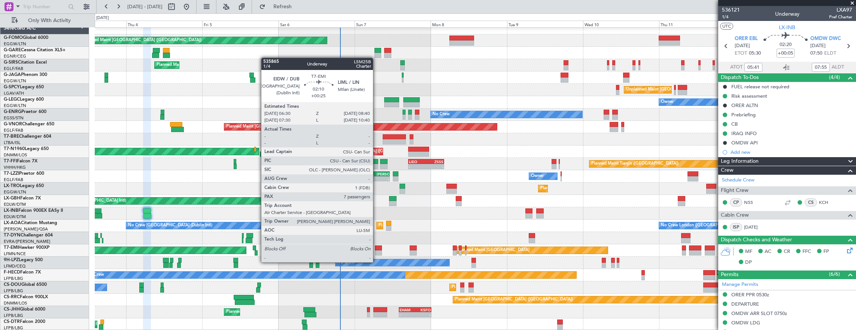
click at [377, 255] on div at bounding box center [378, 252] width 7 height 5
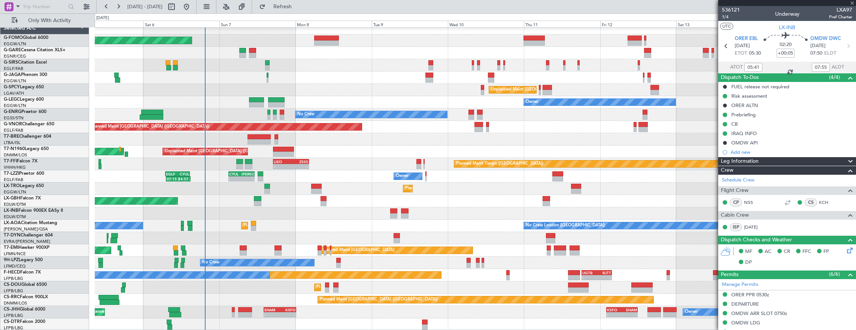
click at [227, 220] on div "No Crew London ([GEOGRAPHIC_DATA]) Planned Maint [GEOGRAPHIC_DATA] ([GEOGRAPHIC…" at bounding box center [475, 226] width 761 height 12
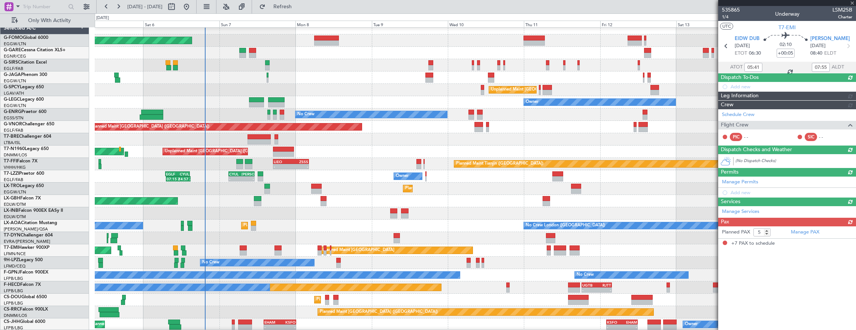
type input "+00:25"
type input "7"
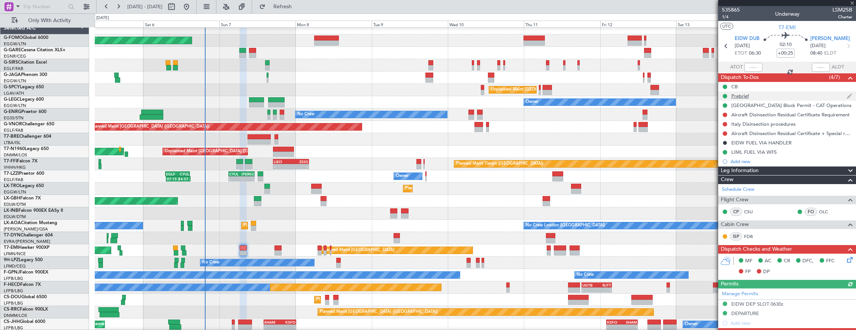
click at [792, 97] on div "Prebrief" at bounding box center [787, 95] width 138 height 9
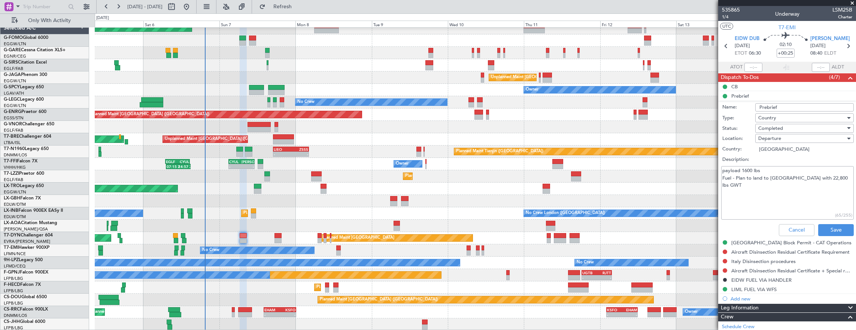
scroll to position [18, 0]
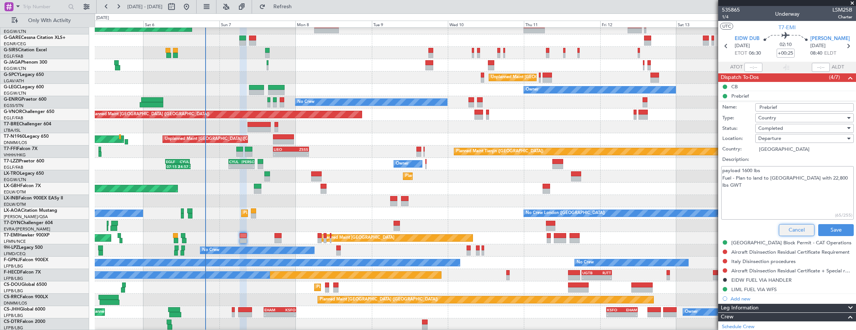
click at [781, 227] on button "Cancel" at bounding box center [797, 230] width 36 height 12
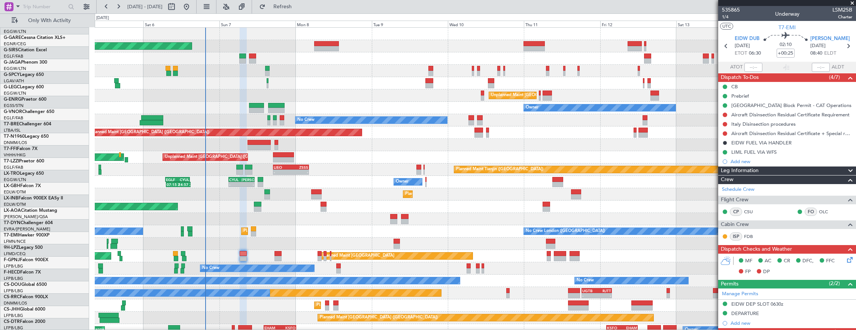
scroll to position [0, 0]
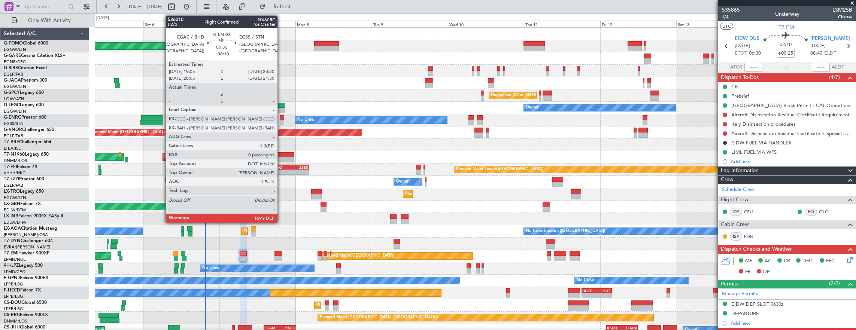
click at [281, 117] on div at bounding box center [282, 117] width 5 height 5
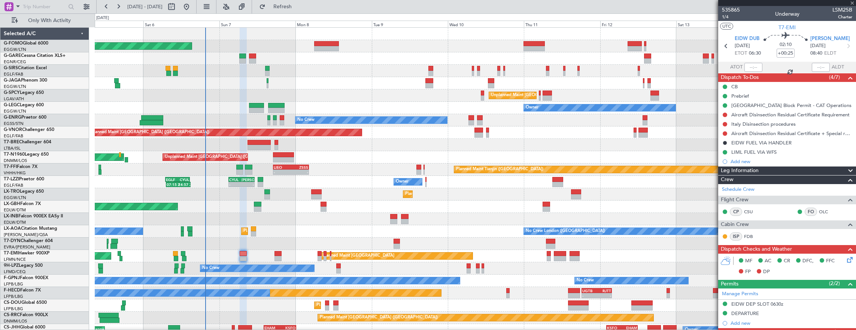
type input "+00:10"
type input "0"
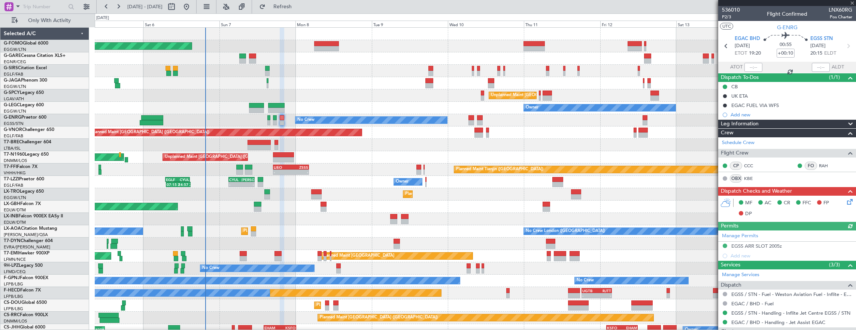
click at [845, 204] on icon at bounding box center [848, 201] width 6 height 6
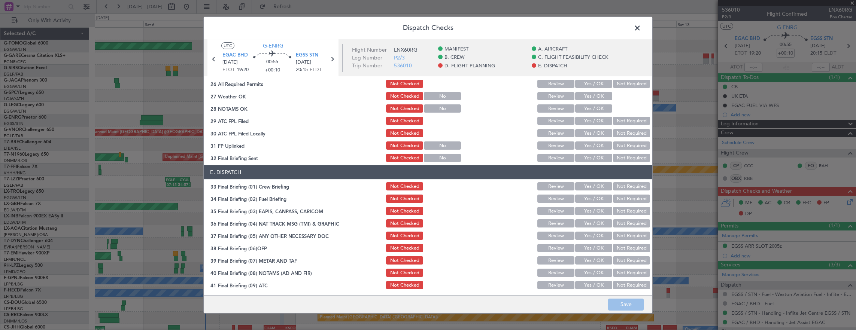
scroll to position [337, 0]
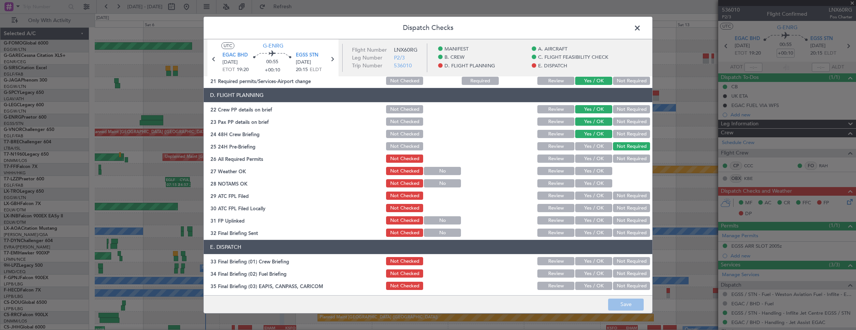
click at [589, 158] on button "Yes / OK" at bounding box center [593, 159] width 37 height 8
drag, startPoint x: 589, startPoint y: 166, endPoint x: 588, endPoint y: 174, distance: 7.5
click at [589, 166] on div "Yes / OK" at bounding box center [593, 171] width 38 height 10
click at [587, 175] on div "Yes / OK" at bounding box center [593, 171] width 38 height 10
click at [591, 171] on button "Yes / OK" at bounding box center [593, 171] width 37 height 8
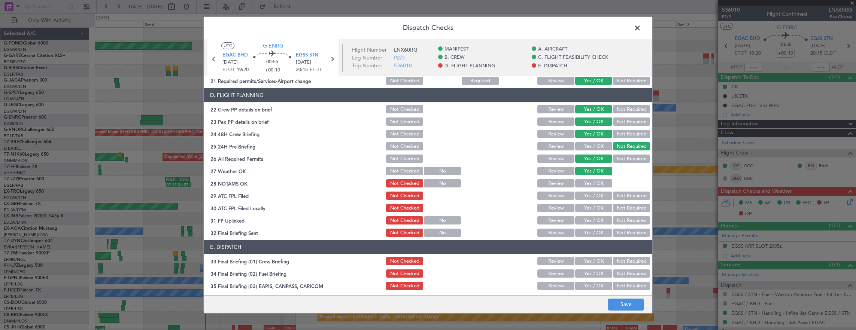
click at [589, 184] on button "Yes / OK" at bounding box center [593, 183] width 37 height 8
click at [588, 196] on button "Yes / OK" at bounding box center [593, 196] width 37 height 8
click at [623, 209] on button "Not Required" at bounding box center [631, 208] width 37 height 8
click at [581, 223] on button "Yes / OK" at bounding box center [593, 220] width 37 height 8
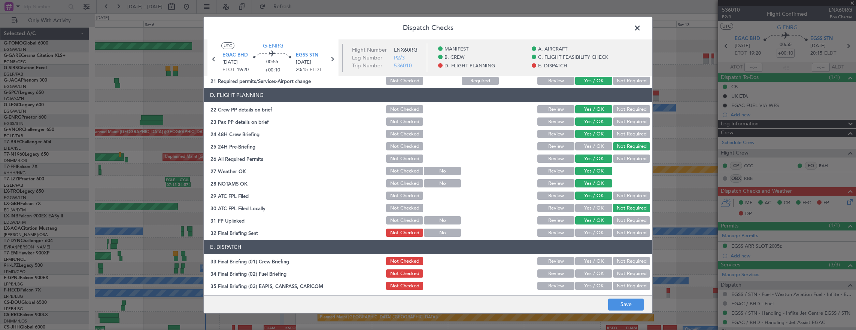
click at [613, 235] on button "Not Required" at bounding box center [631, 233] width 37 height 8
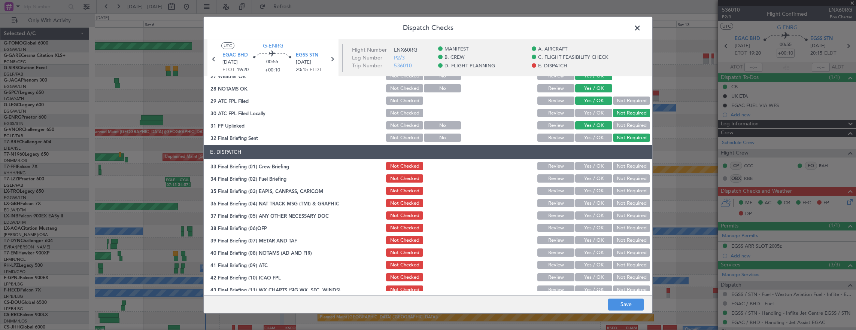
scroll to position [450, 0]
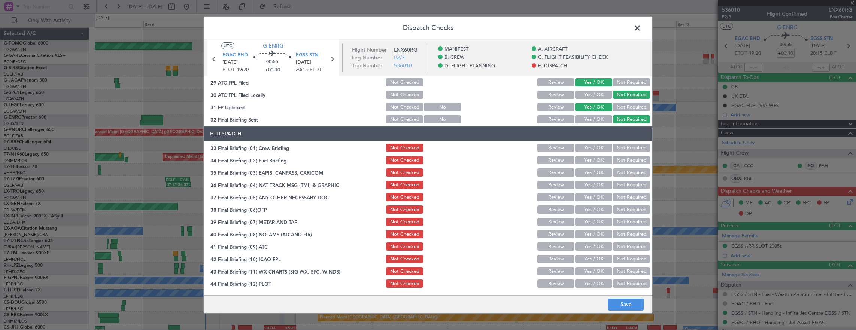
click at [591, 148] on button "Yes / OK" at bounding box center [593, 148] width 37 height 8
click at [587, 161] on button "Yes / OK" at bounding box center [593, 160] width 37 height 8
click at [621, 174] on button "Not Required" at bounding box center [631, 172] width 37 height 8
click at [621, 184] on button "Not Required" at bounding box center [631, 185] width 37 height 8
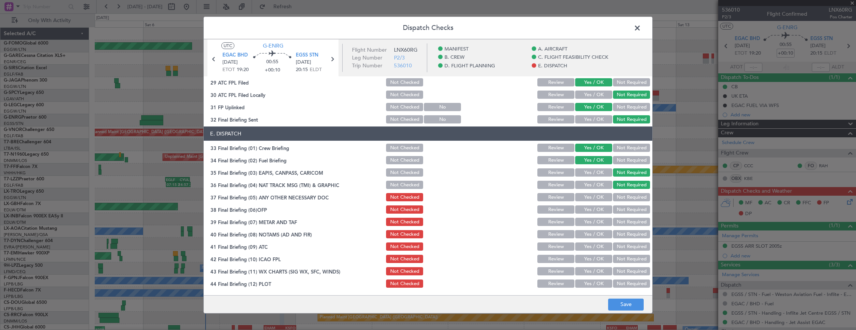
click at [600, 197] on button "Yes / OK" at bounding box center [593, 197] width 37 height 8
click at [595, 218] on button "Yes / OK" at bounding box center [593, 222] width 37 height 8
click at [595, 212] on button "Yes / OK" at bounding box center [593, 210] width 37 height 8
click at [596, 235] on button "Yes / OK" at bounding box center [593, 234] width 37 height 8
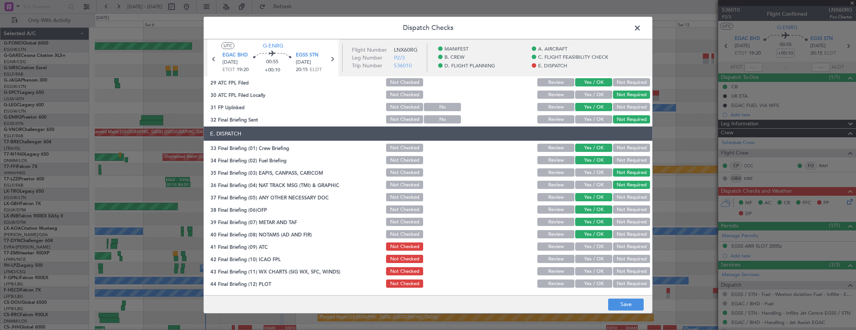
click at [597, 251] on div "Yes / OK" at bounding box center [593, 246] width 38 height 10
click at [594, 243] on button "Yes / OK" at bounding box center [593, 247] width 37 height 8
click at [589, 258] on button "Yes / OK" at bounding box center [593, 259] width 37 height 8
click at [592, 273] on button "Yes / OK" at bounding box center [593, 271] width 37 height 8
click at [592, 289] on article "MANIFEST Crew Details sent to Arr & Dep Handling Not Checked Review Yes / OK No…" at bounding box center [428, 183] width 448 height 214
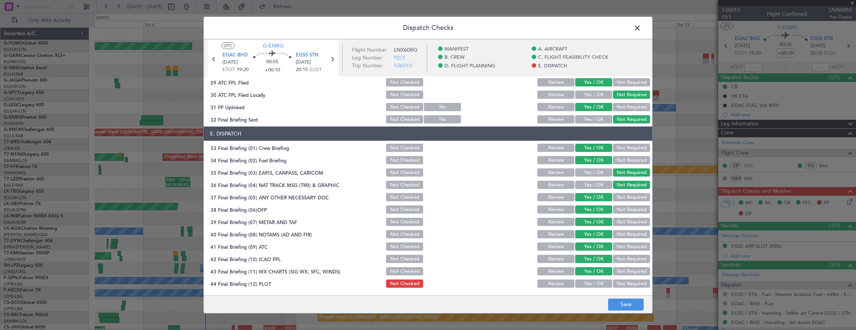
drag, startPoint x: 592, startPoint y: 285, endPoint x: 599, endPoint y: 285, distance: 6.7
click at [594, 285] on button "Yes / OK" at bounding box center [593, 284] width 37 height 8
click at [624, 298] on footer "Save" at bounding box center [428, 304] width 448 height 18
click at [625, 304] on button "Save" at bounding box center [626, 305] width 36 height 12
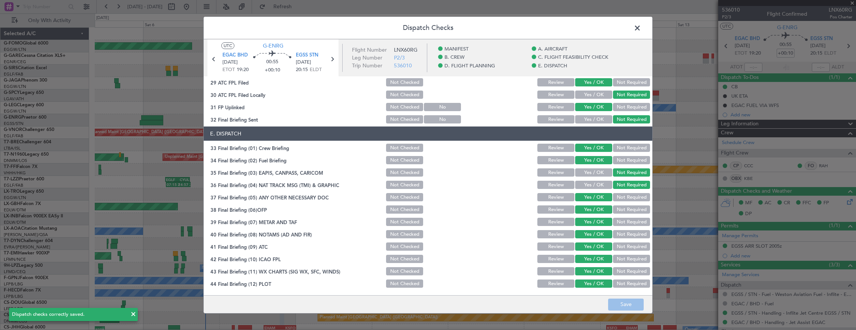
click at [641, 27] on span at bounding box center [641, 29] width 0 height 15
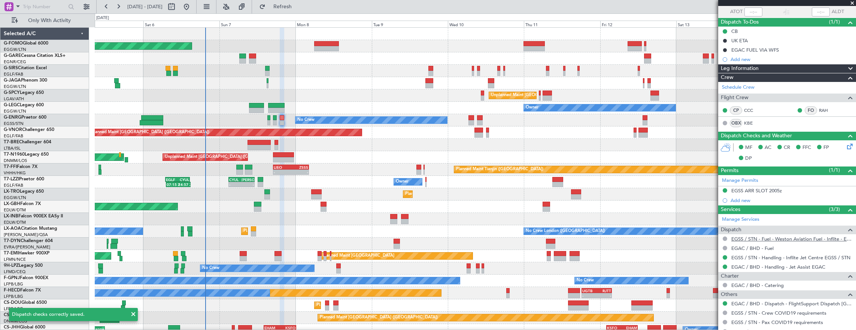
scroll to position [81, 0]
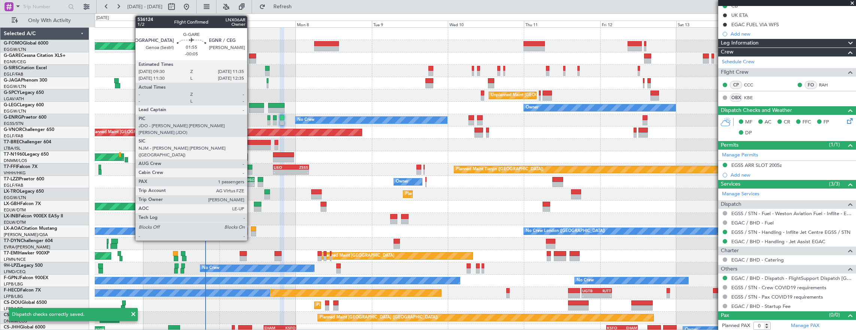
click at [251, 55] on div at bounding box center [252, 56] width 7 height 5
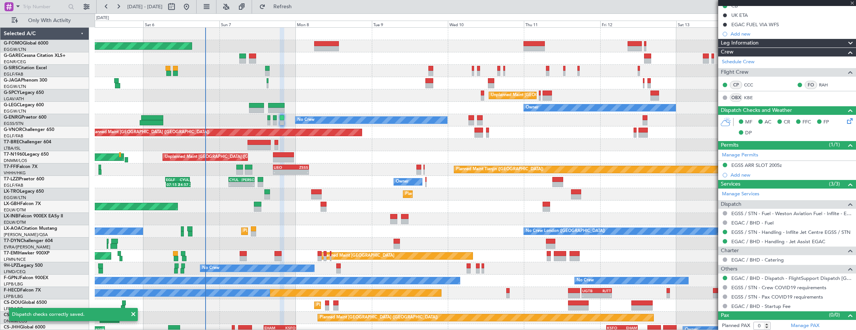
type input "-00:05"
type input "1"
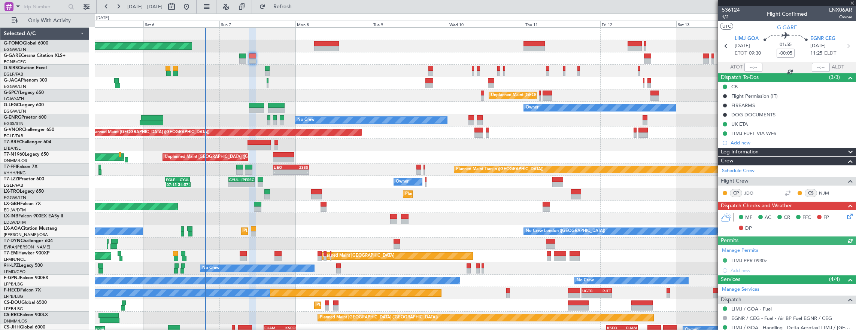
click at [845, 216] on icon at bounding box center [848, 215] width 6 height 6
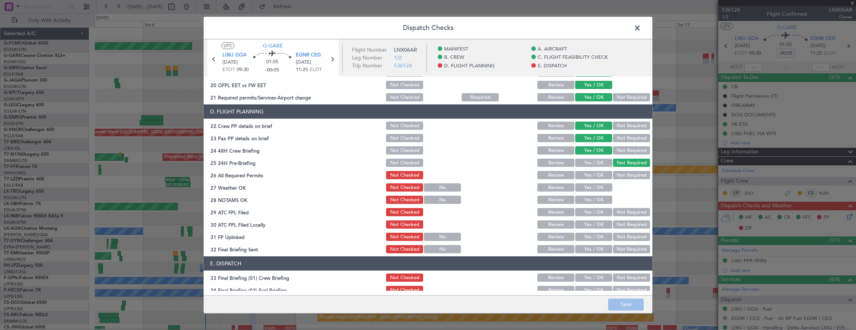
scroll to position [337, 0]
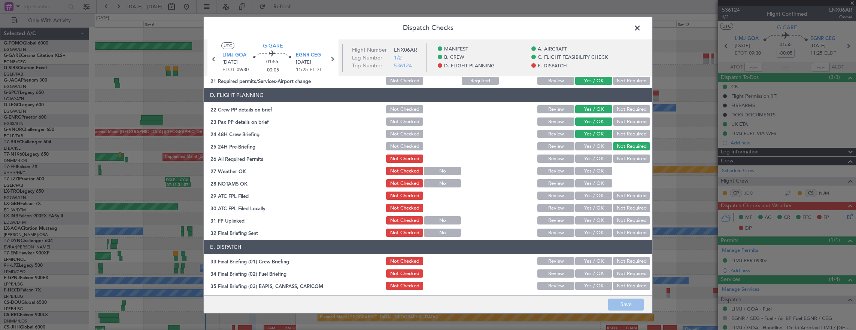
click at [594, 159] on button "Yes / OK" at bounding box center [593, 159] width 37 height 8
click at [592, 171] on button "Yes / OK" at bounding box center [593, 171] width 37 height 8
click at [591, 184] on button "Yes / OK" at bounding box center [593, 183] width 37 height 8
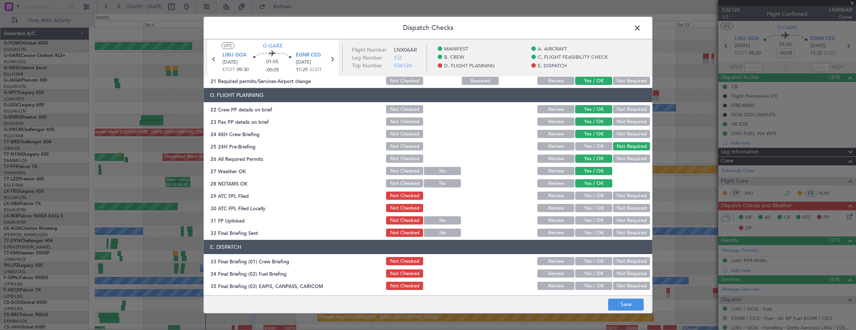
drag, startPoint x: 589, startPoint y: 195, endPoint x: 589, endPoint y: 199, distance: 4.1
click at [589, 196] on button "Yes / OK" at bounding box center [593, 196] width 37 height 8
click at [632, 211] on button "Not Required" at bounding box center [631, 208] width 37 height 8
click at [597, 220] on button "Yes / OK" at bounding box center [593, 220] width 37 height 8
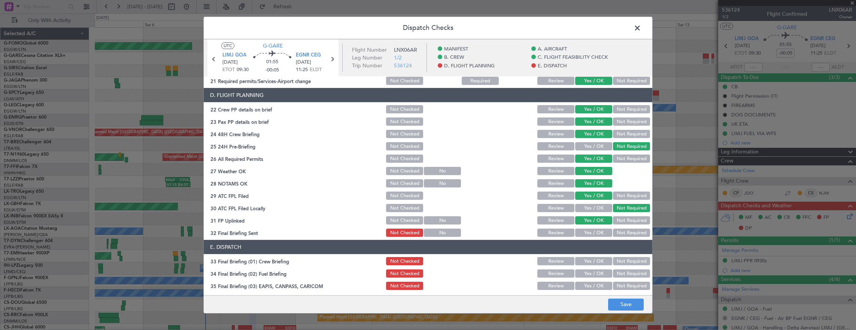
click at [624, 233] on button "Not Required" at bounding box center [631, 233] width 37 height 8
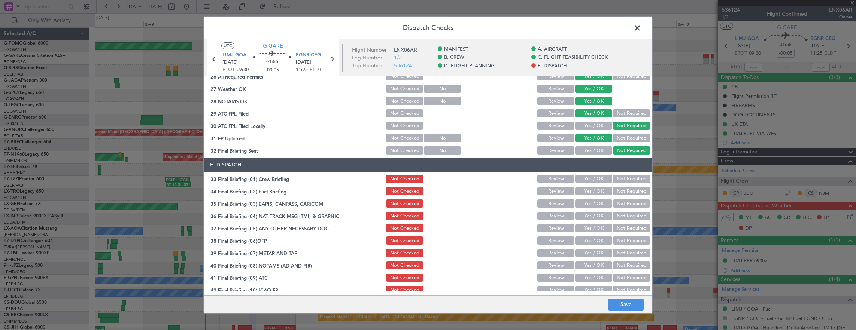
scroll to position [450, 0]
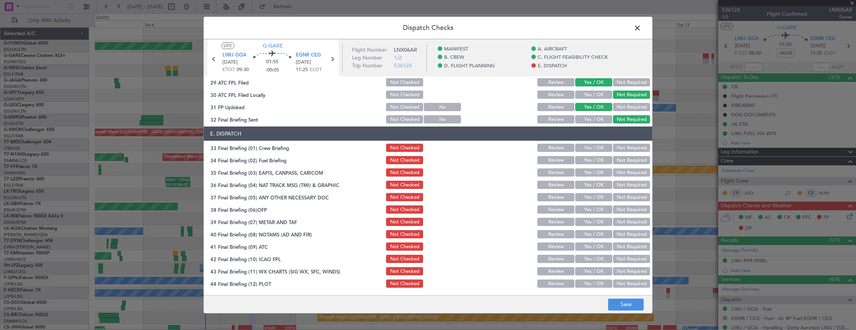
click at [590, 147] on button "Yes / OK" at bounding box center [593, 148] width 37 height 8
click at [589, 162] on button "Yes / OK" at bounding box center [593, 160] width 37 height 8
click at [623, 177] on div "Not Required" at bounding box center [631, 172] width 38 height 10
click at [622, 183] on button "Not Required" at bounding box center [631, 185] width 37 height 8
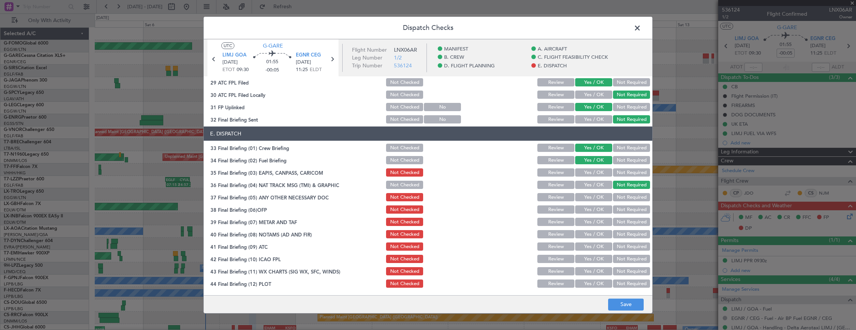
click at [619, 174] on button "Not Required" at bounding box center [631, 172] width 37 height 8
click at [596, 197] on button "Yes / OK" at bounding box center [593, 197] width 37 height 8
click at [595, 206] on button "Yes / OK" at bounding box center [593, 210] width 37 height 8
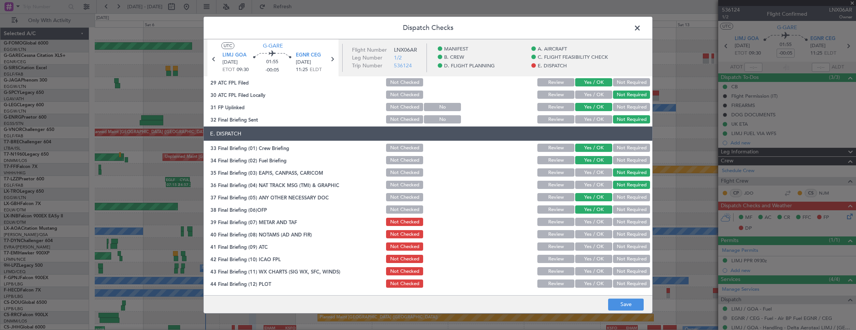
click at [594, 219] on button "Yes / OK" at bounding box center [593, 222] width 37 height 8
drag, startPoint x: 595, startPoint y: 231, endPoint x: 599, endPoint y: 239, distance: 9.0
click at [595, 231] on button "Yes / OK" at bounding box center [593, 234] width 37 height 8
click at [600, 242] on div "Yes / OK" at bounding box center [593, 246] width 38 height 10
click at [595, 255] on button "Yes / OK" at bounding box center [593, 259] width 37 height 8
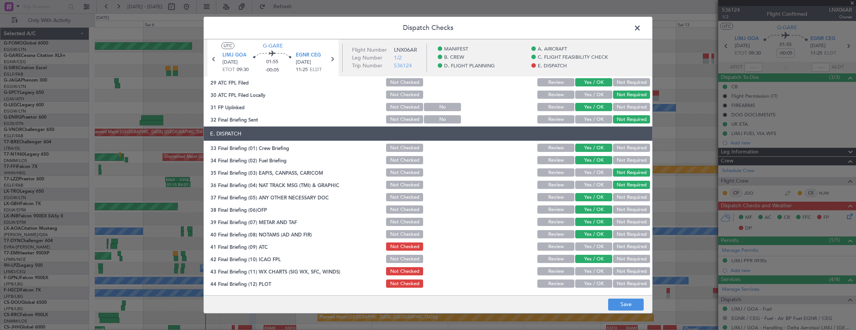
click at [593, 244] on button "Yes / OK" at bounding box center [593, 247] width 37 height 8
click at [592, 268] on button "Yes / OK" at bounding box center [593, 271] width 37 height 8
click at [590, 281] on button "Yes / OK" at bounding box center [593, 284] width 37 height 8
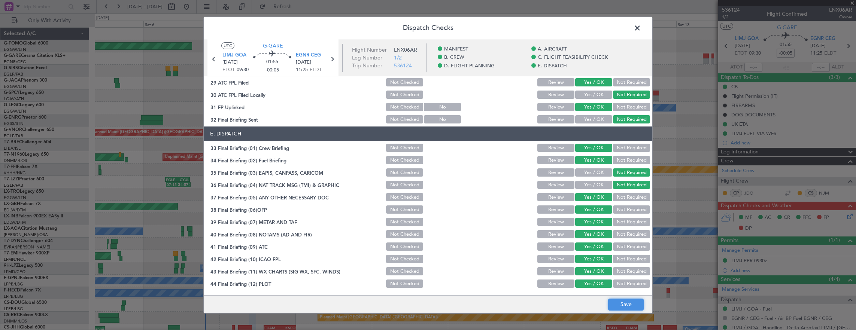
click at [620, 302] on button "Save" at bounding box center [626, 305] width 36 height 12
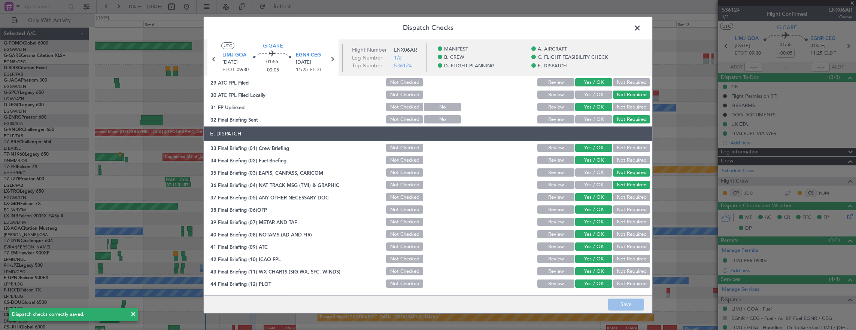
click at [641, 28] on span at bounding box center [641, 29] width 0 height 15
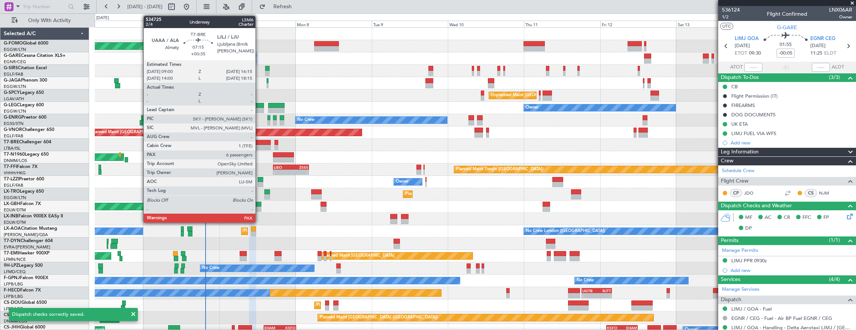
click at [259, 148] on div at bounding box center [258, 147] width 23 height 5
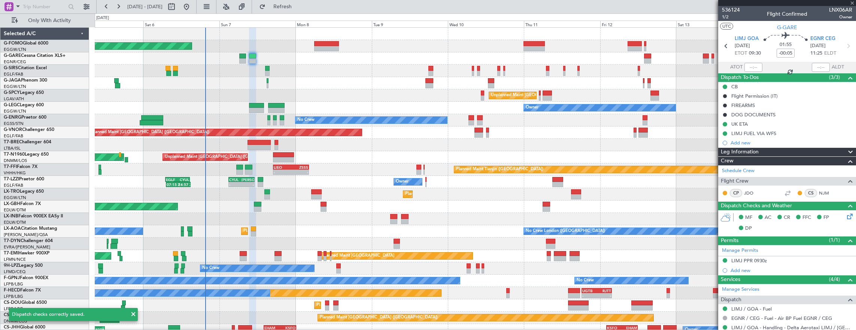
type input "+00:35"
type input "7"
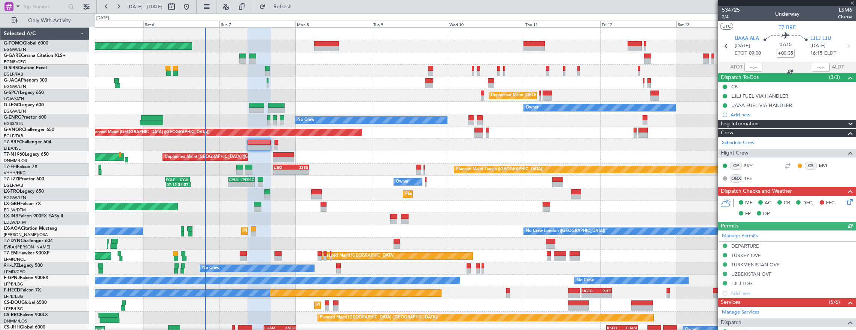
click at [845, 200] on icon at bounding box center [848, 201] width 6 height 6
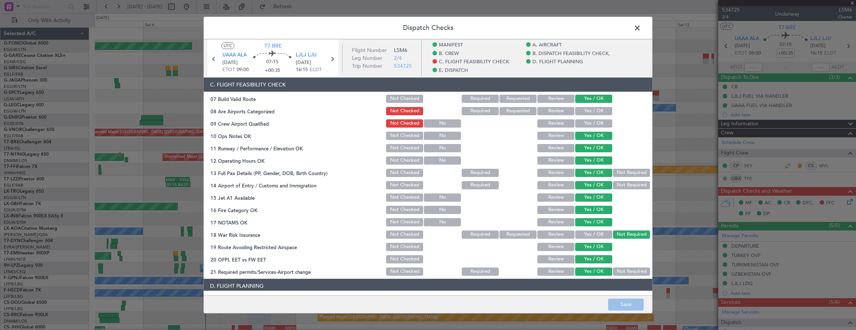
scroll to position [187, 0]
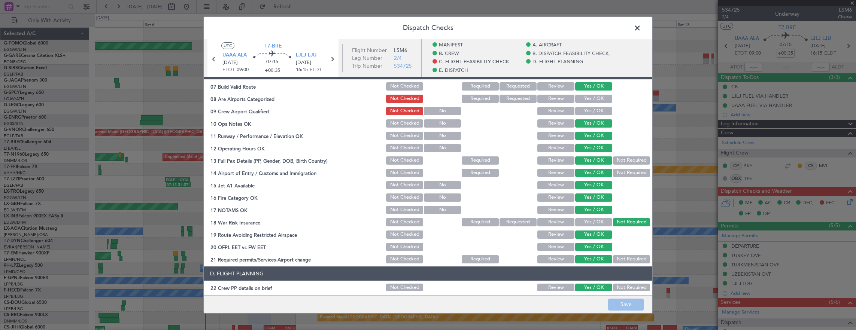
click at [641, 28] on span at bounding box center [641, 29] width 0 height 15
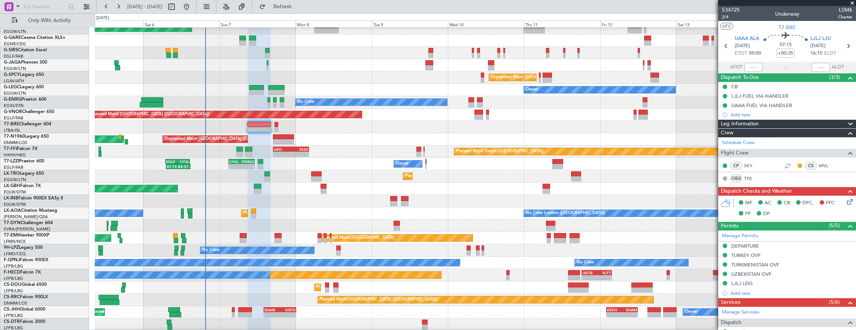
scroll to position [18, 0]
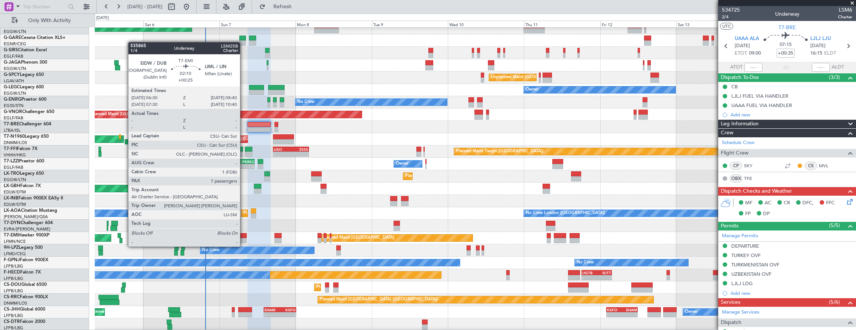
click at [244, 239] on div at bounding box center [243, 240] width 7 height 5
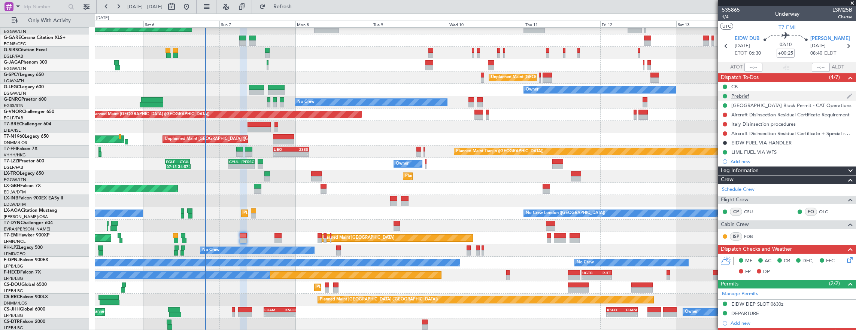
click at [764, 98] on div "Prebrief" at bounding box center [787, 95] width 138 height 9
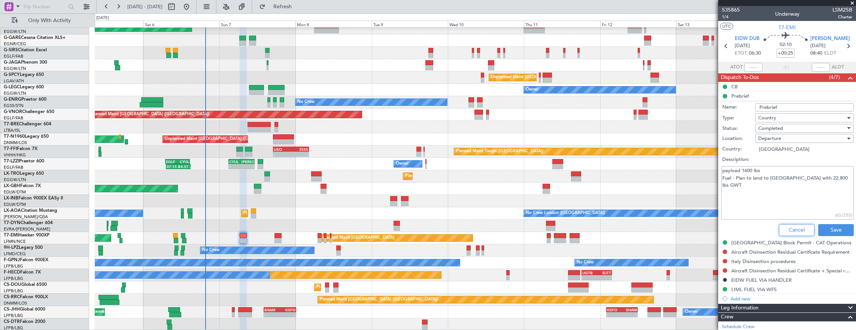
drag, startPoint x: 791, startPoint y: 226, endPoint x: 715, endPoint y: 150, distance: 108.3
click at [791, 226] on button "Cancel" at bounding box center [797, 230] width 36 height 12
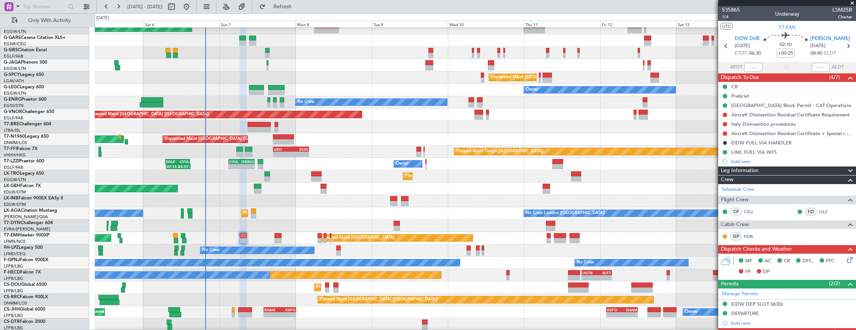
click at [758, 94] on div "Prebrief" at bounding box center [787, 95] width 138 height 9
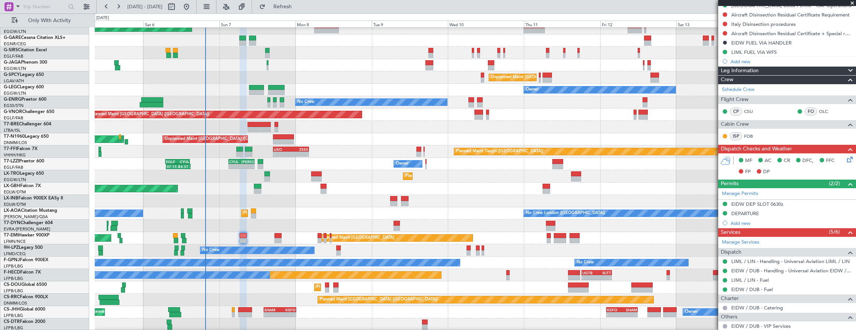
scroll to position [178, 0]
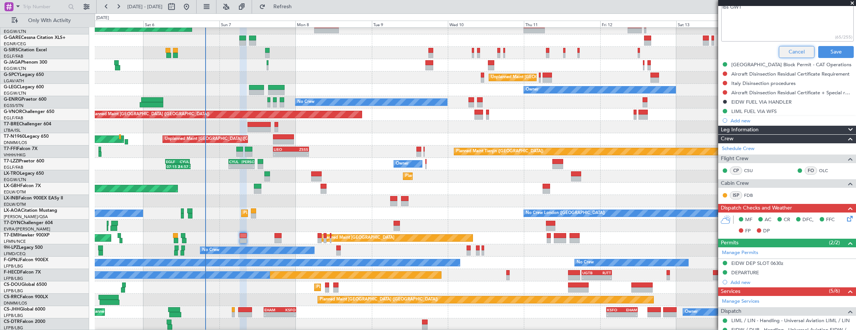
click at [785, 52] on button "Cancel" at bounding box center [797, 52] width 36 height 12
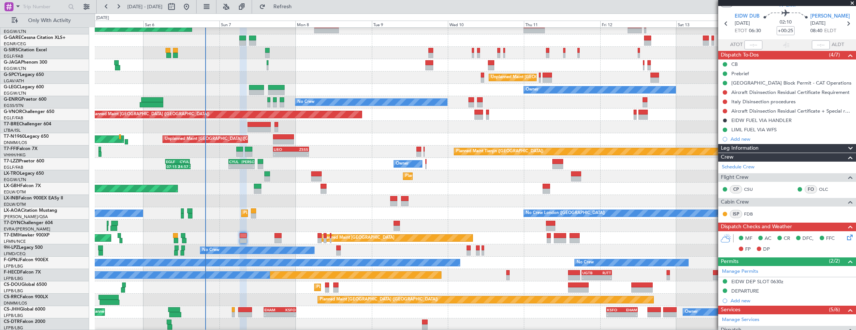
scroll to position [0, 0]
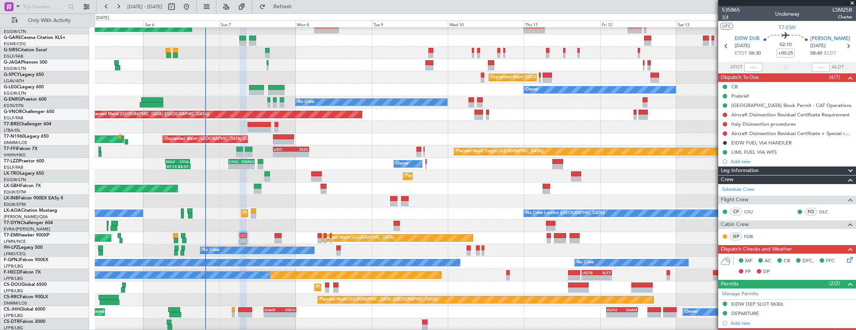
click at [725, 17] on span "1/4" at bounding box center [731, 17] width 18 height 6
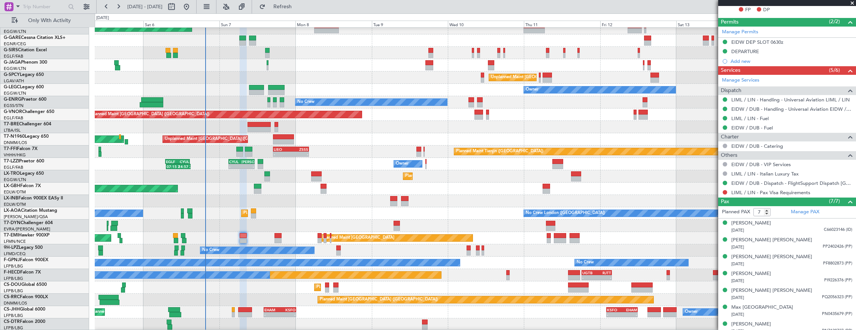
scroll to position [266, 0]
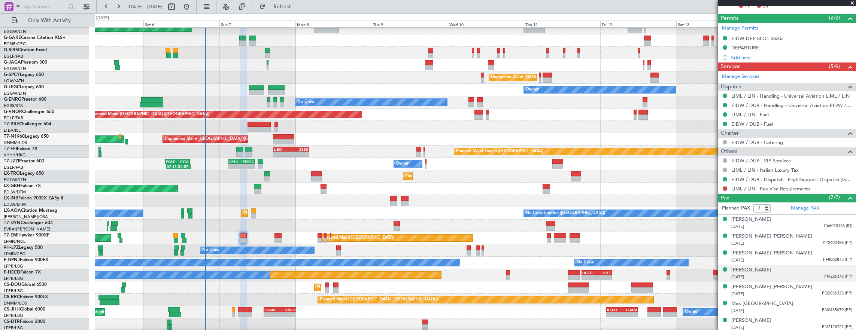
click at [738, 267] on div "Fiachra Callanan" at bounding box center [751, 270] width 40 height 7
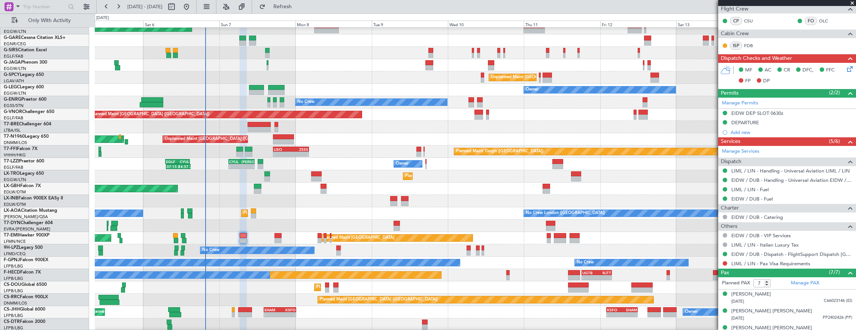
scroll to position [153, 0]
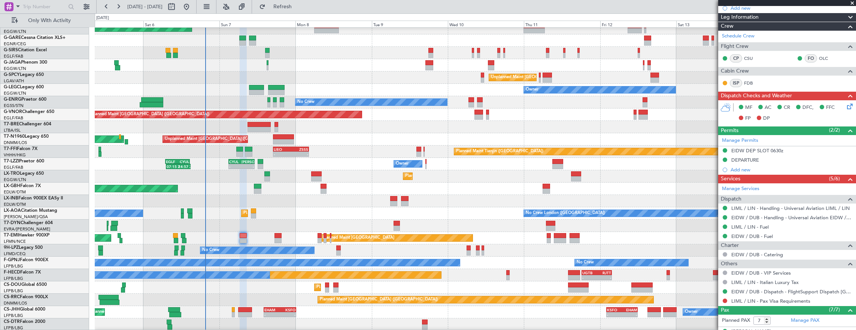
click at [784, 156] on div "DEPARTURE" at bounding box center [787, 160] width 138 height 9
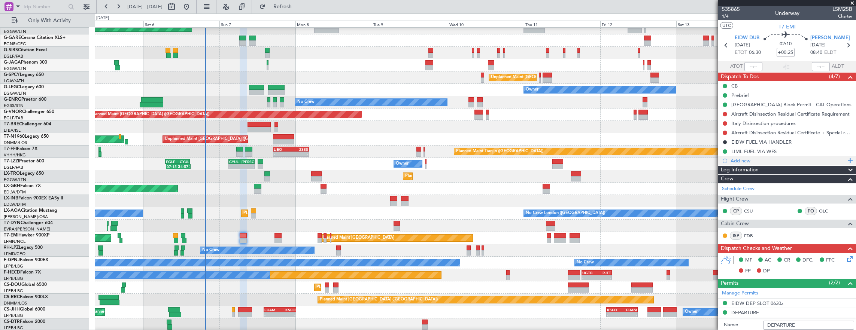
scroll to position [0, 0]
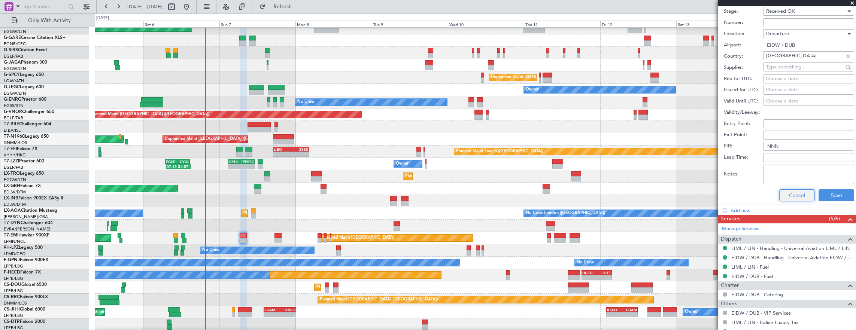
click at [797, 190] on button "Cancel" at bounding box center [797, 195] width 36 height 12
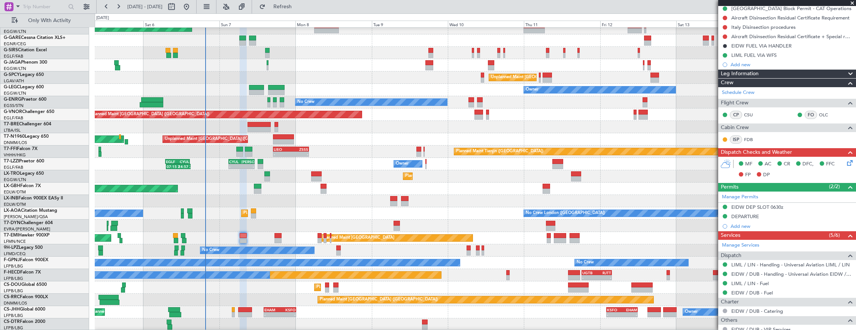
scroll to position [22, 0]
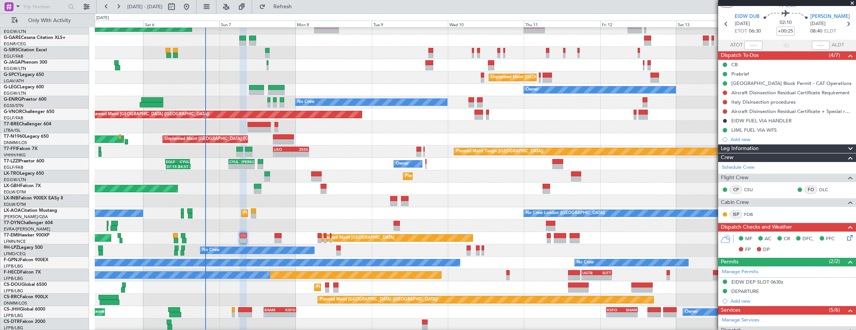
click at [845, 236] on icon at bounding box center [848, 237] width 6 height 6
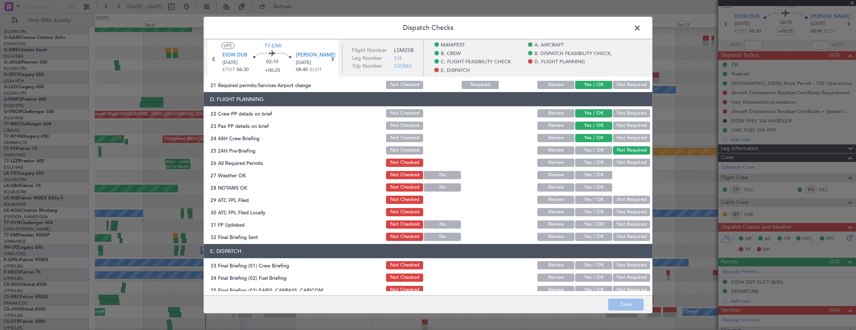
scroll to position [374, 0]
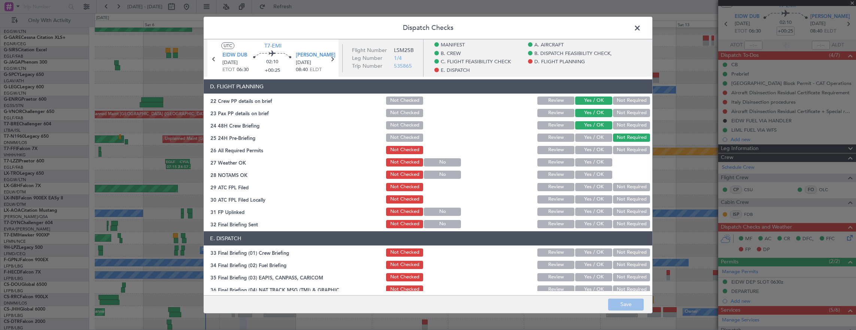
click at [591, 148] on button "Yes / OK" at bounding box center [593, 150] width 37 height 8
click at [591, 159] on button "Yes / OK" at bounding box center [593, 162] width 37 height 8
click at [587, 173] on button "Yes / OK" at bounding box center [593, 175] width 37 height 8
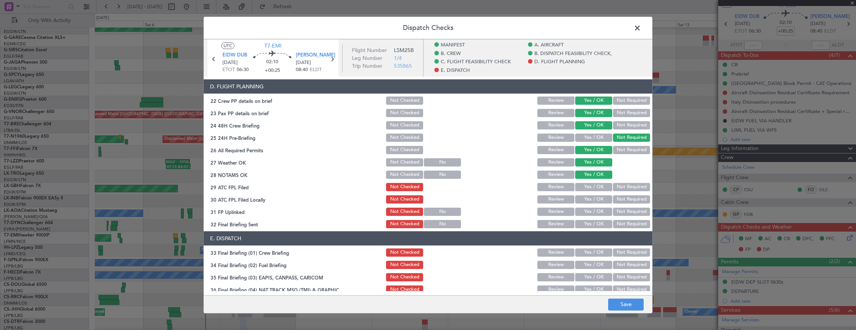
click at [587, 179] on div "Yes / OK" at bounding box center [593, 175] width 38 height 10
click at [586, 188] on button "Yes / OK" at bounding box center [593, 187] width 37 height 8
drag, startPoint x: 630, startPoint y: 196, endPoint x: 625, endPoint y: 197, distance: 5.4
click at [630, 196] on button "Not Required" at bounding box center [631, 199] width 37 height 8
click at [589, 212] on button "Yes / OK" at bounding box center [593, 212] width 37 height 8
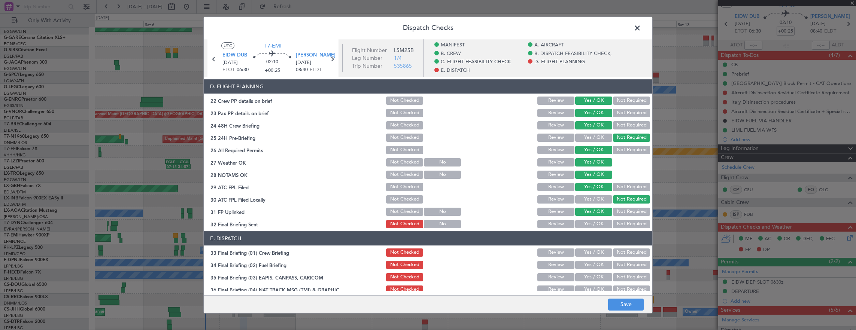
click at [629, 223] on button "Not Required" at bounding box center [631, 224] width 37 height 8
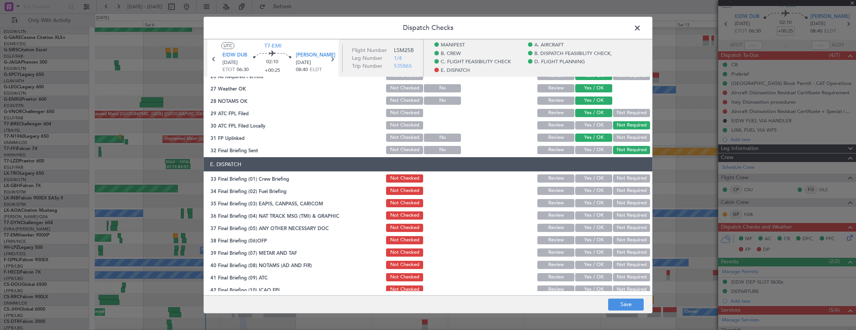
scroll to position [449, 0]
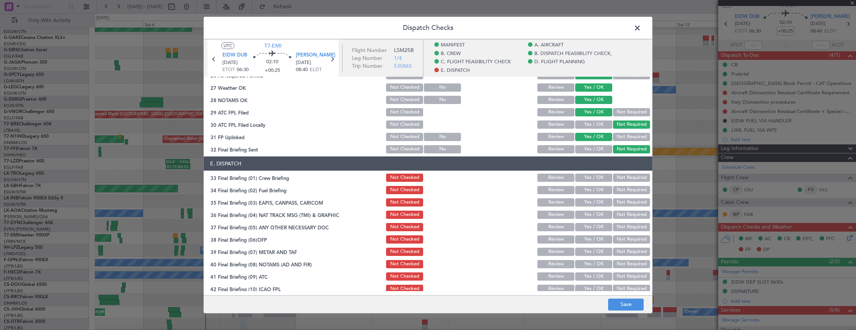
click at [591, 180] on button "Yes / OK" at bounding box center [593, 178] width 37 height 8
click at [590, 186] on div "Yes / OK" at bounding box center [593, 190] width 38 height 10
click at [627, 204] on button "Not Required" at bounding box center [631, 202] width 37 height 8
click at [627, 209] on section "E. DISPATCH 33 Final Briefing (01) Crew Briefing Not Checked Review Yes / OK No…" at bounding box center [428, 237] width 448 height 162
click at [624, 214] on button "Not Required" at bounding box center [631, 215] width 37 height 8
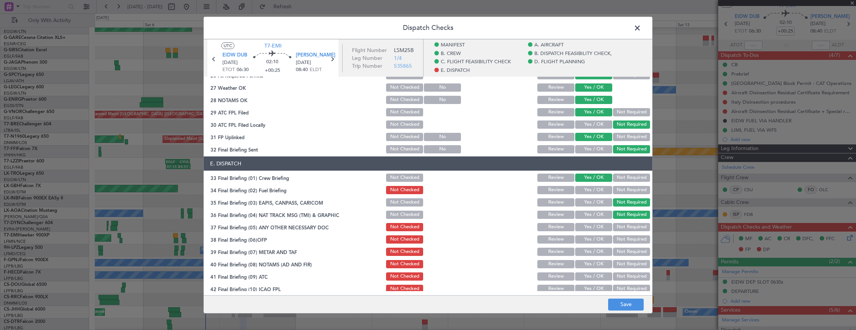
click at [580, 189] on button "Yes / OK" at bounding box center [593, 190] width 37 height 8
click at [597, 223] on button "Yes / OK" at bounding box center [593, 227] width 37 height 8
click at [597, 236] on button "Yes / OK" at bounding box center [593, 239] width 37 height 8
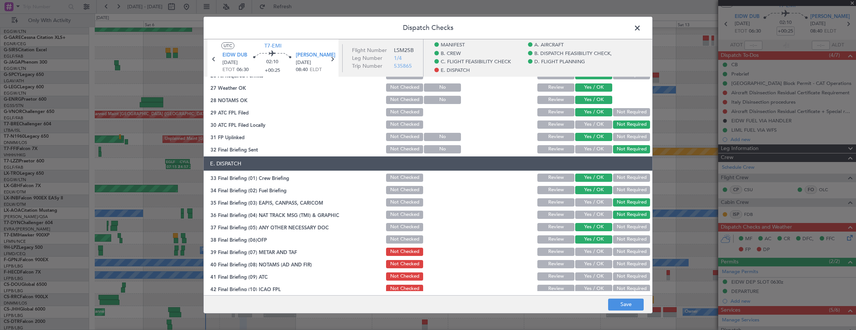
click at [595, 249] on button "Yes / OK" at bounding box center [593, 252] width 37 height 8
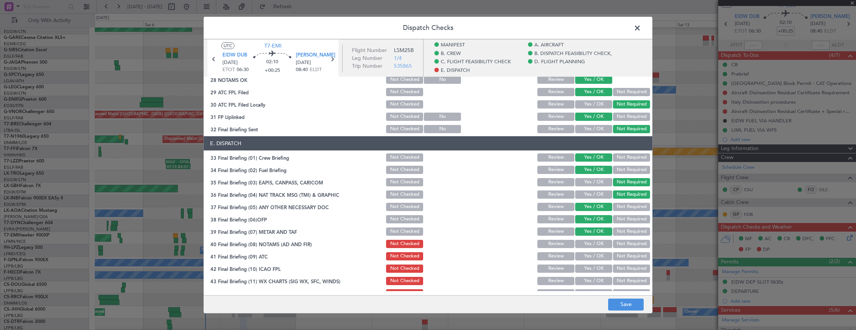
scroll to position [479, 0]
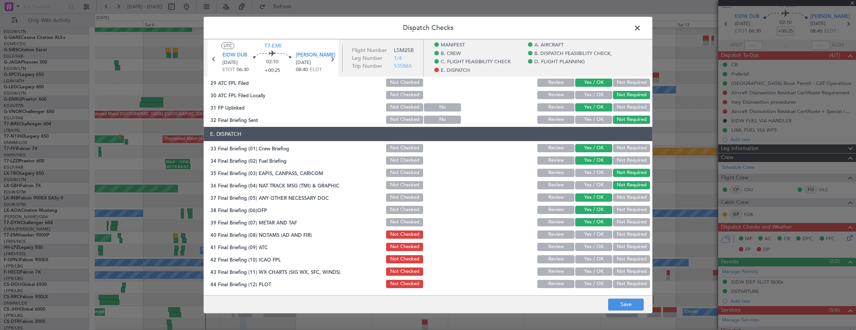
click at [589, 231] on button "Yes / OK" at bounding box center [593, 235] width 37 height 8
click at [593, 245] on button "Yes / OK" at bounding box center [593, 247] width 37 height 8
click at [592, 255] on button "Yes / OK" at bounding box center [593, 259] width 37 height 8
click at [592, 265] on section "E. DISPATCH 33 Final Briefing (01) Crew Briefing Not Checked Review Yes / OK No…" at bounding box center [428, 208] width 448 height 162
click at [591, 276] on div "Yes / OK" at bounding box center [593, 272] width 38 height 10
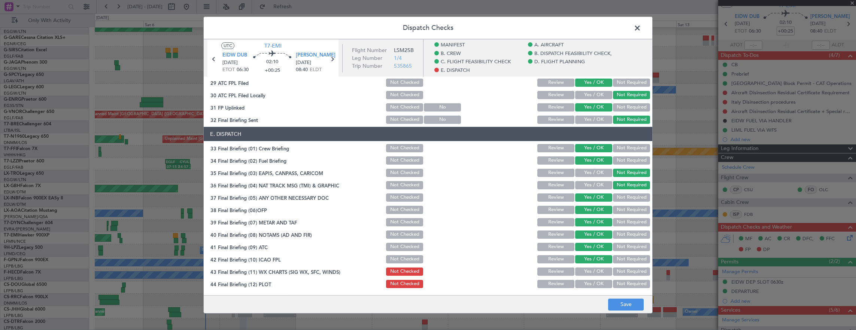
click at [590, 273] on button "Yes / OK" at bounding box center [593, 272] width 37 height 8
click at [590, 286] on button "Yes / OK" at bounding box center [593, 284] width 37 height 8
click at [627, 310] on button "Save" at bounding box center [626, 305] width 36 height 12
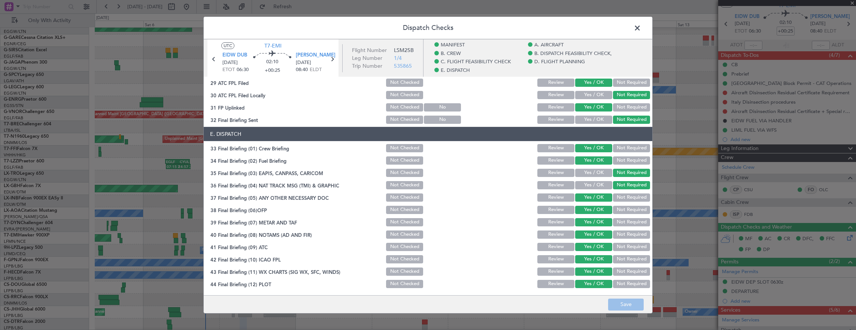
click at [641, 29] on span at bounding box center [641, 29] width 0 height 15
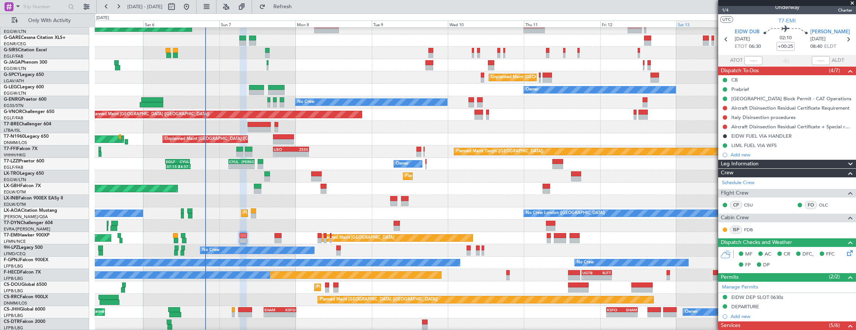
scroll to position [0, 0]
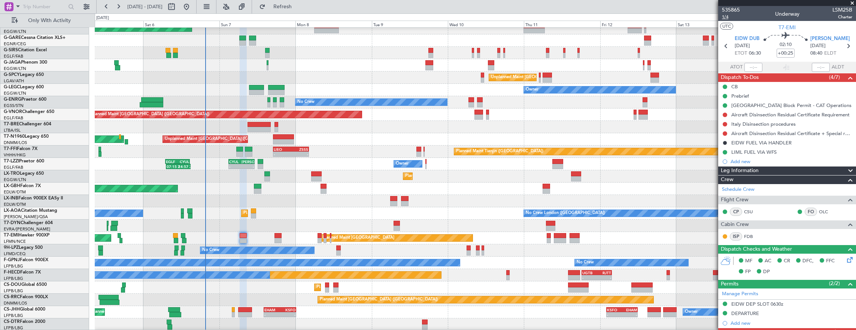
click at [727, 17] on span "1/4" at bounding box center [731, 17] width 18 height 6
click at [726, 14] on span "1/4" at bounding box center [731, 17] width 18 height 6
click at [287, 237] on div "Planned Maint Zurich Planned Maint Zurich" at bounding box center [475, 238] width 761 height 12
click at [277, 237] on div at bounding box center [277, 235] width 7 height 5
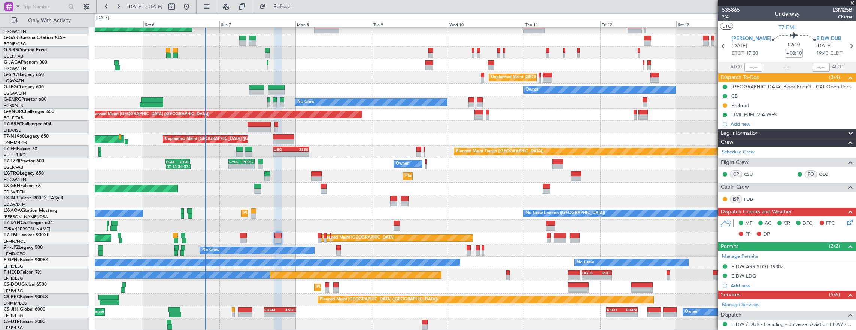
click at [729, 18] on span "2/4" at bounding box center [731, 17] width 18 height 6
drag, startPoint x: 725, startPoint y: 104, endPoint x: 724, endPoint y: 122, distance: 18.0
click at [725, 104] on button at bounding box center [725, 105] width 4 height 4
click at [726, 148] on span "Cancelled" at bounding box center [725, 149] width 21 height 7
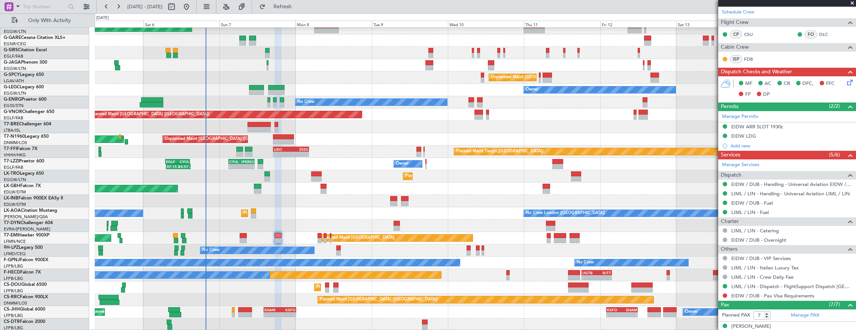
scroll to position [60, 0]
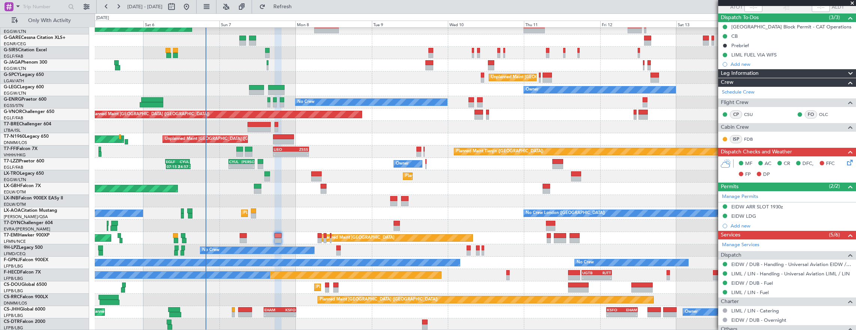
click at [783, 42] on div "Prebrief" at bounding box center [787, 45] width 138 height 9
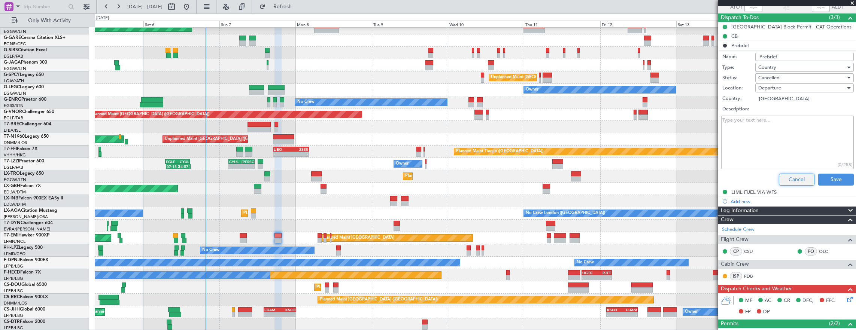
click at [787, 181] on button "Cancel" at bounding box center [797, 180] width 36 height 12
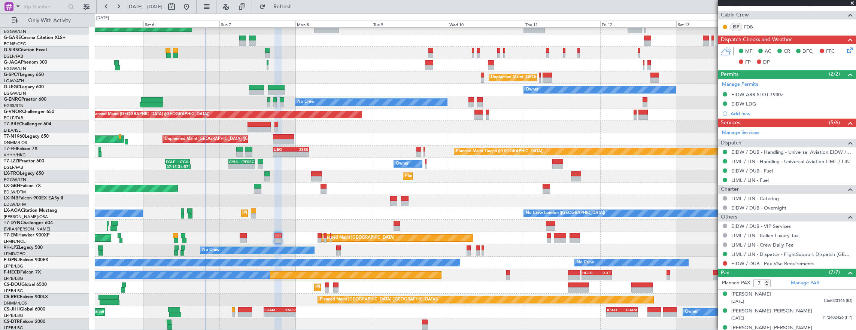
scroll to position [97, 0]
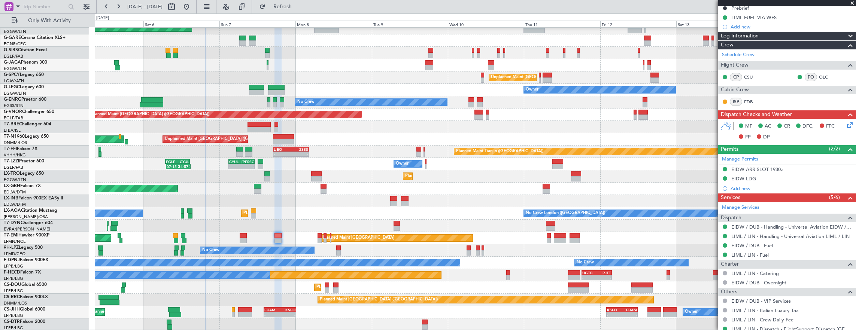
click at [845, 124] on icon at bounding box center [848, 124] width 6 height 6
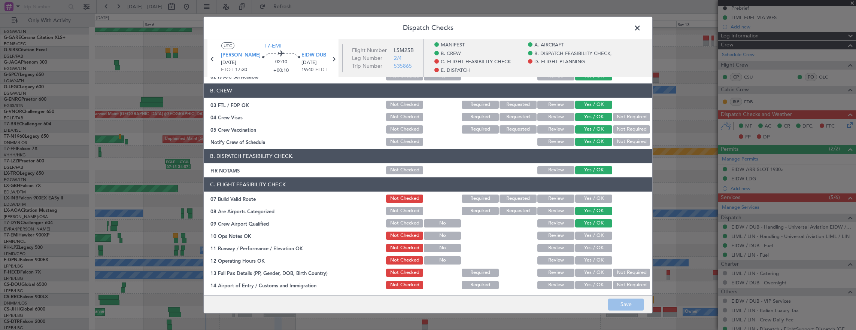
click at [590, 198] on button "Yes / OK" at bounding box center [593, 199] width 37 height 8
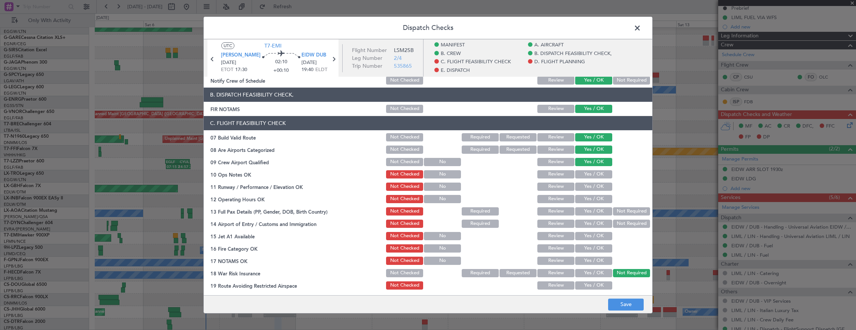
scroll to position [150, 0]
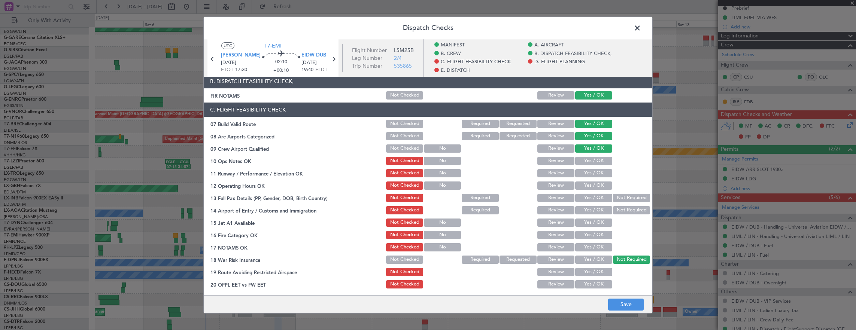
click at [589, 161] on button "Yes / OK" at bounding box center [593, 161] width 37 height 8
click at [587, 173] on button "Yes / OK" at bounding box center [593, 173] width 37 height 8
click at [586, 182] on button "Yes / OK" at bounding box center [593, 186] width 37 height 8
click at [586, 185] on button "Yes / OK" at bounding box center [593, 186] width 37 height 8
click at [583, 198] on button "Yes / OK" at bounding box center [593, 198] width 37 height 8
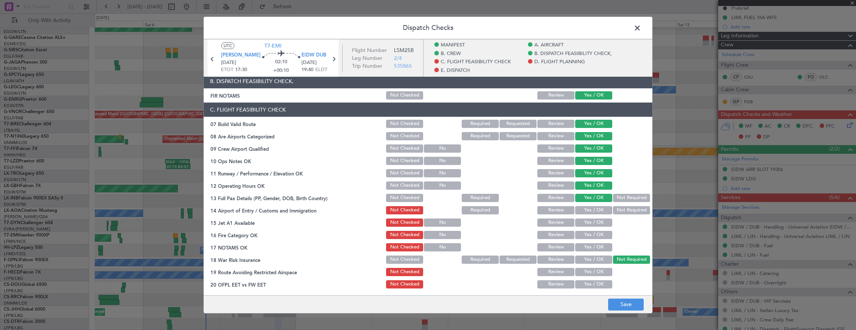
click at [587, 208] on button "Yes / OK" at bounding box center [593, 210] width 37 height 8
click at [589, 221] on button "Yes / OK" at bounding box center [593, 223] width 37 height 8
click at [589, 235] on button "Yes / OK" at bounding box center [593, 235] width 37 height 8
click at [589, 246] on button "Yes / OK" at bounding box center [593, 247] width 37 height 8
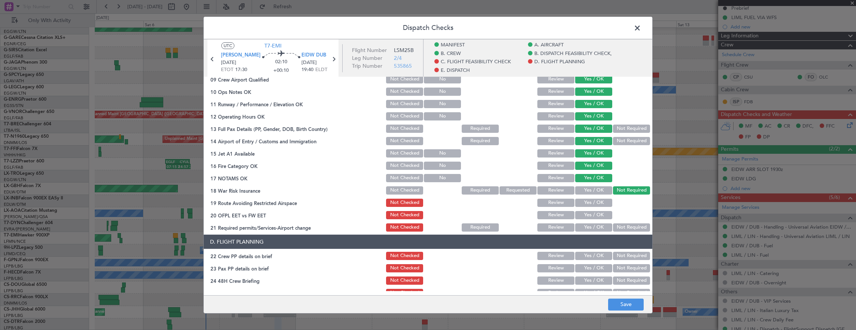
scroll to position [225, 0]
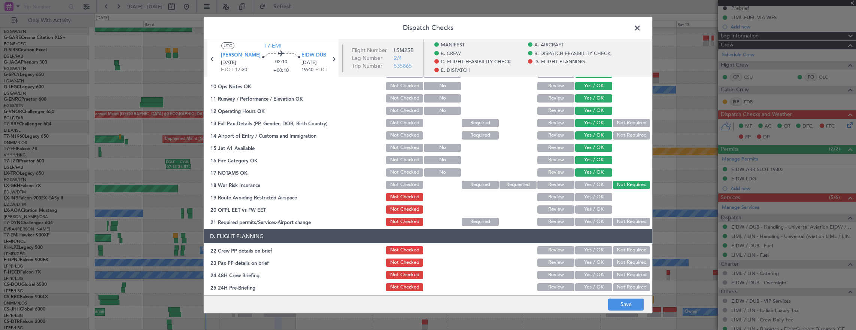
click at [595, 202] on div "Yes / OK" at bounding box center [593, 197] width 38 height 10
drag, startPoint x: 590, startPoint y: 192, endPoint x: 591, endPoint y: 197, distance: 4.5
click at [591, 192] on div "Yes / OK" at bounding box center [593, 197] width 38 height 10
click at [587, 208] on button "Yes / OK" at bounding box center [593, 210] width 37 height 8
click at [588, 199] on button "Yes / OK" at bounding box center [593, 197] width 37 height 8
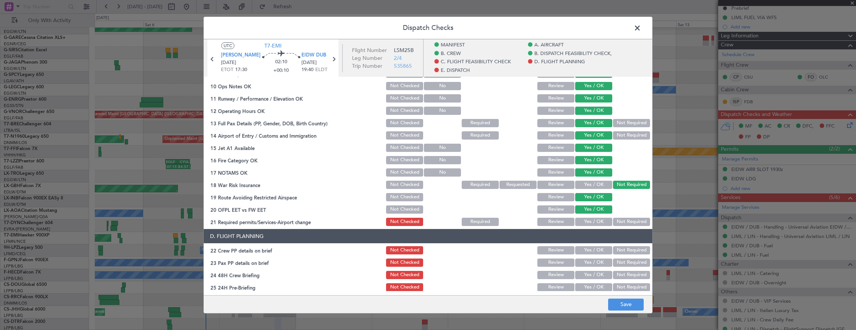
click at [590, 221] on button "Yes / OK" at bounding box center [593, 222] width 37 height 8
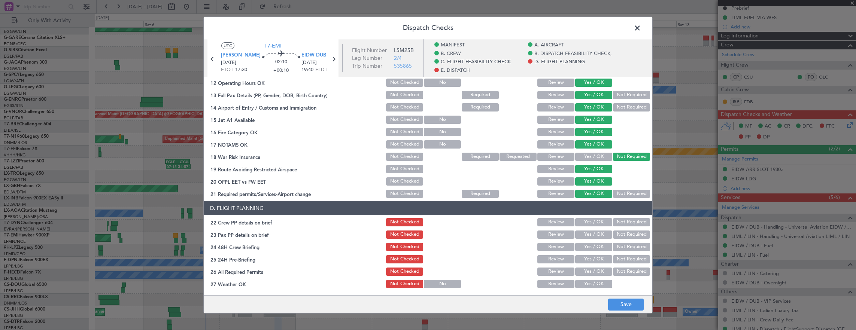
scroll to position [262, 0]
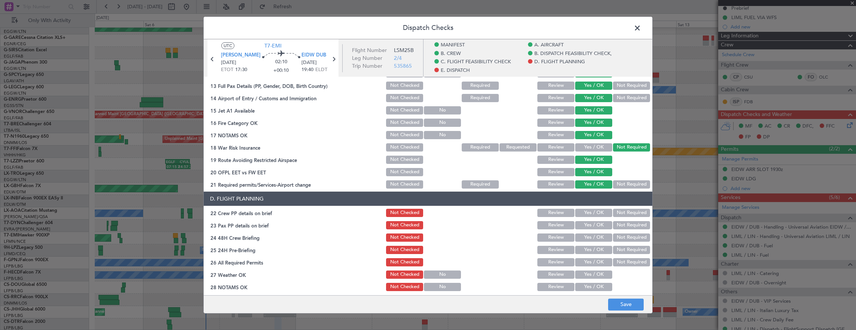
click at [586, 215] on button "Yes / OK" at bounding box center [593, 213] width 37 height 8
click at [587, 228] on button "Yes / OK" at bounding box center [593, 225] width 37 height 8
click at [587, 234] on button "Yes / OK" at bounding box center [593, 238] width 37 height 8
click at [626, 250] on button "Not Required" at bounding box center [631, 250] width 37 height 8
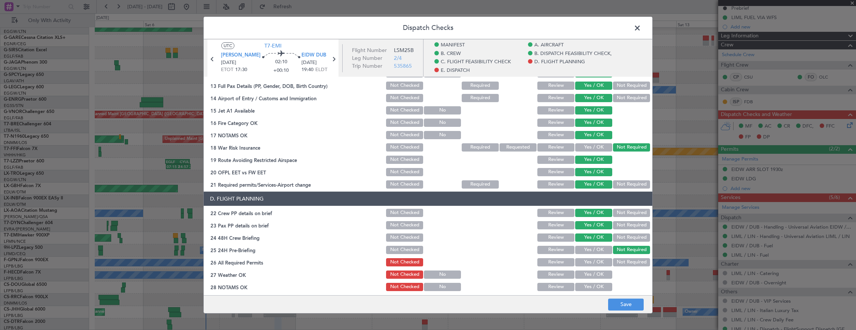
click at [588, 262] on button "Yes / OK" at bounding box center [593, 262] width 37 height 8
click at [588, 274] on button "Yes / OK" at bounding box center [593, 275] width 37 height 8
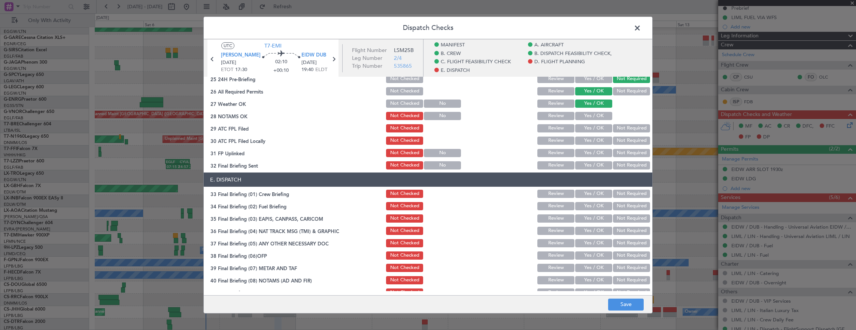
scroll to position [449, 0]
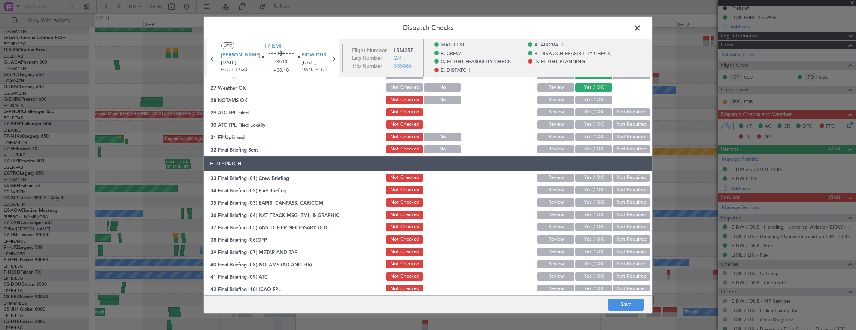
click at [587, 101] on button "Yes / OK" at bounding box center [593, 100] width 37 height 8
click at [586, 114] on button "Yes / OK" at bounding box center [593, 112] width 37 height 8
click at [615, 126] on button "Not Required" at bounding box center [631, 125] width 37 height 8
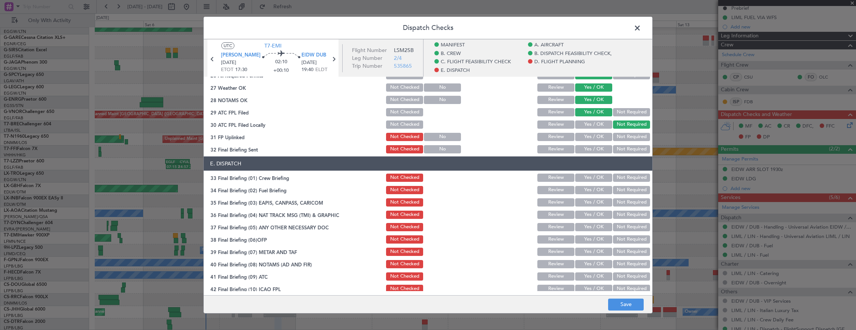
click at [588, 138] on button "Yes / OK" at bounding box center [593, 137] width 37 height 8
click at [621, 145] on div "Not Required" at bounding box center [631, 149] width 38 height 10
click at [621, 149] on button "Not Required" at bounding box center [631, 149] width 37 height 8
click at [592, 180] on button "Yes / OK" at bounding box center [593, 178] width 37 height 8
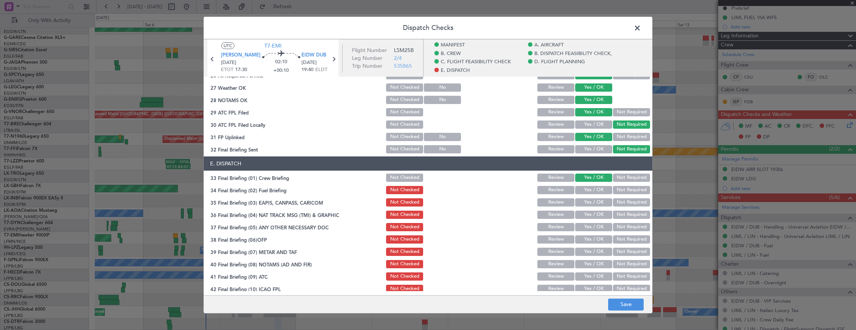
click at [592, 188] on button "Yes / OK" at bounding box center [593, 190] width 37 height 8
click at [627, 205] on button "Not Required" at bounding box center [631, 202] width 37 height 8
click at [626, 213] on button "Not Required" at bounding box center [631, 215] width 37 height 8
click at [613, 225] on button "Not Required" at bounding box center [631, 227] width 37 height 8
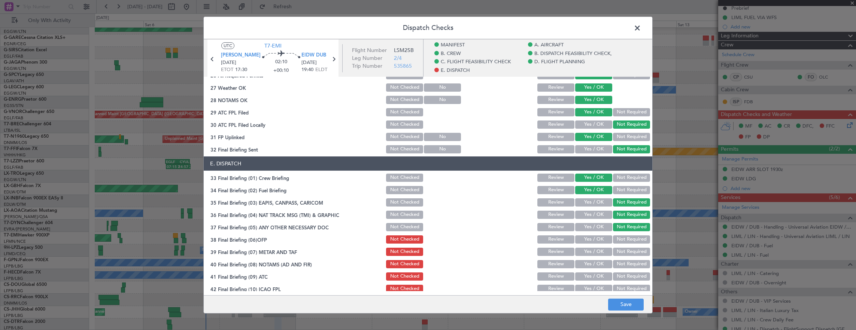
click at [595, 233] on section "E. DISPATCH 33 Final Briefing (01) Crew Briefing Not Checked Review Yes / OK No…" at bounding box center [428, 237] width 448 height 162
click at [596, 227] on button "Yes / OK" at bounding box center [593, 227] width 37 height 8
click at [591, 244] on div "Yes / OK" at bounding box center [593, 239] width 38 height 10
click at [592, 238] on button "Yes / OK" at bounding box center [593, 239] width 37 height 8
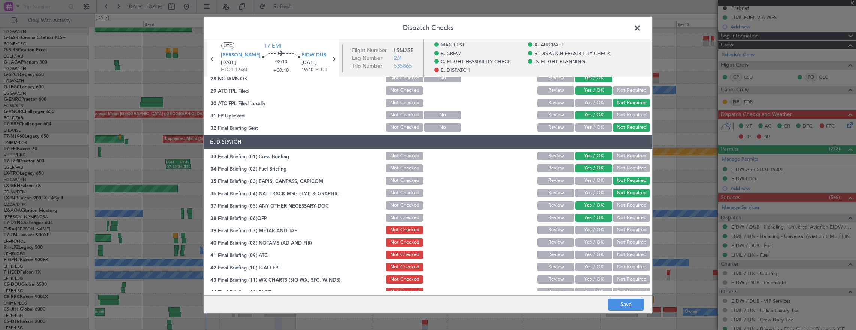
scroll to position [479, 0]
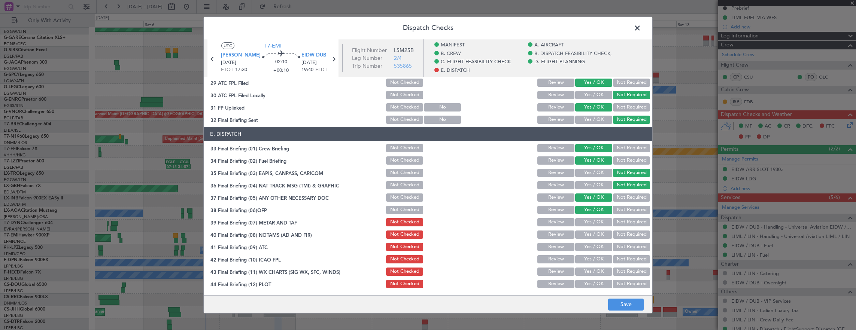
click at [590, 221] on button "Yes / OK" at bounding box center [593, 222] width 37 height 8
click at [589, 232] on button "Yes / OK" at bounding box center [593, 235] width 37 height 8
click at [589, 242] on section "E. DISPATCH 33 Final Briefing (01) Crew Briefing Not Checked Review Yes / OK No…" at bounding box center [428, 208] width 448 height 162
click at [590, 253] on section "E. DISPATCH 33 Final Briefing (01) Crew Briefing Not Checked Review Yes / OK No…" at bounding box center [428, 208] width 448 height 162
click at [590, 250] on button "Yes / OK" at bounding box center [593, 247] width 37 height 8
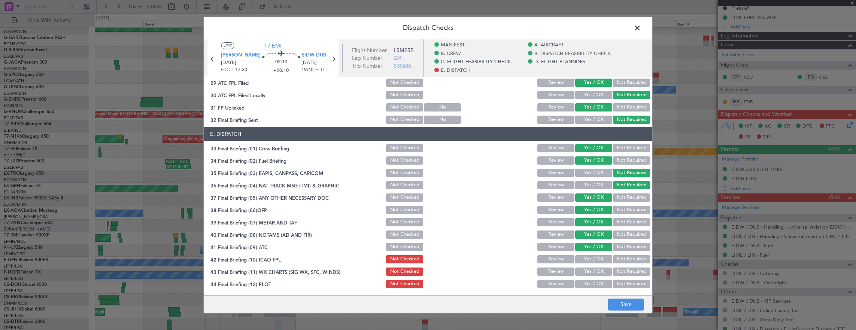
click at [592, 256] on button "Yes / OK" at bounding box center [593, 259] width 37 height 8
drag, startPoint x: 592, startPoint y: 267, endPoint x: 592, endPoint y: 273, distance: 6.0
click at [592, 267] on div "Yes / OK" at bounding box center [593, 272] width 38 height 10
click at [593, 273] on button "Yes / OK" at bounding box center [593, 272] width 37 height 8
click at [594, 286] on button "Yes / OK" at bounding box center [593, 284] width 37 height 8
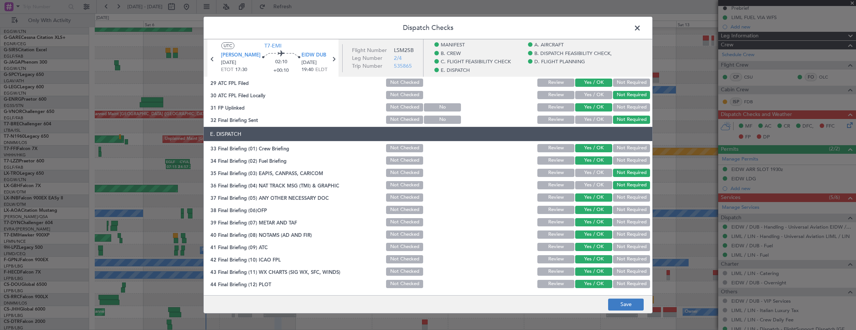
click at [612, 299] on footer "Save" at bounding box center [428, 304] width 448 height 18
click at [617, 309] on button "Save" at bounding box center [626, 305] width 36 height 12
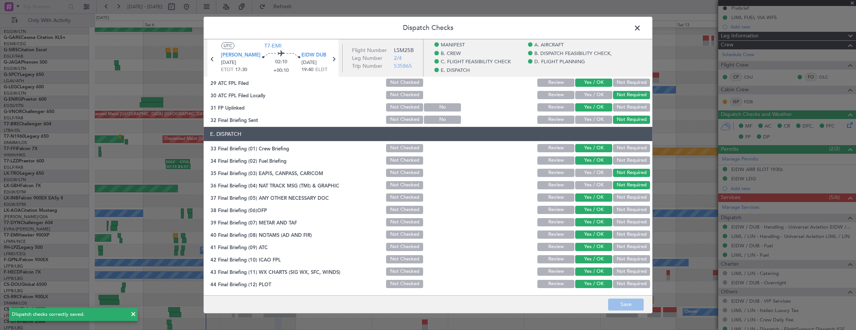
click at [643, 28] on header "Dispatch Checks" at bounding box center [428, 28] width 448 height 22
click at [641, 27] on span at bounding box center [641, 29] width 0 height 15
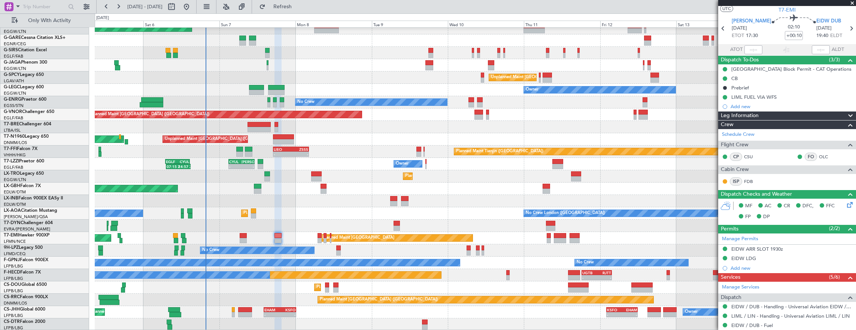
scroll to position [0, 0]
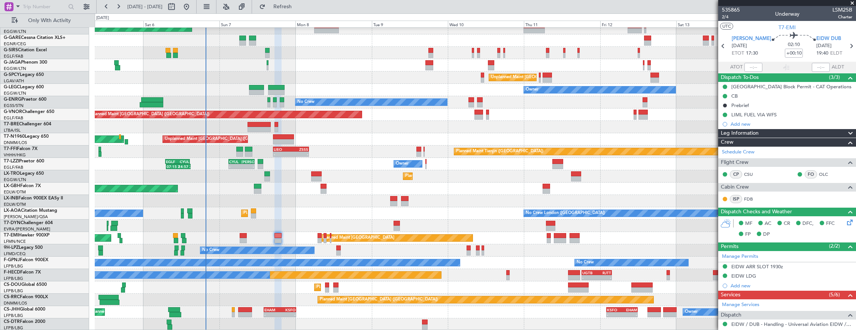
click at [727, 20] on mat-tooltip-component "Trip Number" at bounding box center [730, 24] width 37 height 20
click at [729, 16] on mat-tooltip-component "Trip Number" at bounding box center [730, 24] width 37 height 20
click at [726, 17] on mat-tooltip-component "Trip Number" at bounding box center [730, 24] width 37 height 20
click at [725, 18] on span "2/4" at bounding box center [731, 17] width 18 height 6
click at [800, 275] on div "EIDW LDG" at bounding box center [787, 276] width 138 height 9
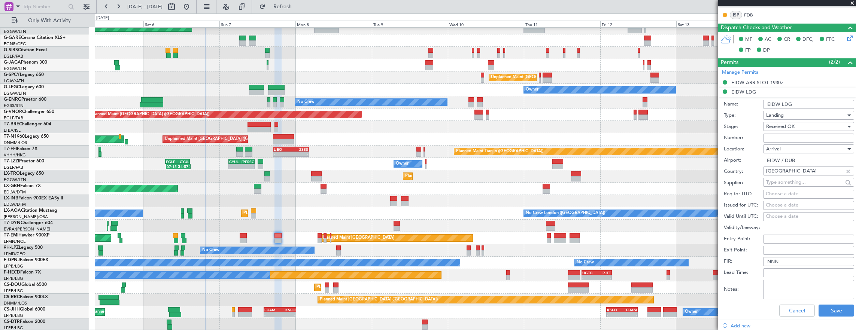
scroll to position [225, 0]
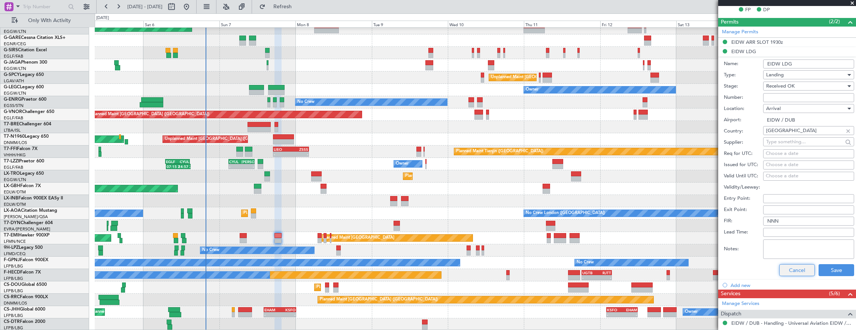
click at [798, 267] on button "Cancel" at bounding box center [797, 270] width 36 height 12
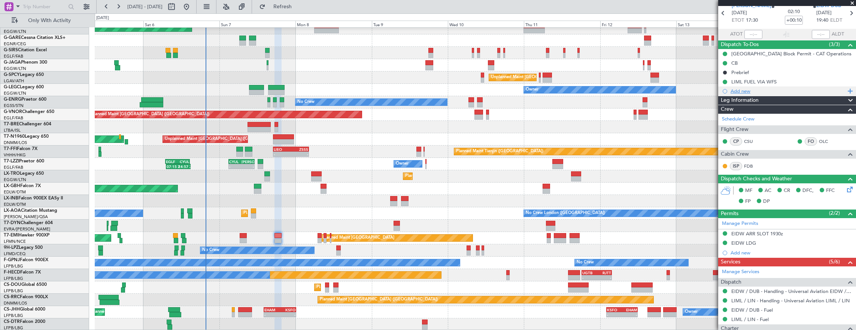
scroll to position [0, 0]
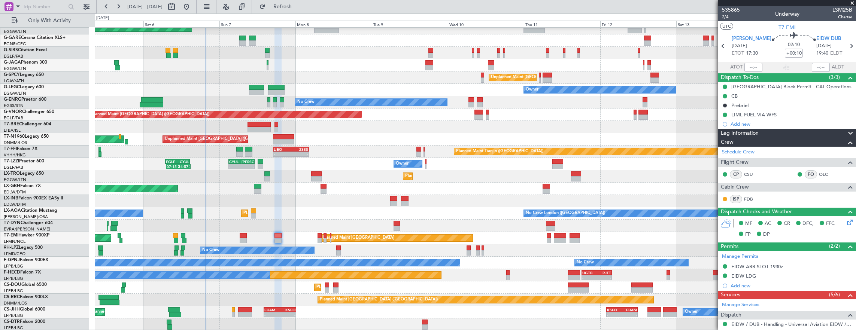
click at [725, 19] on span "2/4" at bounding box center [731, 17] width 18 height 6
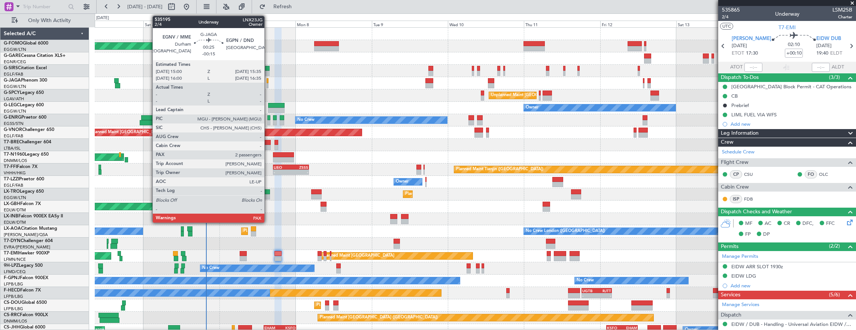
click at [268, 83] on div at bounding box center [268, 85] width 2 height 5
type input "-00:15"
type input "2"
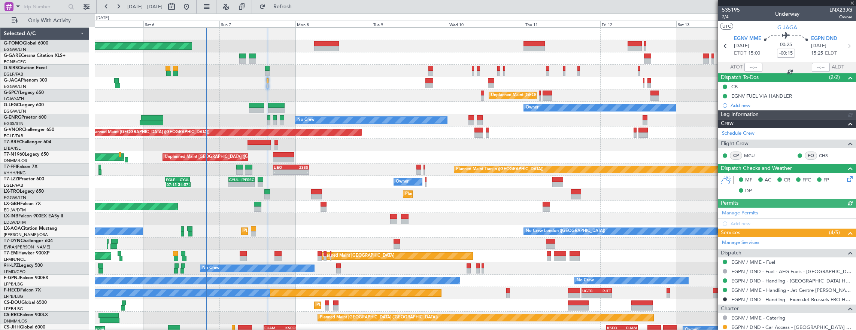
scroll to position [92, 0]
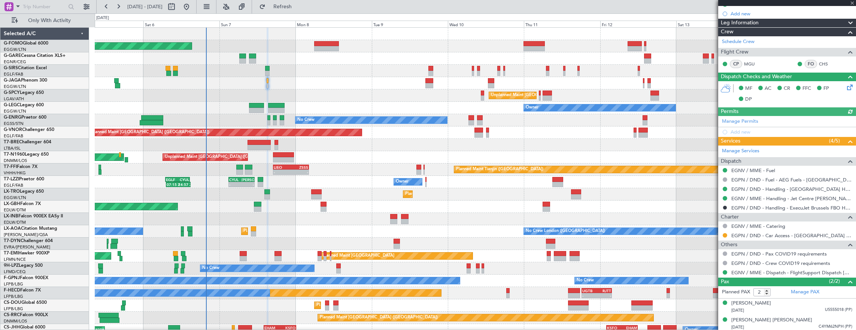
click at [263, 69] on div "Planned Maint [GEOGRAPHIC_DATA] ([GEOGRAPHIC_DATA])" at bounding box center [475, 71] width 761 height 12
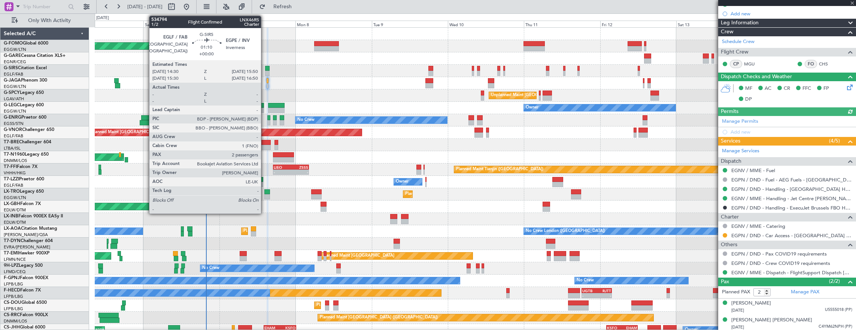
click at [266, 69] on div at bounding box center [267, 68] width 4 height 5
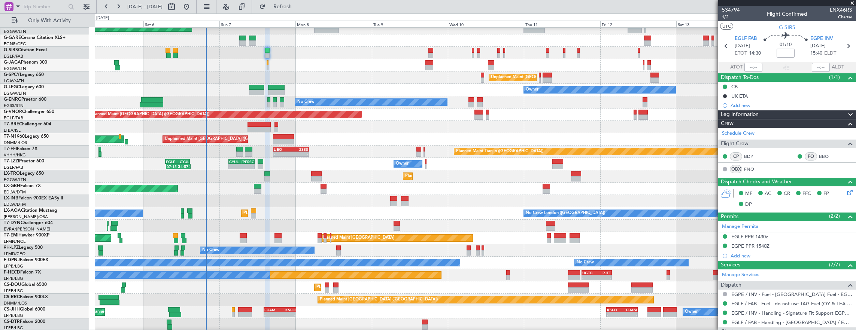
scroll to position [18, 0]
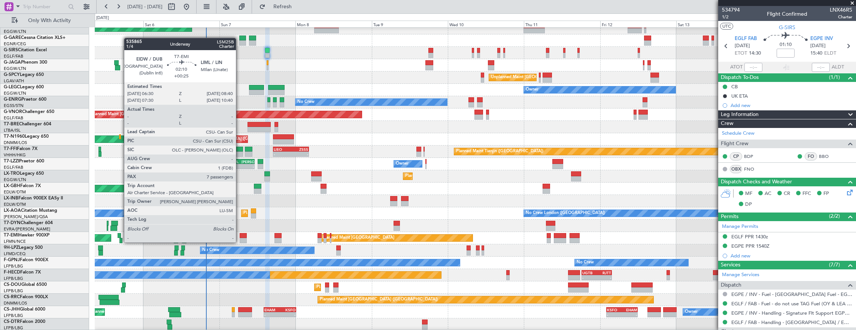
click at [240, 233] on div at bounding box center [243, 235] width 7 height 5
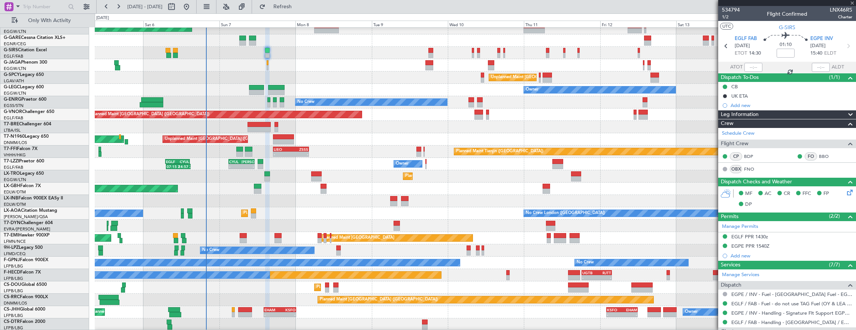
type input "+00:25"
type input "7"
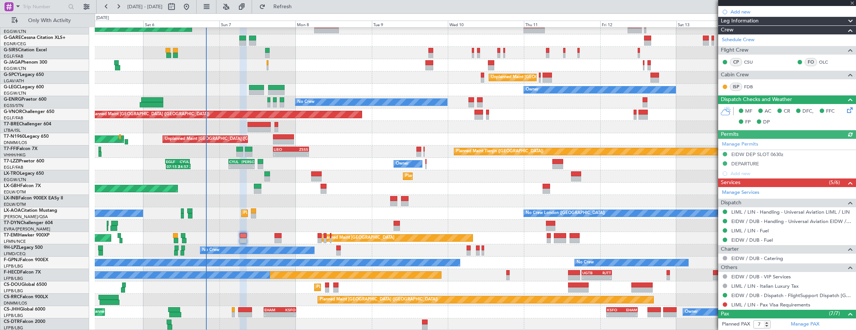
scroll to position [284, 0]
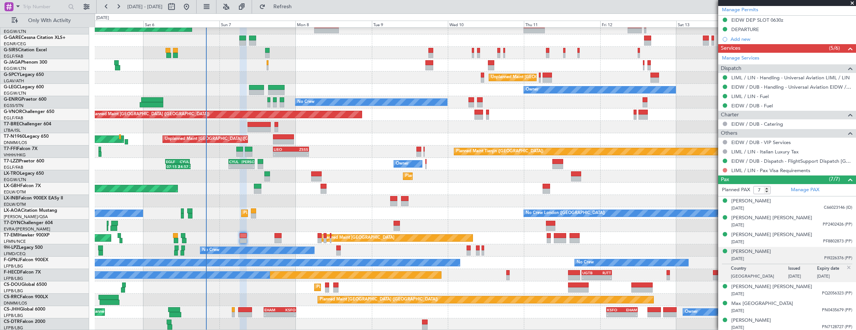
click at [725, 168] on button at bounding box center [725, 170] width 4 height 4
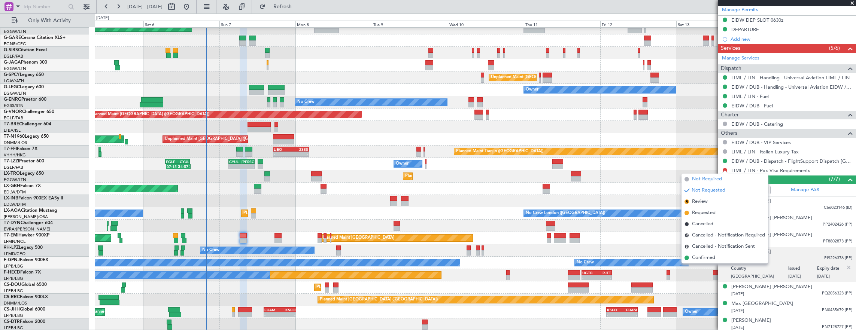
click at [708, 180] on span "Not Required" at bounding box center [707, 179] width 30 height 7
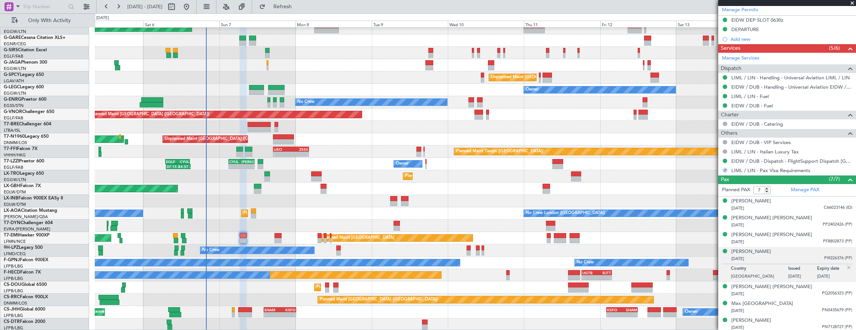
click at [276, 240] on div at bounding box center [277, 240] width 7 height 5
type input "+00:10"
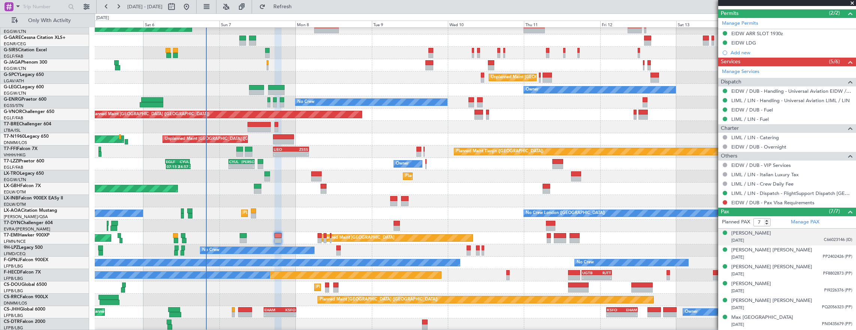
scroll to position [247, 0]
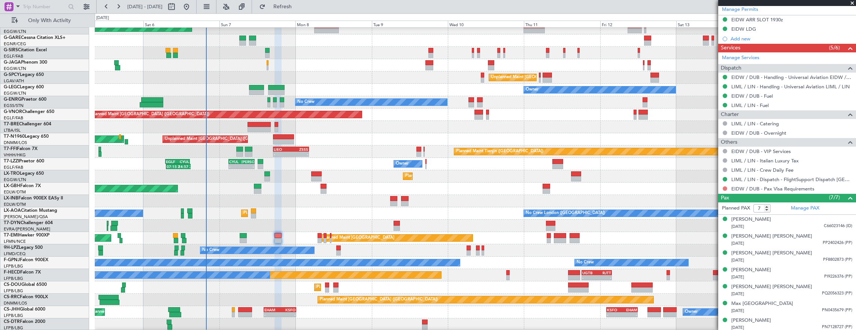
click at [723, 186] on button at bounding box center [725, 188] width 4 height 4
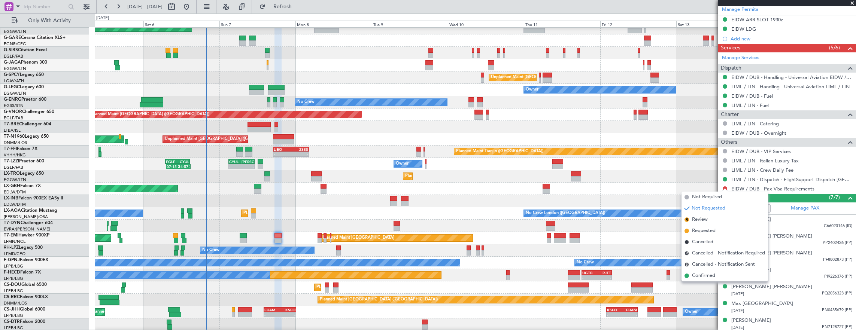
click at [700, 197] on span "Not Required" at bounding box center [707, 197] width 30 height 7
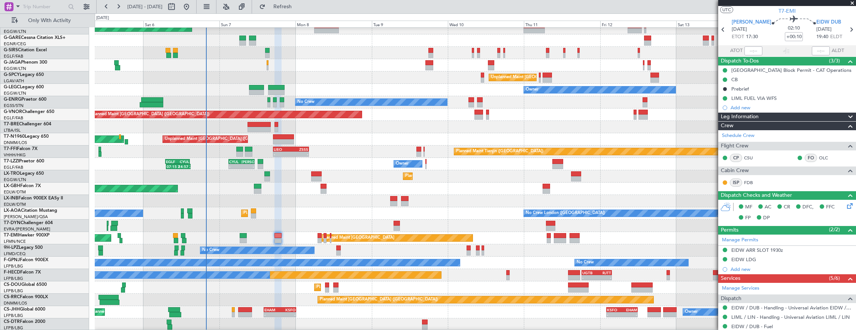
scroll to position [0, 0]
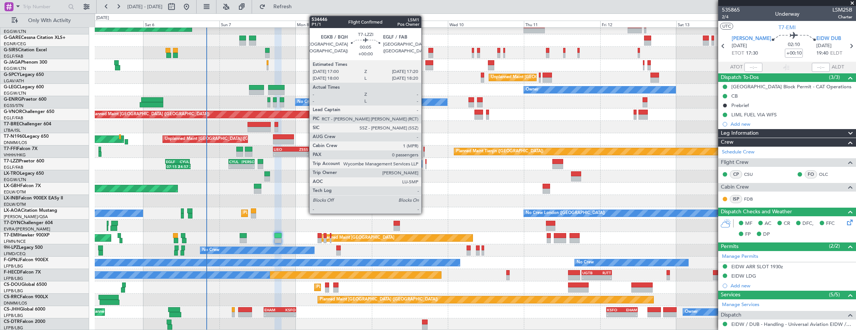
click at [425, 161] on div at bounding box center [425, 161] width 1 height 5
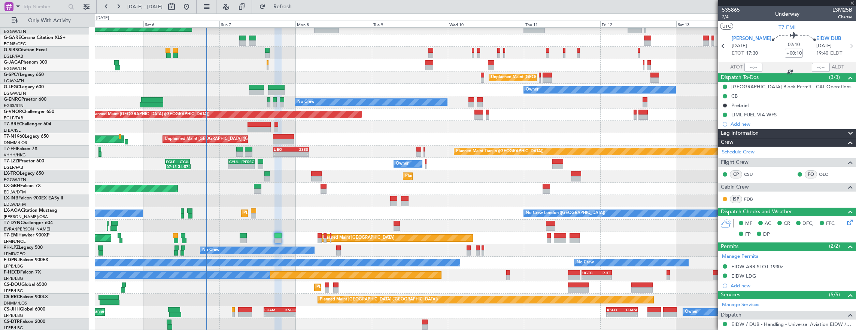
type input "0"
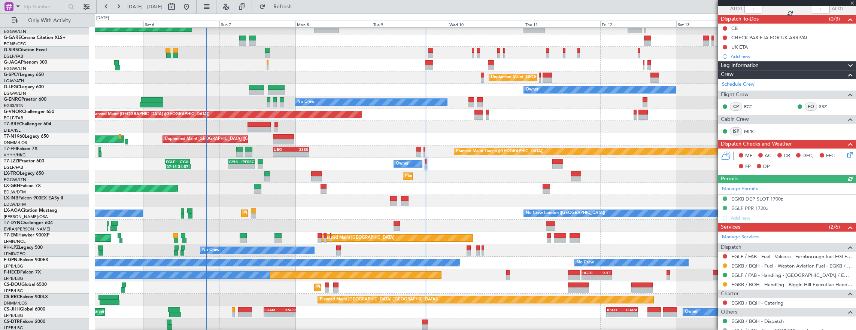
scroll to position [75, 0]
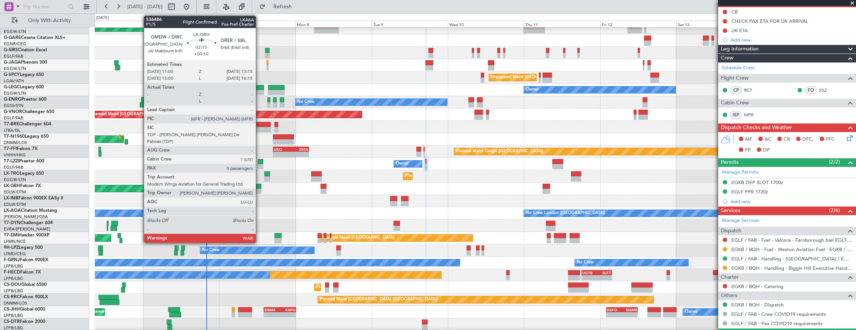
click at [259, 189] on div at bounding box center [257, 191] width 7 height 5
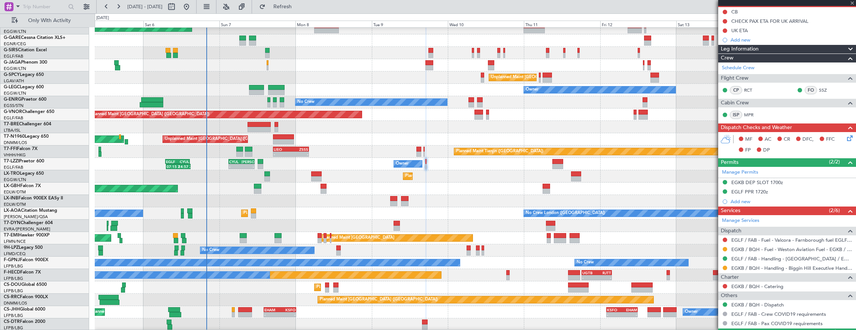
type input "+00:10"
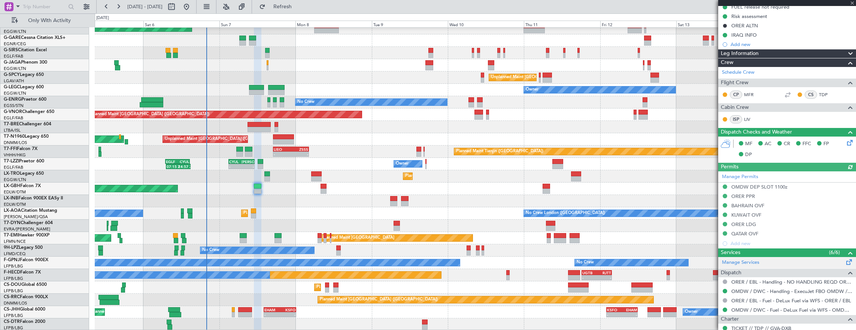
scroll to position [150, 0]
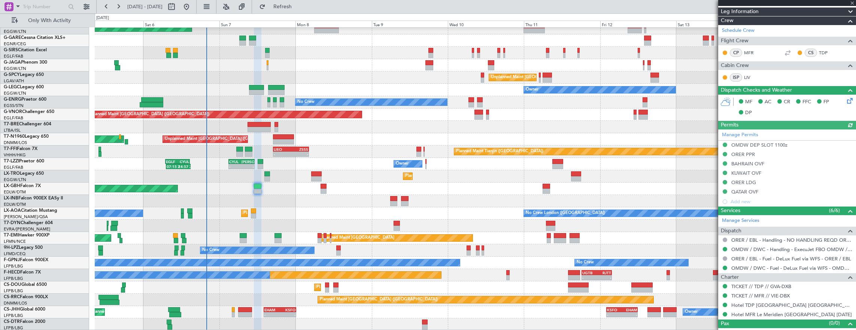
drag, startPoint x: 784, startPoint y: 163, endPoint x: 779, endPoint y: 163, distance: 4.5
click at [784, 163] on div "Manage Permits OMDW DEP SLOT 1100z ORER PPR BAHRAIN OVF KUWAIT OVF ORER LDG QAT…" at bounding box center [787, 168] width 138 height 77
click at [784, 165] on div "BAHRAIN OVF" at bounding box center [787, 163] width 138 height 9
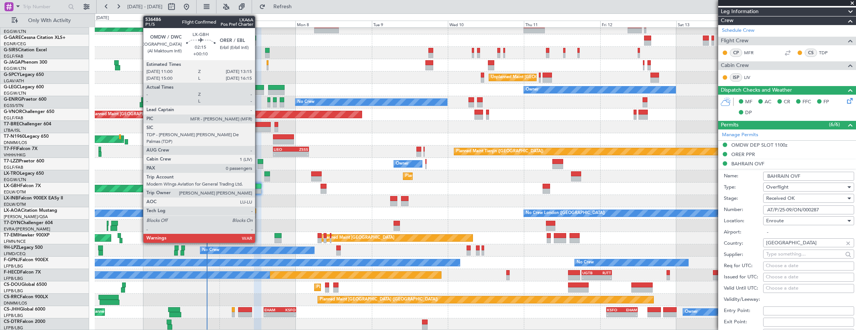
click at [259, 188] on div at bounding box center [257, 186] width 7 height 5
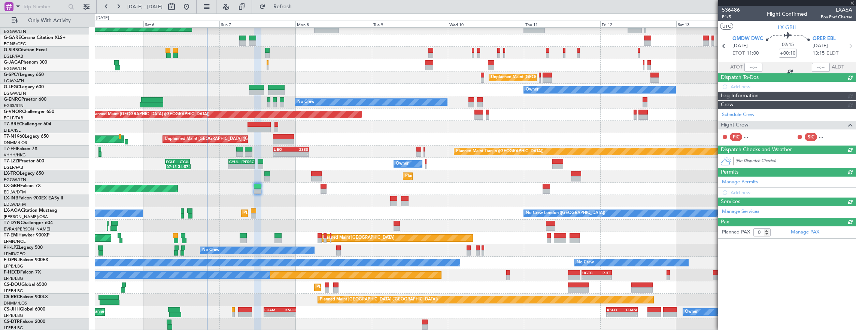
scroll to position [0, 0]
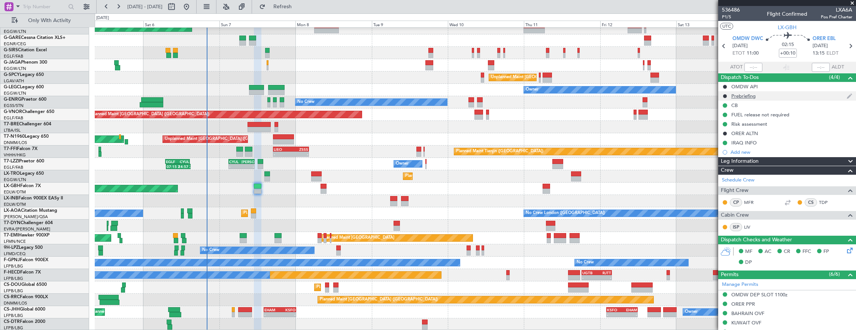
click at [773, 96] on div "Prebriefing" at bounding box center [787, 95] width 138 height 9
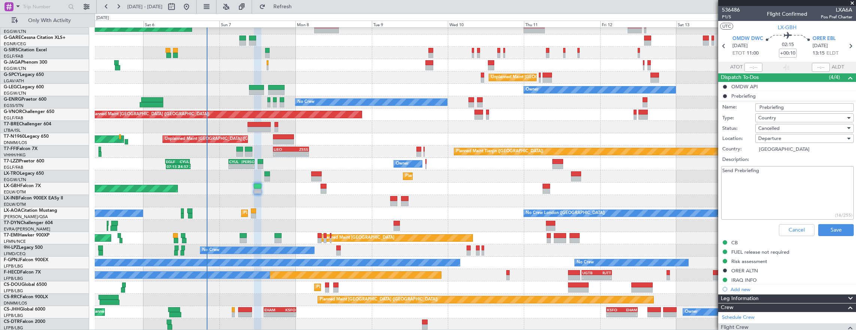
click at [783, 177] on textarea "Send Prebriefing" at bounding box center [787, 193] width 133 height 54
paste textarea "11.000lbs in Erbil, M.80, FL400 and cargo 200lbs."
type textarea "11.000lbs in Erbil, M.80, FL400 and cargo 200lbs."
click at [784, 125] on div "Cancelled" at bounding box center [801, 128] width 87 height 11
click at [788, 164] on span "Completed" at bounding box center [801, 165] width 88 height 11
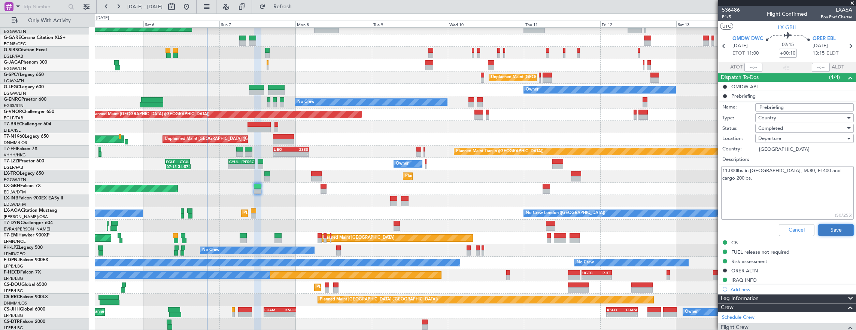
click at [834, 231] on button "Save" at bounding box center [836, 230] width 36 height 12
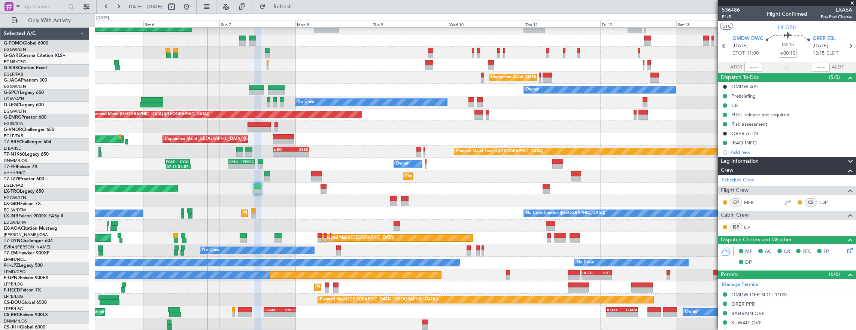
scroll to position [18, 0]
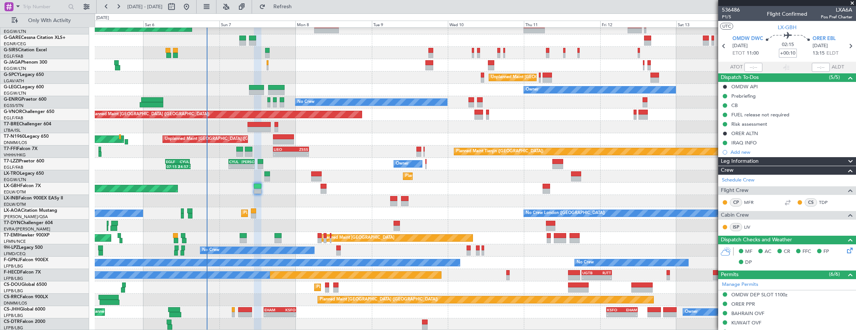
click at [783, 49] on input "+00:10" at bounding box center [788, 53] width 18 height 9
click at [725, 19] on span "P1/5" at bounding box center [731, 17] width 18 height 6
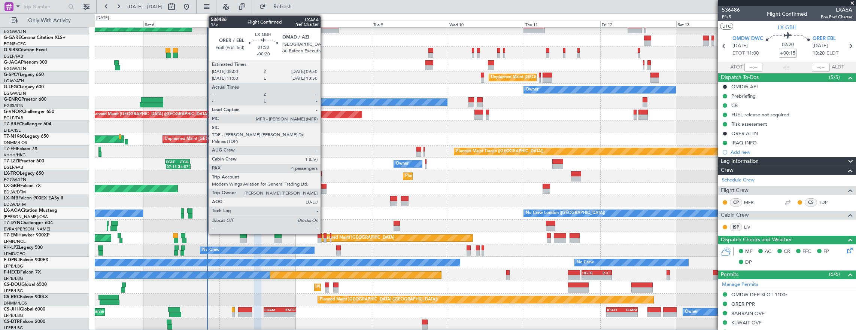
click at [324, 188] on div at bounding box center [323, 186] width 6 height 5
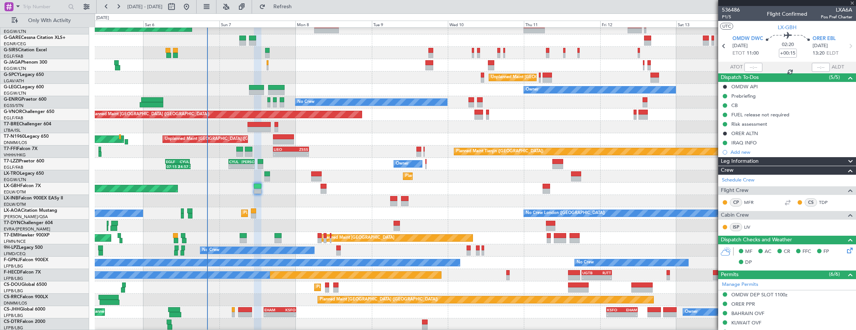
type input "-00:20"
type input "4"
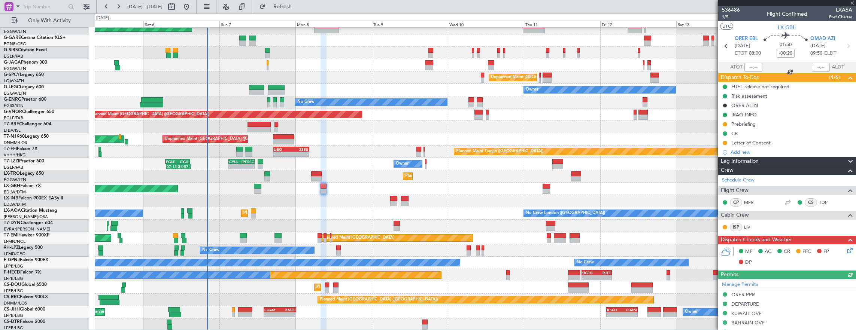
scroll to position [112, 0]
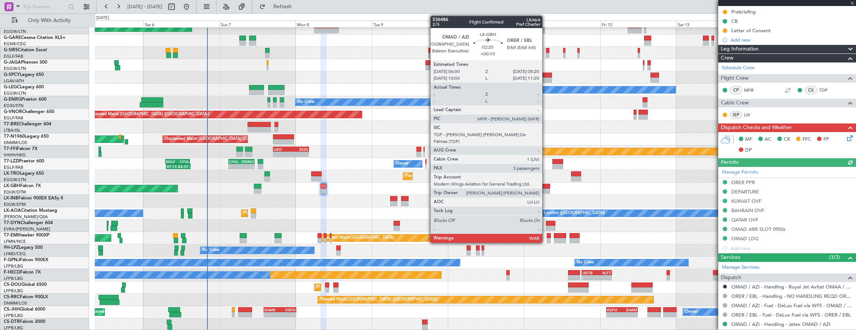
click at [546, 187] on div at bounding box center [545, 186] width 7 height 5
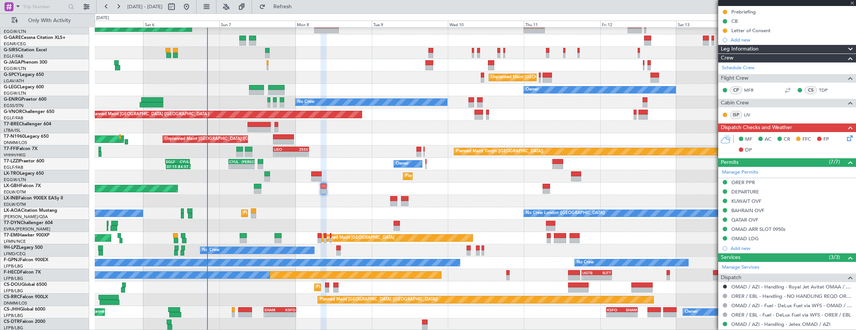
type input "+00:10"
type input "3"
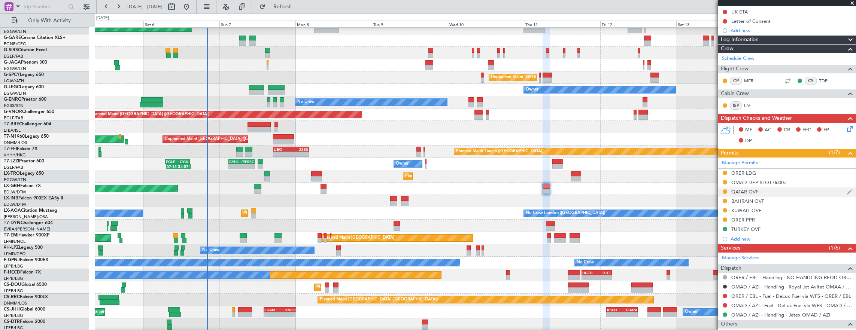
click at [789, 191] on div "QATAR OVF" at bounding box center [787, 192] width 138 height 9
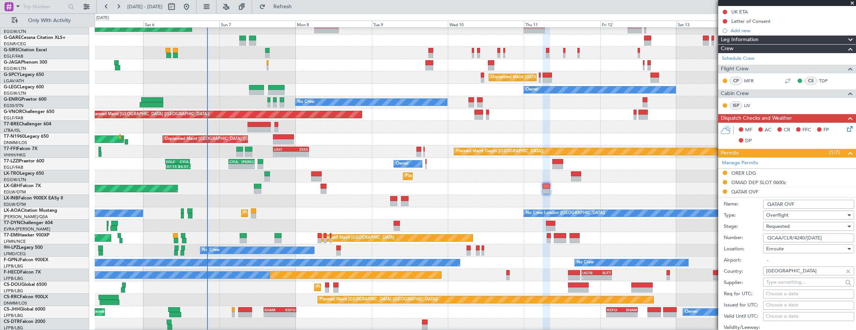
click at [800, 240] on input "QCAA/CLR/4240/[DATE]" at bounding box center [808, 238] width 91 height 9
paste input "text"
type input "QCAA/CLR/4240/[DATE]"
click at [828, 224] on div "Requested" at bounding box center [806, 226] width 80 height 11
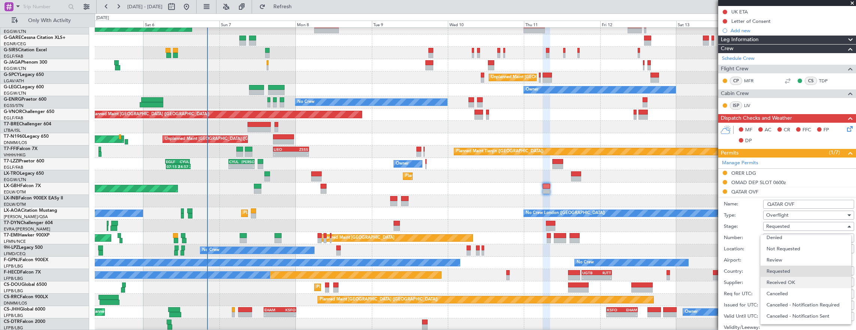
click at [809, 286] on span "Received OK" at bounding box center [805, 282] width 79 height 11
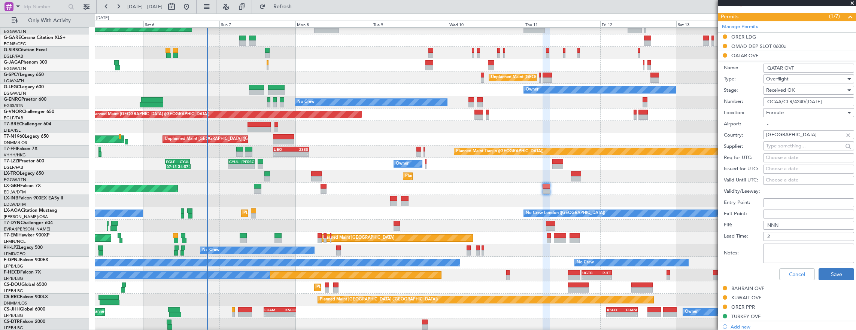
scroll to position [262, 0]
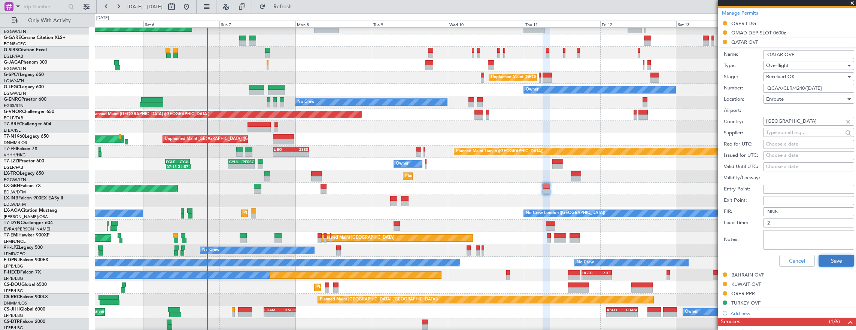
click at [833, 259] on button "Save" at bounding box center [836, 261] width 36 height 12
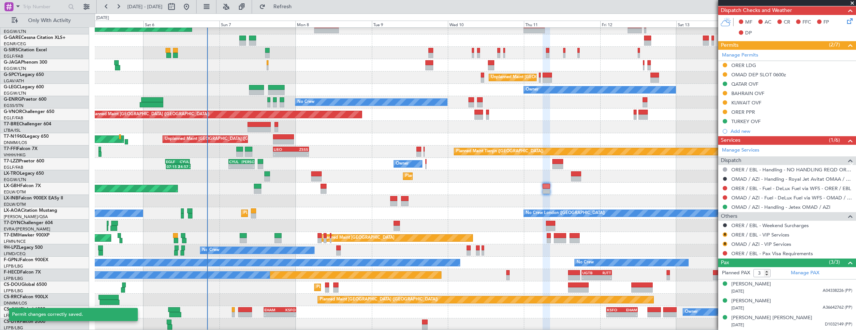
scroll to position [218, 0]
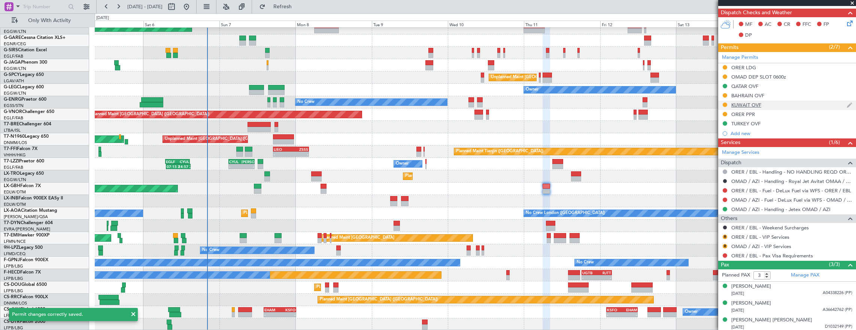
click at [789, 104] on div "KUWAIT OVF" at bounding box center [787, 105] width 138 height 9
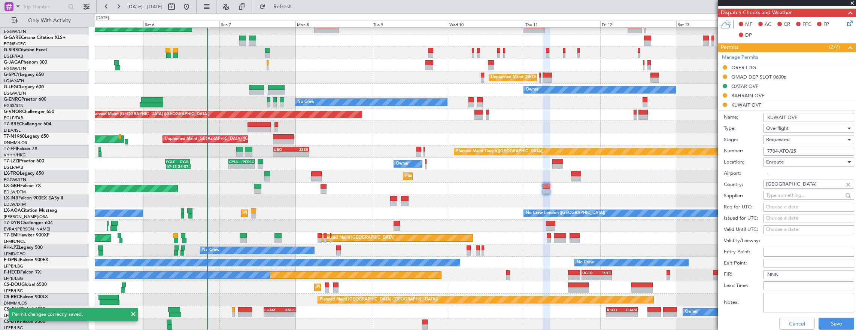
scroll to position [262, 0]
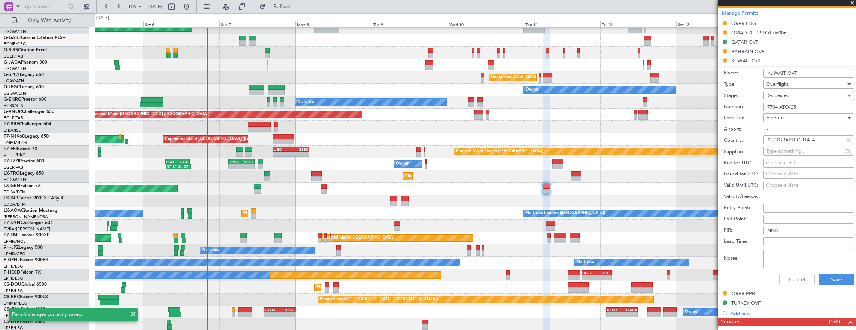
click at [803, 100] on div "Requested" at bounding box center [806, 95] width 80 height 11
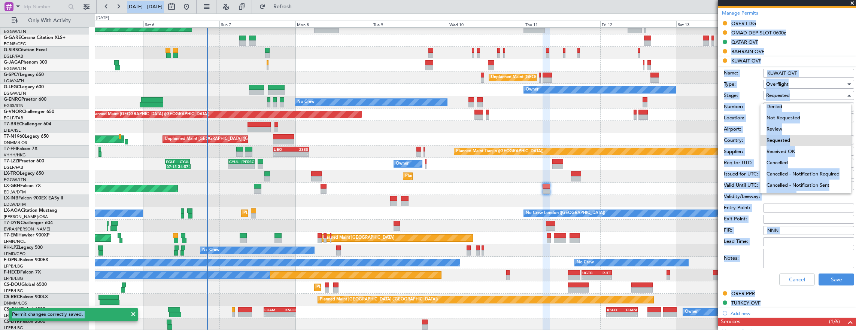
click at [746, 103] on div at bounding box center [428, 165] width 856 height 330
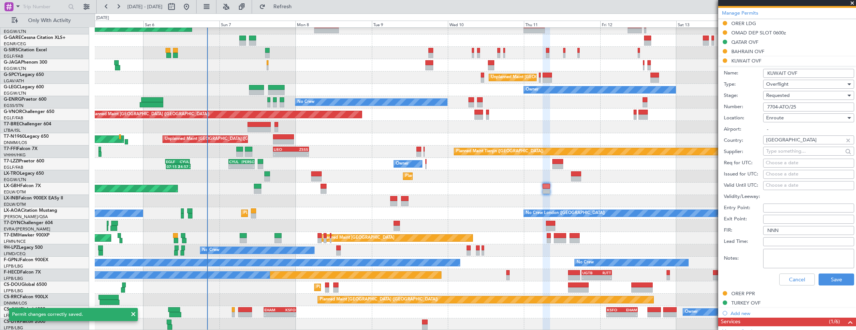
click at [796, 107] on input "7704-ATO/25" at bounding box center [808, 107] width 91 height 9
paste input "text"
type input "7704-ATO/25"
click at [823, 96] on div "Requested" at bounding box center [806, 95] width 80 height 11
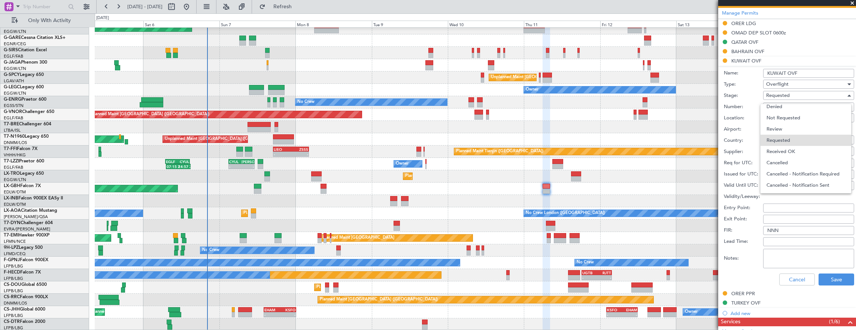
click at [795, 152] on span "Received OK" at bounding box center [805, 151] width 79 height 11
click at [842, 278] on button "Save" at bounding box center [836, 280] width 36 height 12
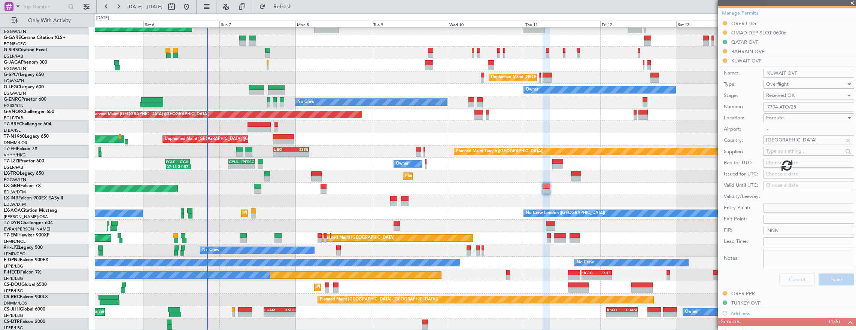
scroll to position [218, 0]
